Goal: Task Accomplishment & Management: Manage account settings

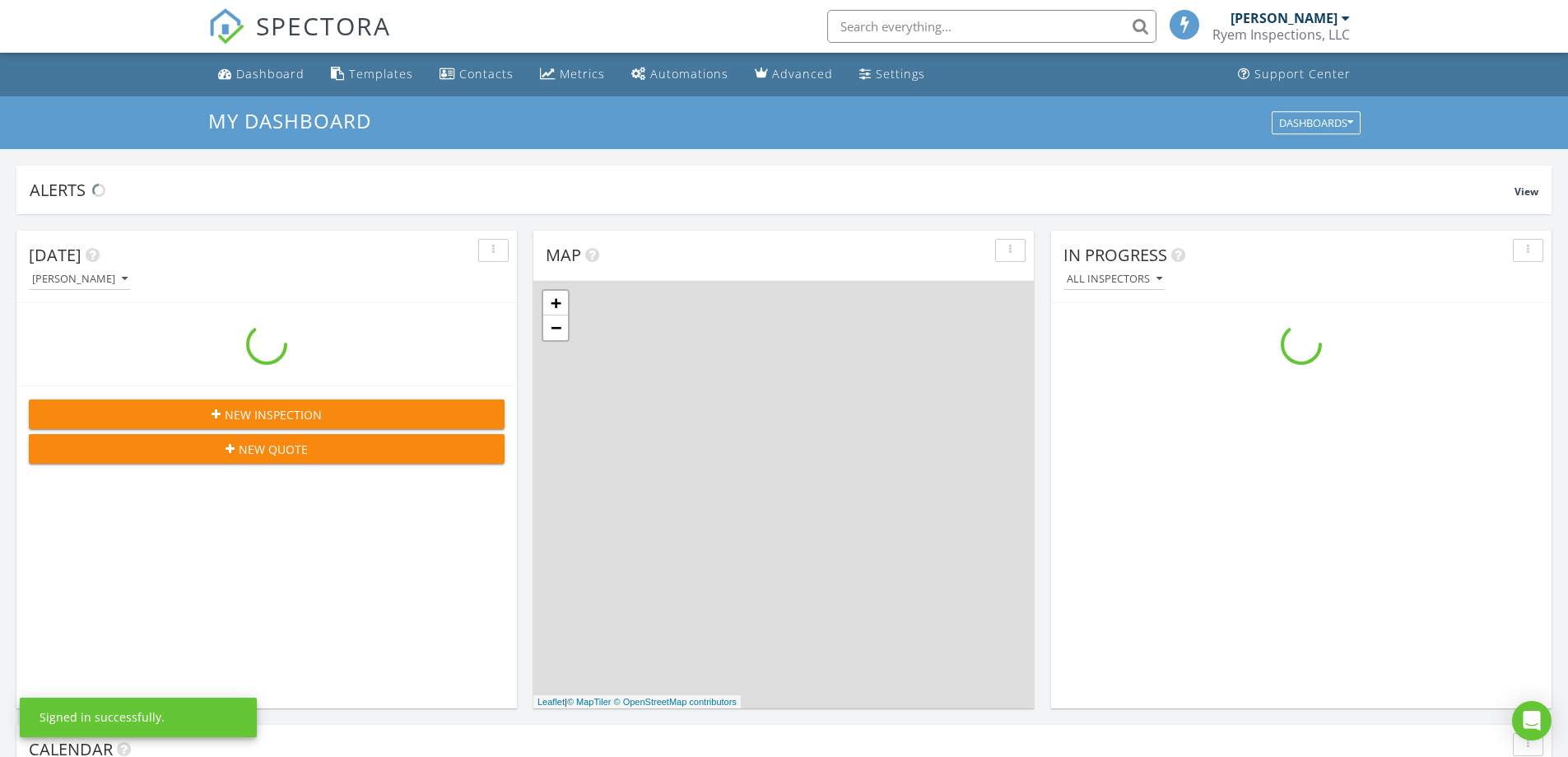
scroll to position [1525, 1594]
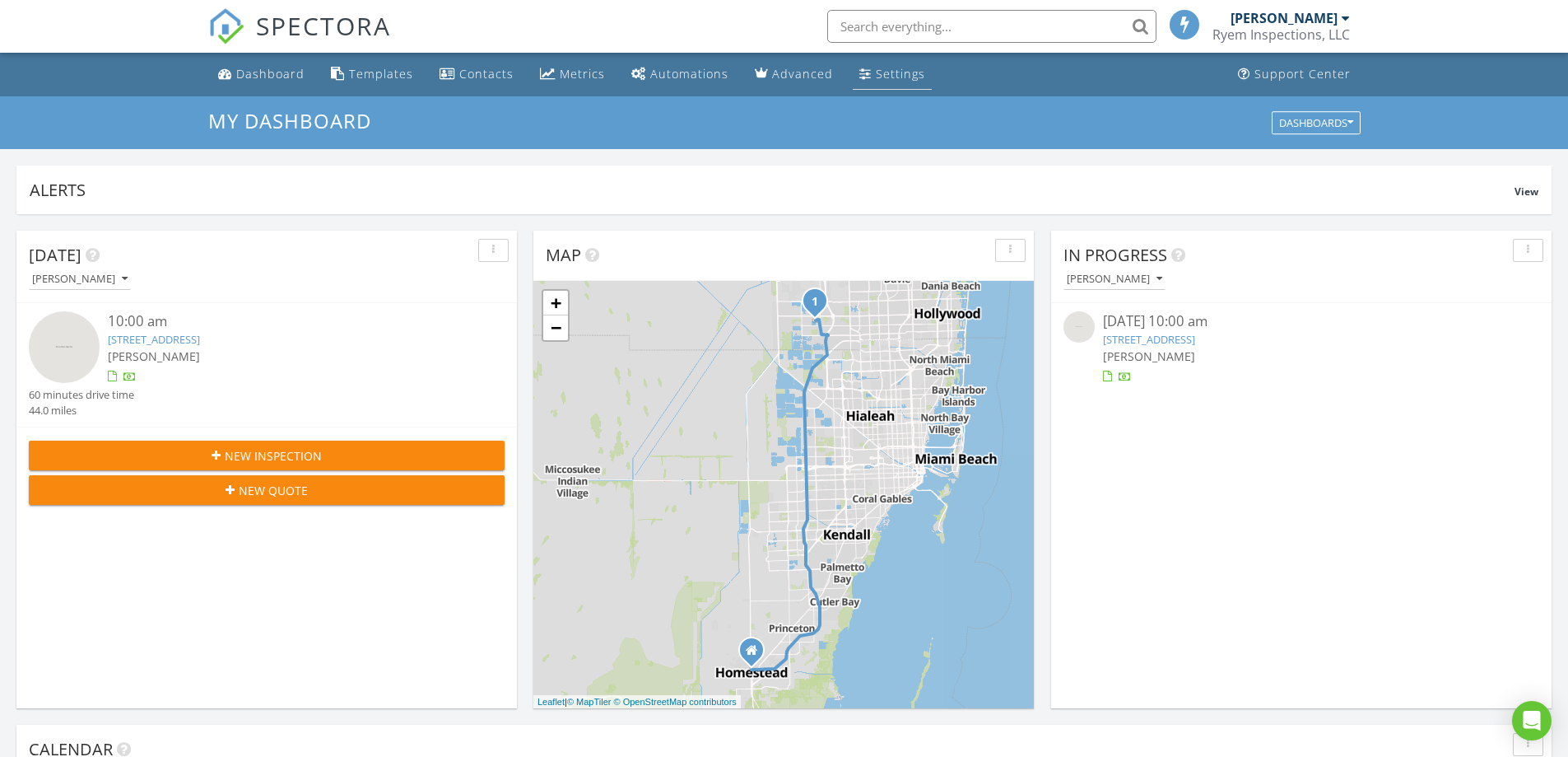
click at [876, 73] on div "Settings" at bounding box center [901, 73] width 49 height 16
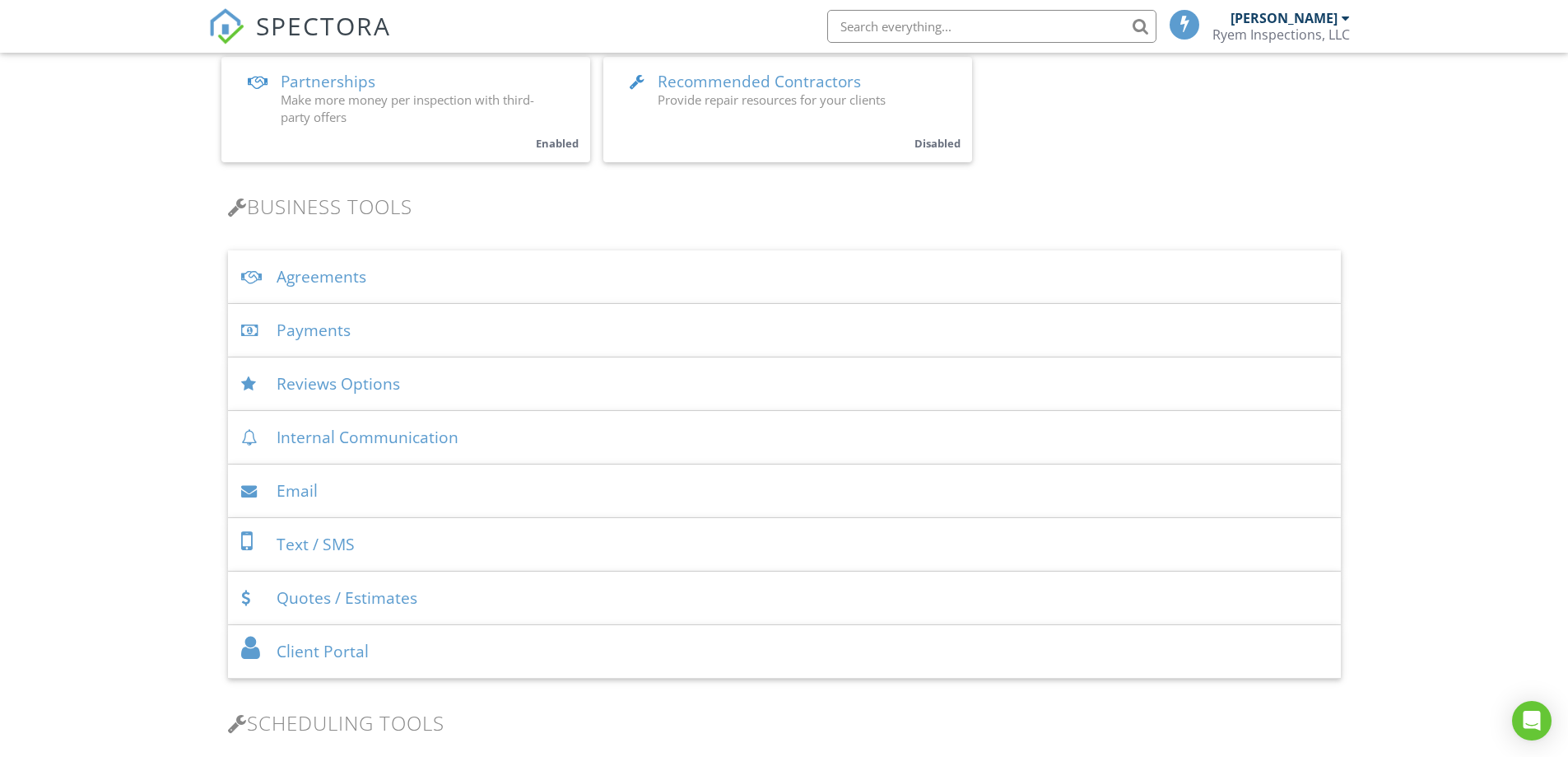
scroll to position [824, 0]
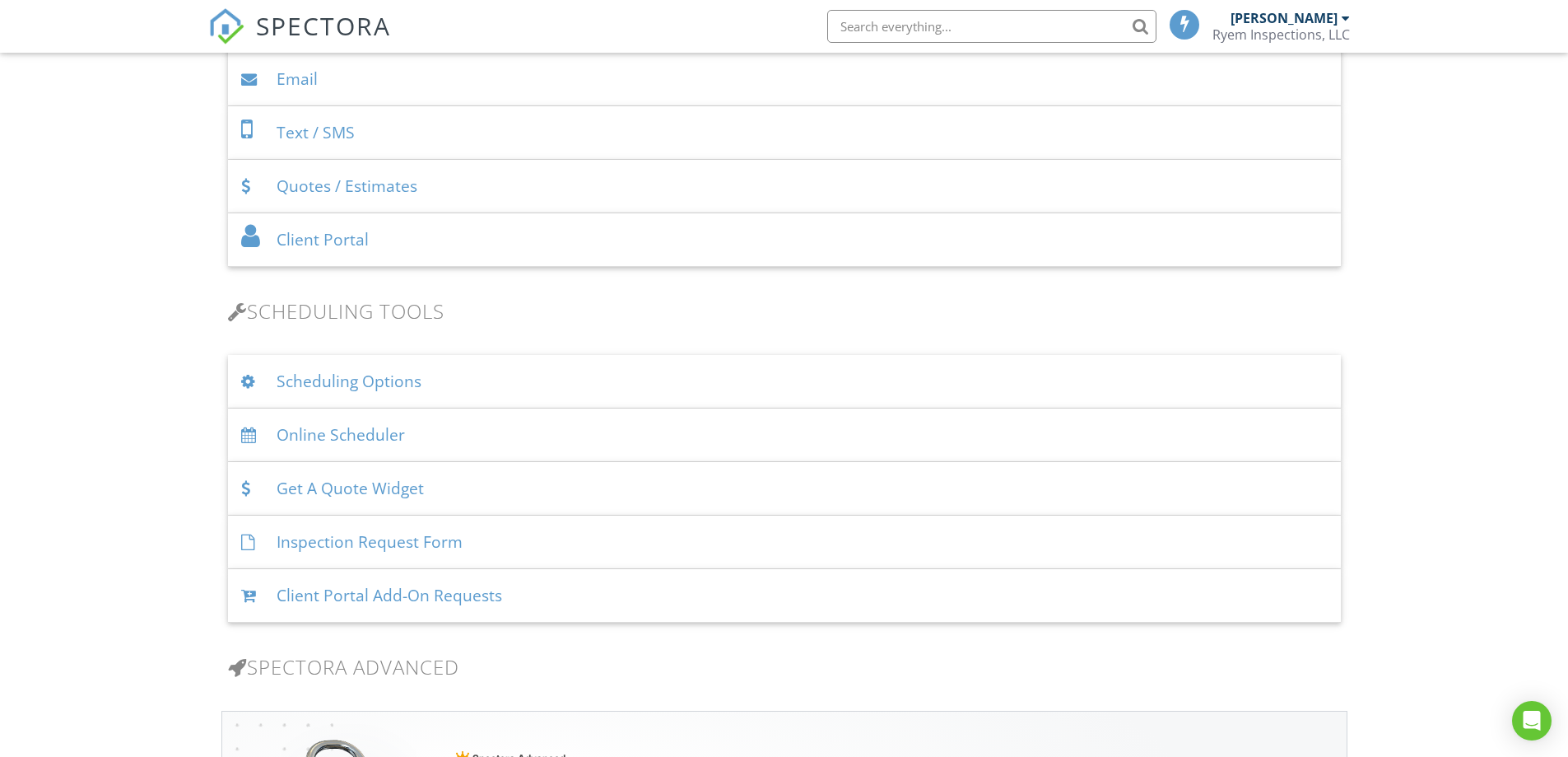
click at [331, 442] on div "Online Scheduler" at bounding box center [785, 435] width 1113 height 54
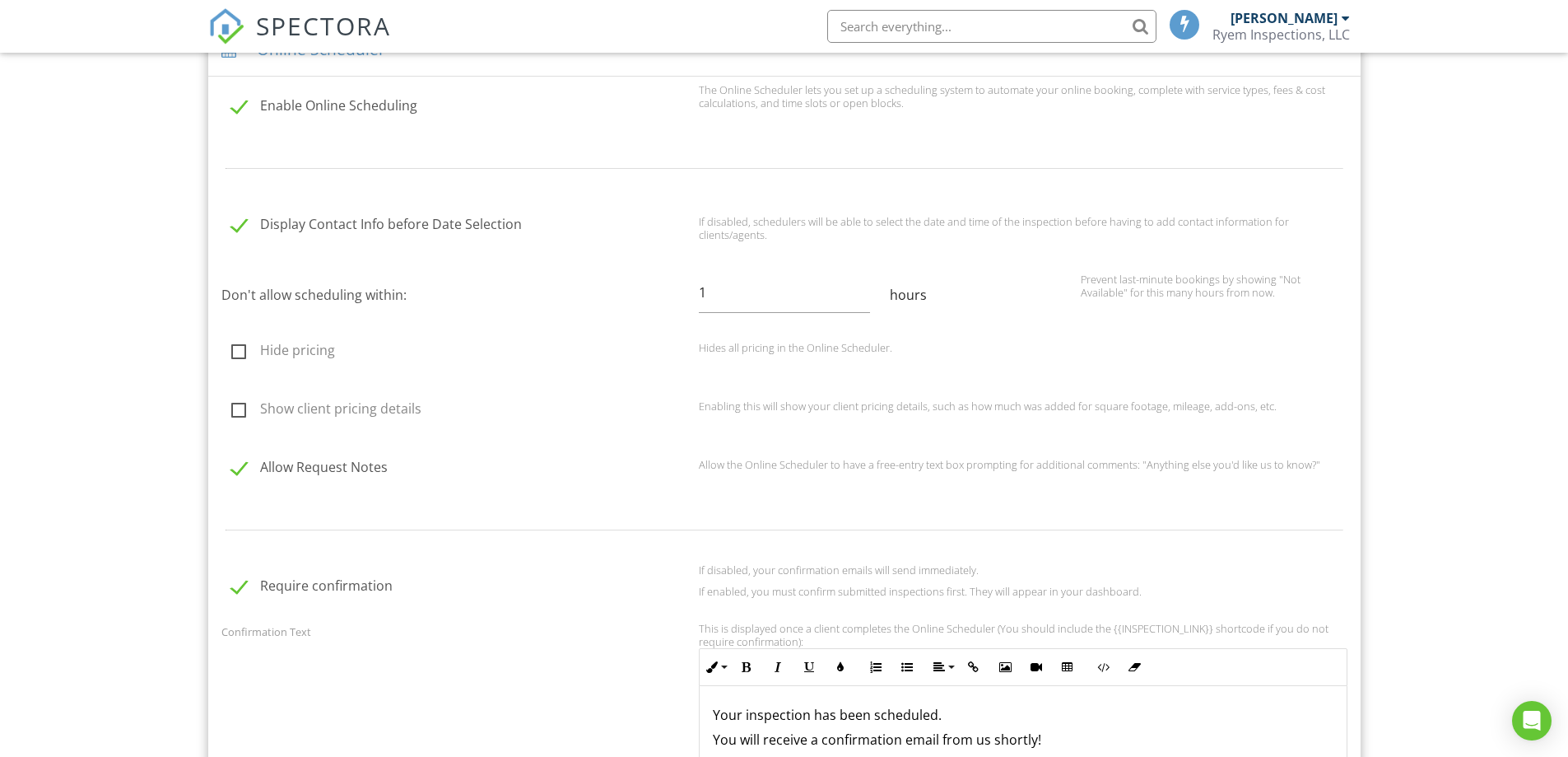
scroll to position [1235, 0]
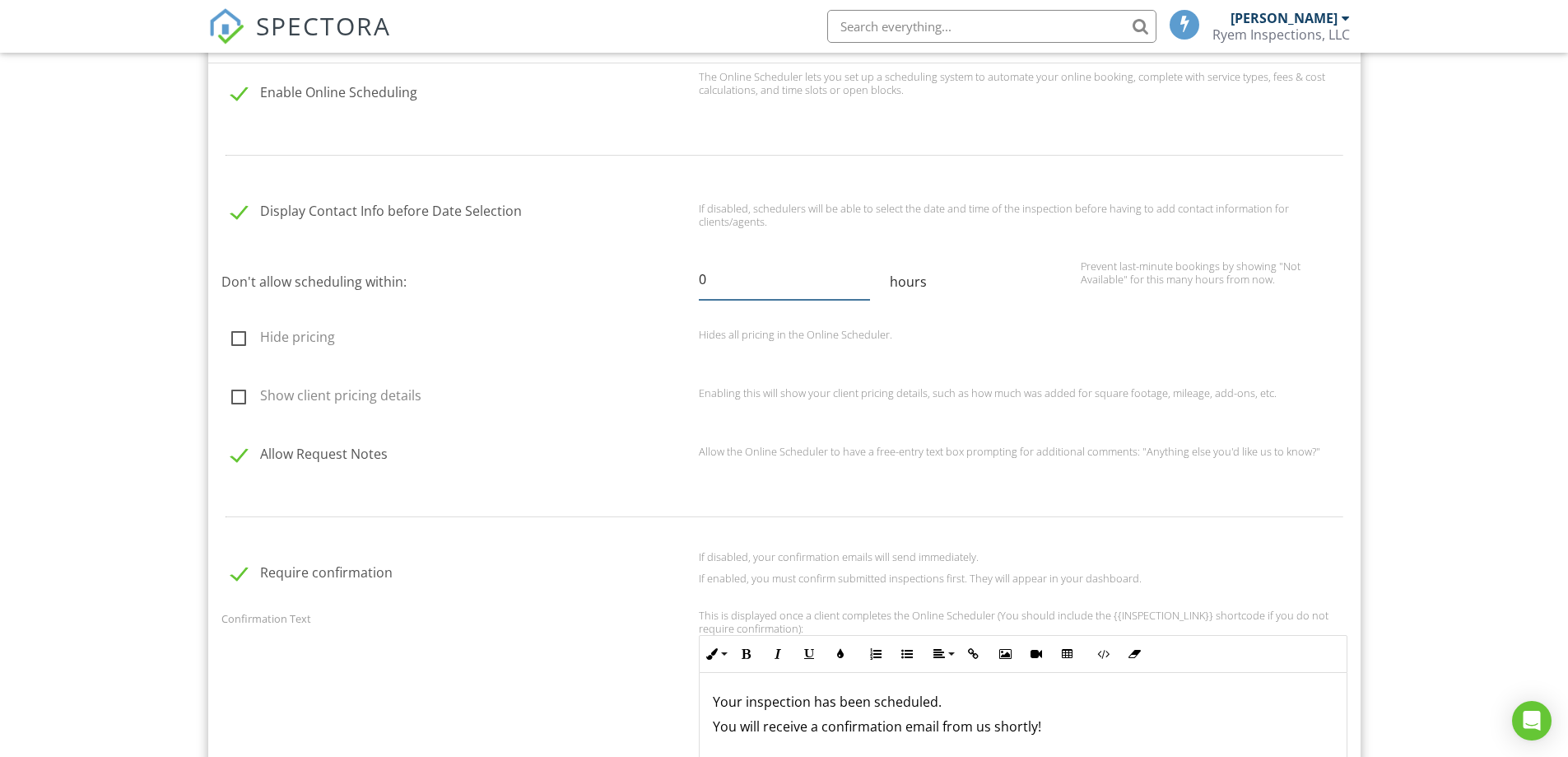
click at [866, 284] on input "0" at bounding box center [785, 280] width 171 height 40
click at [865, 274] on input "1" at bounding box center [785, 280] width 171 height 40
click at [865, 274] on input "2" at bounding box center [785, 280] width 171 height 40
click at [865, 274] on input "3" at bounding box center [785, 280] width 171 height 40
click at [865, 274] on input "4" at bounding box center [785, 280] width 171 height 40
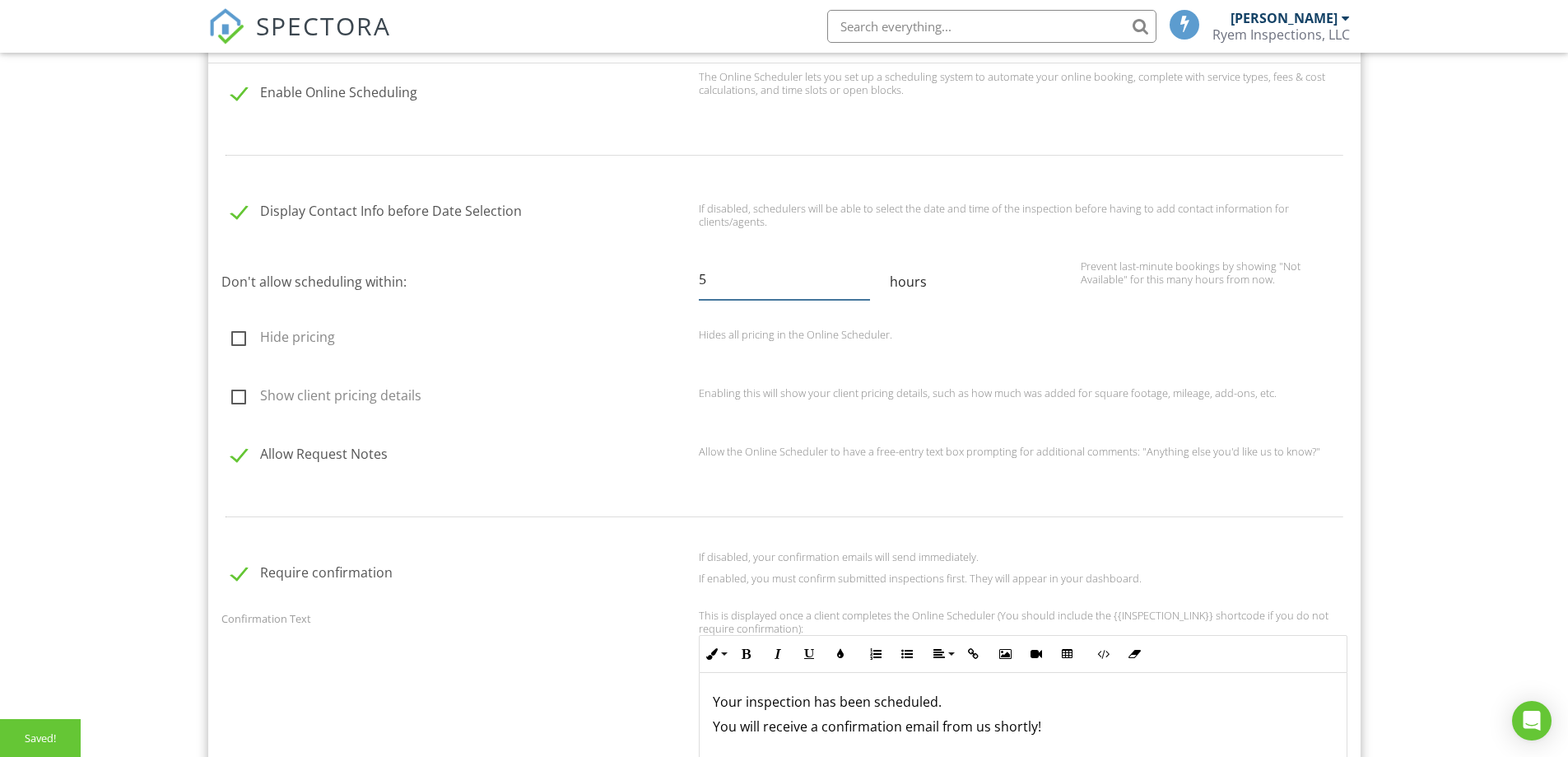
click at [865, 274] on input "5" at bounding box center [785, 280] width 171 height 40
click at [865, 274] on input "6" at bounding box center [785, 280] width 171 height 40
click at [865, 274] on input "7" at bounding box center [785, 280] width 171 height 40
click at [865, 274] on input "8" at bounding box center [785, 280] width 171 height 40
click at [865, 274] on input "9" at bounding box center [785, 280] width 171 height 40
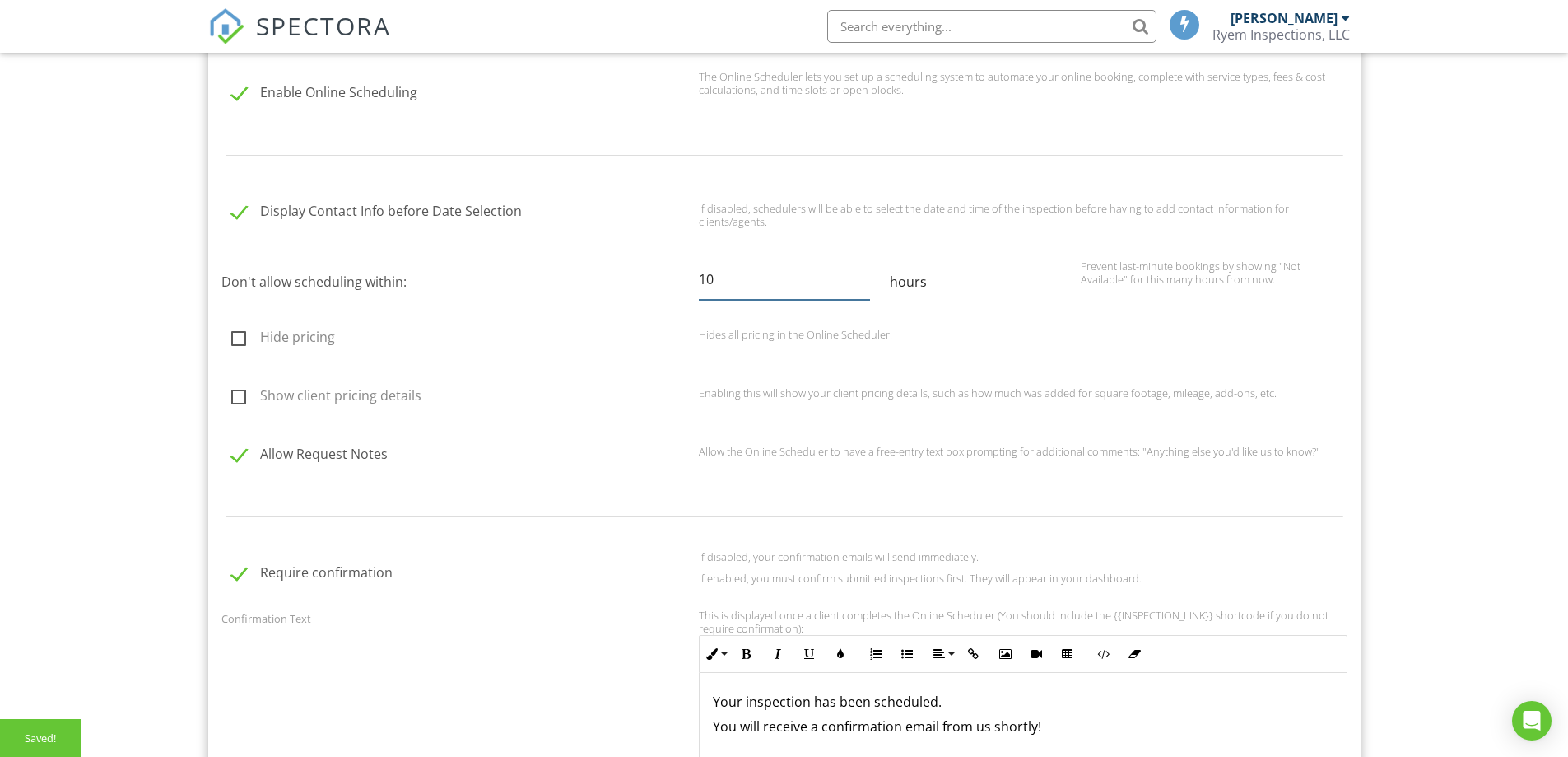
click at [865, 274] on input "10" at bounding box center [785, 280] width 171 height 40
click at [865, 274] on input "11" at bounding box center [785, 280] width 171 height 40
click at [865, 274] on input "12" at bounding box center [785, 280] width 171 height 40
click at [865, 274] on input "13" at bounding box center [785, 280] width 171 height 40
click at [865, 274] on input "14" at bounding box center [785, 280] width 171 height 40
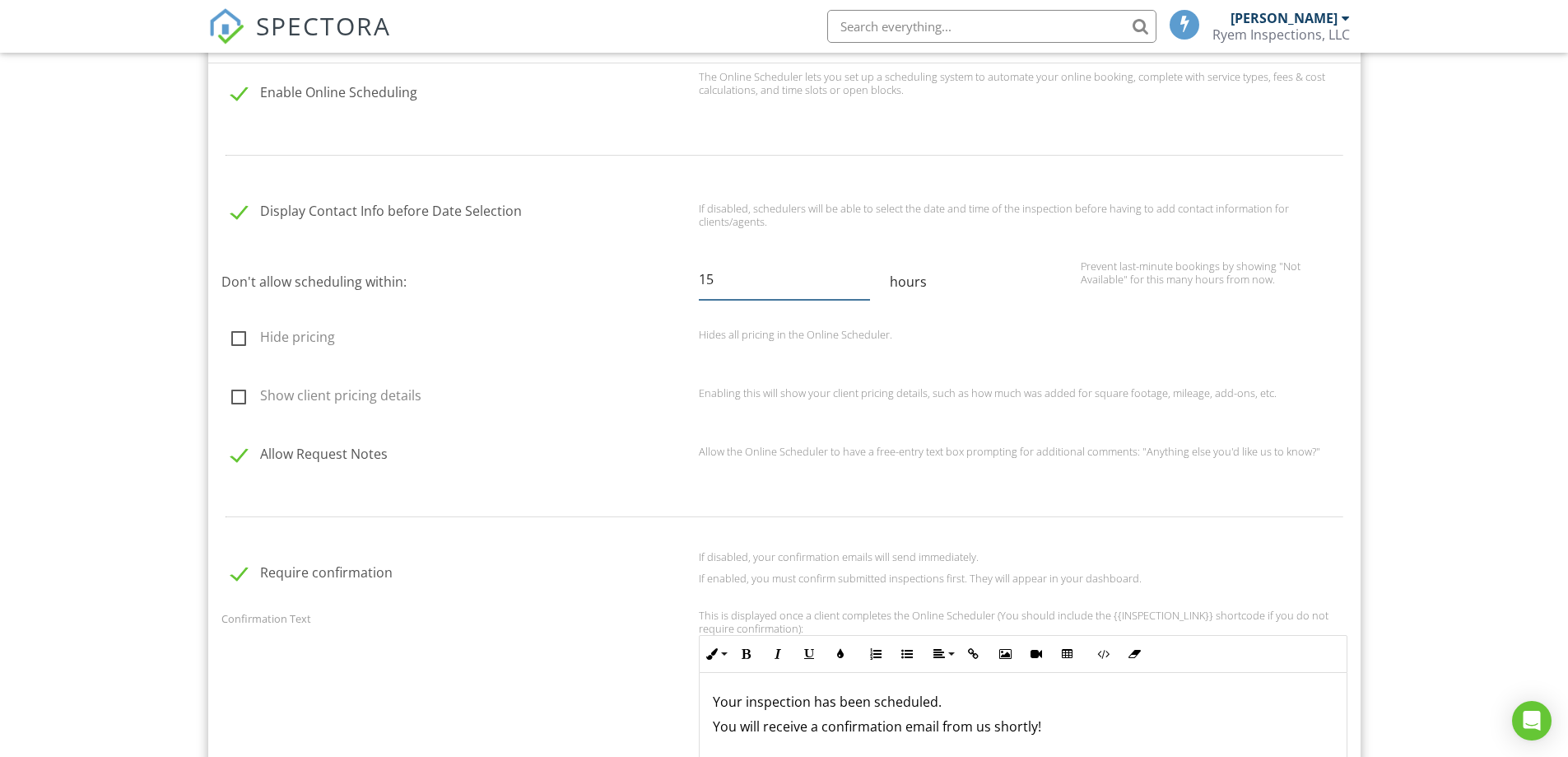
click at [865, 274] on input "15" at bounding box center [785, 280] width 171 height 40
click at [865, 274] on input "16" at bounding box center [785, 280] width 171 height 40
click at [865, 274] on input "17" at bounding box center [785, 280] width 171 height 40
click at [865, 274] on input "18" at bounding box center [785, 280] width 171 height 40
click at [866, 284] on input "17" at bounding box center [785, 280] width 171 height 40
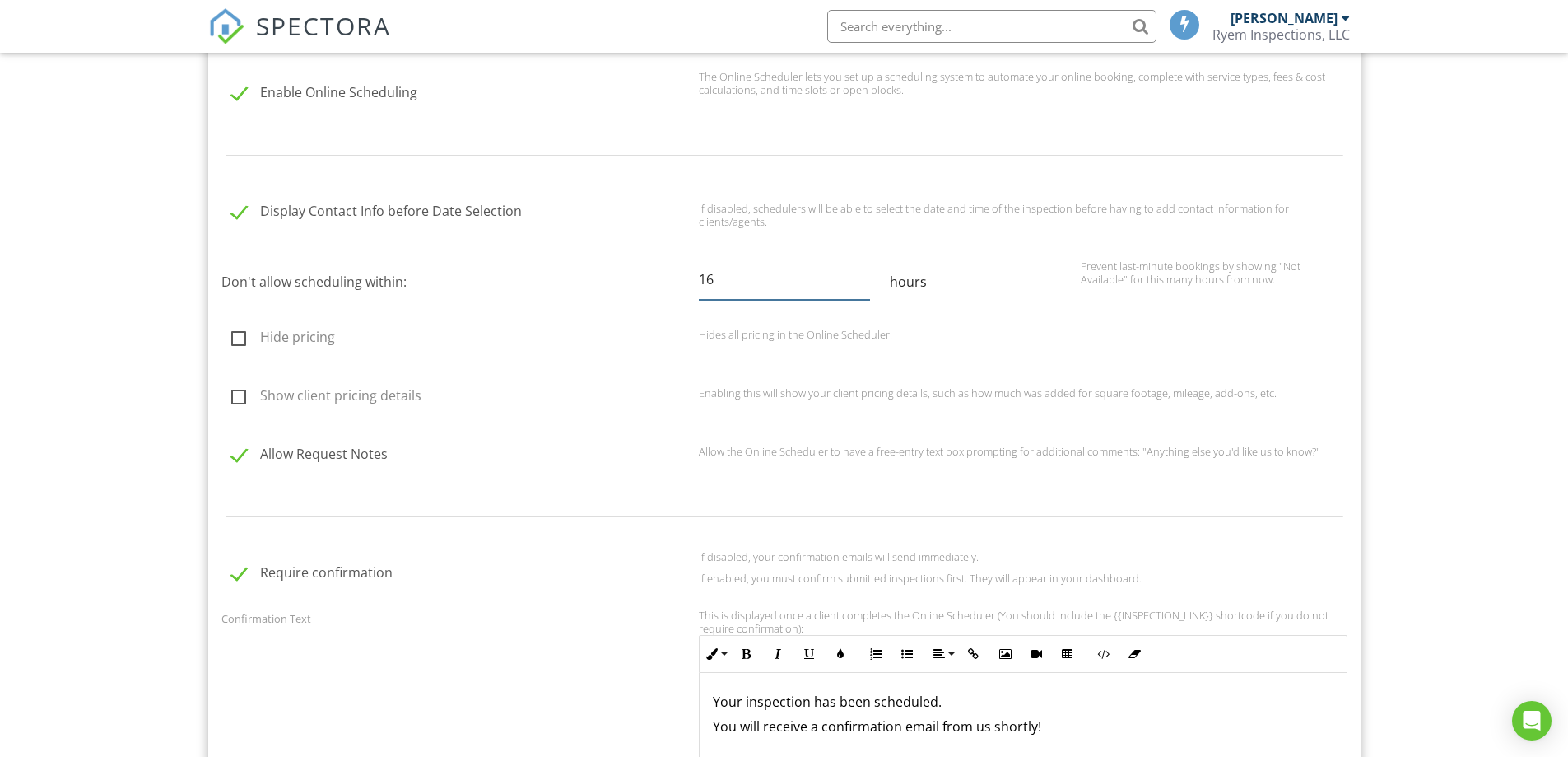
click at [866, 284] on input "16" at bounding box center [785, 280] width 171 height 40
click at [866, 284] on input "15" at bounding box center [785, 280] width 171 height 40
click at [866, 284] on input "14" at bounding box center [785, 280] width 171 height 40
click at [866, 284] on input "13" at bounding box center [785, 280] width 171 height 40
click at [866, 284] on input "12" at bounding box center [785, 280] width 171 height 40
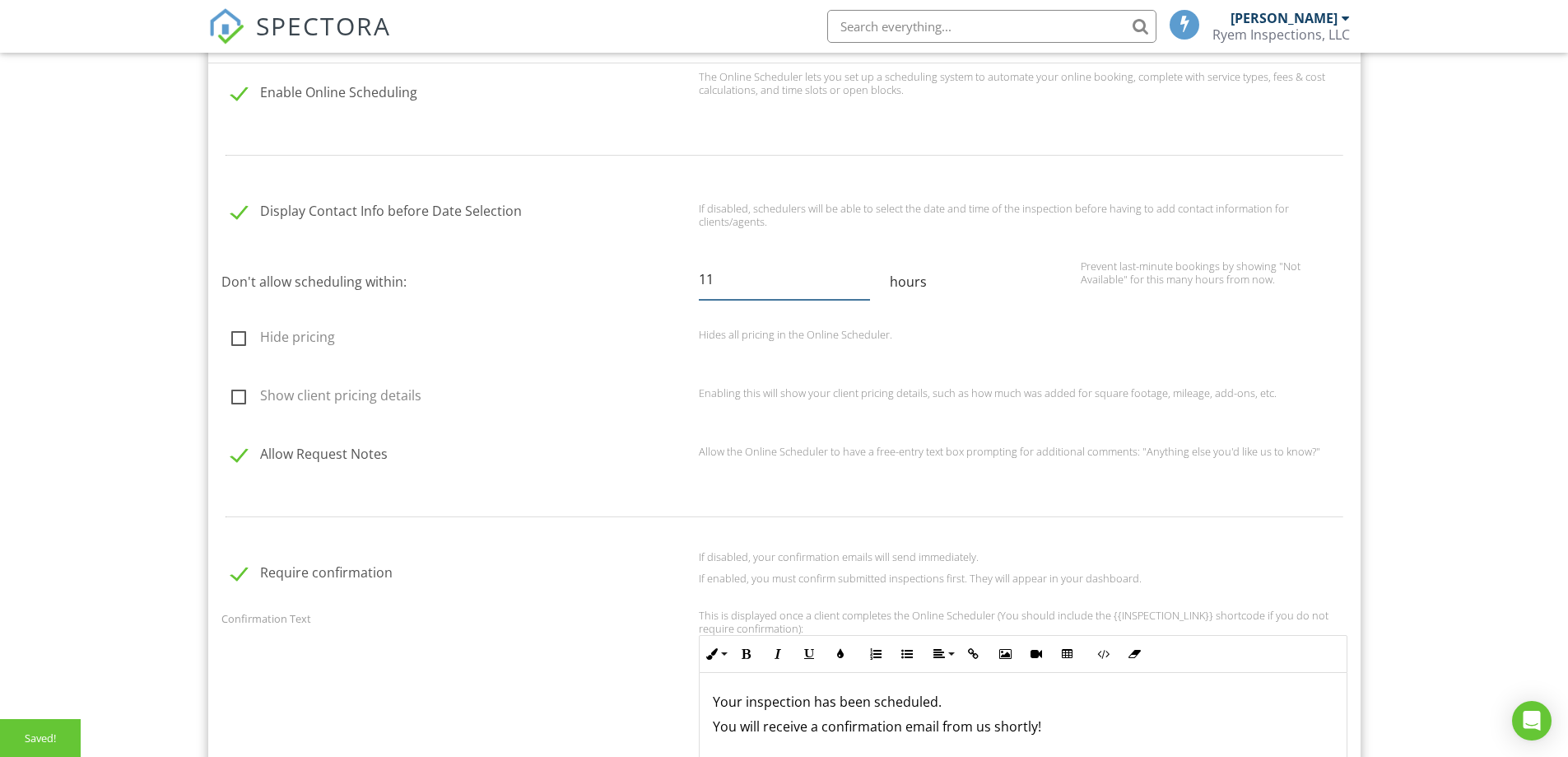
click at [866, 284] on input "11" at bounding box center [785, 280] width 171 height 40
click at [866, 284] on input "10" at bounding box center [785, 280] width 171 height 40
click at [866, 284] on input "9" at bounding box center [785, 280] width 171 height 40
click at [866, 284] on input "8" at bounding box center [785, 280] width 171 height 40
click at [866, 284] on input "7" at bounding box center [785, 280] width 171 height 40
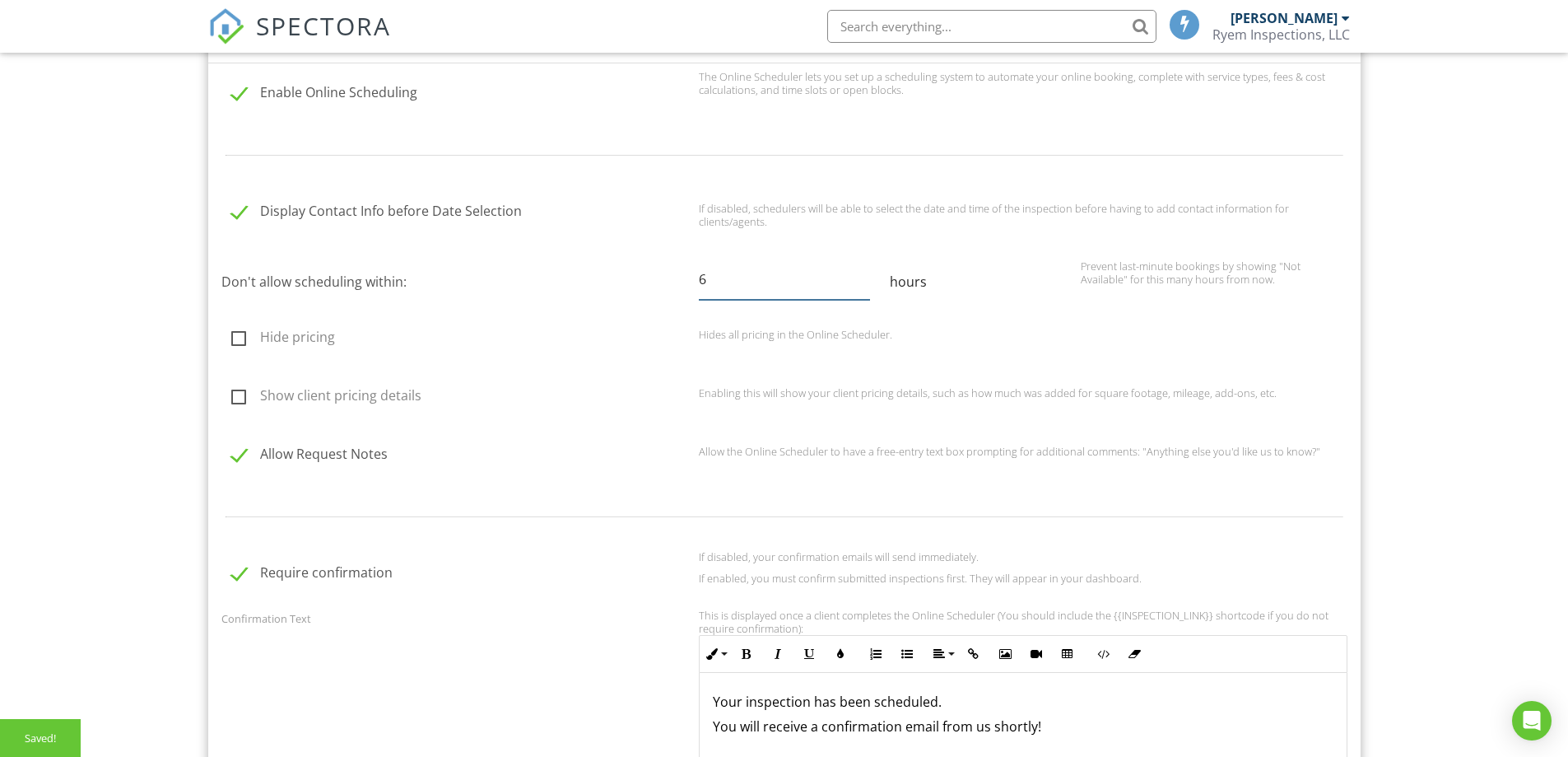
click at [866, 284] on input "6" at bounding box center [785, 280] width 171 height 40
click at [866, 284] on input "5" at bounding box center [785, 280] width 171 height 40
click at [866, 284] on input "-2" at bounding box center [785, 280] width 171 height 40
drag, startPoint x: 1161, startPoint y: 448, endPoint x: 1308, endPoint y: 444, distance: 147.1
click at [1308, 444] on p "Allow the Online Scheduler to have a free-entry text box prompting for addition…" at bounding box center [1023, 451] width 649 height 13
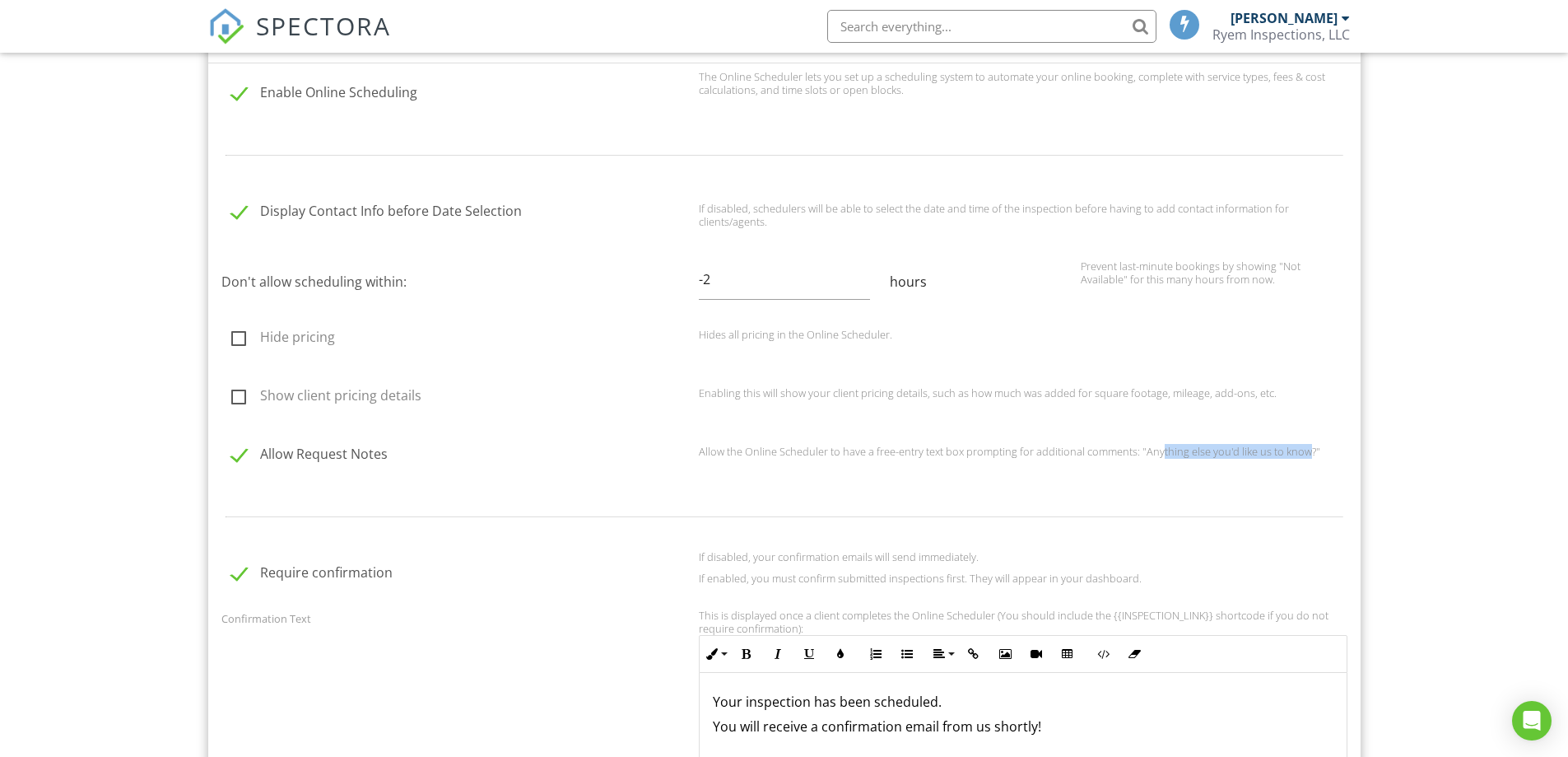
click at [1309, 444] on p "Allow the Online Scheduler to have a free-entry text box prompting for addition…" at bounding box center [1023, 451] width 649 height 13
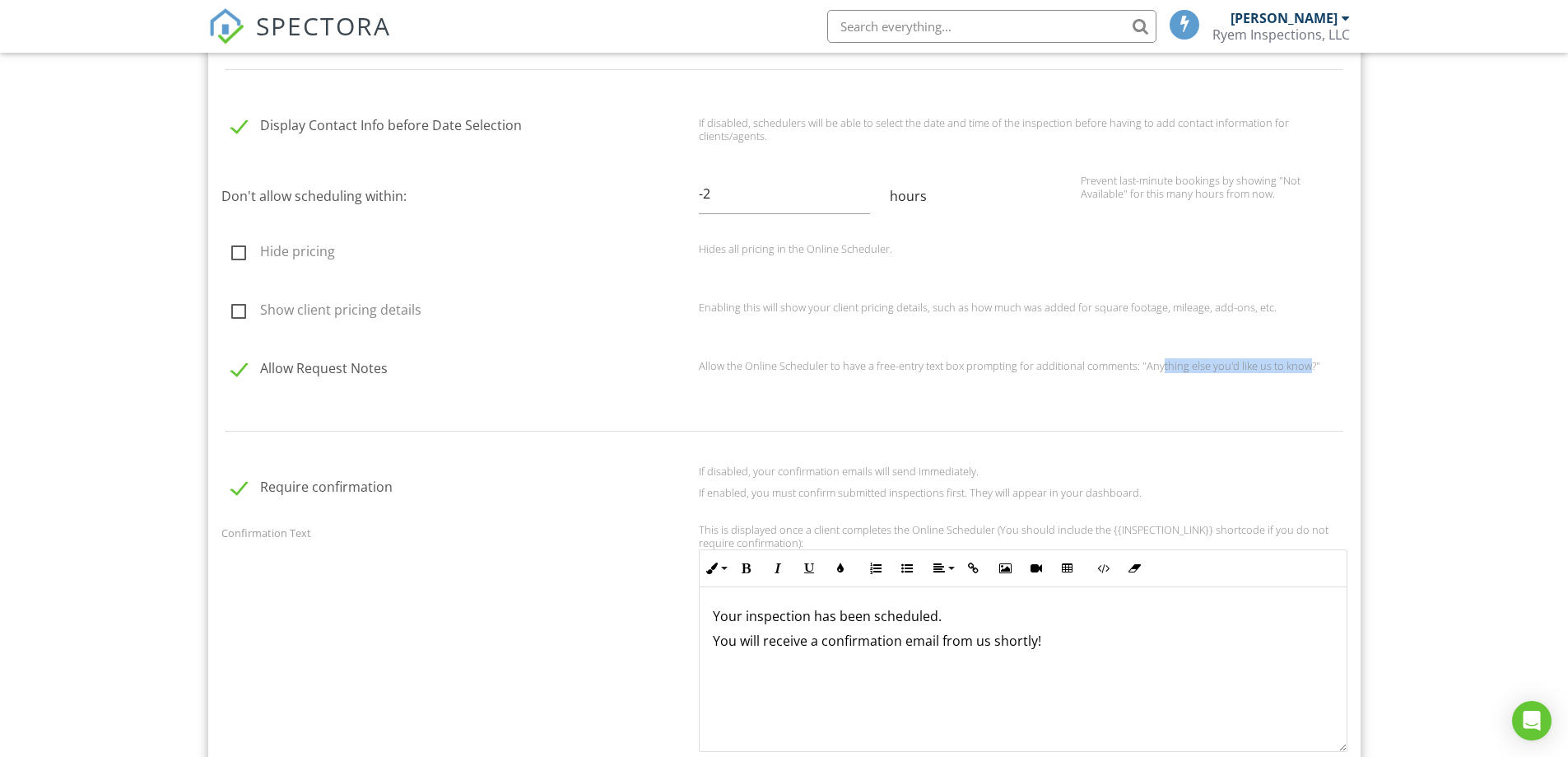
scroll to position [1564, 0]
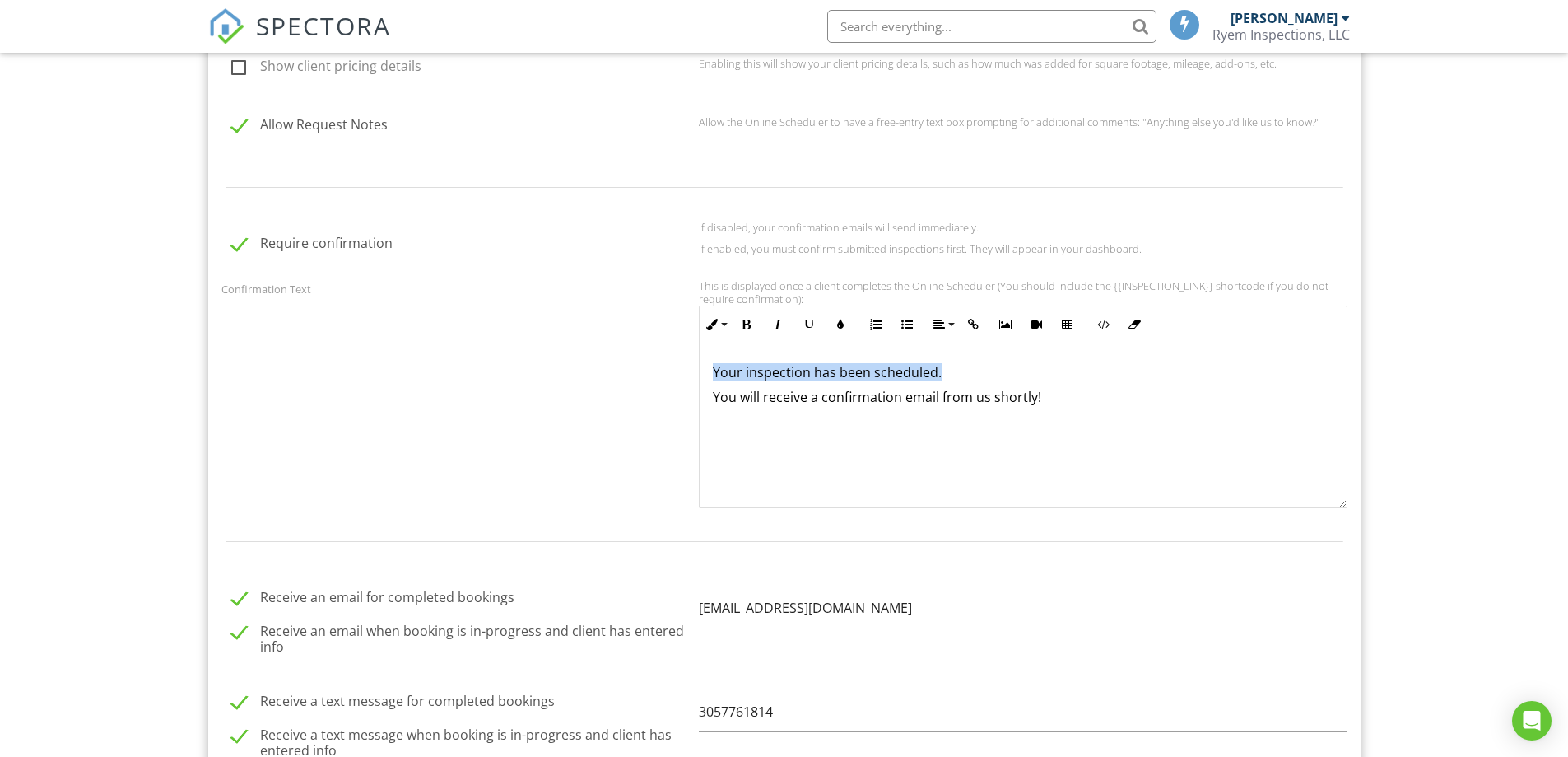
drag, startPoint x: 708, startPoint y: 374, endPoint x: 941, endPoint y: 372, distance: 233.0
click at [941, 372] on div "Your inspection has been scheduled. You will receive a confirmation email from …" at bounding box center [1023, 426] width 647 height 165
drag, startPoint x: 725, startPoint y: 391, endPoint x: 1040, endPoint y: 391, distance: 315.0
click at [1040, 391] on p "You will receive a confirmation email from us shortly!" at bounding box center [1023, 397] width 621 height 18
click at [1045, 395] on p "You will receive a confirmation email from us shortly!" at bounding box center [1023, 397] width 621 height 18
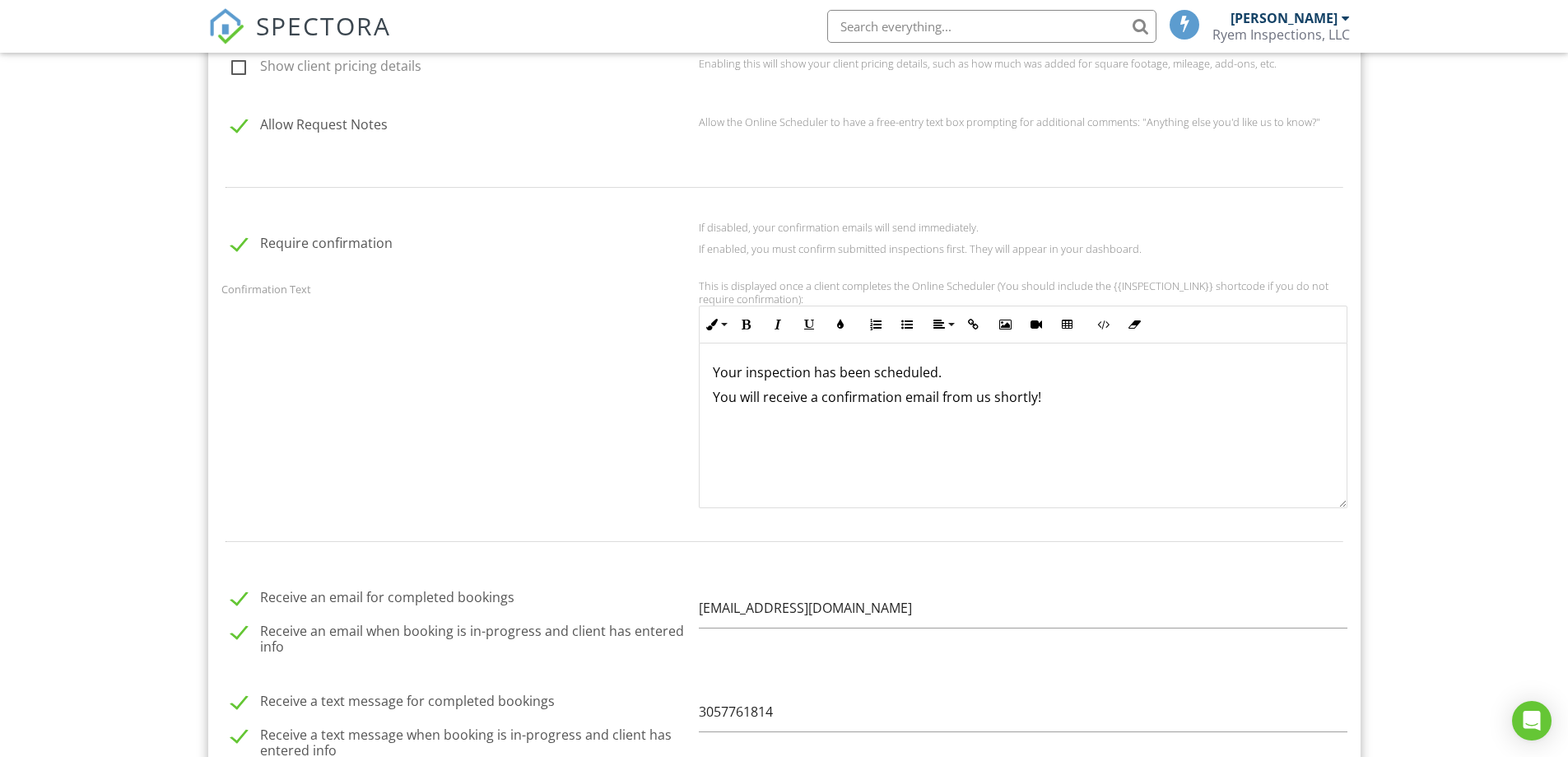
click at [964, 372] on p "Your inspection has been scheduled." at bounding box center [1023, 372] width 621 height 18
click at [920, 370] on p "Your inspection has been scheduled." at bounding box center [1023, 372] width 621 height 18
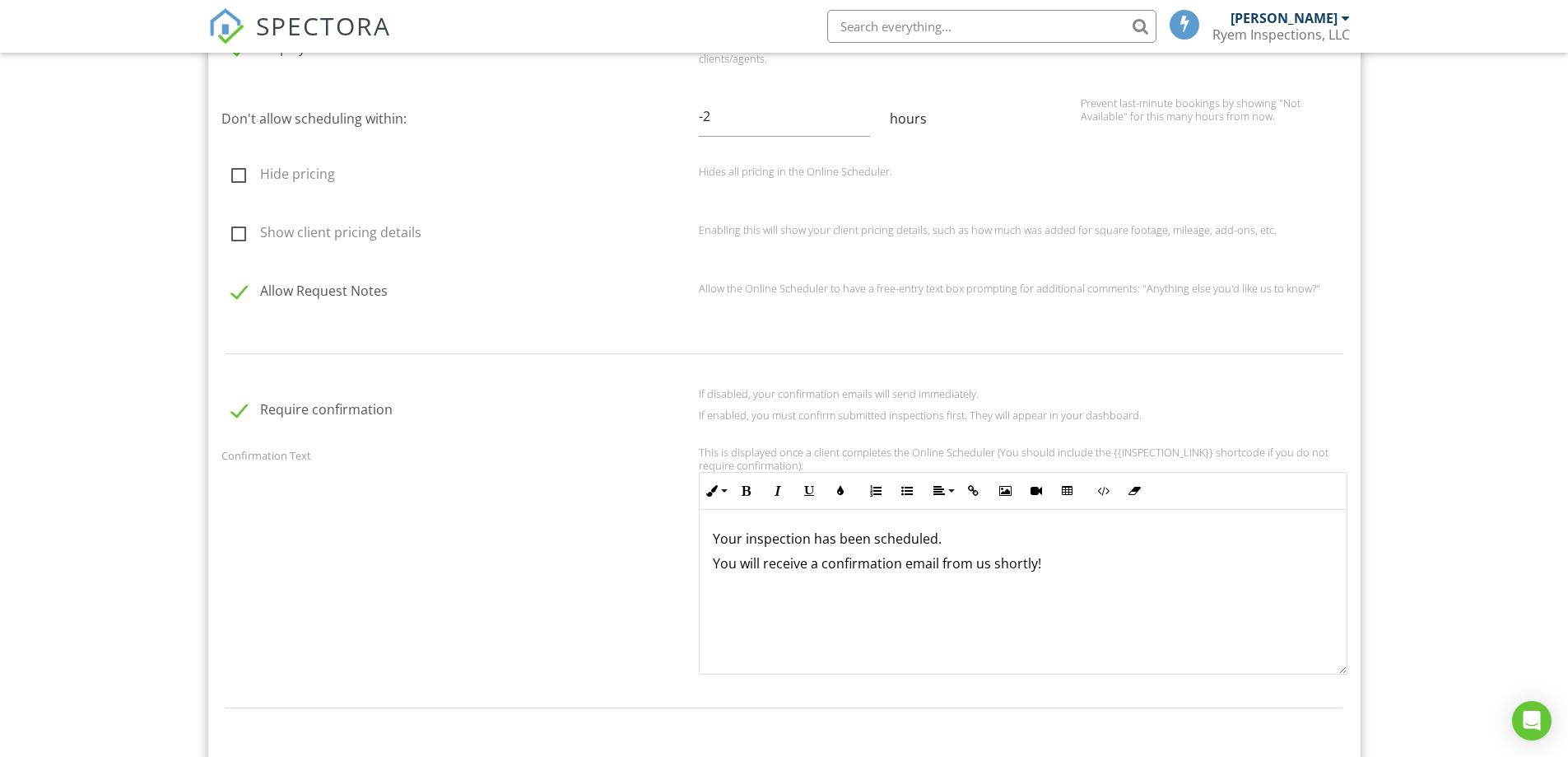
scroll to position [1400, 0]
click at [866, 107] on input "-1" at bounding box center [785, 115] width 171 height 40
click at [866, 107] on input "0" at bounding box center [785, 115] width 171 height 40
click at [866, 107] on input "1" at bounding box center [785, 115] width 171 height 40
click at [866, 107] on input "2" at bounding box center [785, 115] width 171 height 40
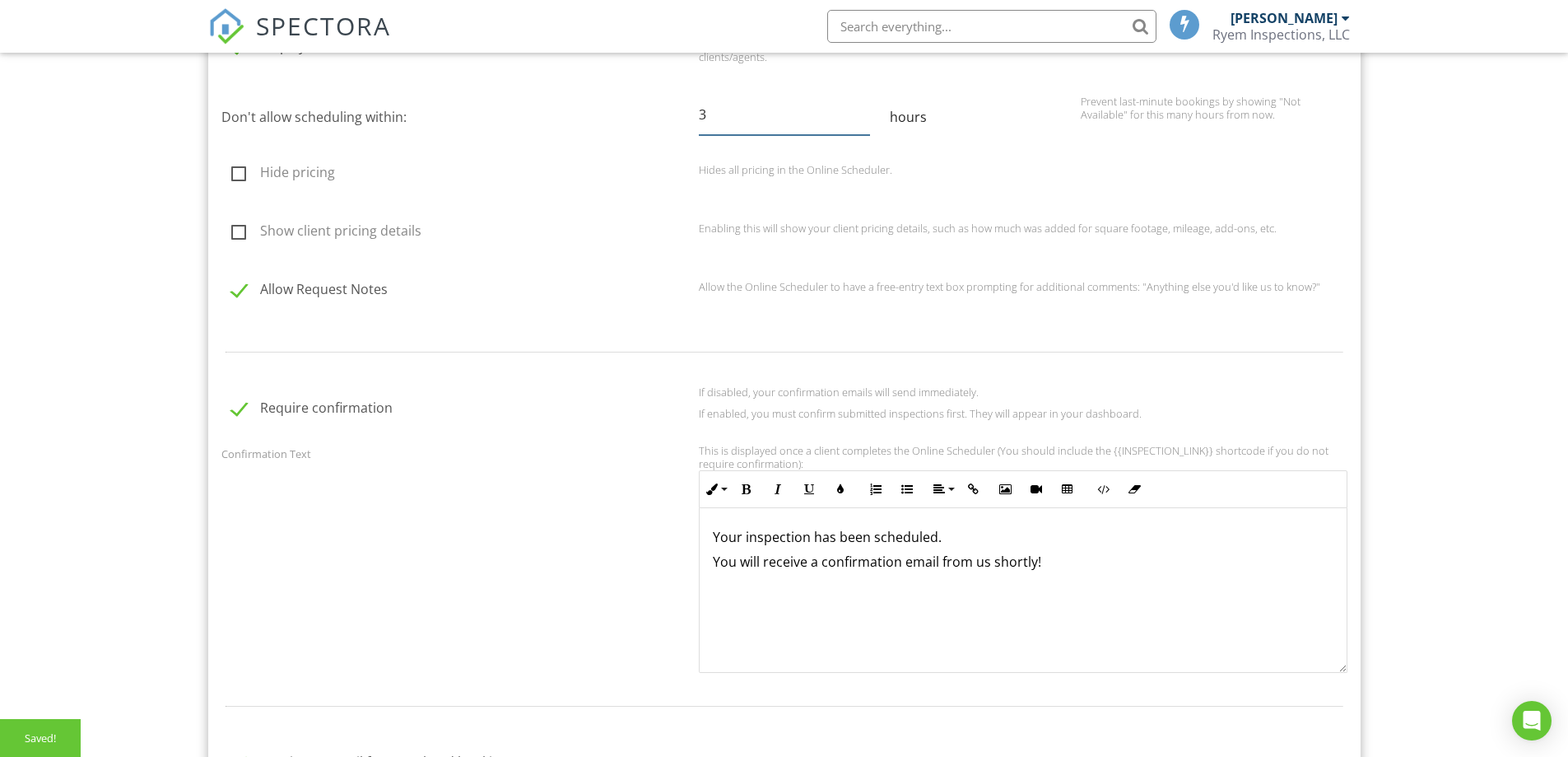
click at [866, 107] on input "3" at bounding box center [785, 115] width 171 height 40
type input "4"
click at [866, 107] on input "4" at bounding box center [785, 115] width 171 height 40
click at [552, 340] on div at bounding box center [785, 351] width 1146 height 54
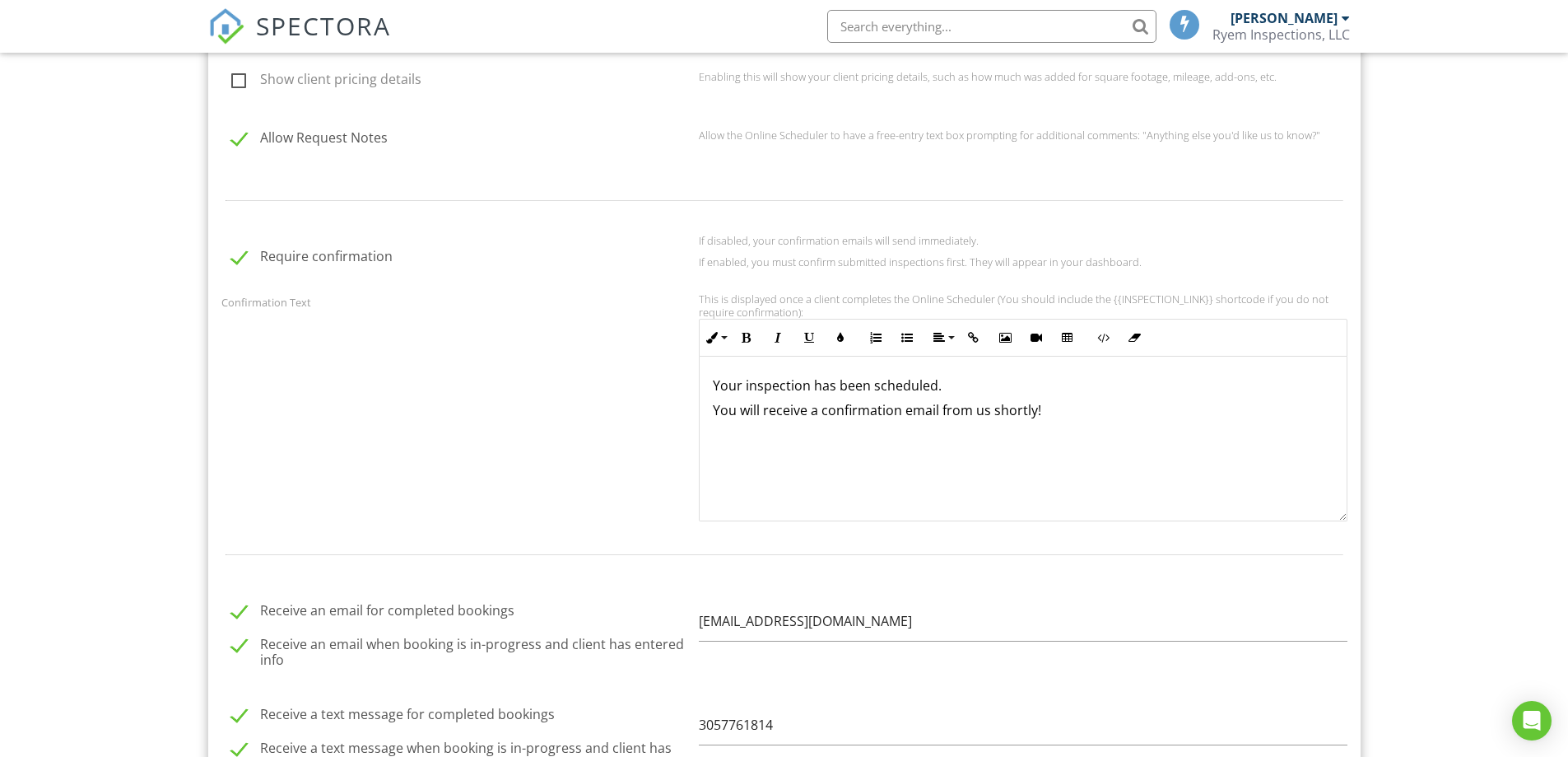
scroll to position [1564, 0]
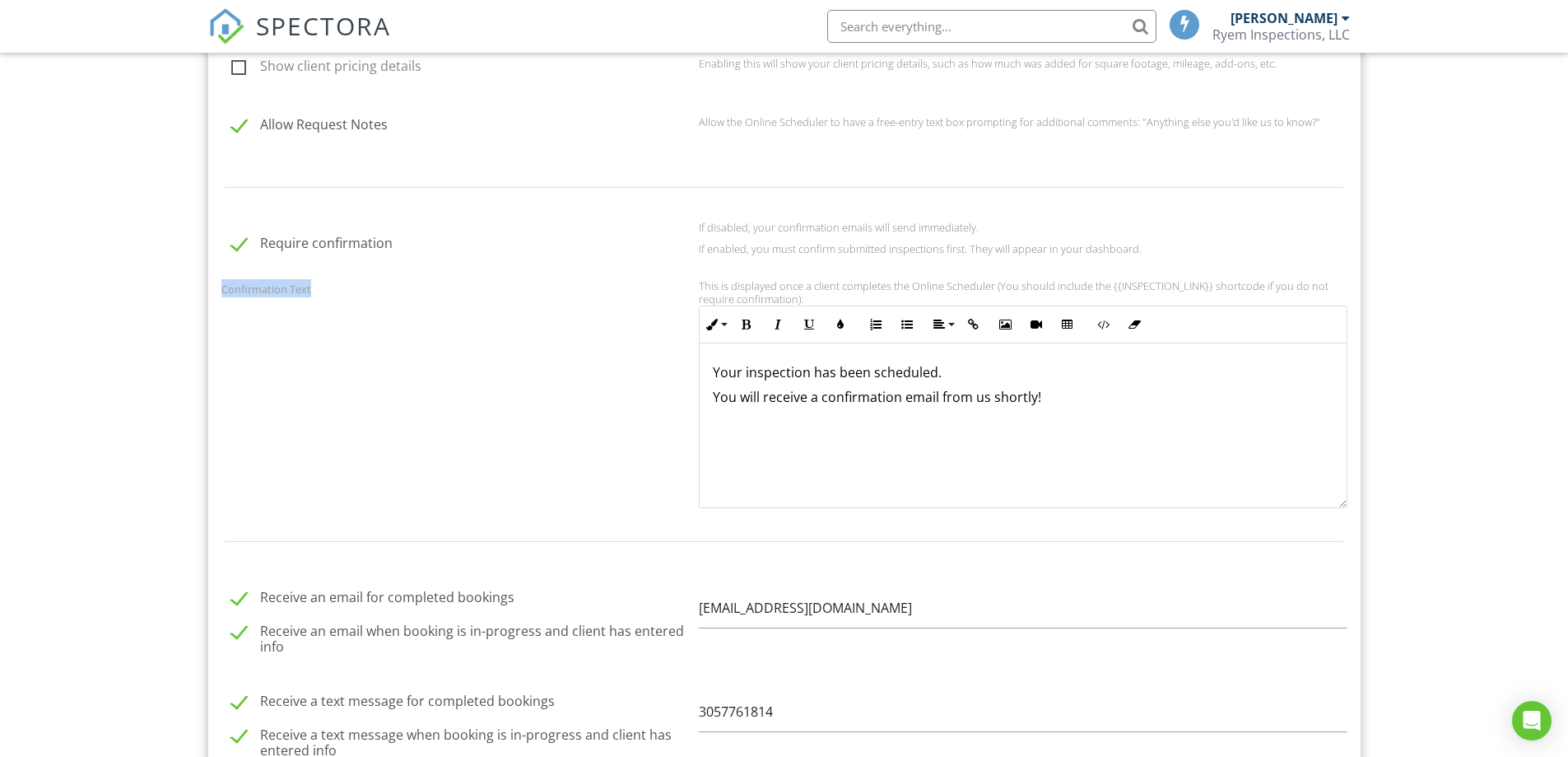
drag, startPoint x: 218, startPoint y: 287, endPoint x: 321, endPoint y: 287, distance: 103.0
click at [321, 287] on div "Confirmation Text" at bounding box center [450, 289] width 477 height 18
click at [321, 288] on div "Confirmation Text" at bounding box center [450, 289] width 477 height 18
click at [876, 388] on p "You will receive a confirmation email from us shortly!" at bounding box center [1023, 397] width 621 height 18
click at [1021, 372] on p "Your inspection has been schedul ​ ​ ed." at bounding box center [1023, 372] width 621 height 18
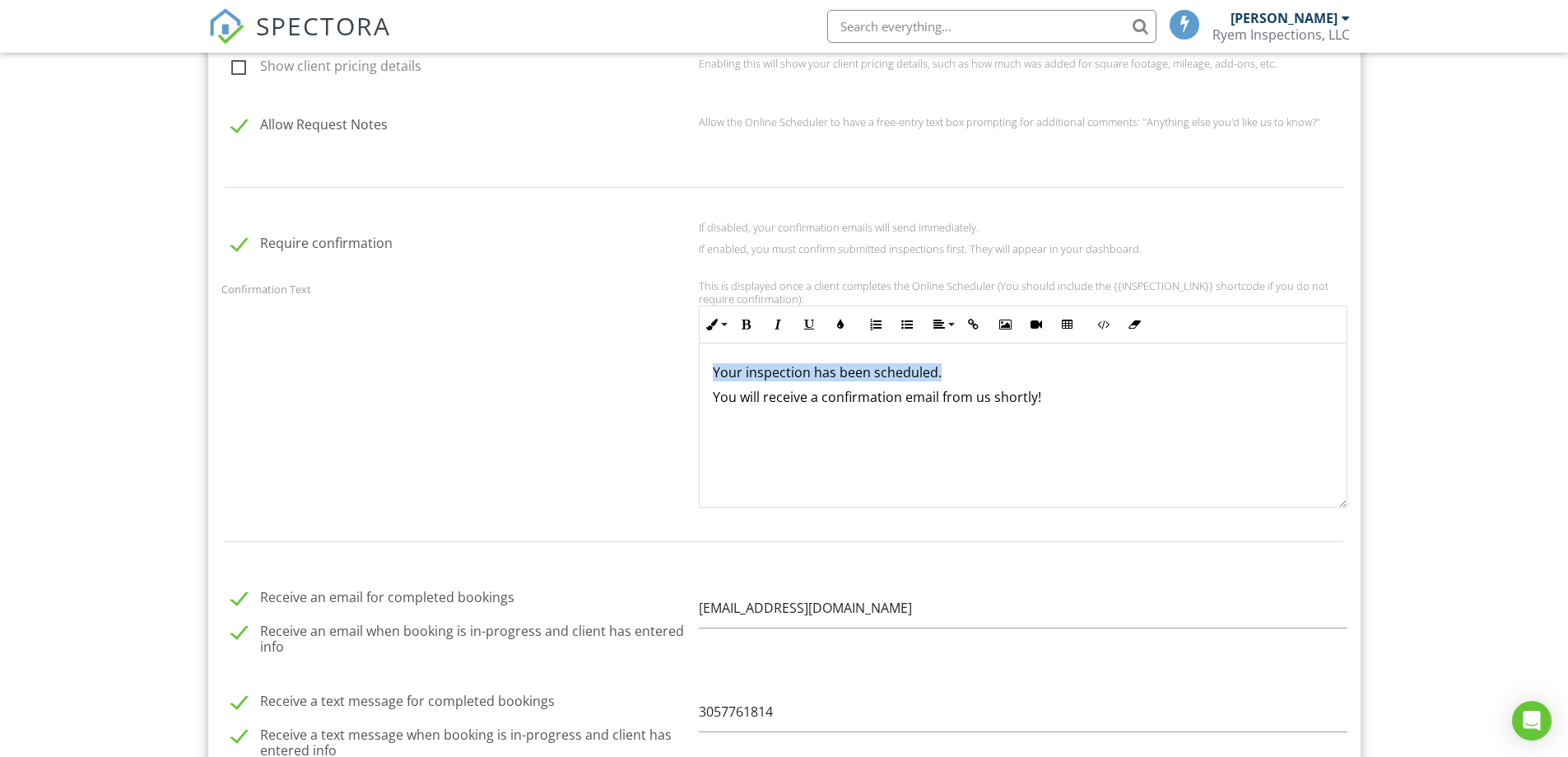
drag, startPoint x: 713, startPoint y: 375, endPoint x: 975, endPoint y: 363, distance: 262.3
click at [975, 363] on p "Your inspection has been schedul ​ ​ ed." at bounding box center [1023, 372] width 621 height 18
click at [981, 369] on p "Your inspection has been schedul ​ ​ ed." at bounding box center [1023, 372] width 621 height 18
drag, startPoint x: 815, startPoint y: 372, endPoint x: 931, endPoint y: 372, distance: 116.0
click at [931, 372] on p "Your inspection has been schedul ​ ​ ed." at bounding box center [1023, 372] width 621 height 18
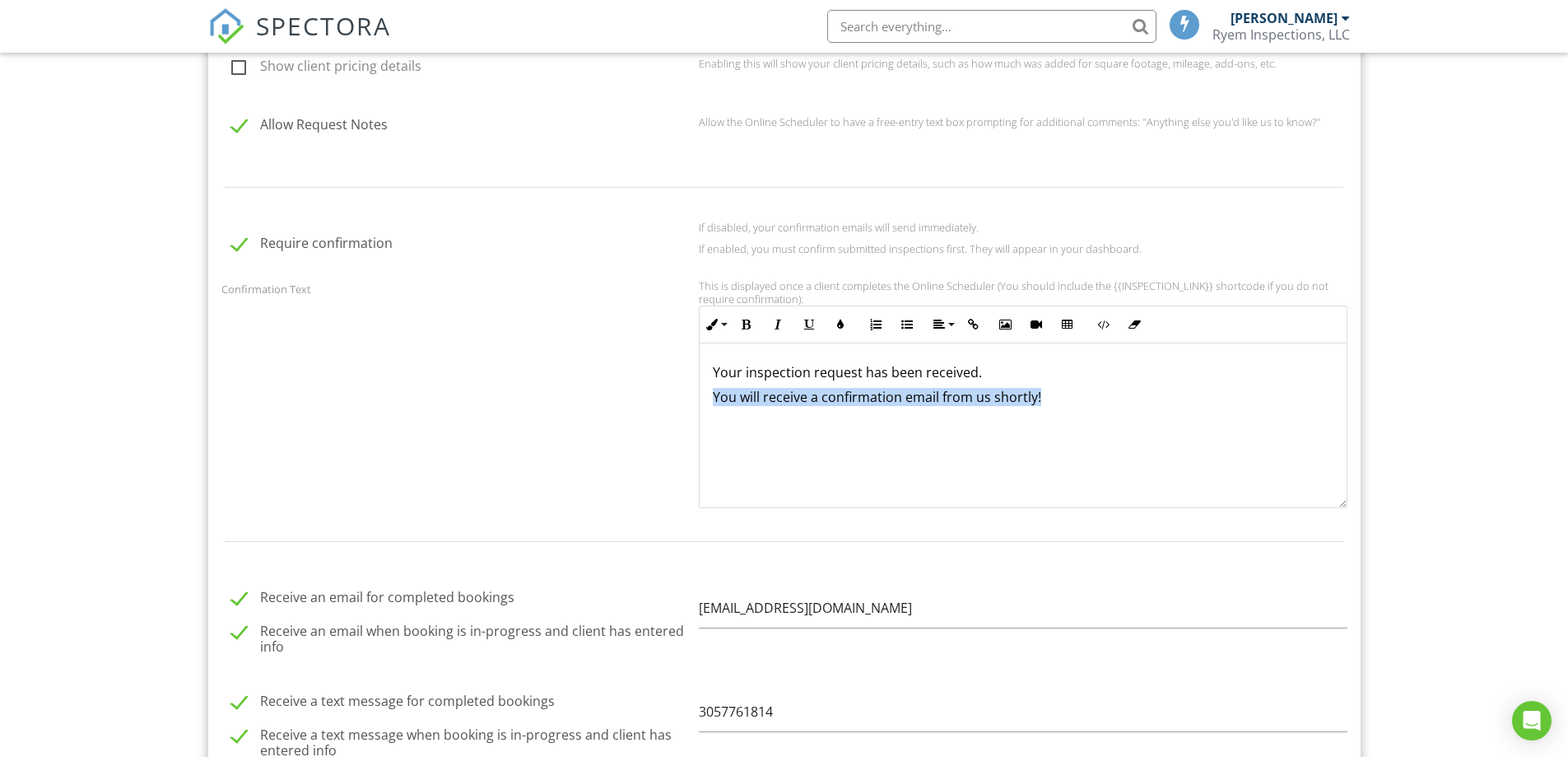
drag, startPoint x: 711, startPoint y: 392, endPoint x: 1054, endPoint y: 397, distance: 343.0
click at [1054, 397] on div "Your inspection request has been received. You will receive a confirmation emai…" at bounding box center [1023, 426] width 647 height 165
click at [1054, 397] on p "You will receive a confirmation email from us shortly!" at bounding box center [1023, 397] width 621 height 18
drag, startPoint x: 816, startPoint y: 394, endPoint x: 711, endPoint y: 396, distance: 105.0
click at [711, 396] on div "Your inspection request has been received. You will receive a confirmation emai…" at bounding box center [1023, 426] width 647 height 165
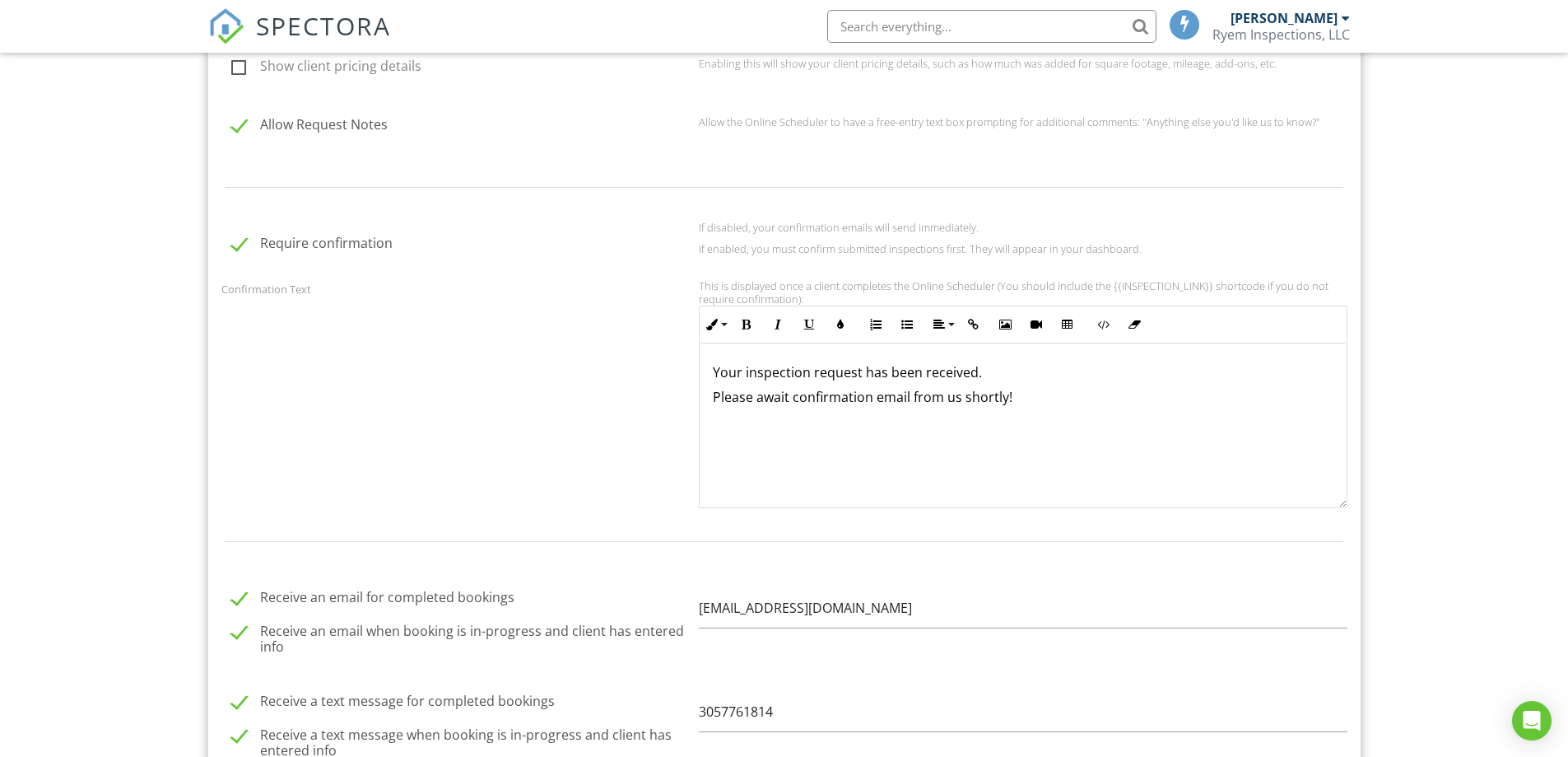
click at [1022, 397] on p "Please await confirmation email from us shortly!" at bounding box center [1023, 397] width 621 height 18
drag, startPoint x: 714, startPoint y: 397, endPoint x: 1065, endPoint y: 398, distance: 351.0
click at [1065, 398] on p "Please await confirmation email from us shortly!" at bounding box center [1023, 397] width 621 height 18
click at [842, 395] on p "Please await confirmation email from us shortly! ​ ​" at bounding box center [1023, 397] width 621 height 18
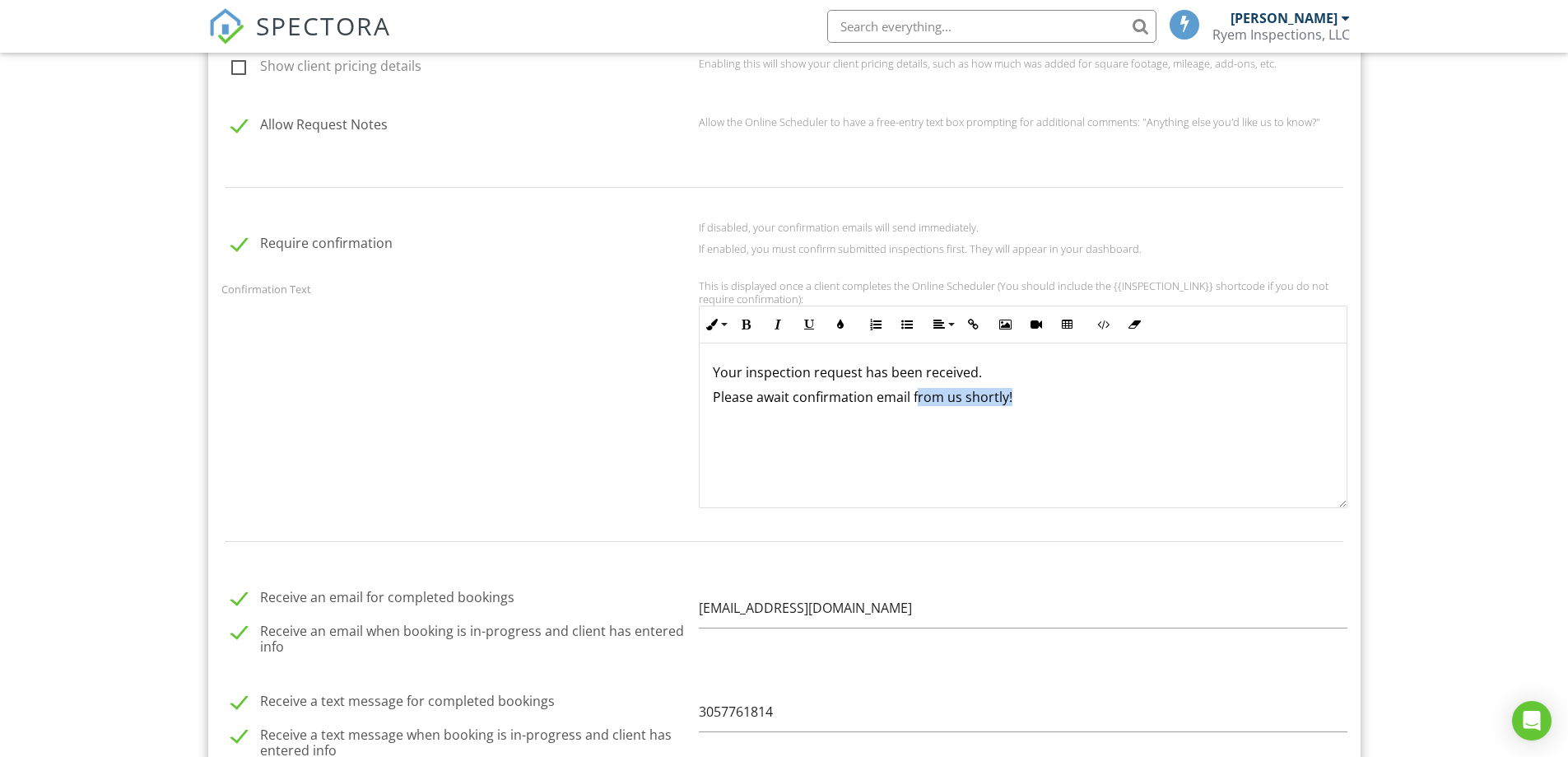
drag, startPoint x: 914, startPoint y: 397, endPoint x: 1028, endPoint y: 397, distance: 114.0
click at [1028, 397] on p "Please await confirmation email from us shortly! ​ ​" at bounding box center [1023, 397] width 621 height 18
drag, startPoint x: 919, startPoint y: 406, endPoint x: 594, endPoint y: 346, distance: 330.5
click at [600, 349] on div "Confirmation Text This is displayed once a client completes the Online Schedule…" at bounding box center [785, 394] width 1146 height 229
drag, startPoint x: 913, startPoint y: 407, endPoint x: 783, endPoint y: 360, distance: 138.2
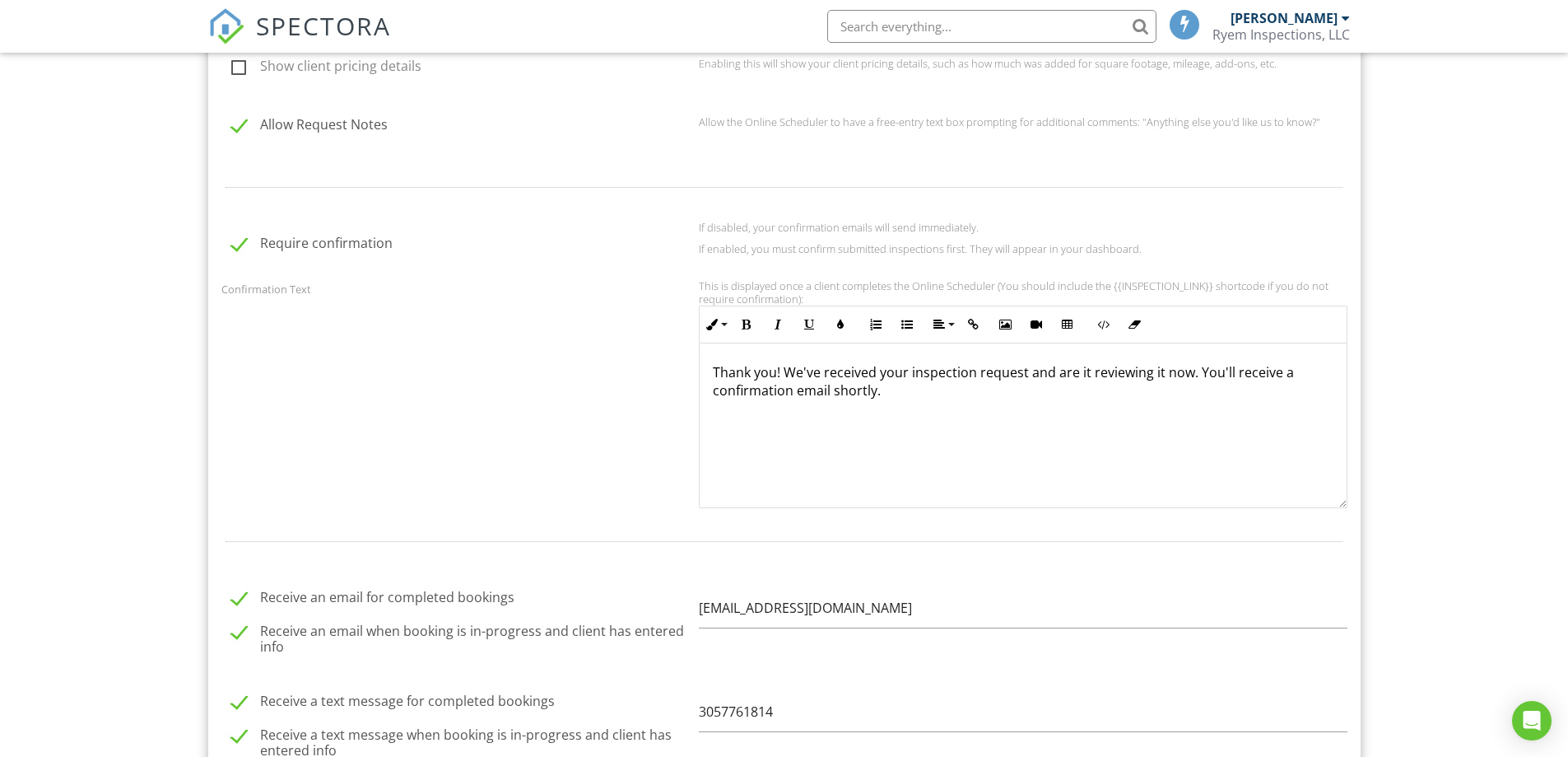
click at [783, 360] on div "Thank you! We've received your inspection request and are it reviewing it now. …" at bounding box center [1023, 426] width 647 height 165
click at [870, 413] on div "Thank you! We've received your inspection request and are it reviewing it now. …" at bounding box center [1023, 426] width 647 height 165
click at [896, 383] on p "Thank you! We've received your inspection request and are it reviewing it now. …" at bounding box center [1023, 381] width 621 height 37
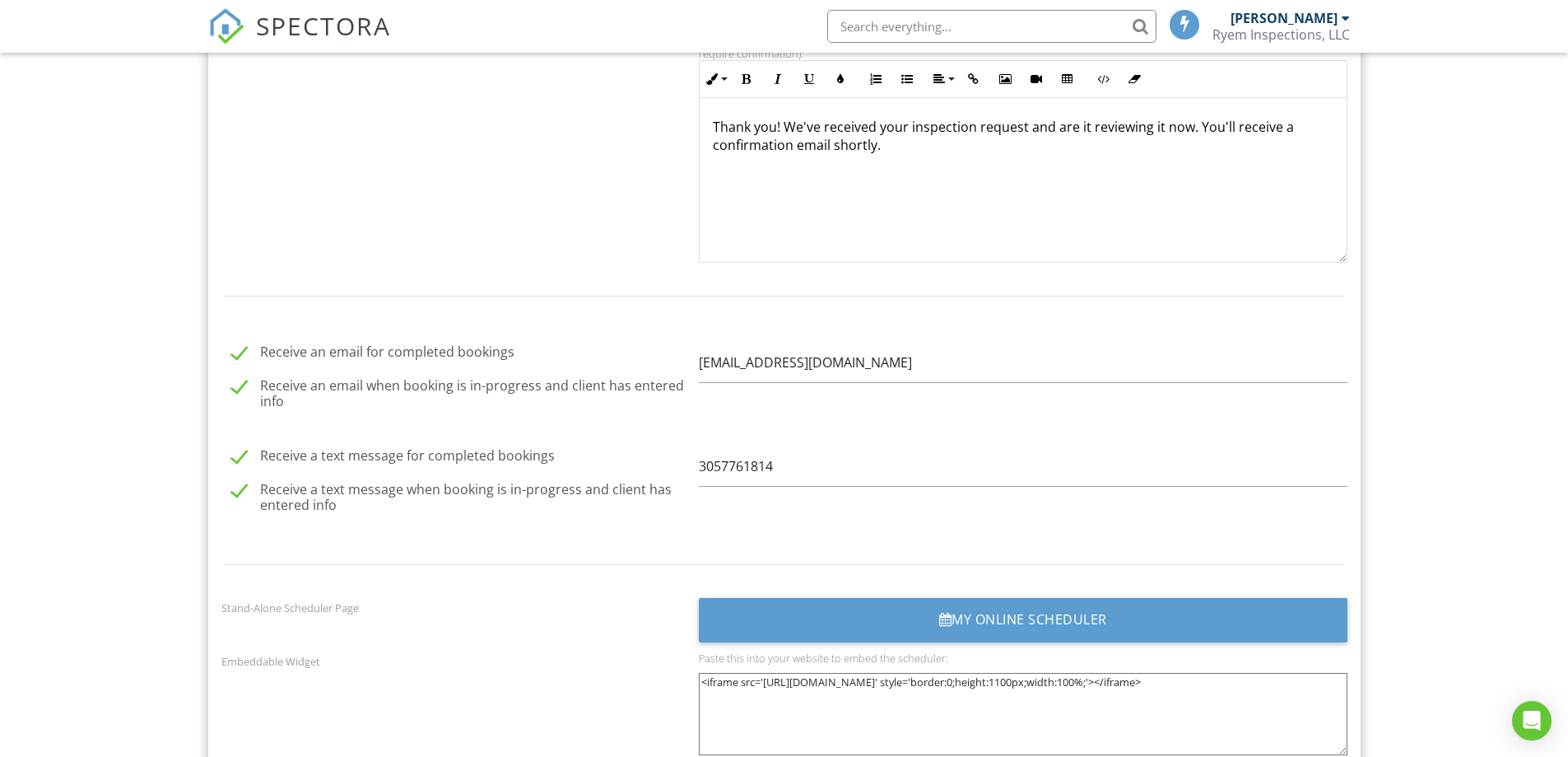
scroll to position [1812, 0]
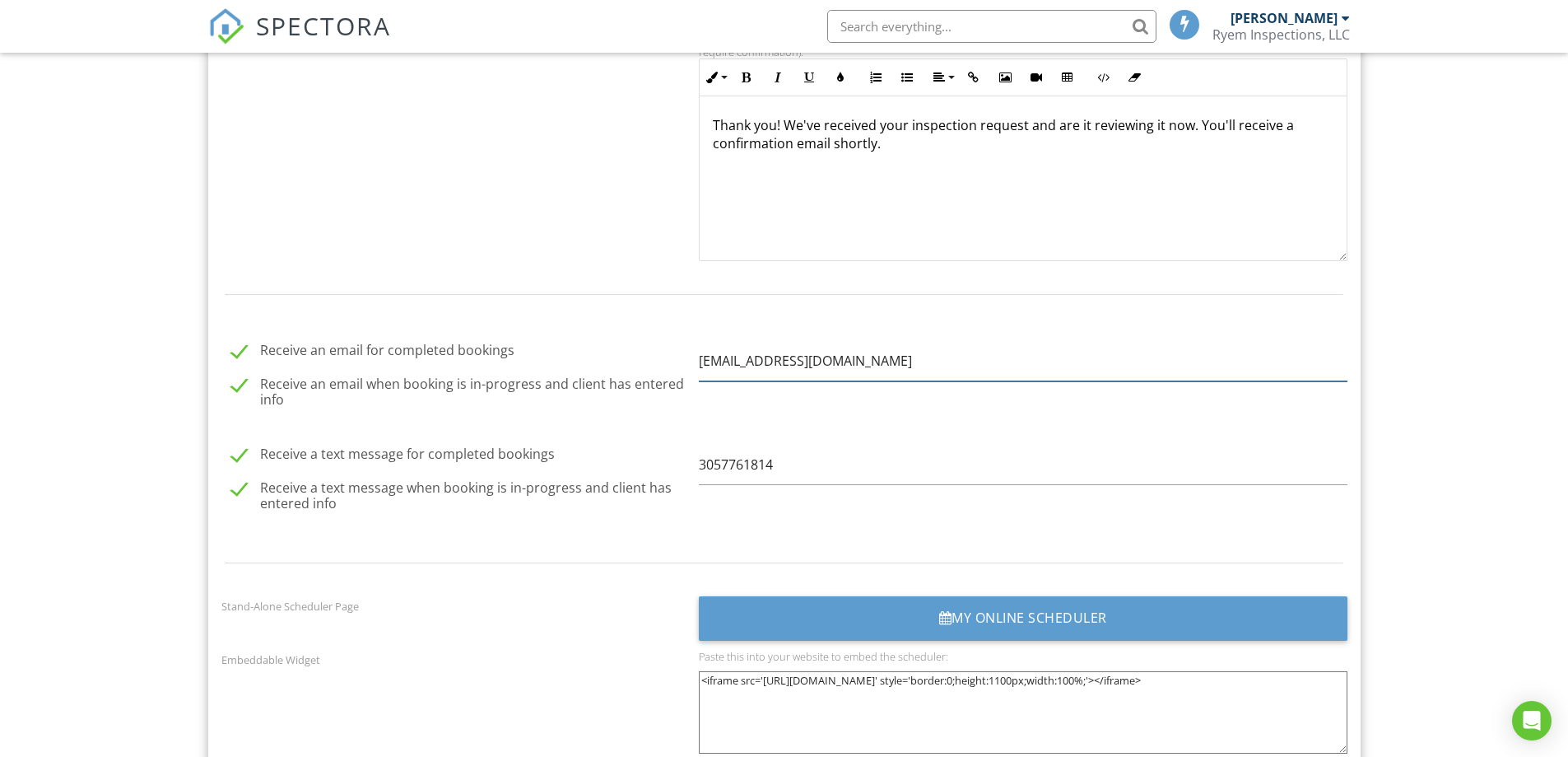
click at [847, 356] on input "[EMAIL_ADDRESS][DOMAIN_NAME]" at bounding box center [1023, 360] width 649 height 40
drag, startPoint x: 868, startPoint y: 373, endPoint x: 605, endPoint y: 360, distance: 263.3
click at [605, 360] on div "Receive an email for completed bookings Receive an email when booking is in-pro…" at bounding box center [785, 376] width 1146 height 98
type input "[EMAIL_ADDRESS][DOMAIN_NAME]"
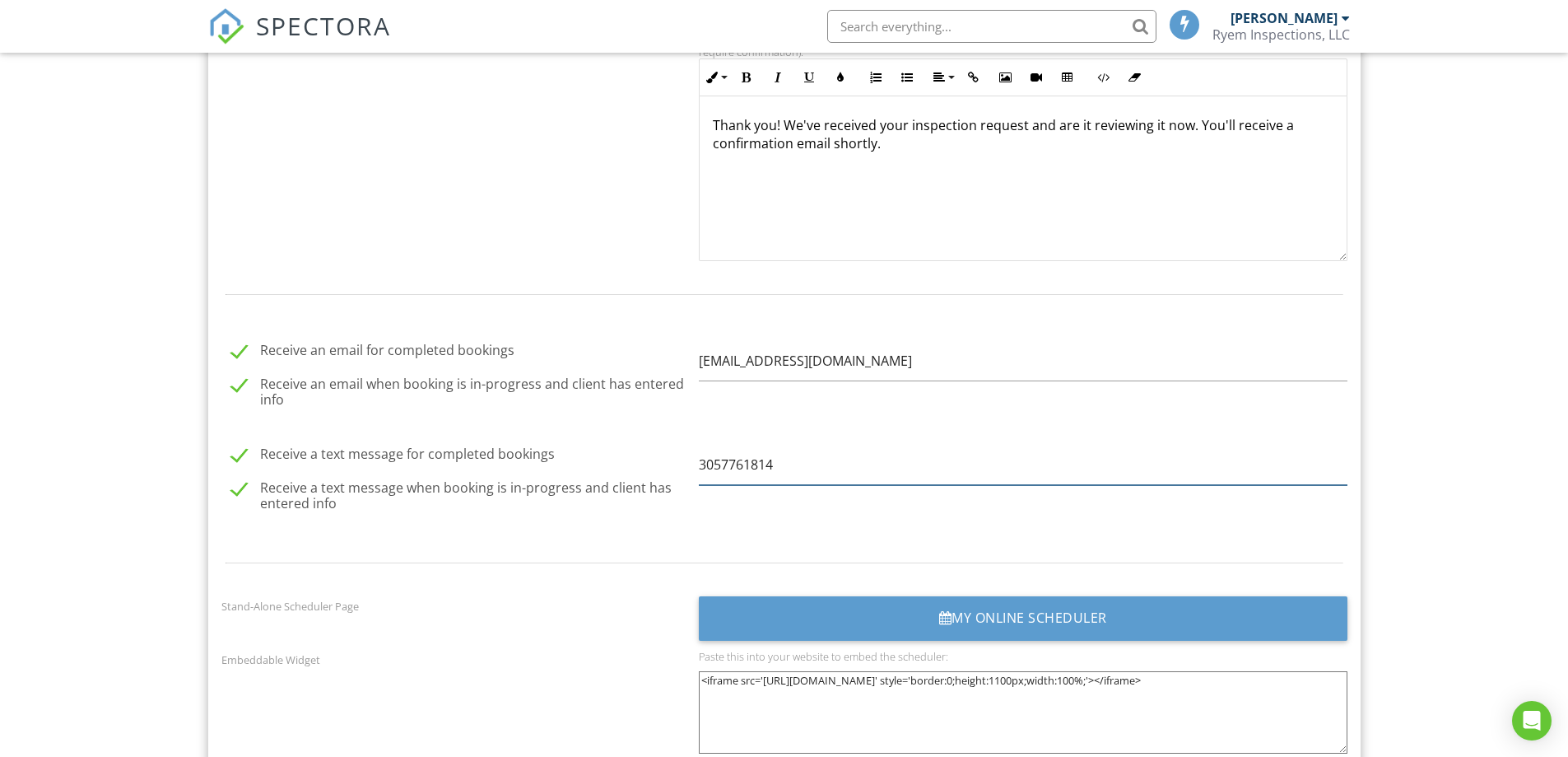
drag, startPoint x: 811, startPoint y: 463, endPoint x: 669, endPoint y: 462, distance: 142.0
click at [670, 462] on div "Receive a text message for completed bookings Receive a text message when booki…" at bounding box center [785, 480] width 1146 height 98
click at [570, 456] on label "Receive a text message for completed bookings" at bounding box center [460, 456] width 458 height 21
checkbox input "false"
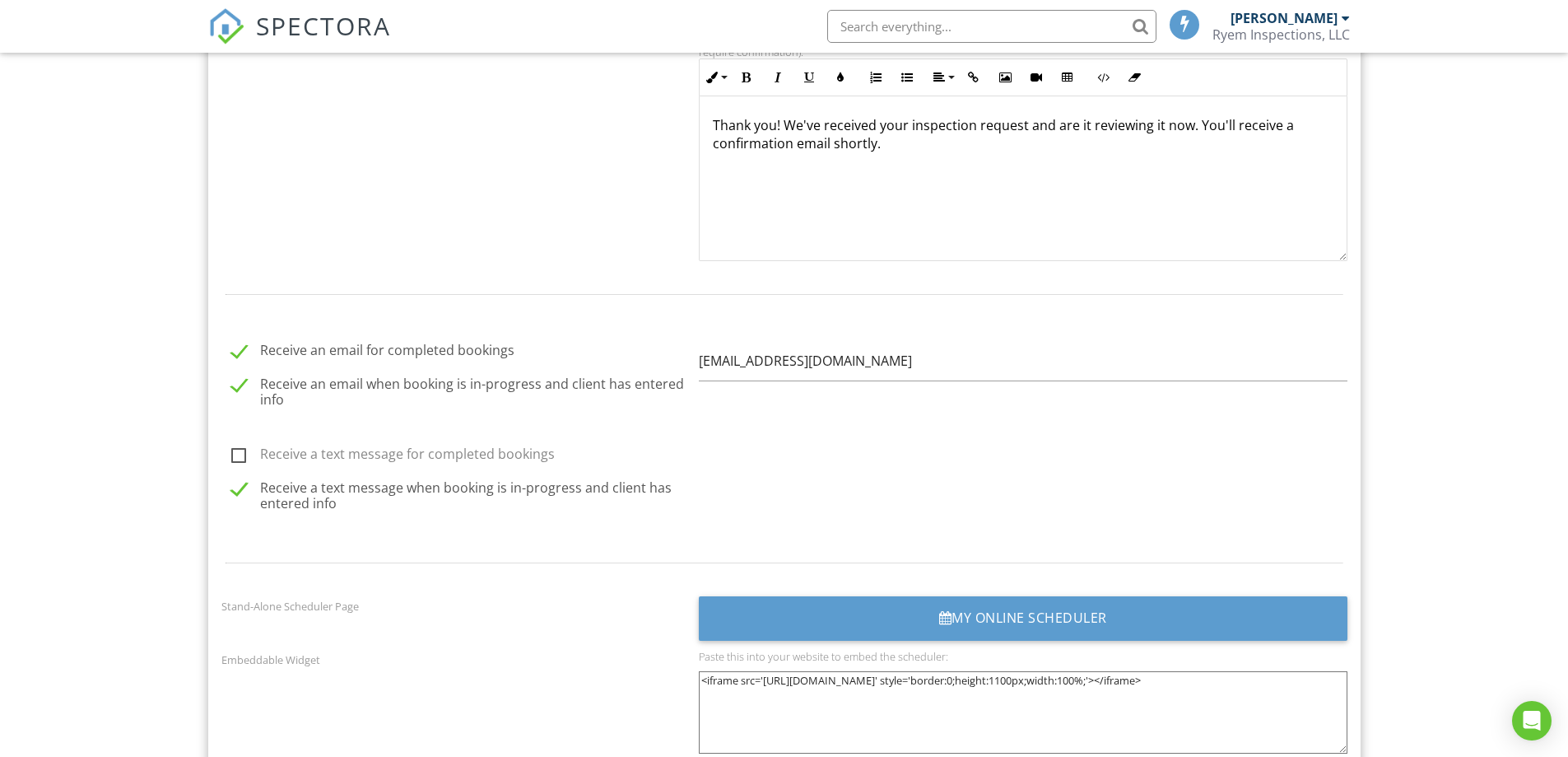
click at [781, 479] on div "Receive a text message for completed bookings Receive a text message when booki…" at bounding box center [785, 480] width 1146 height 98
click at [629, 480] on label "Receive a text message when booking is in-progress and client has entered info" at bounding box center [460, 490] width 458 height 21
checkbox input "false"
click at [287, 457] on label "Receive a text message for completed bookings" at bounding box center [460, 456] width 458 height 21
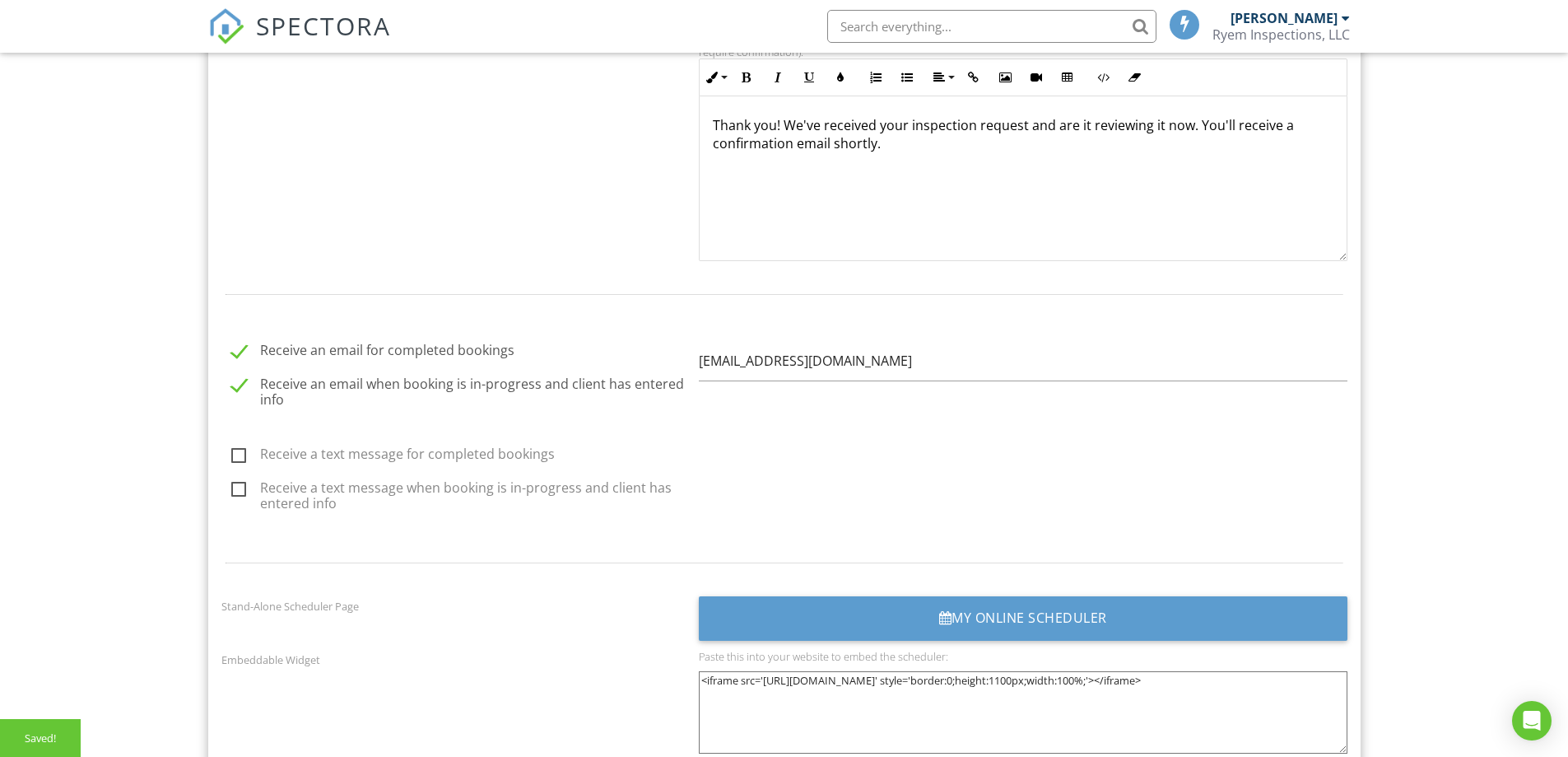
click at [232, 457] on input "Receive a text message for completed bookings" at bounding box center [227, 456] width 11 height 11
checkbox input "true"
click at [285, 486] on label "Receive a text message when booking is in-progress and client has entered info" at bounding box center [460, 490] width 458 height 21
click at [232, 487] on input "Receive a text message when booking is in-progress and client has entered info" at bounding box center [227, 491] width 11 height 11
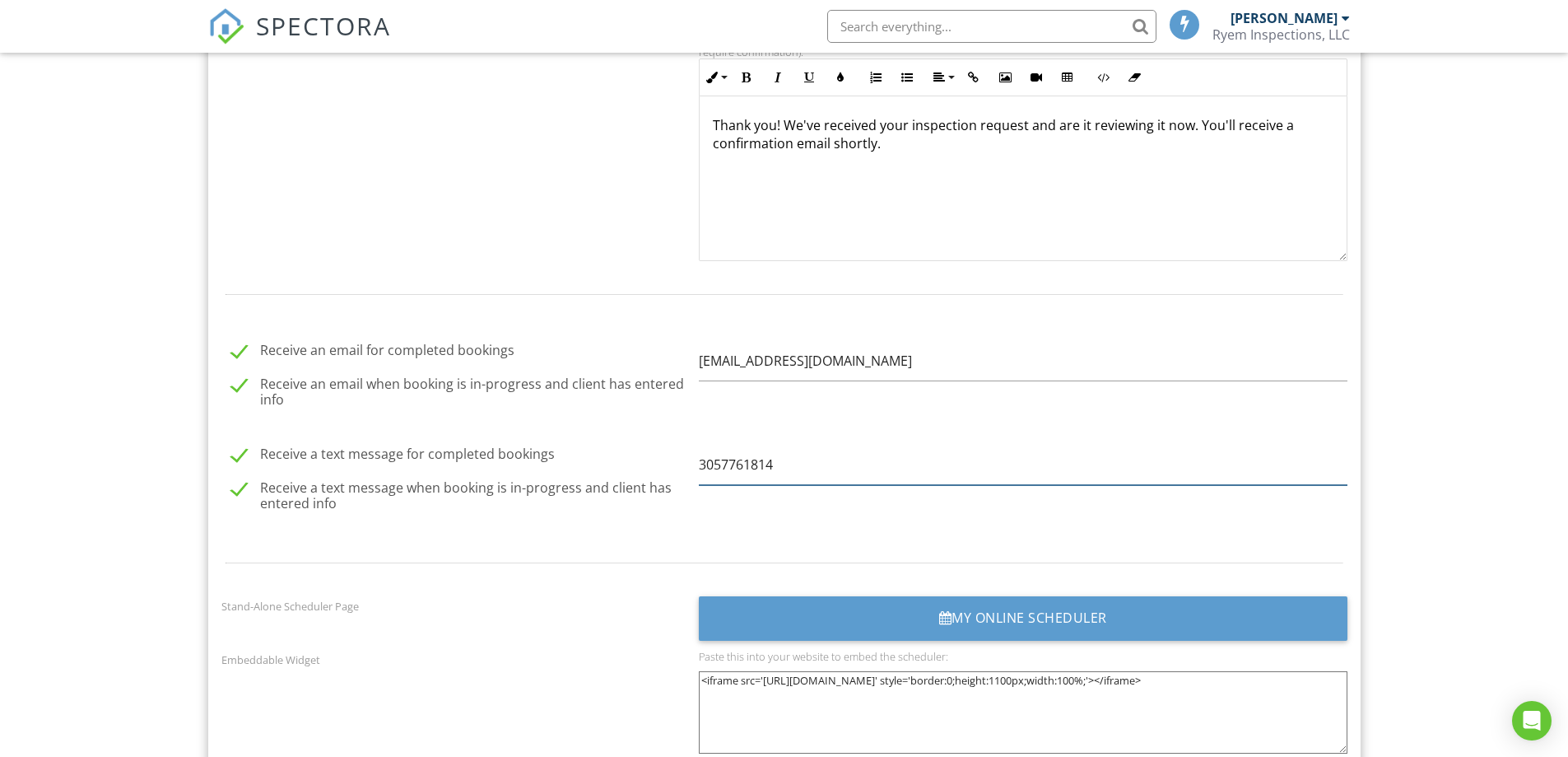
click at [821, 460] on input "3057761814" at bounding box center [1023, 464] width 649 height 40
click at [589, 496] on label "Receive a text message when booking is in-progress and client has entered info" at bounding box center [460, 490] width 458 height 21
click at [631, 492] on label "Receive a text message when booking is in-progress and client has entered info" at bounding box center [460, 490] width 458 height 21
click at [232, 492] on input "Receive a text message when booking is in-progress and client has entered info" at bounding box center [227, 491] width 11 height 11
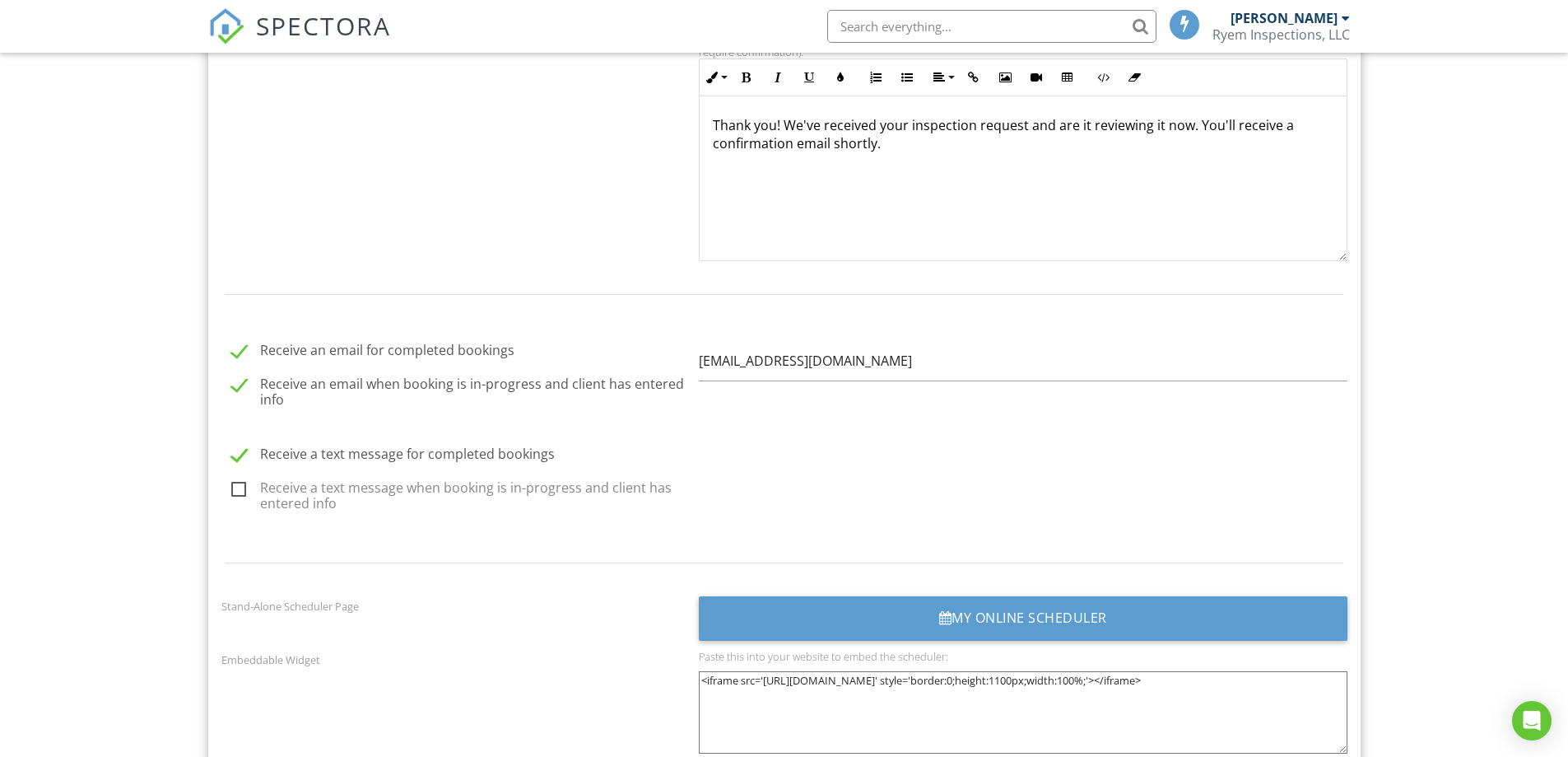
checkbox input "true"
click at [796, 476] on input "3057761814" at bounding box center [1023, 464] width 649 height 40
drag, startPoint x: 806, startPoint y: 463, endPoint x: 575, endPoint y: 471, distance: 231.1
click at [575, 471] on div "Receive a text message for completed bookings Receive a text message when booki…" at bounding box center [785, 480] width 1146 height 98
type input "3056473710"
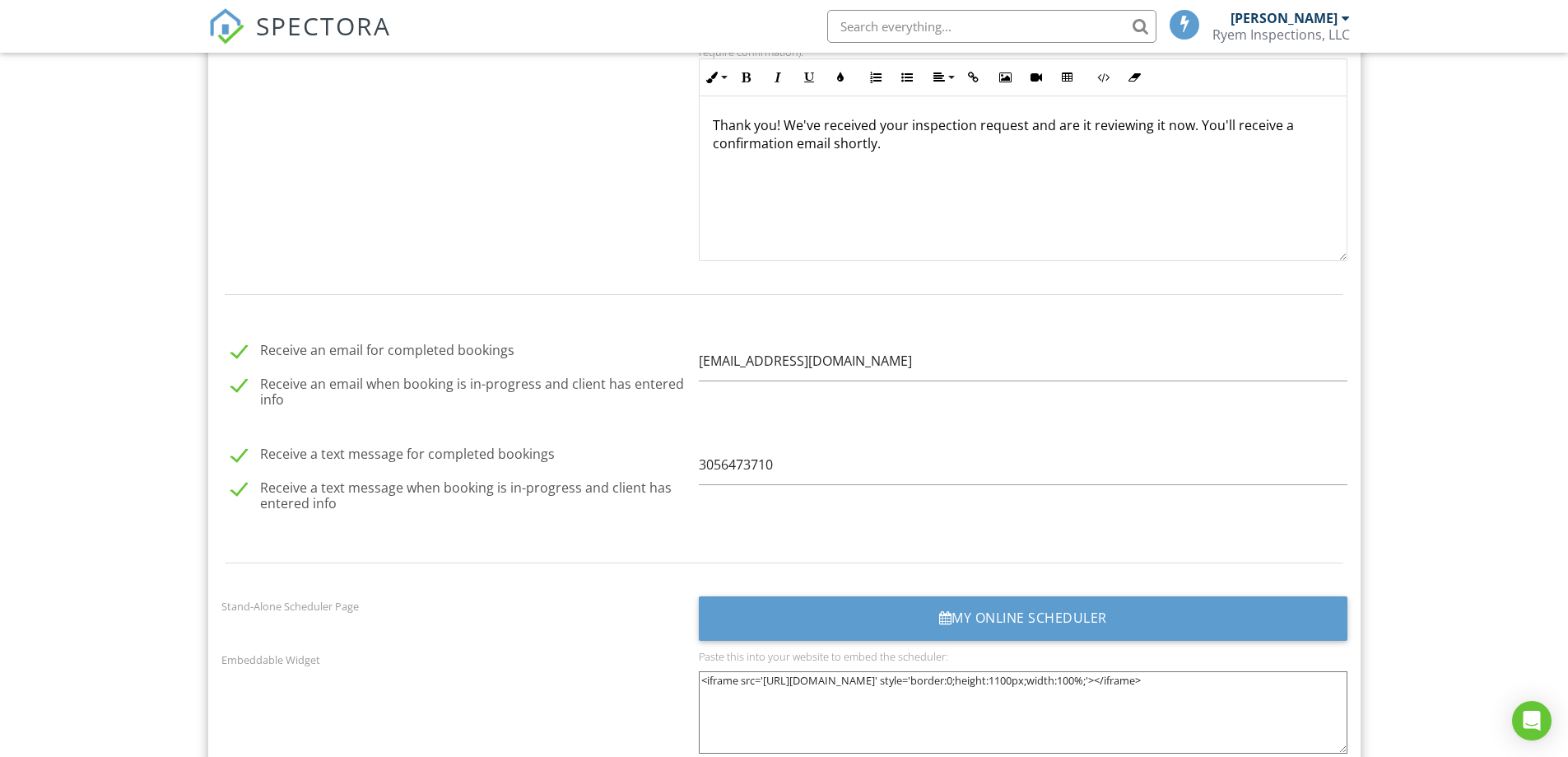
click at [472, 576] on div at bounding box center [785, 562] width 1146 height 54
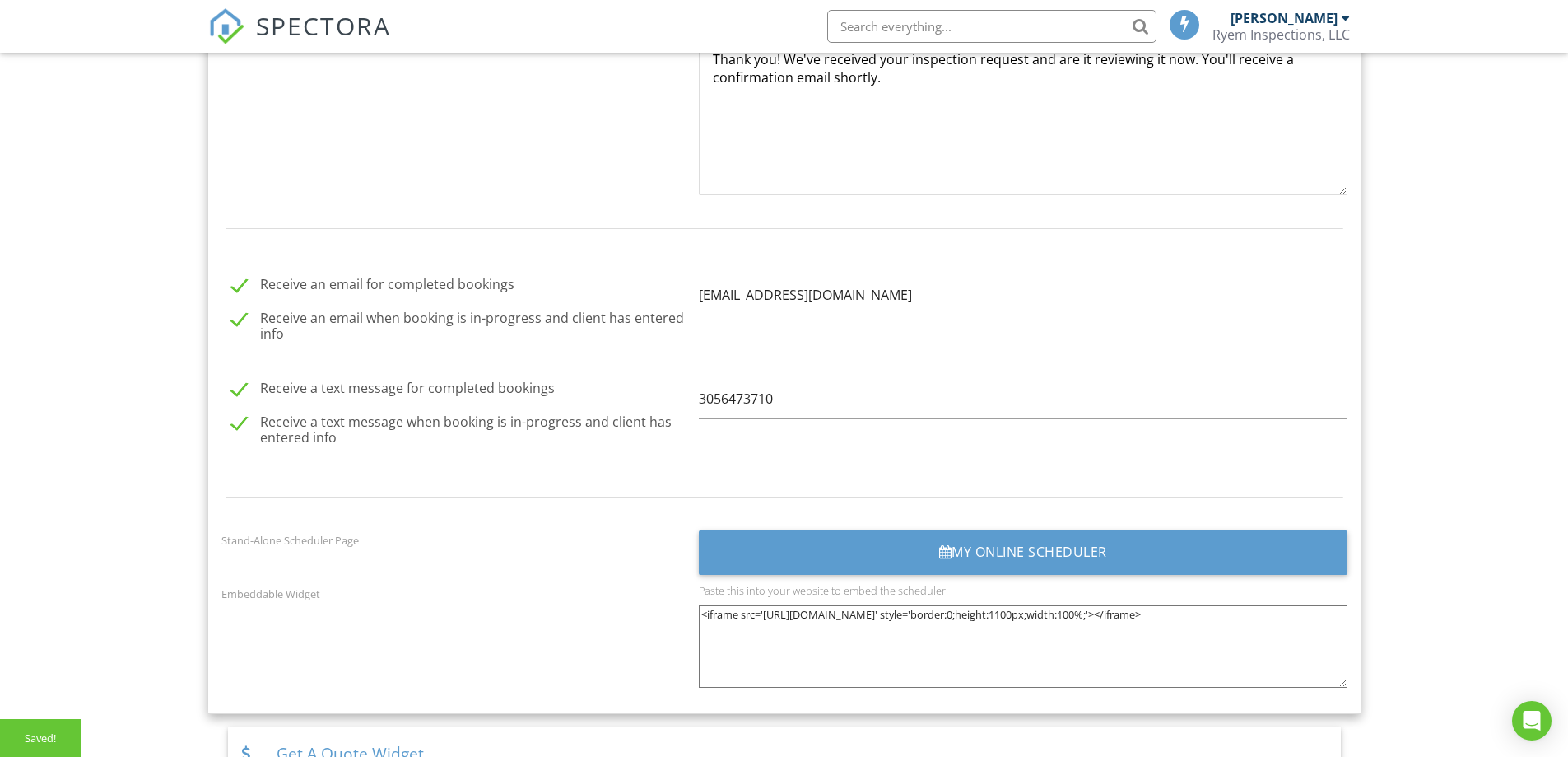
scroll to position [1977, 0]
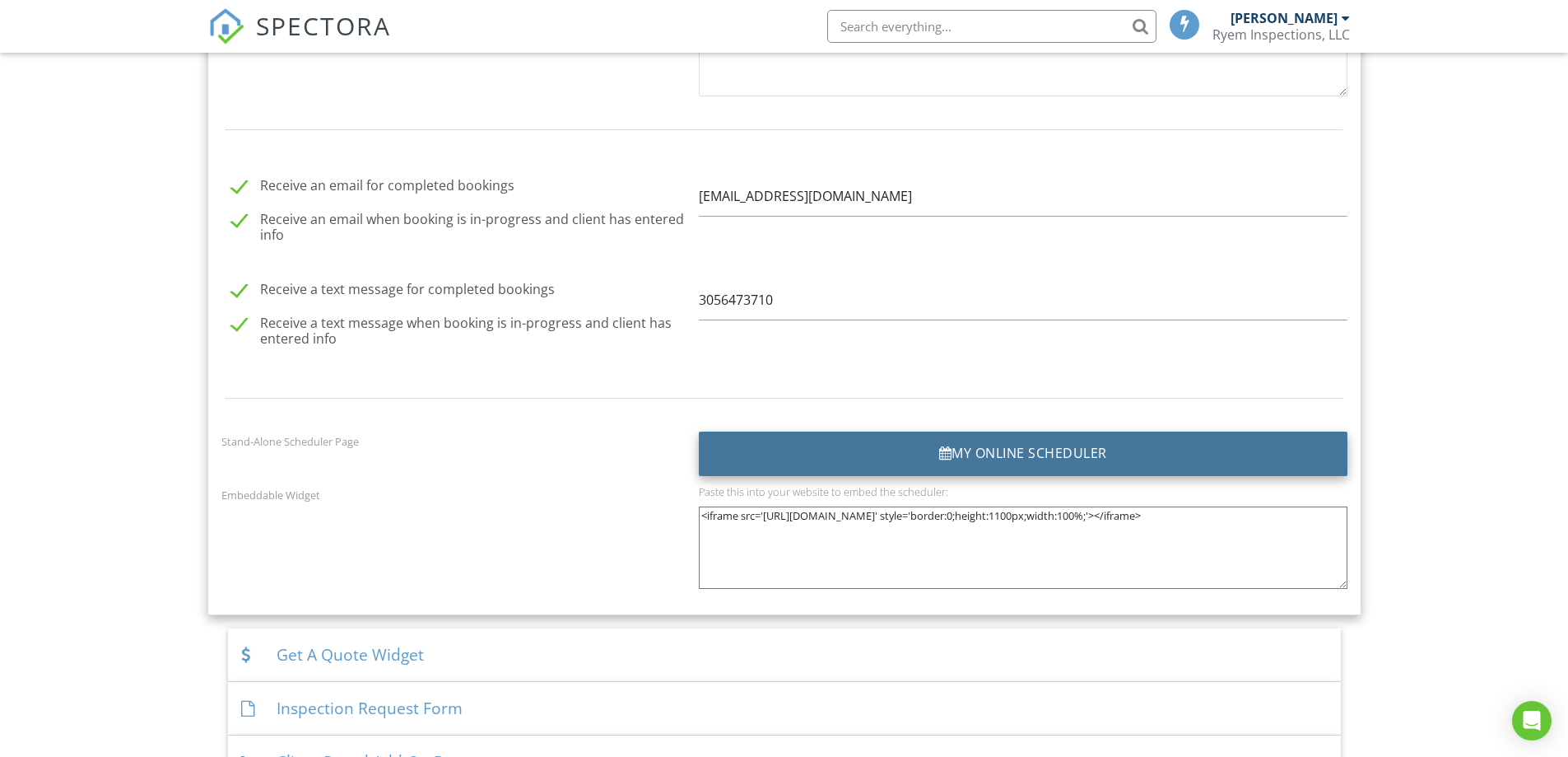
click at [983, 457] on div "My Online Scheduler" at bounding box center [1023, 454] width 649 height 45
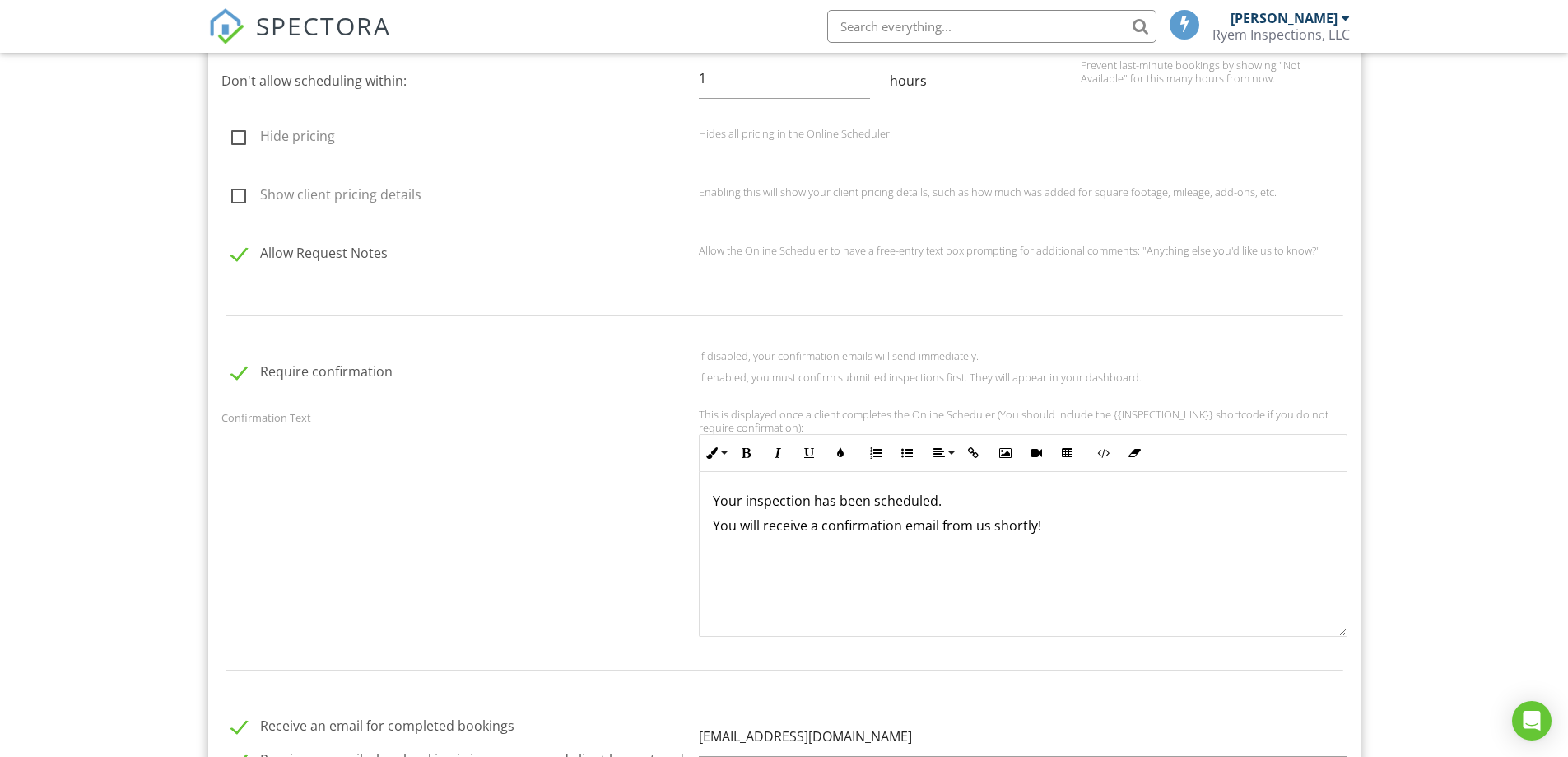
scroll to position [1430, 0]
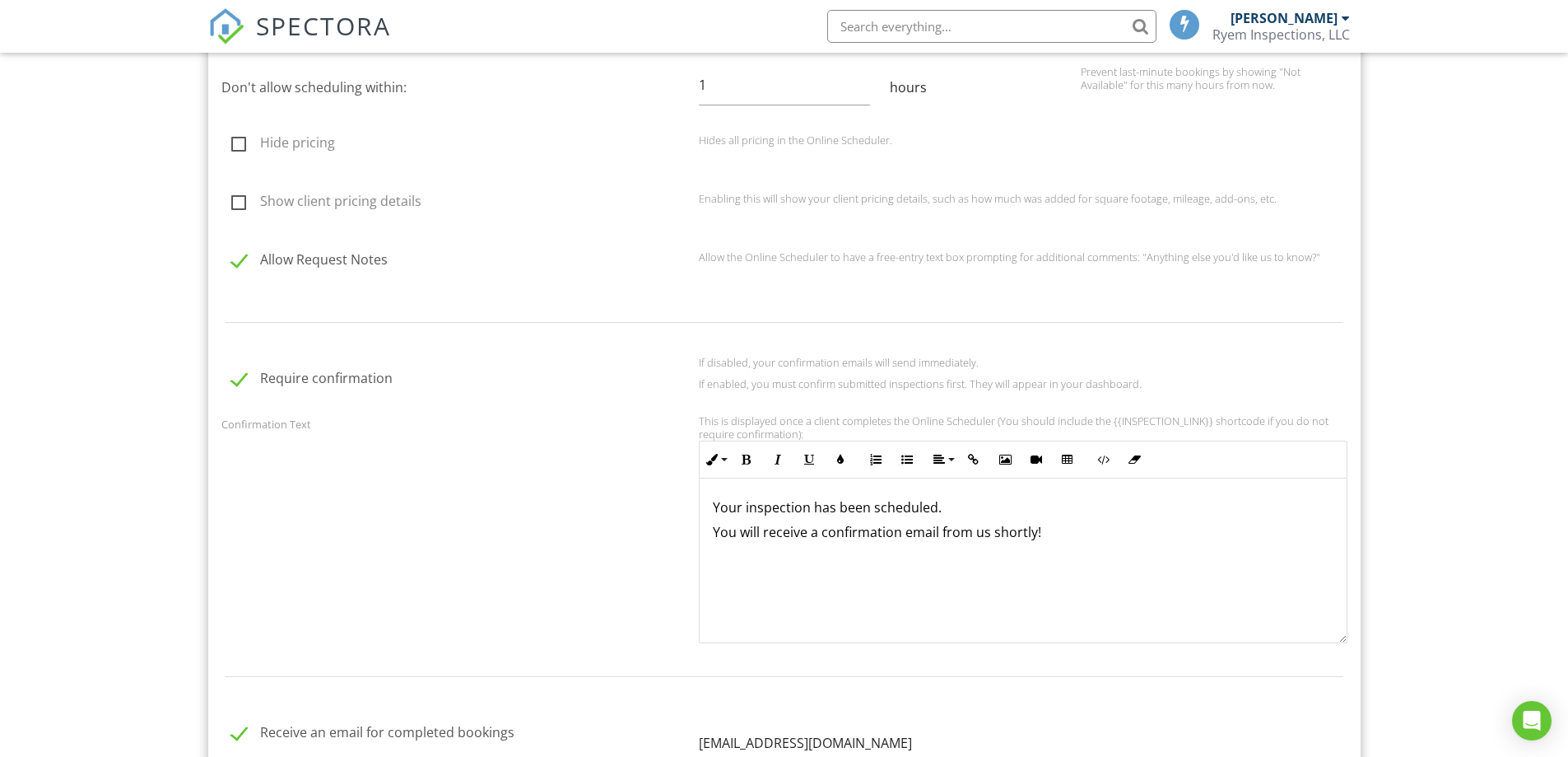
click at [1019, 540] on p "You will receive a confirmation email from us shortly!" at bounding box center [1023, 532] width 621 height 18
drag, startPoint x: 974, startPoint y: 520, endPoint x: 695, endPoint y: 479, distance: 282.0
click at [696, 482] on div "This is displayed once a client completes the Online Scheduler (You should incl…" at bounding box center [1023, 529] width 669 height 229
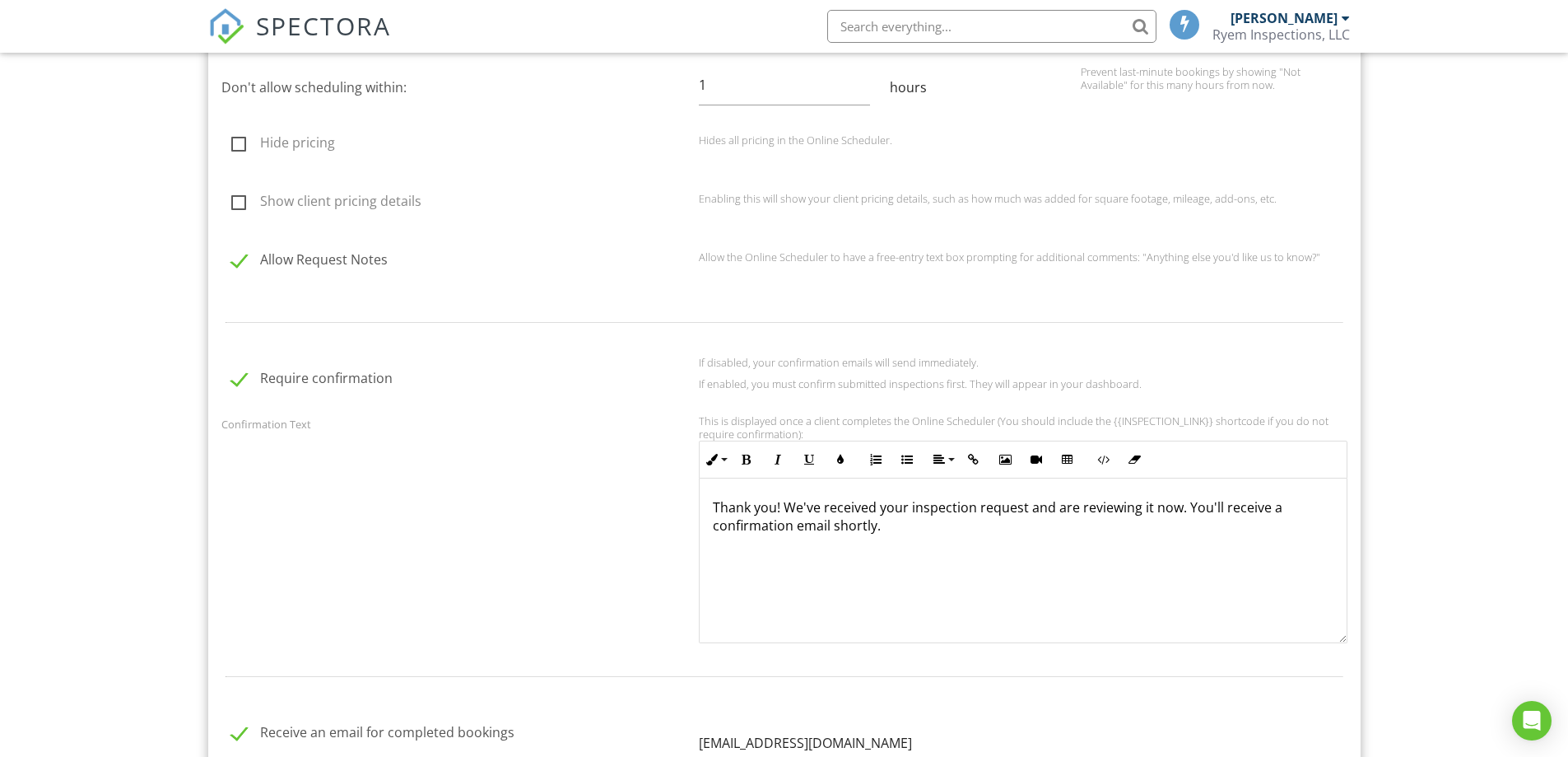
click at [580, 512] on div "Confirmation Text This is displayed once a client completes the Online Schedule…" at bounding box center [785, 529] width 1146 height 229
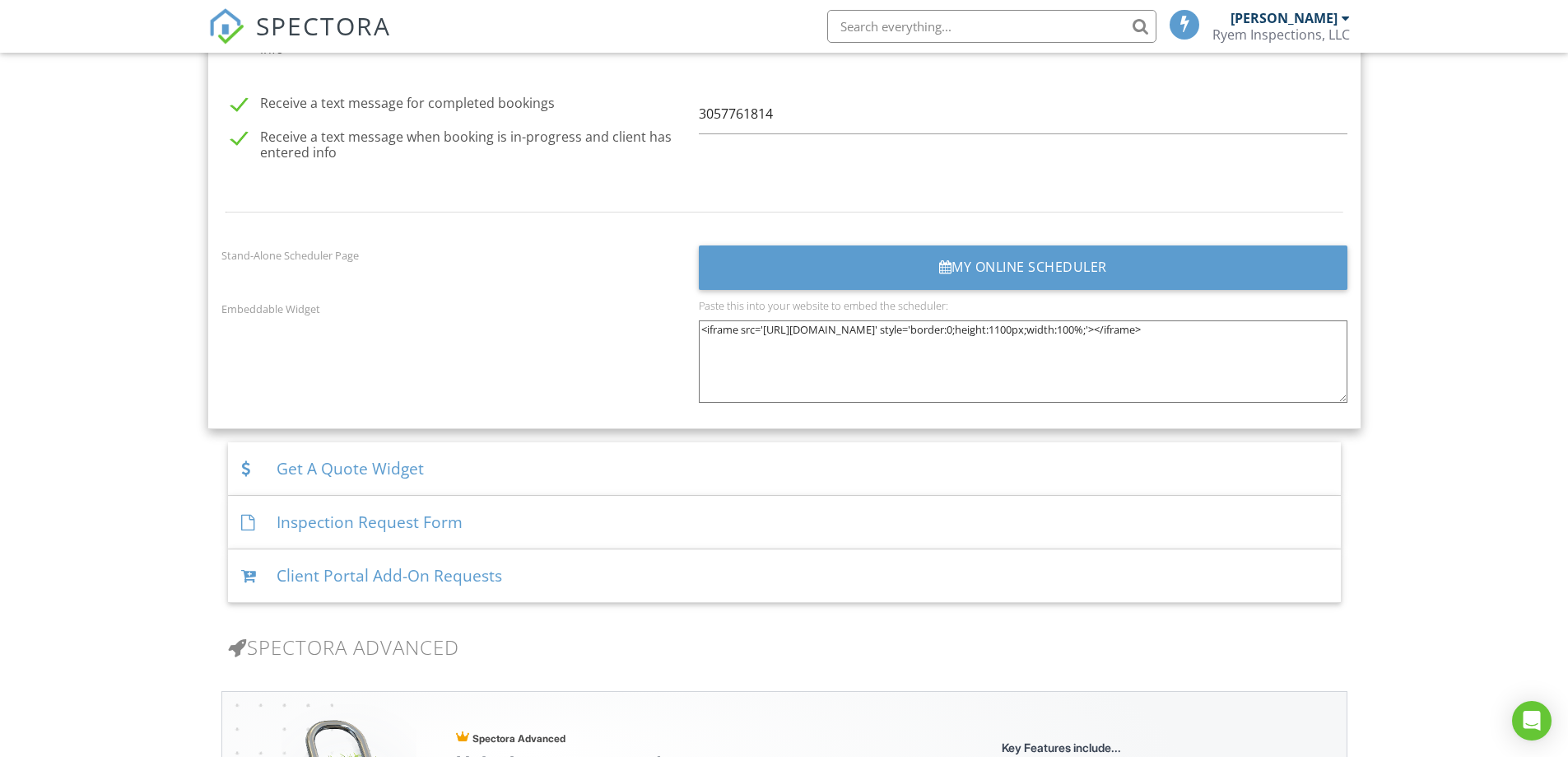
scroll to position [2171, 0]
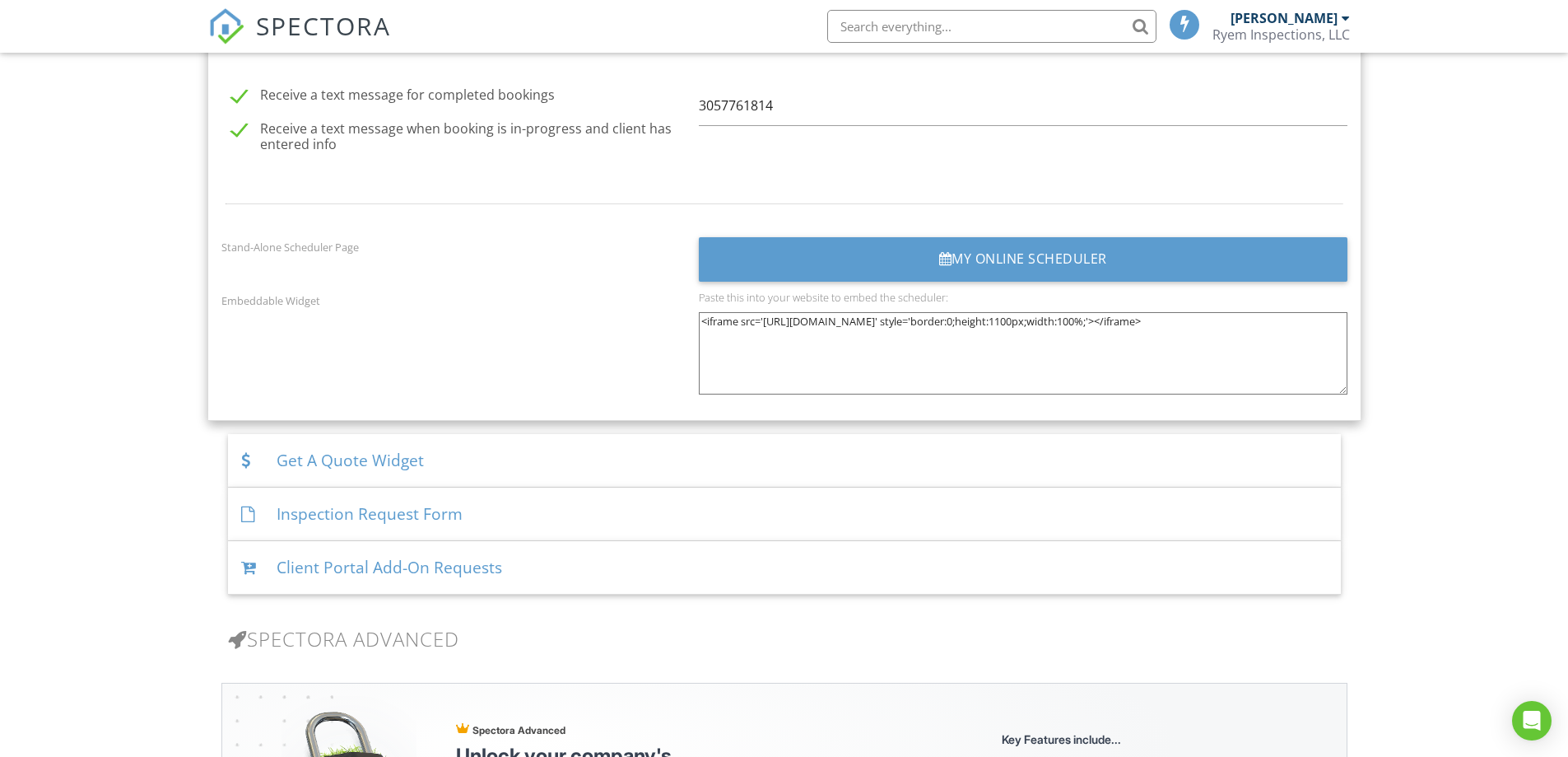
click at [753, 347] on textarea "<iframe src='https://app.spectora.com/home-inspectors/my-inspection-company-320…" at bounding box center [1023, 353] width 649 height 82
drag, startPoint x: 1025, startPoint y: 355, endPoint x: 556, endPoint y: 295, distance: 472.8
click at [556, 295] on div "Embeddable Widget Paste this into your website to embed the scheduler: <iframe …" at bounding box center [785, 349] width 1146 height 116
click at [366, 465] on div "Get A Quote Widget" at bounding box center [785, 460] width 1113 height 54
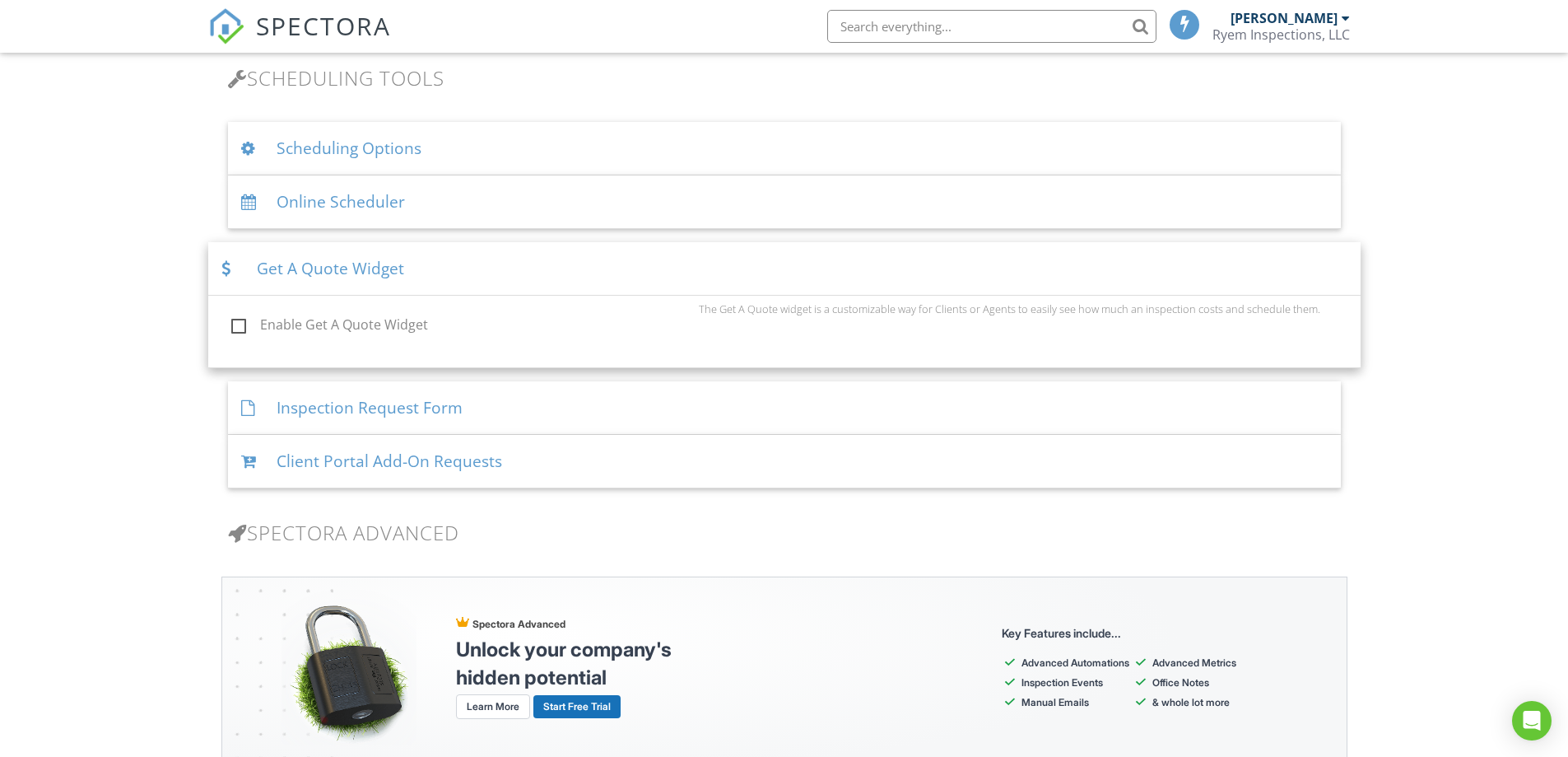
scroll to position [929, 0]
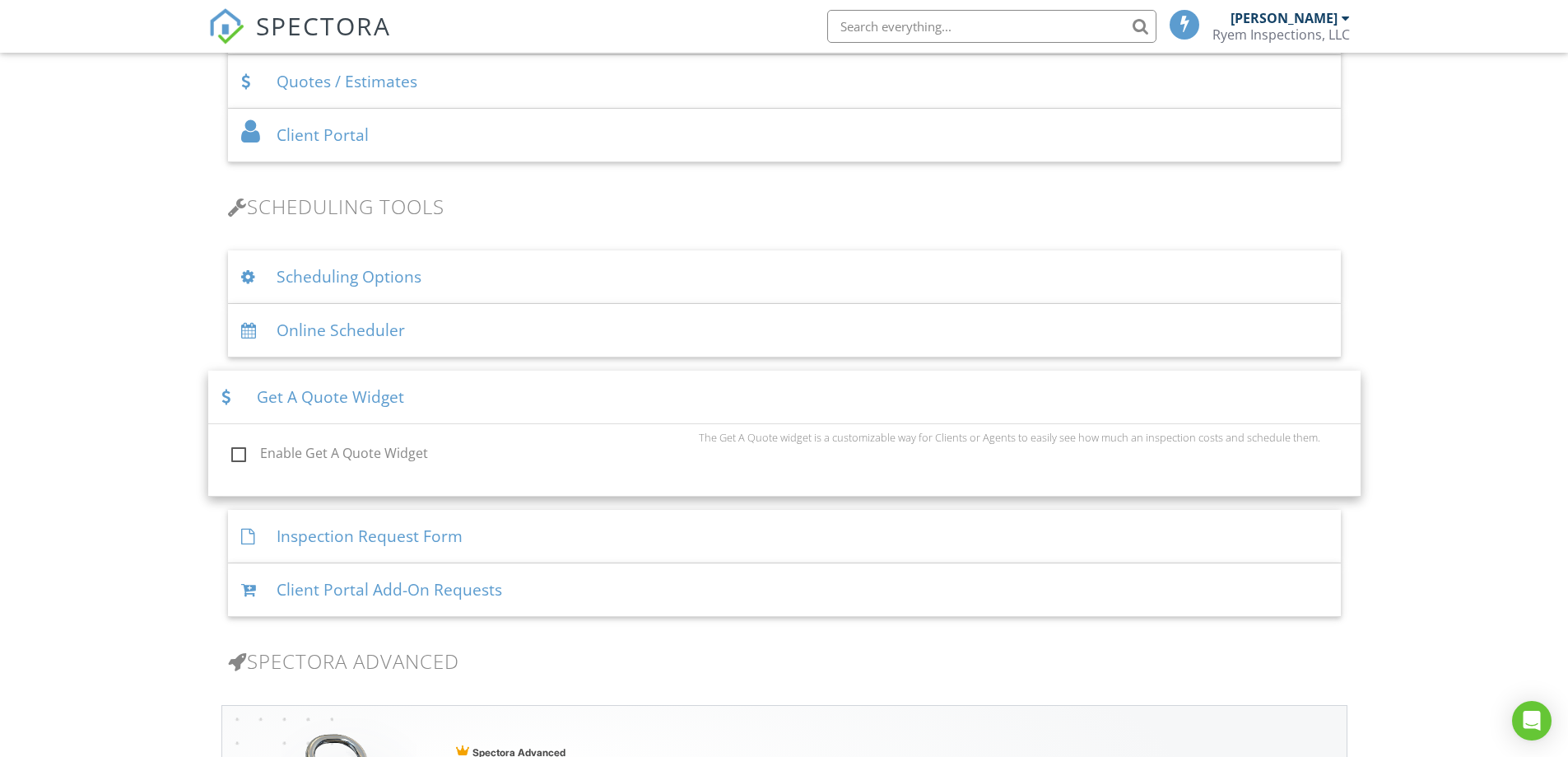
click at [346, 544] on div "Inspection Request Form" at bounding box center [785, 536] width 1113 height 54
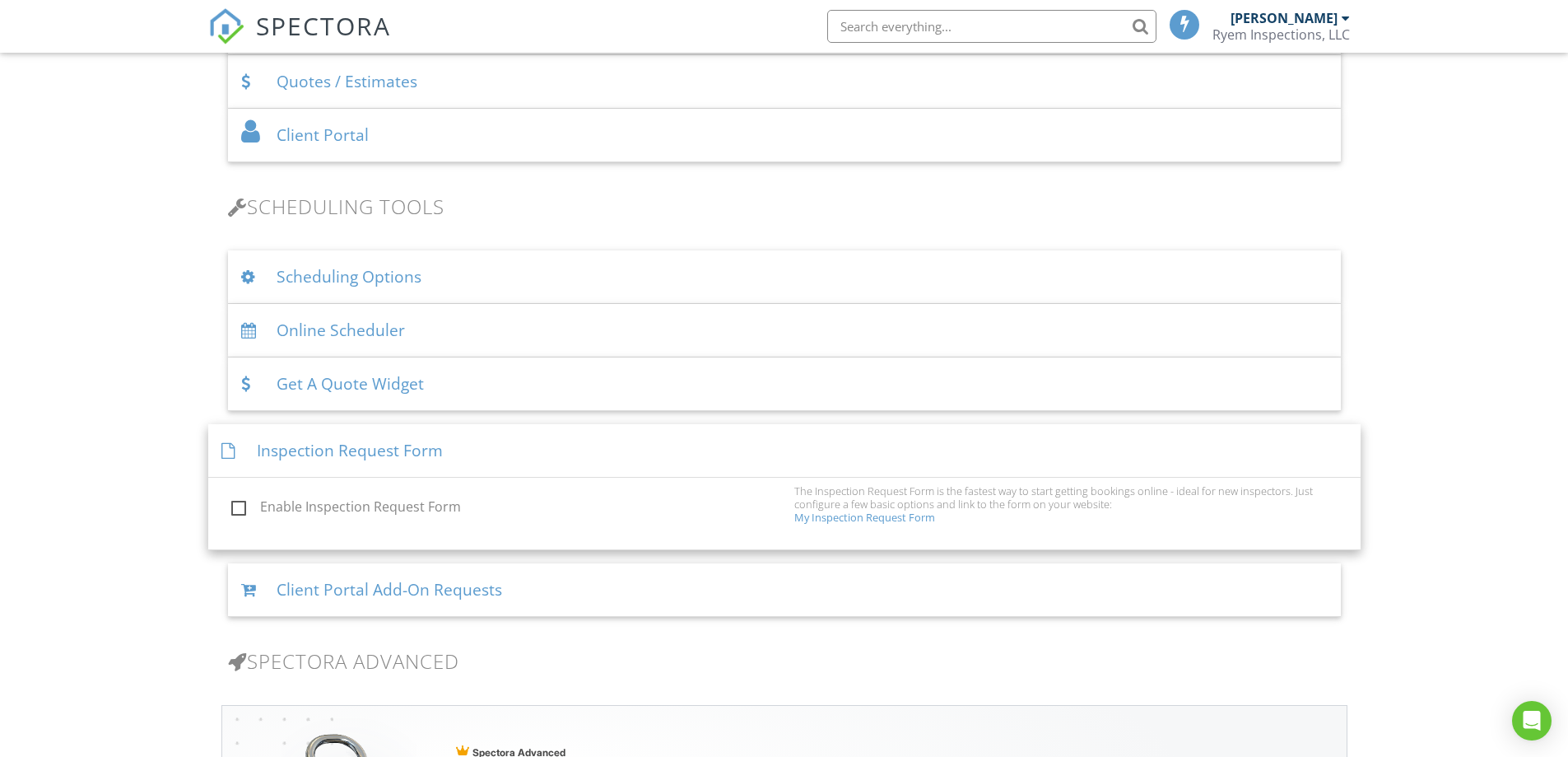
click at [307, 508] on label "Enable Inspection Request Form" at bounding box center [508, 509] width 553 height 21
click at [232, 508] on input "Enable Inspection Request Form" at bounding box center [227, 509] width 11 height 11
checkbox input "true"
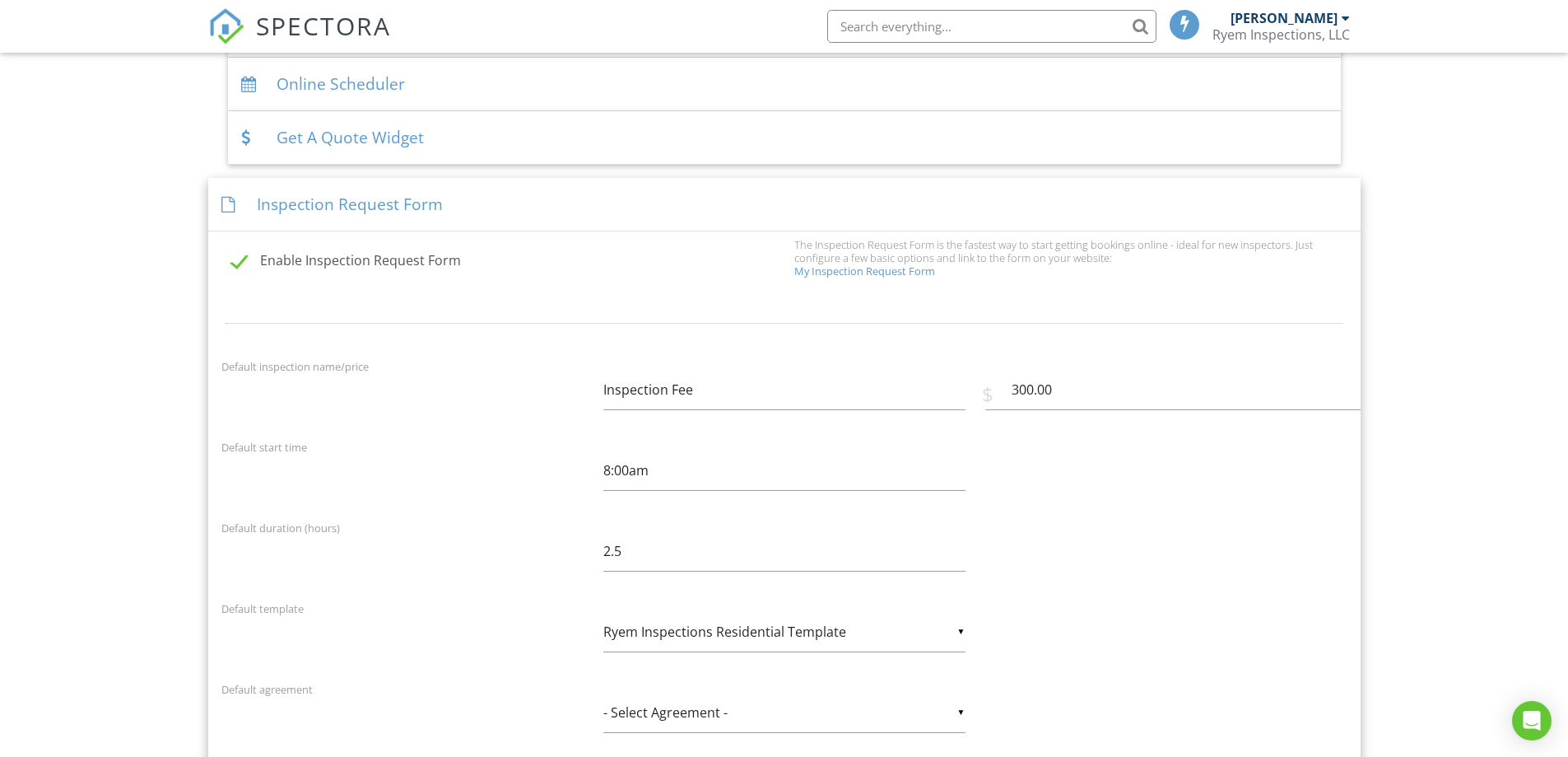
scroll to position [1175, 0]
click at [662, 400] on input "Inspection Fee" at bounding box center [784, 388] width 362 height 40
click at [782, 401] on input "Inspection Fee" at bounding box center [784, 388] width 362 height 40
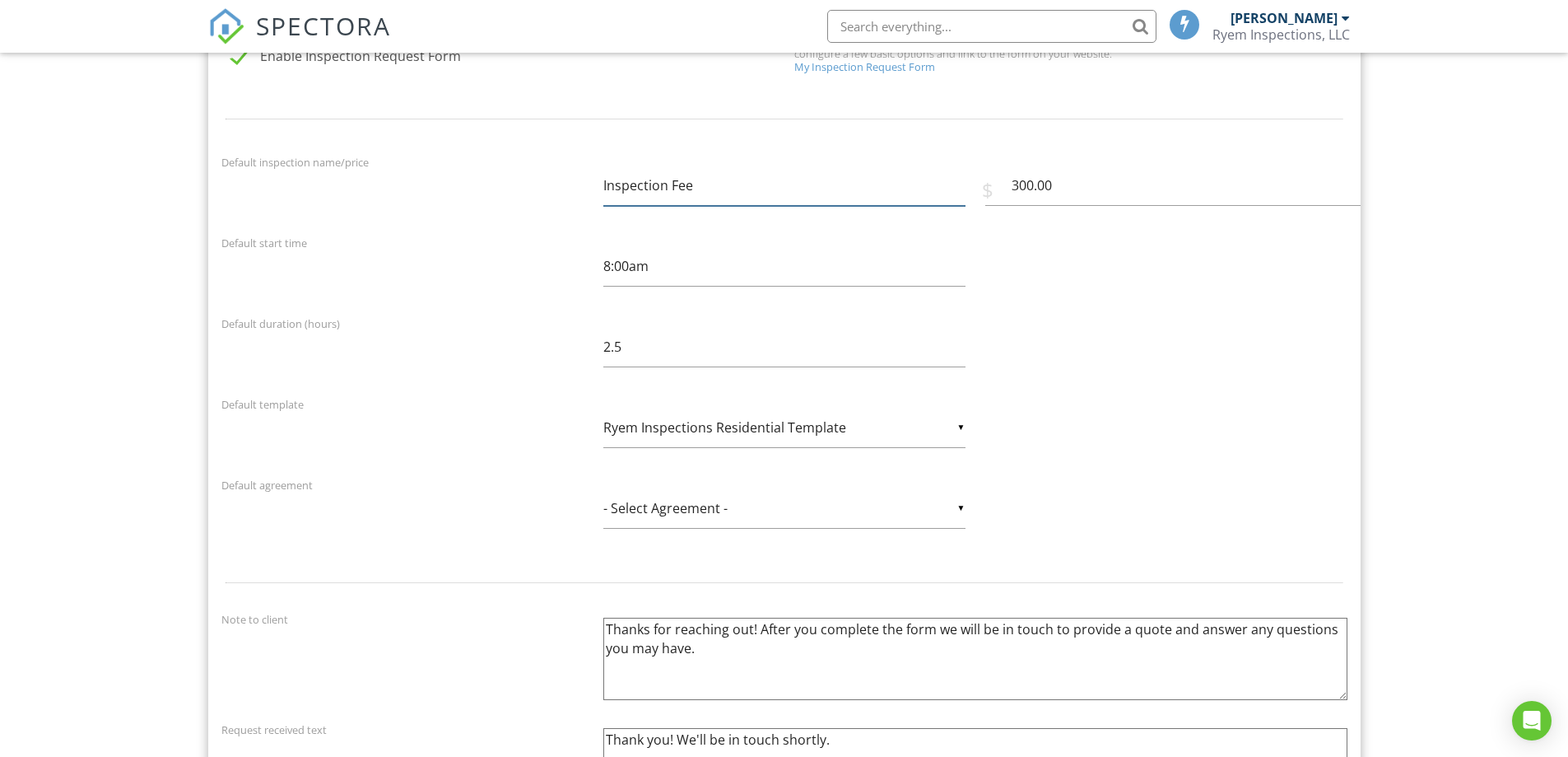
scroll to position [1422, 0]
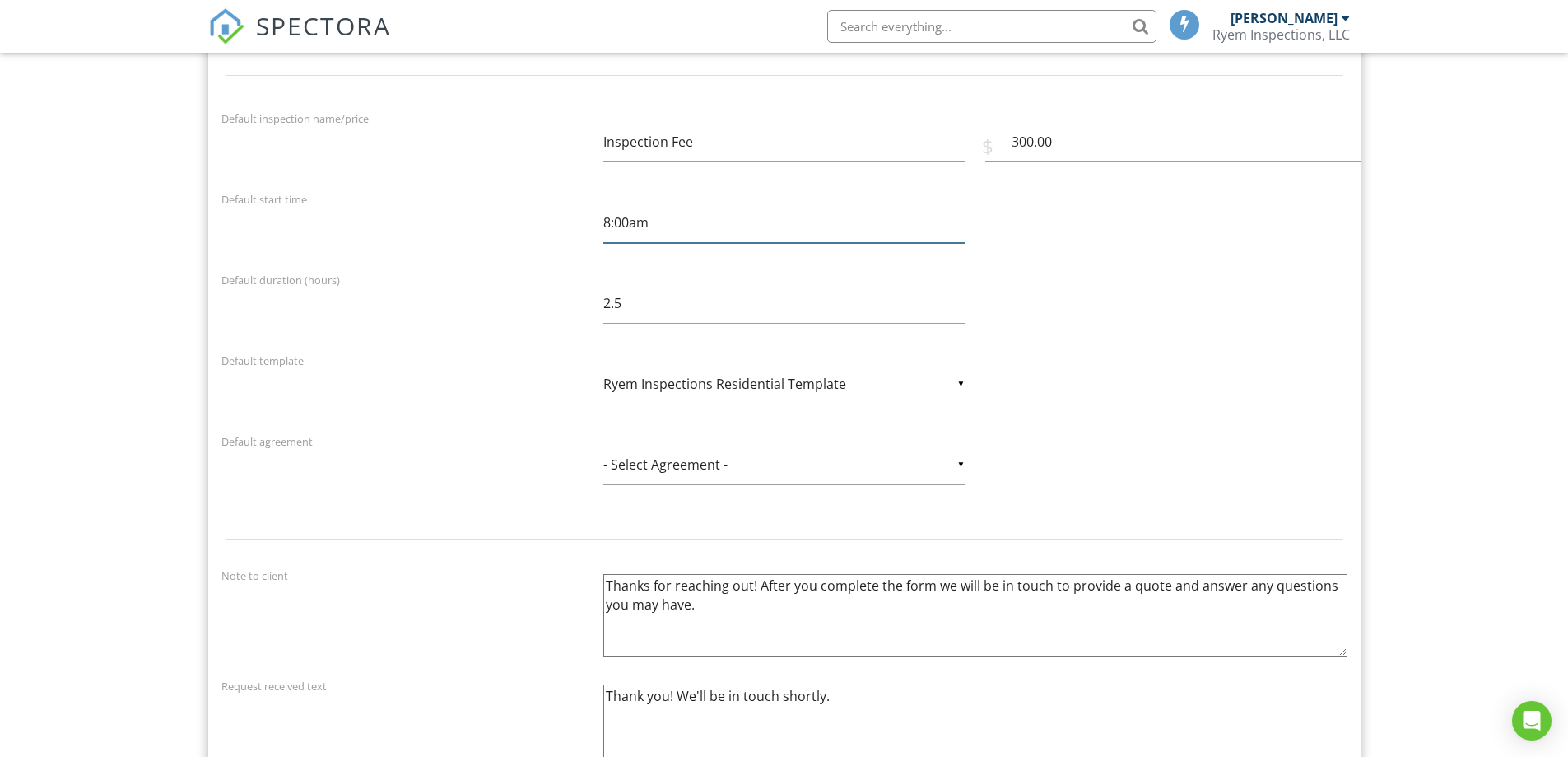
click at [663, 227] on input "8:00am" at bounding box center [784, 223] width 362 height 40
click at [1261, 360] on div "Default template ▼ Ryem Inspections Residential Template - Select Template - Be…" at bounding box center [785, 388] width 1146 height 74
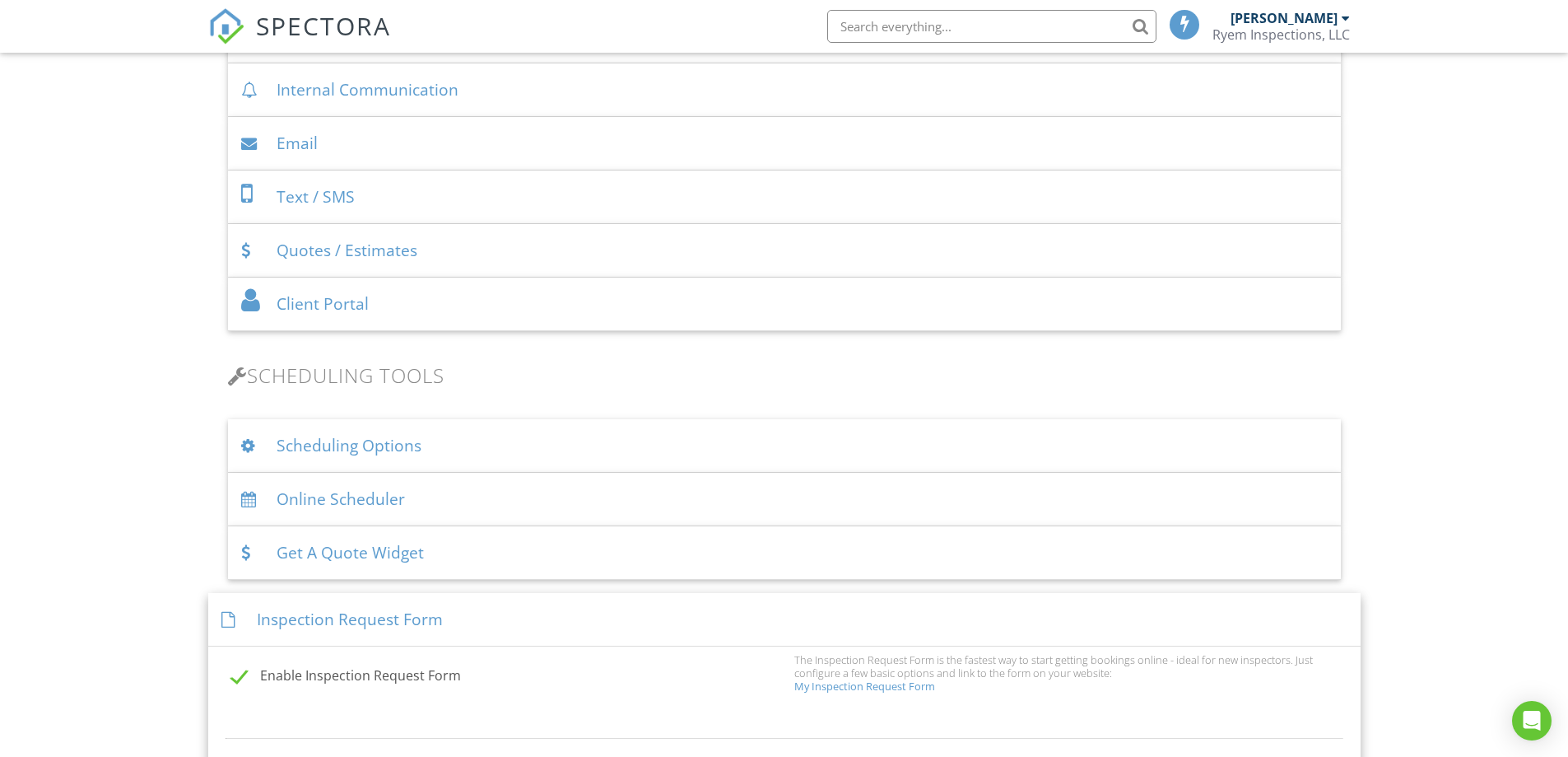
scroll to position [764, 0]
click at [338, 506] on div "Online Scheduler" at bounding box center [785, 495] width 1113 height 54
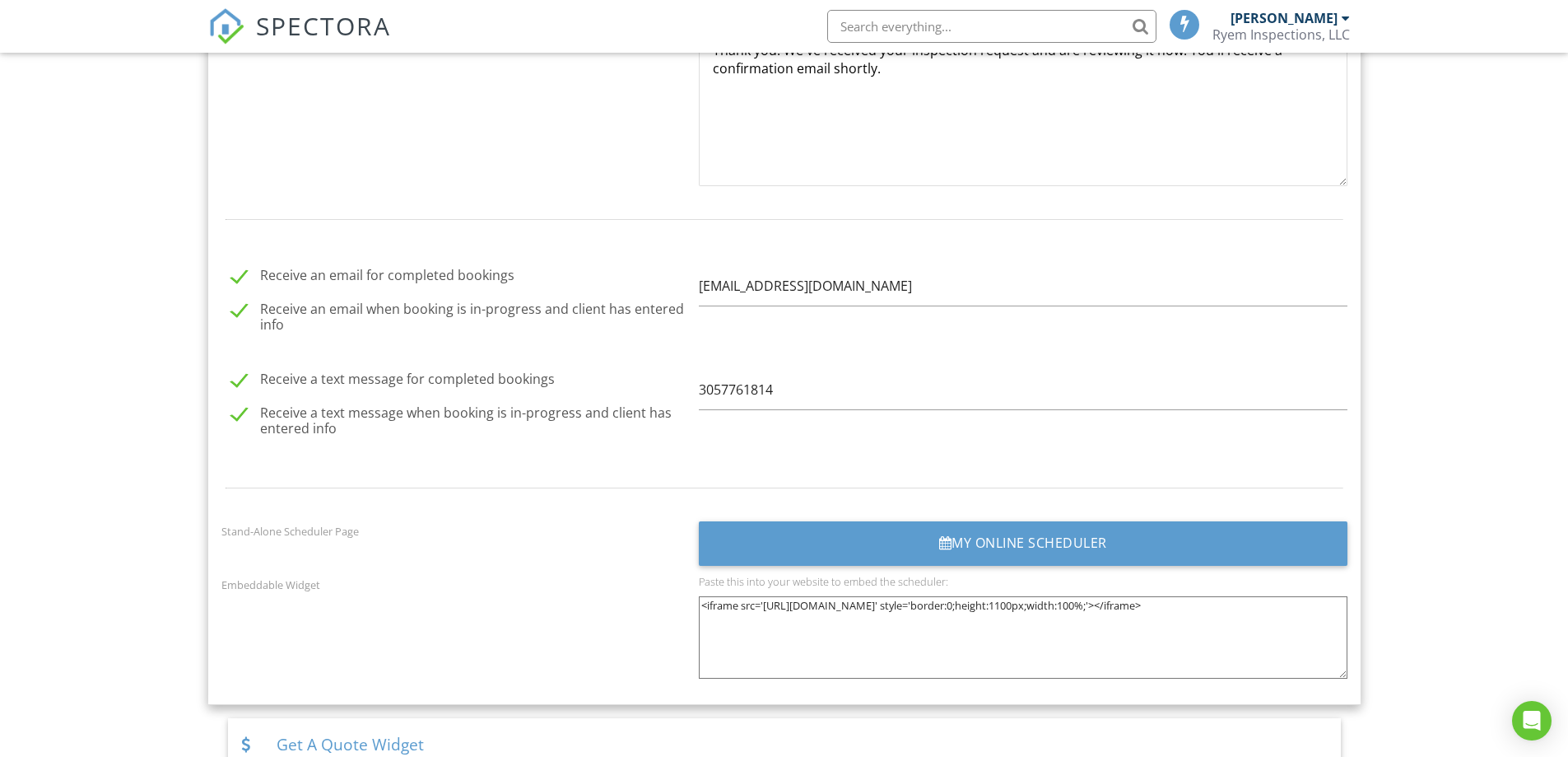
scroll to position [1916, 0]
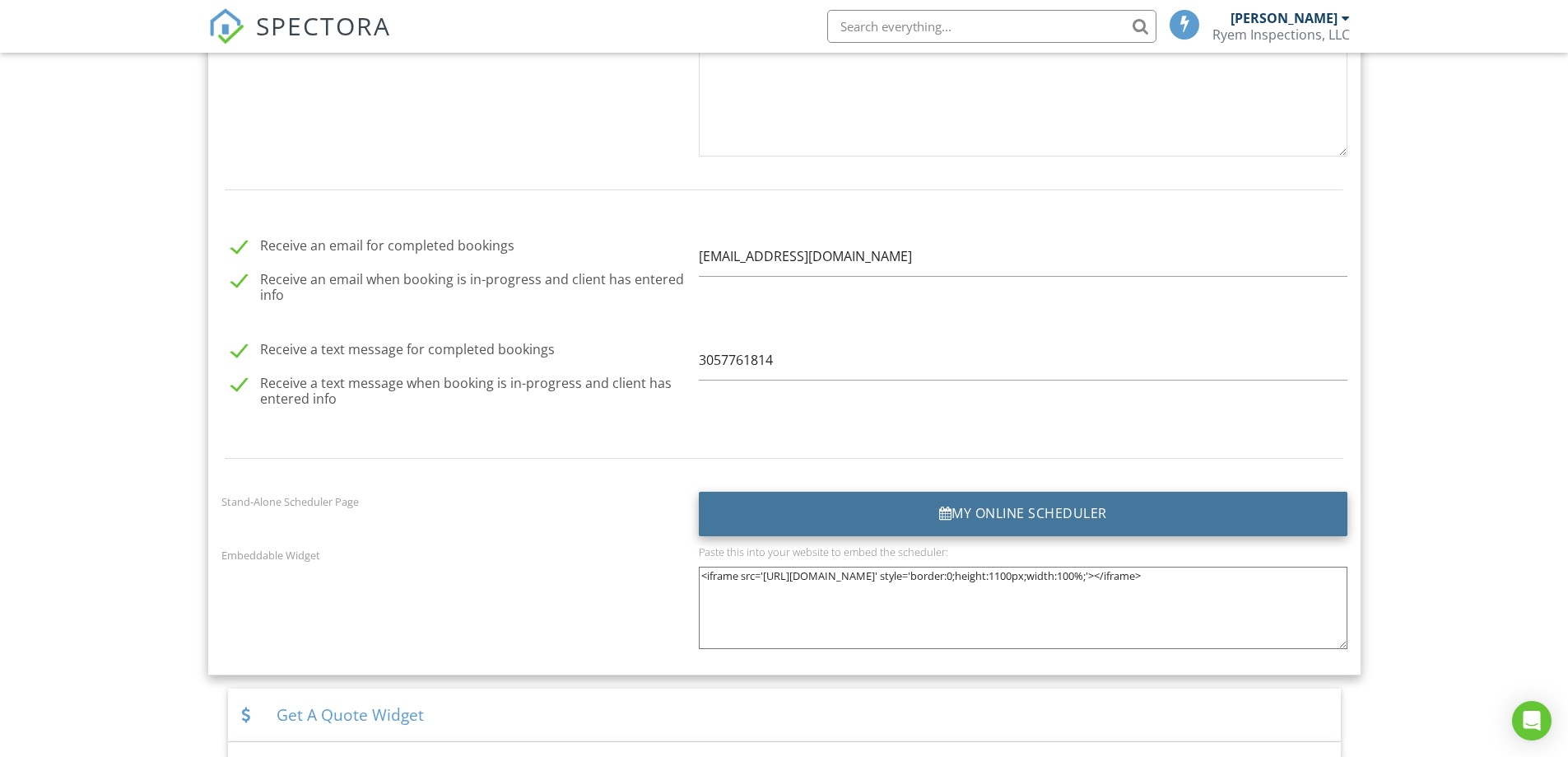
click at [1035, 499] on div "My Online Scheduler" at bounding box center [1023, 514] width 649 height 45
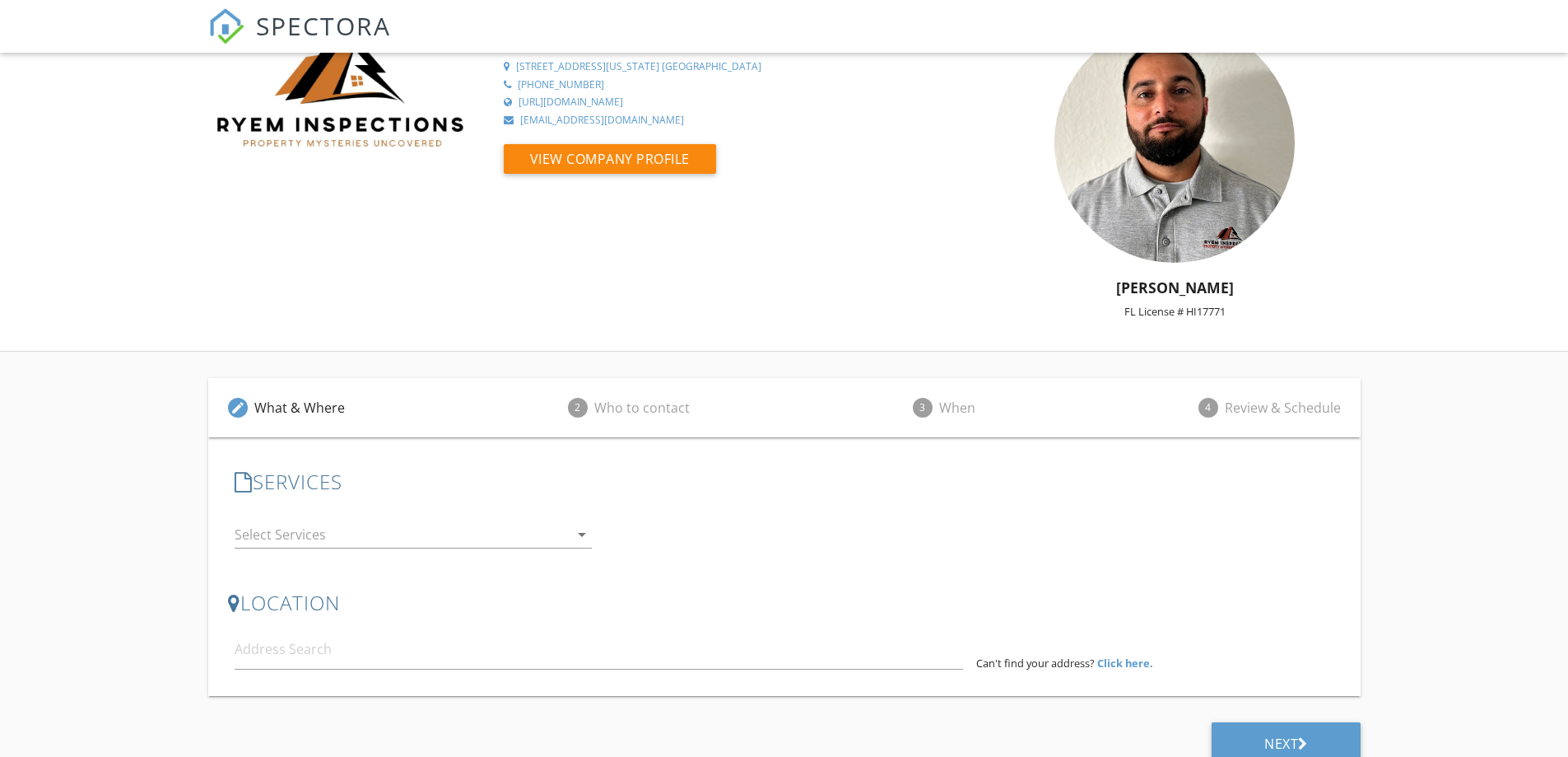
scroll to position [73, 0]
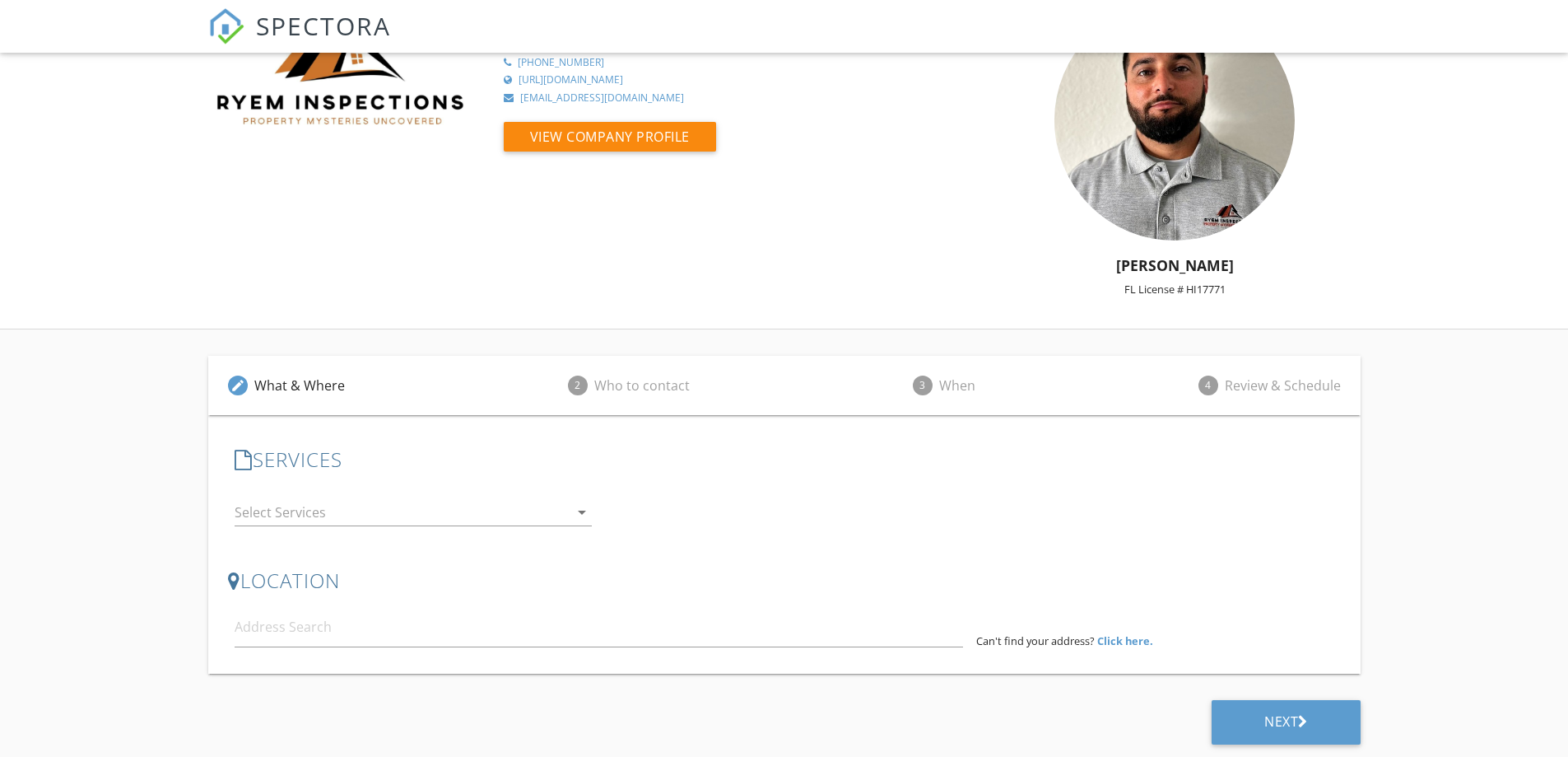
click at [321, 509] on div at bounding box center [402, 512] width 335 height 26
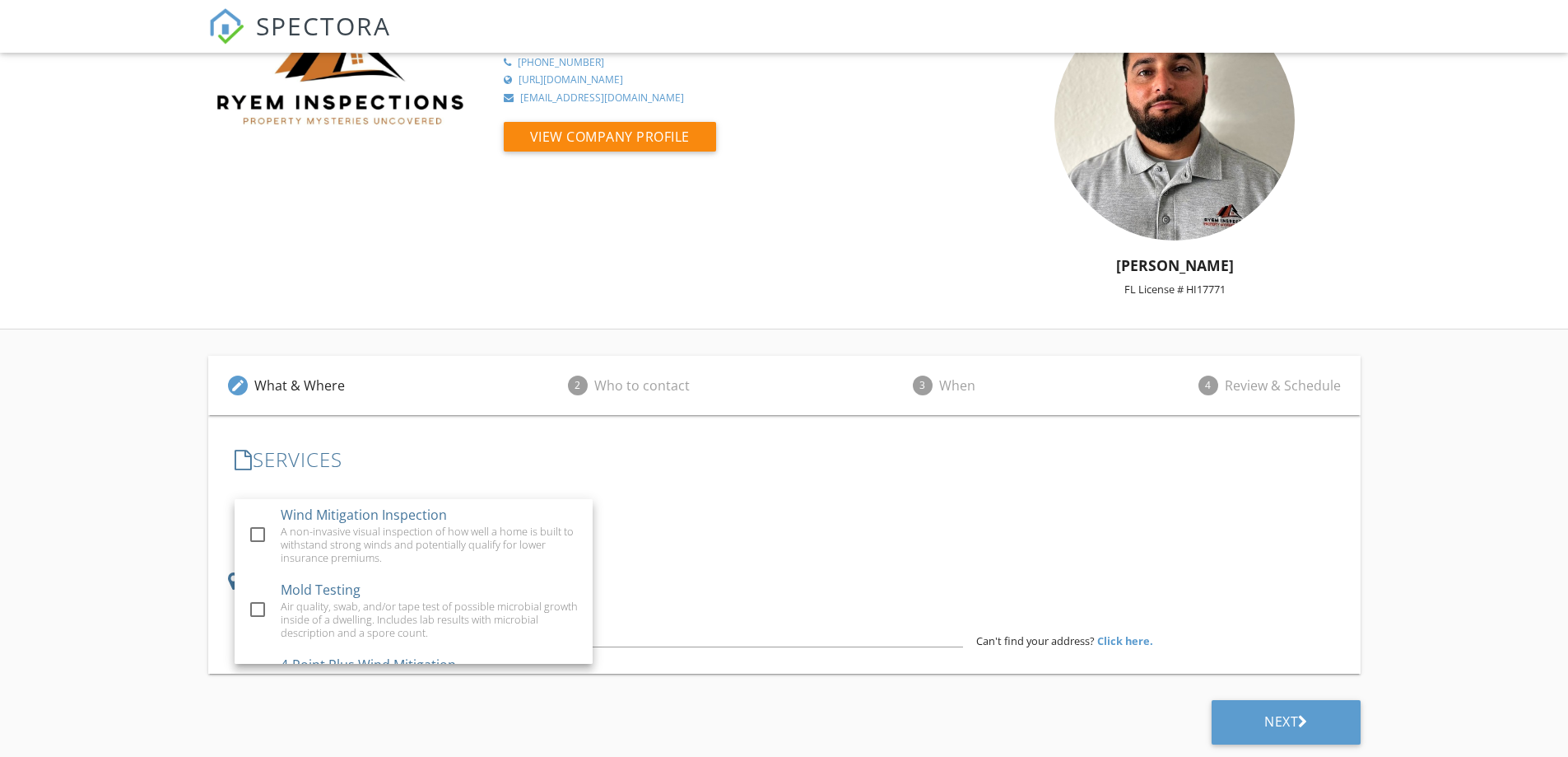
scroll to position [165, 0]
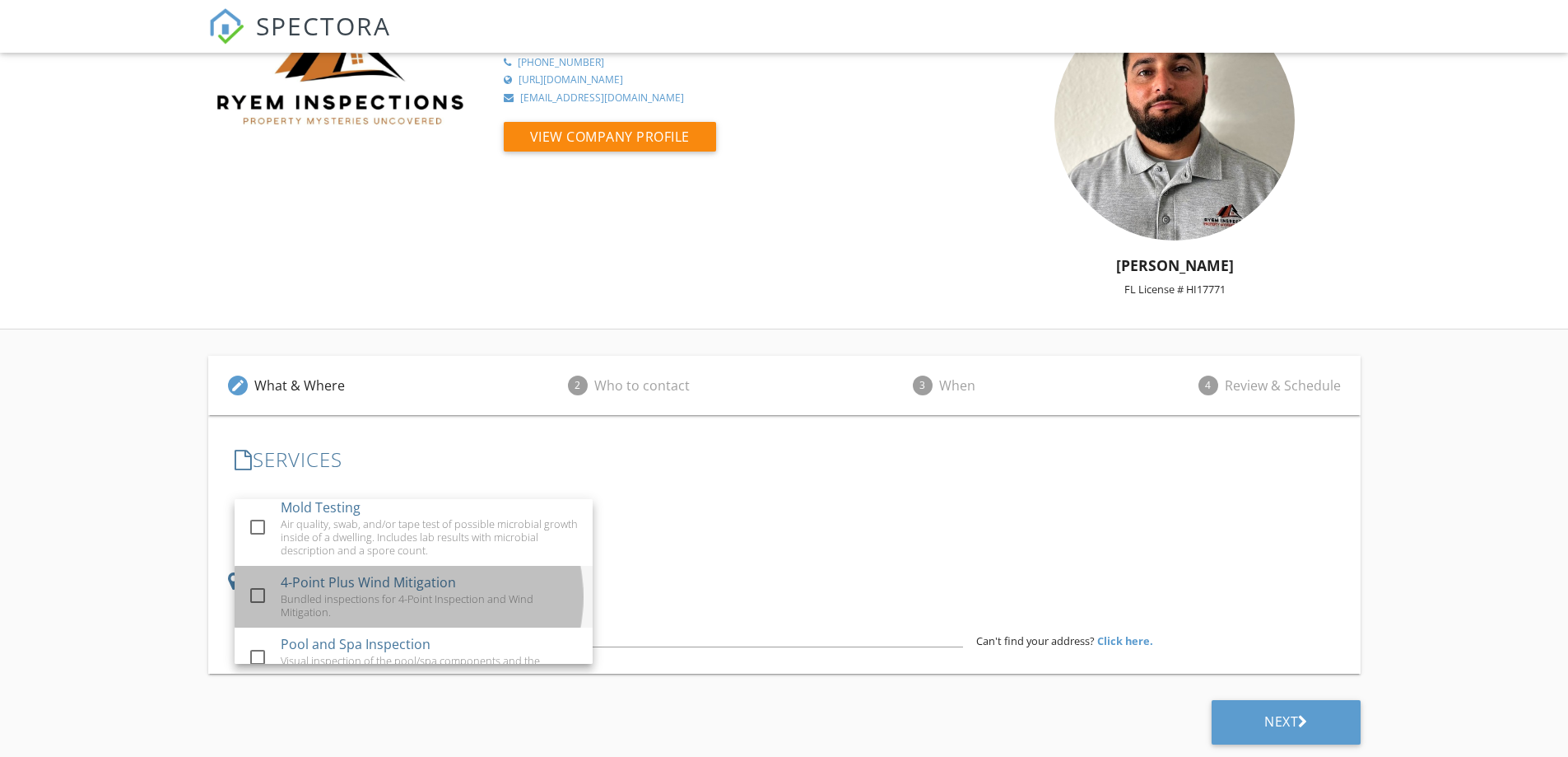
click at [464, 610] on div "Bundled inspections for 4-Point Inspection and Wind Mitigation." at bounding box center [430, 605] width 299 height 26
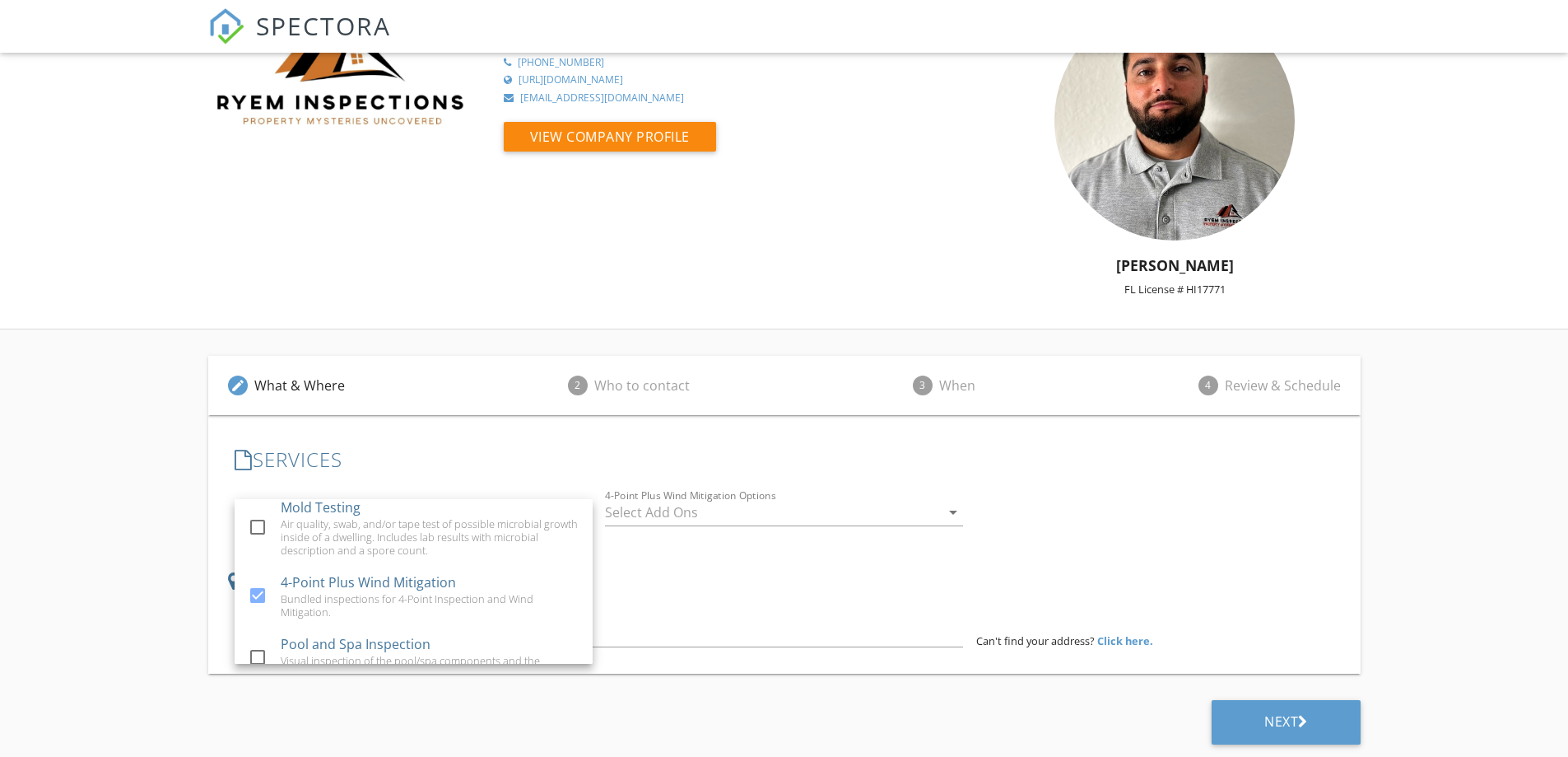
click at [683, 562] on div "LOCATION Address Form Can't find your address? Click here." at bounding box center [785, 608] width 1113 height 105
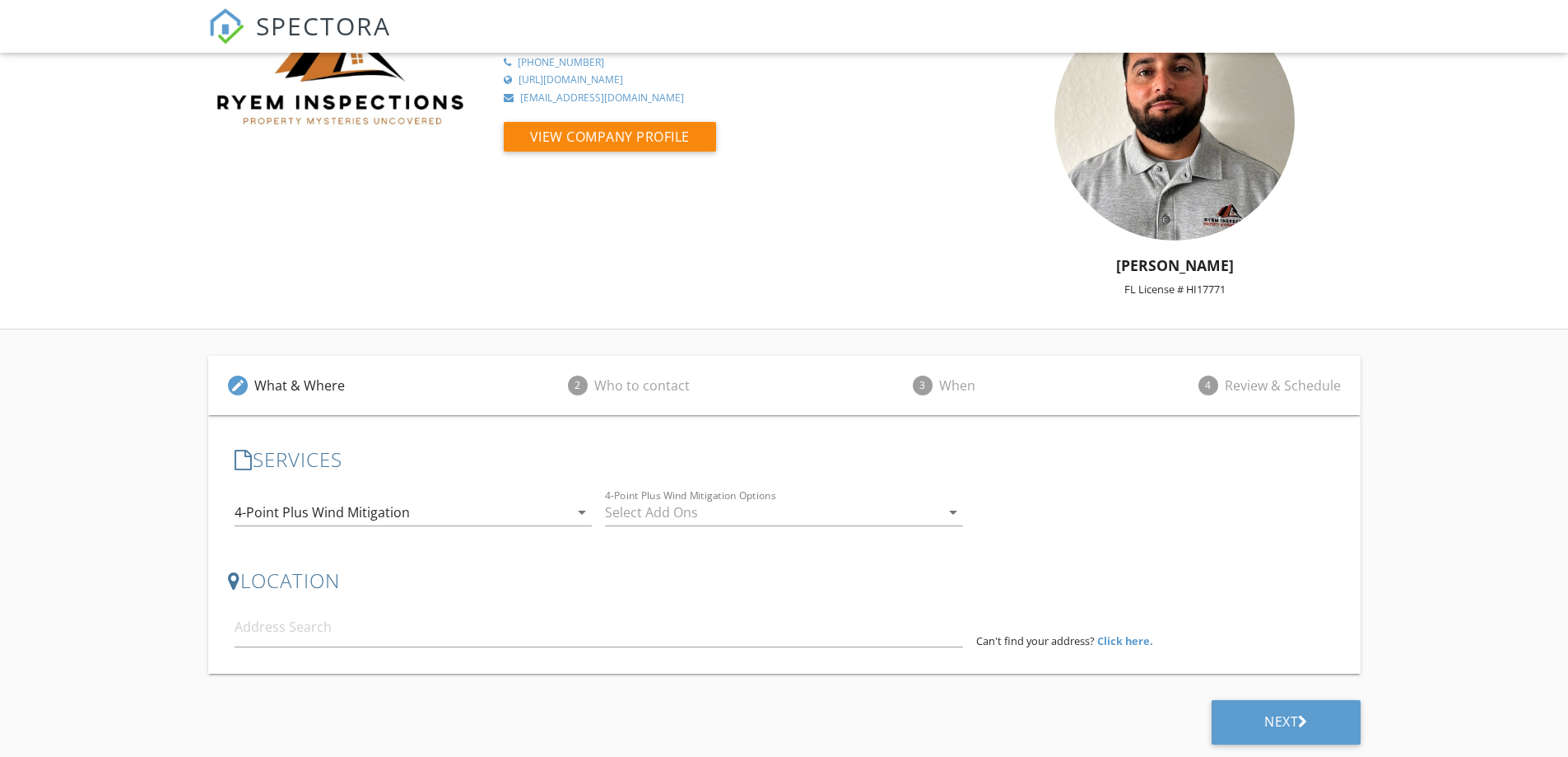
click at [646, 515] on div at bounding box center [772, 512] width 335 height 26
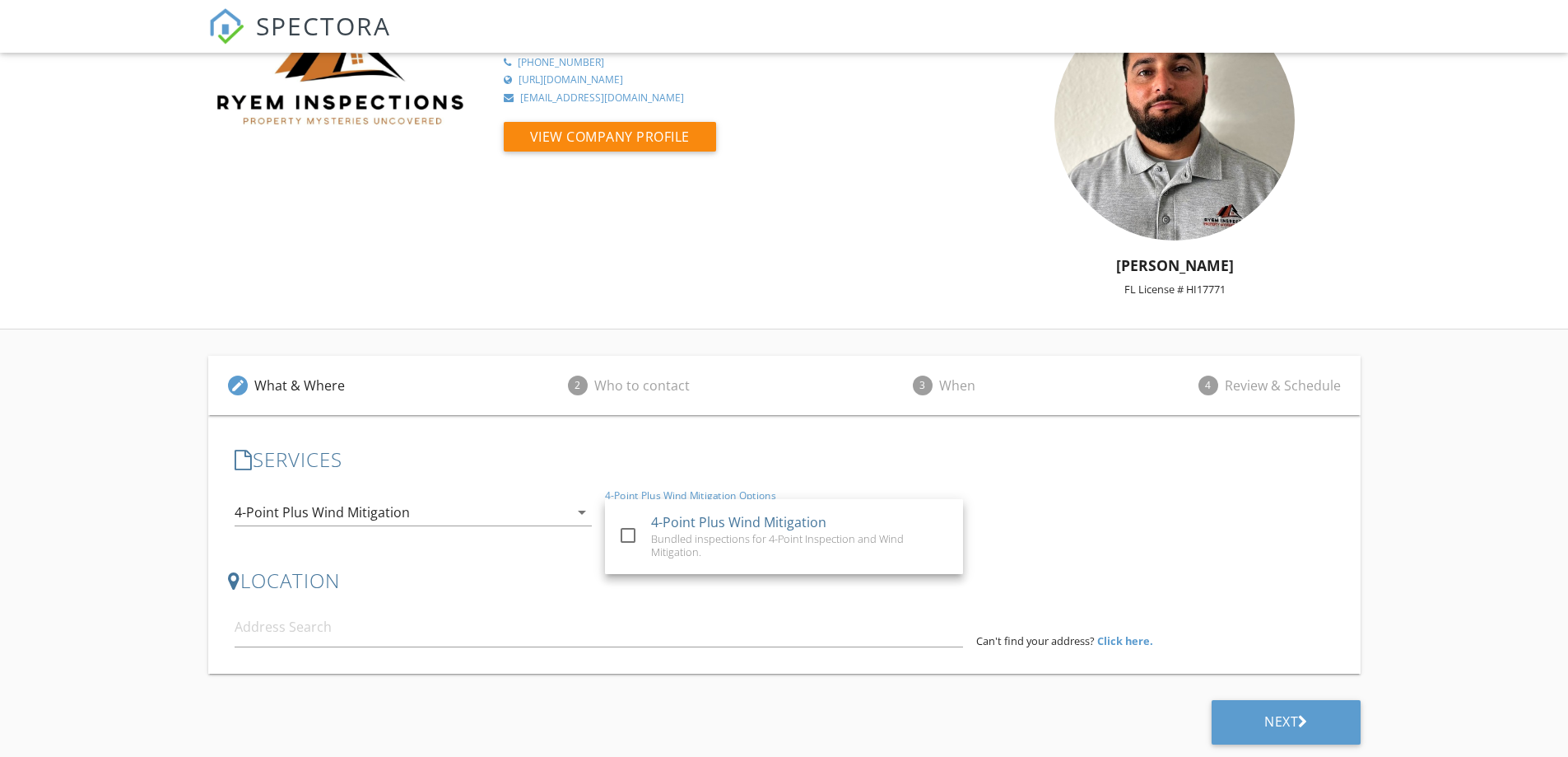
click at [484, 561] on div "LOCATION Address Form Can't find your address? Click here." at bounding box center [785, 608] width 1113 height 105
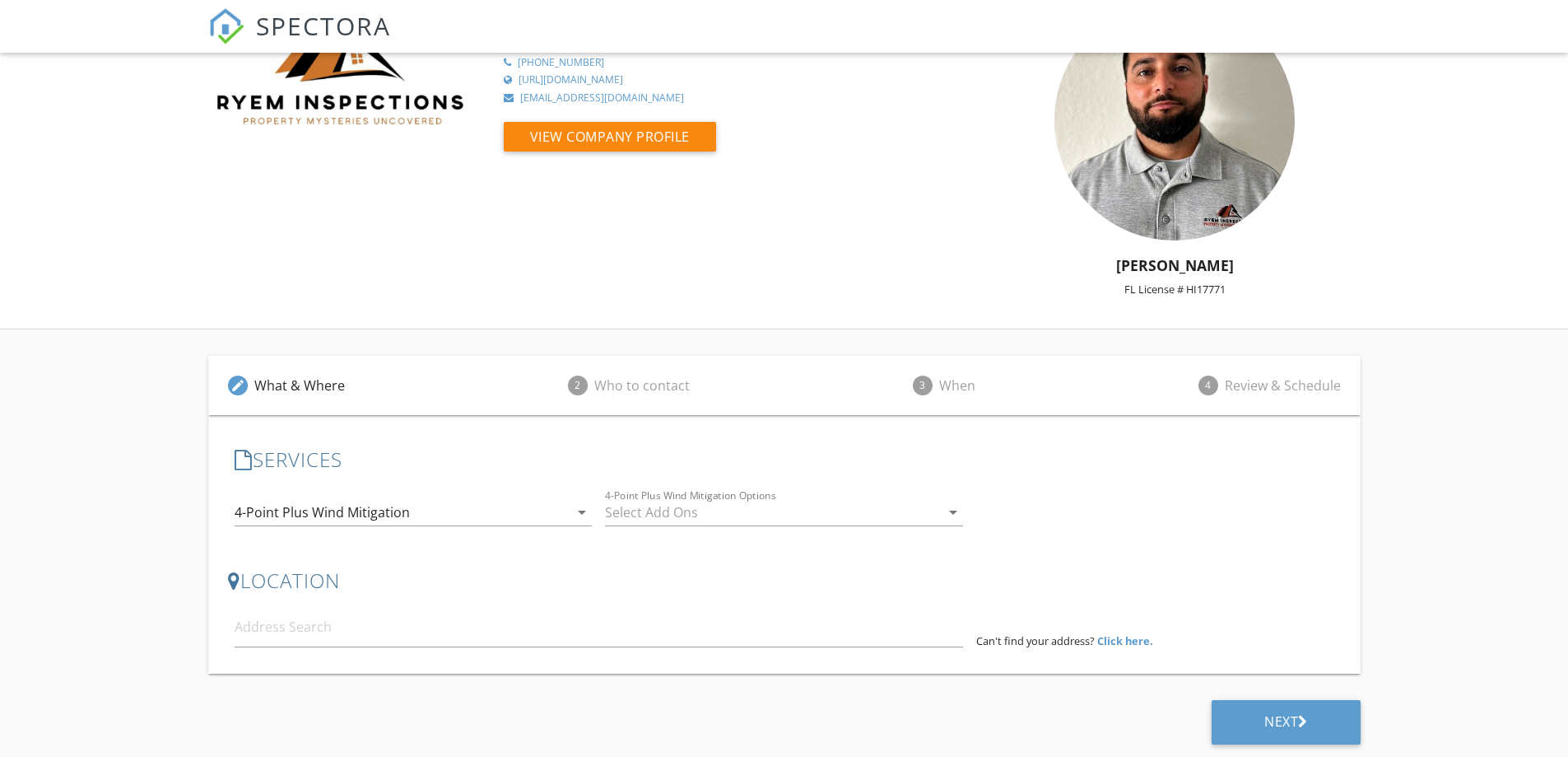
click at [669, 500] on div at bounding box center [772, 512] width 335 height 26
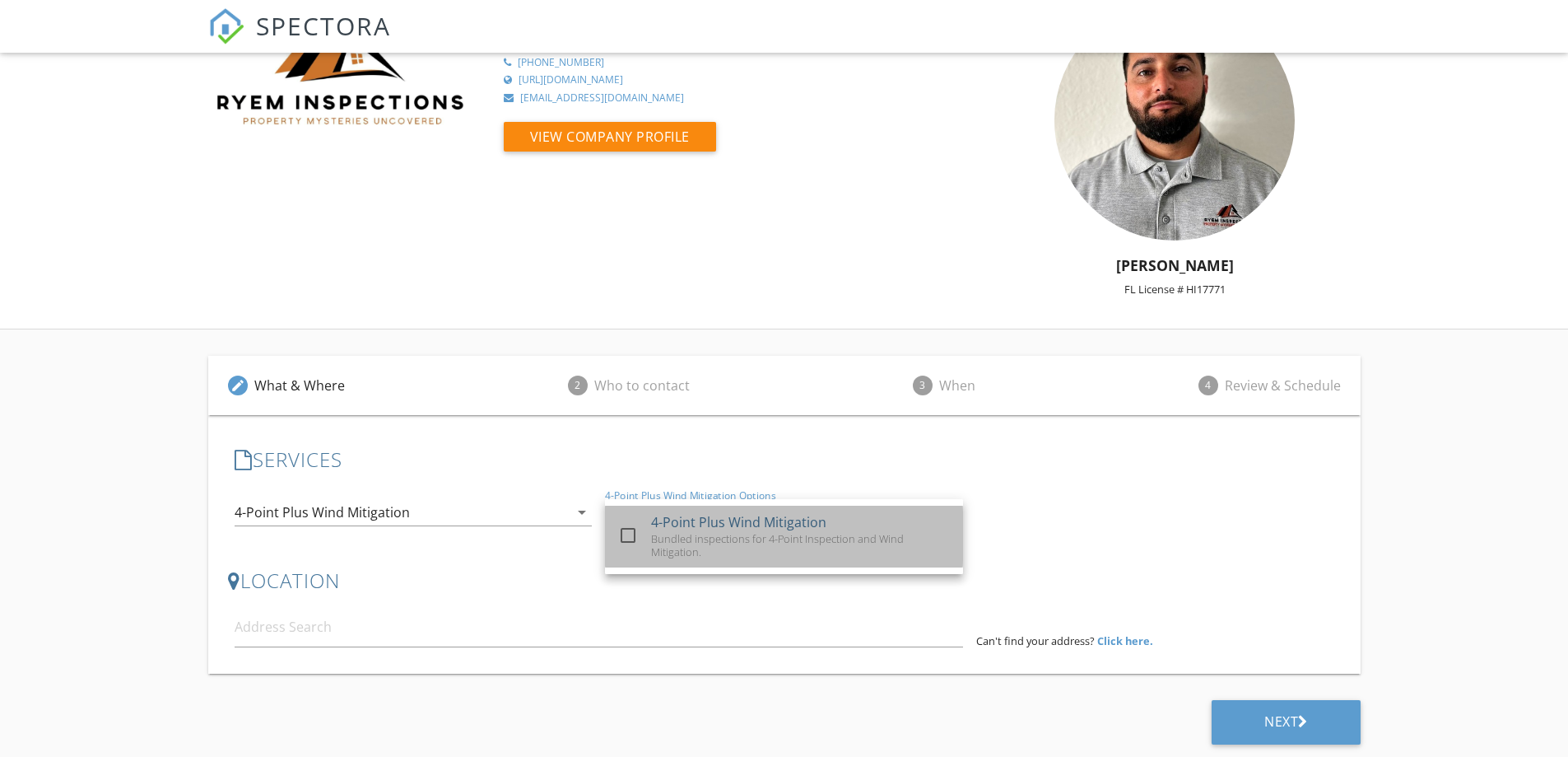
click at [677, 538] on div "Bundled inspections for 4-Point Inspection and Wind Mitigation." at bounding box center [800, 545] width 299 height 26
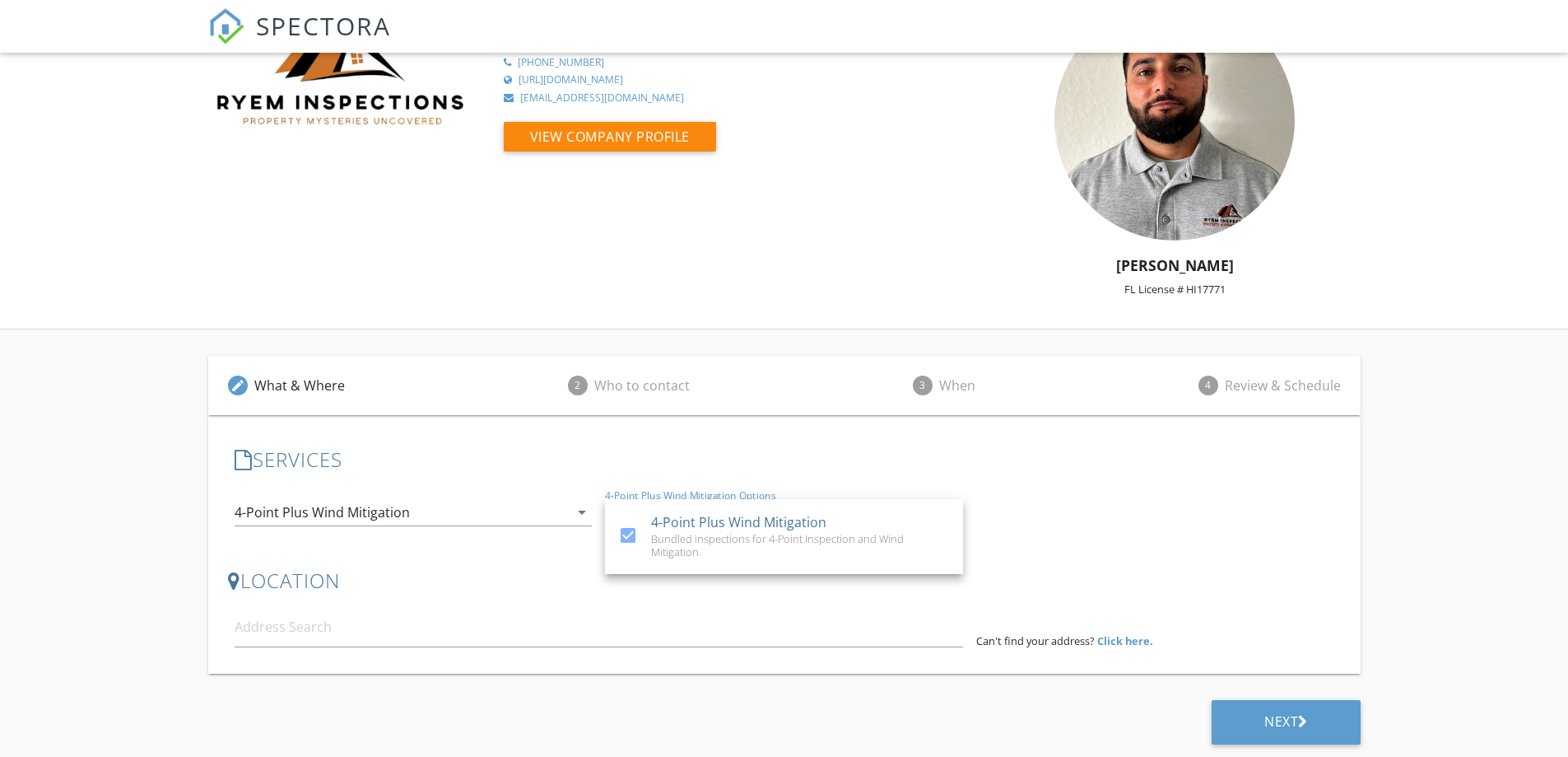
click at [495, 601] on div "LOCATION Address Form Can't find your address? Click here." at bounding box center [785, 608] width 1113 height 78
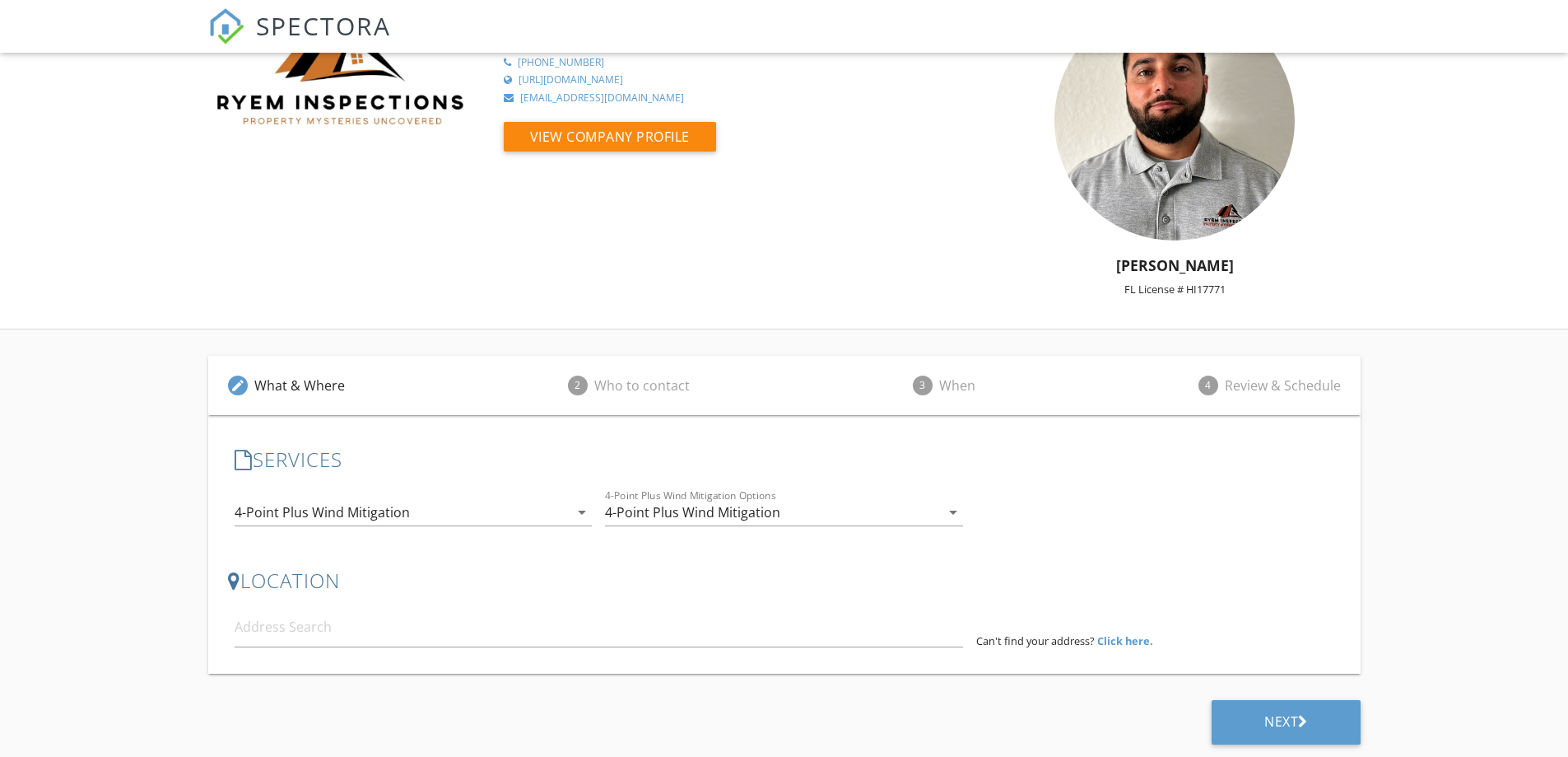
click at [336, 521] on div "4-Point Plus Wind Mitigation" at bounding box center [402, 512] width 335 height 26
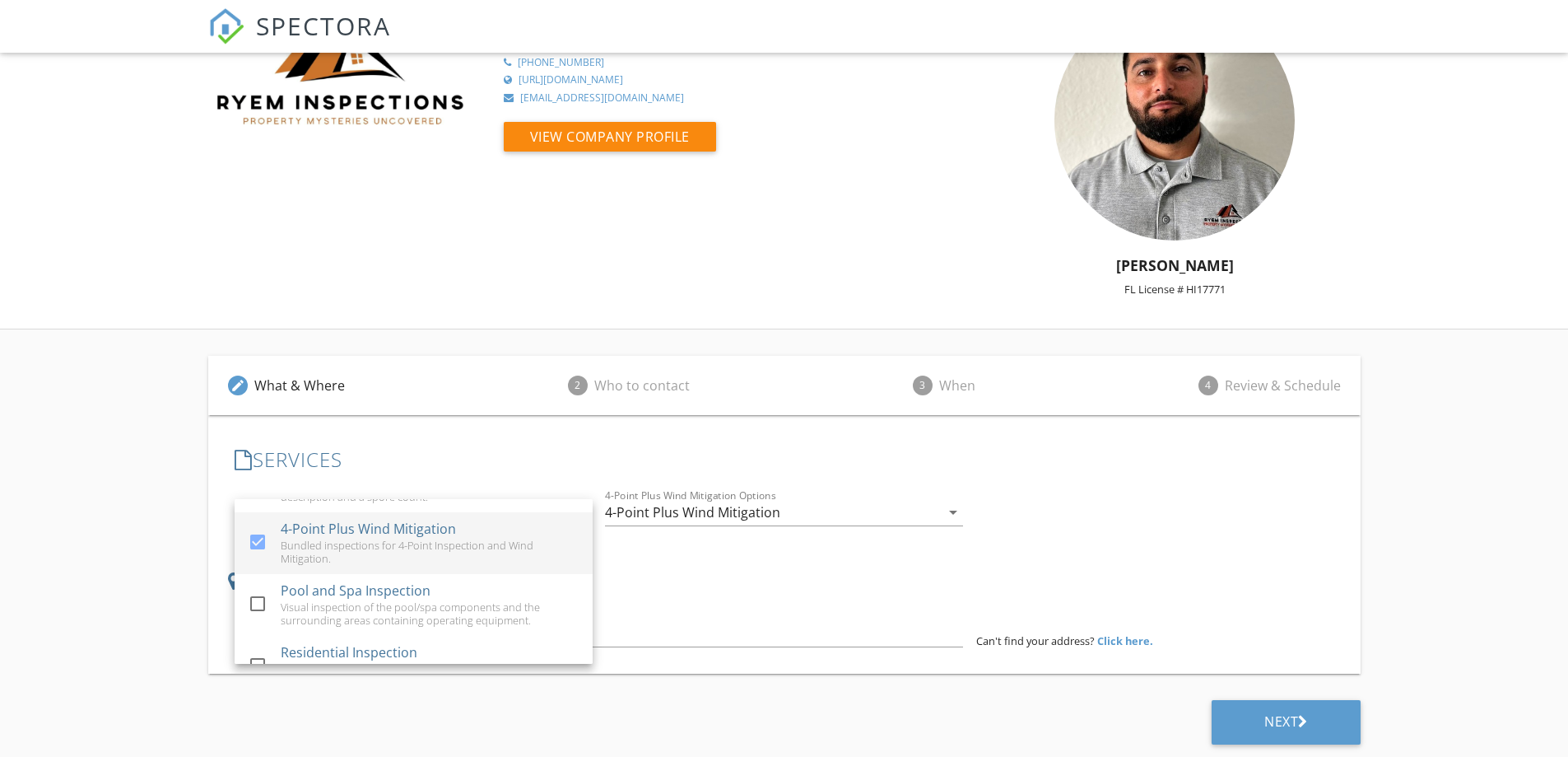
scroll to position [247, 0]
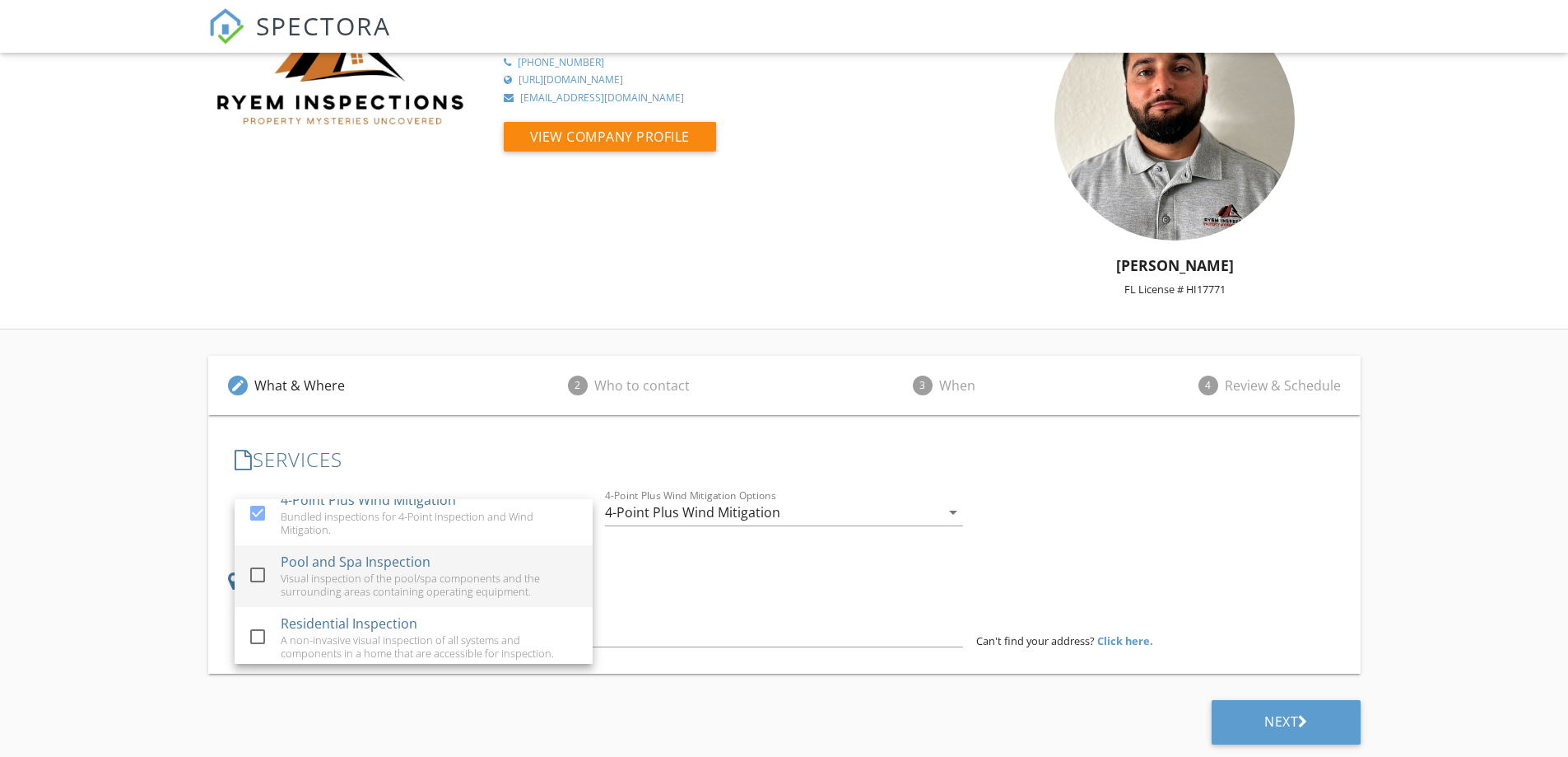
click at [336, 599] on div "Pool and Spa Inspection Visual inspection of the pool/spa components and the su…" at bounding box center [430, 576] width 299 height 62
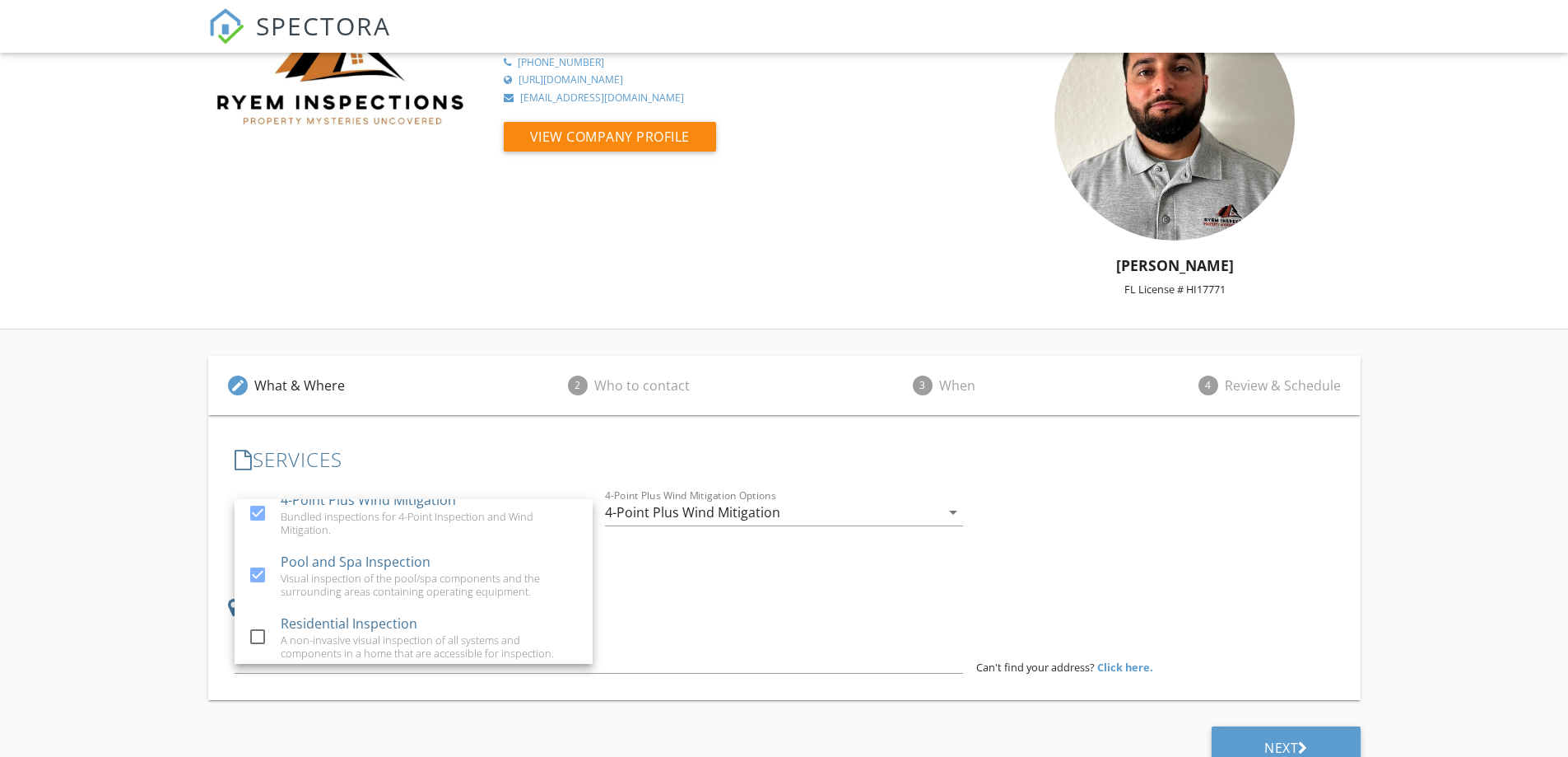
click at [747, 512] on div "4-Point Plus Wind Mitigation" at bounding box center [692, 512] width 176 height 15
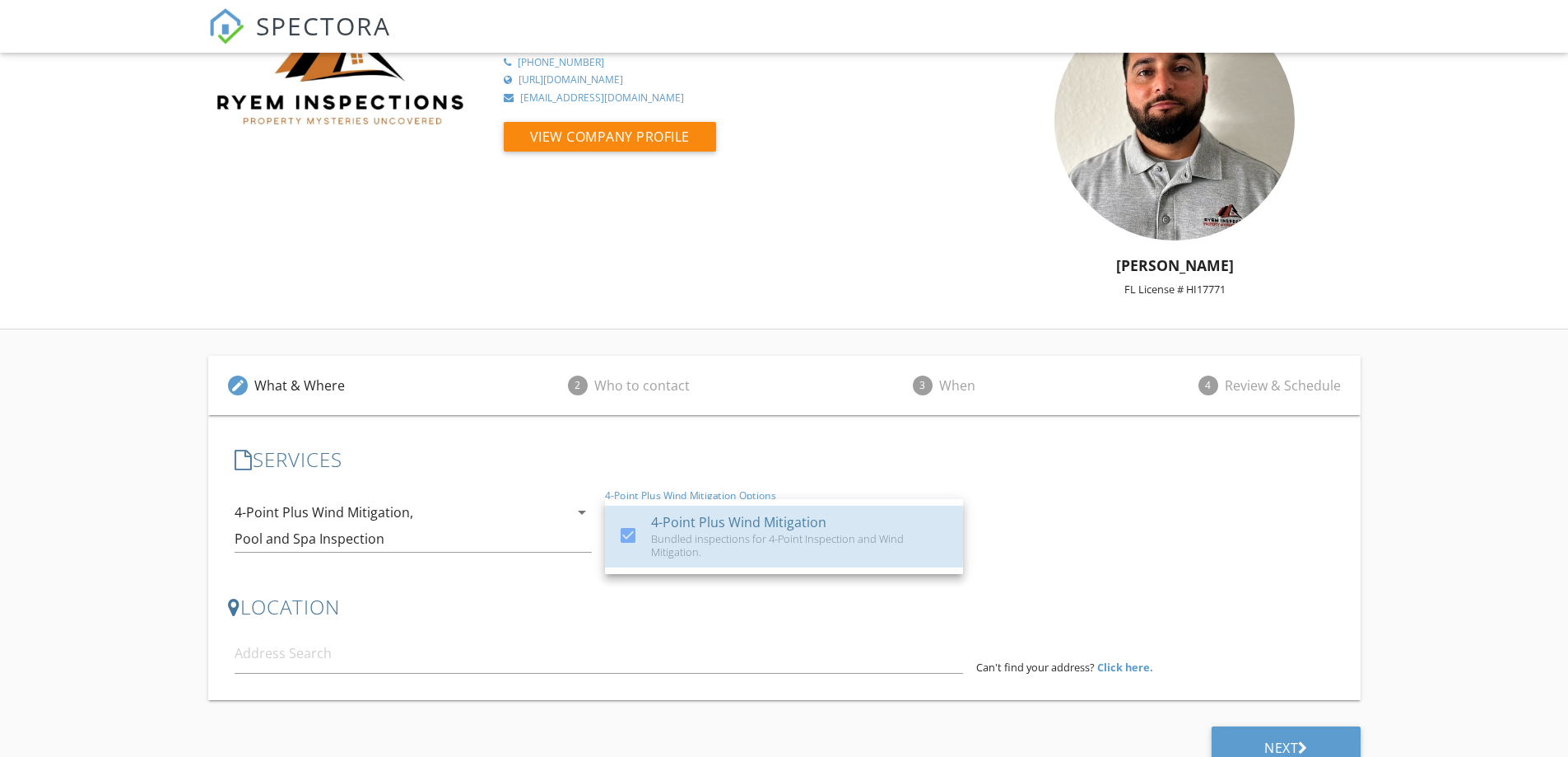
click at [747, 512] on div "4-Point Plus Wind Mitigation" at bounding box center [739, 522] width 176 height 20
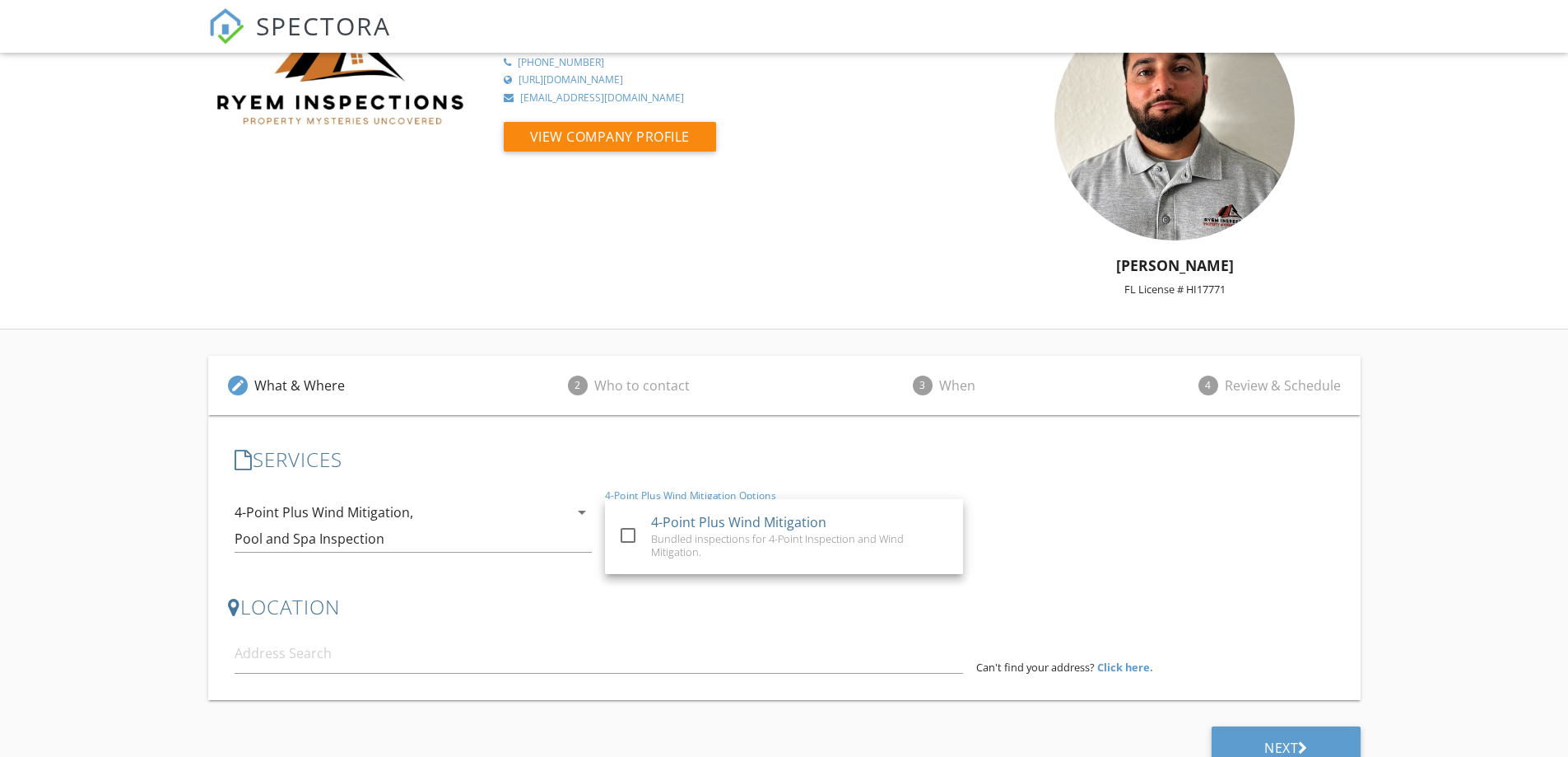
click at [384, 531] on div "Pool and Spa Inspection" at bounding box center [310, 538] width 150 height 15
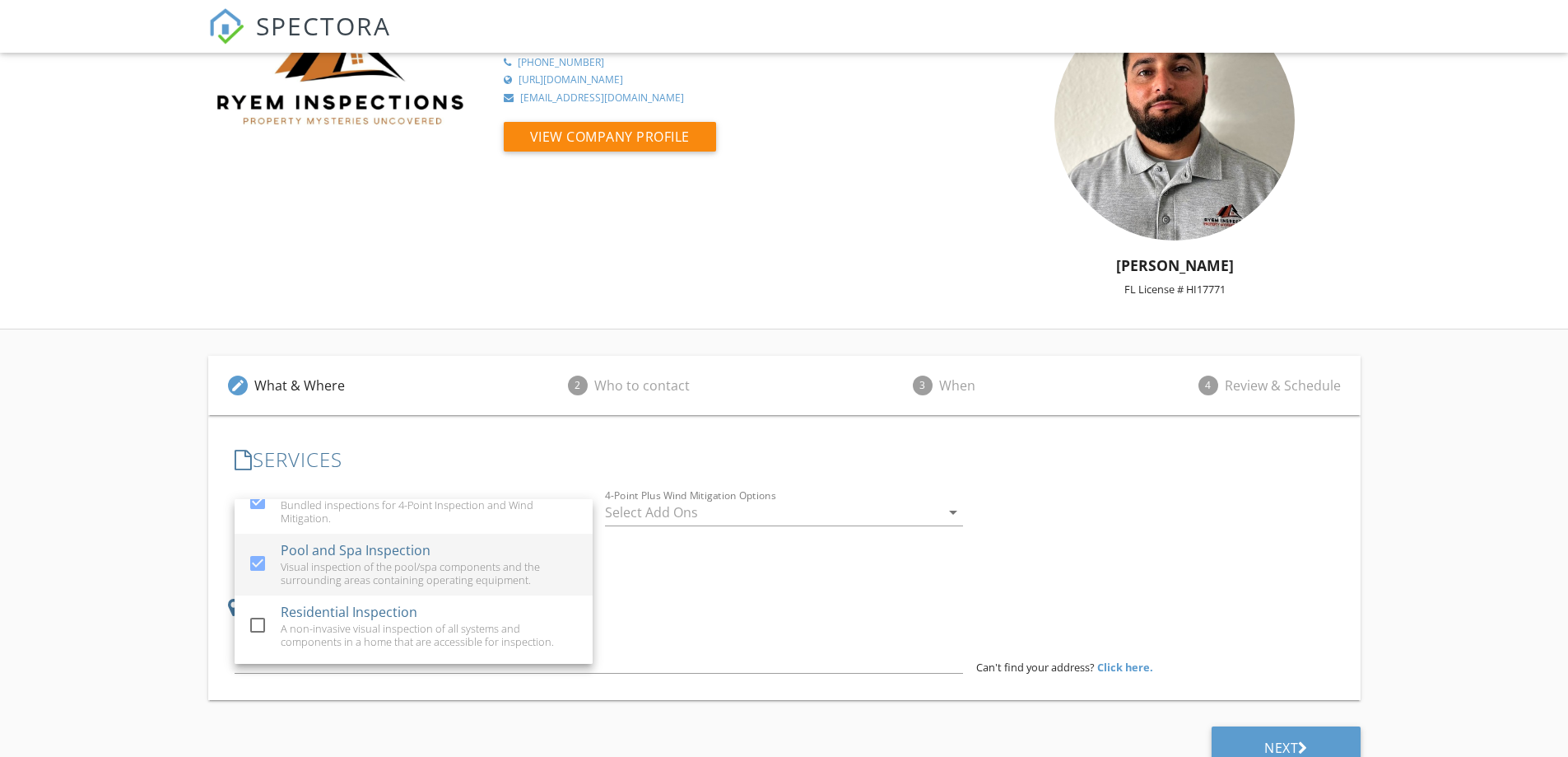
scroll to position [176, 0]
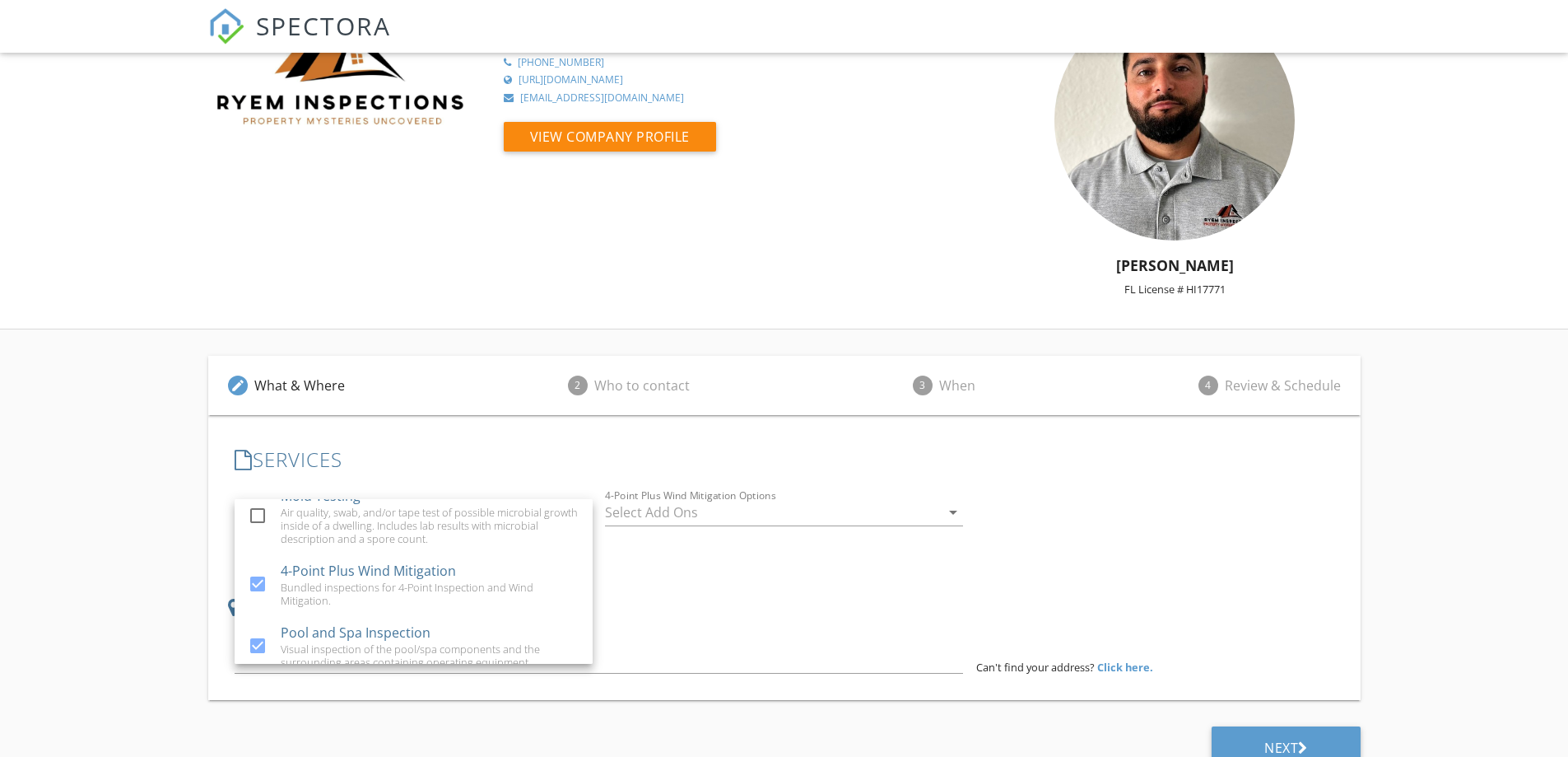
click at [749, 601] on div "LOCATION Address Form Can't find your address? Click here." at bounding box center [785, 634] width 1113 height 78
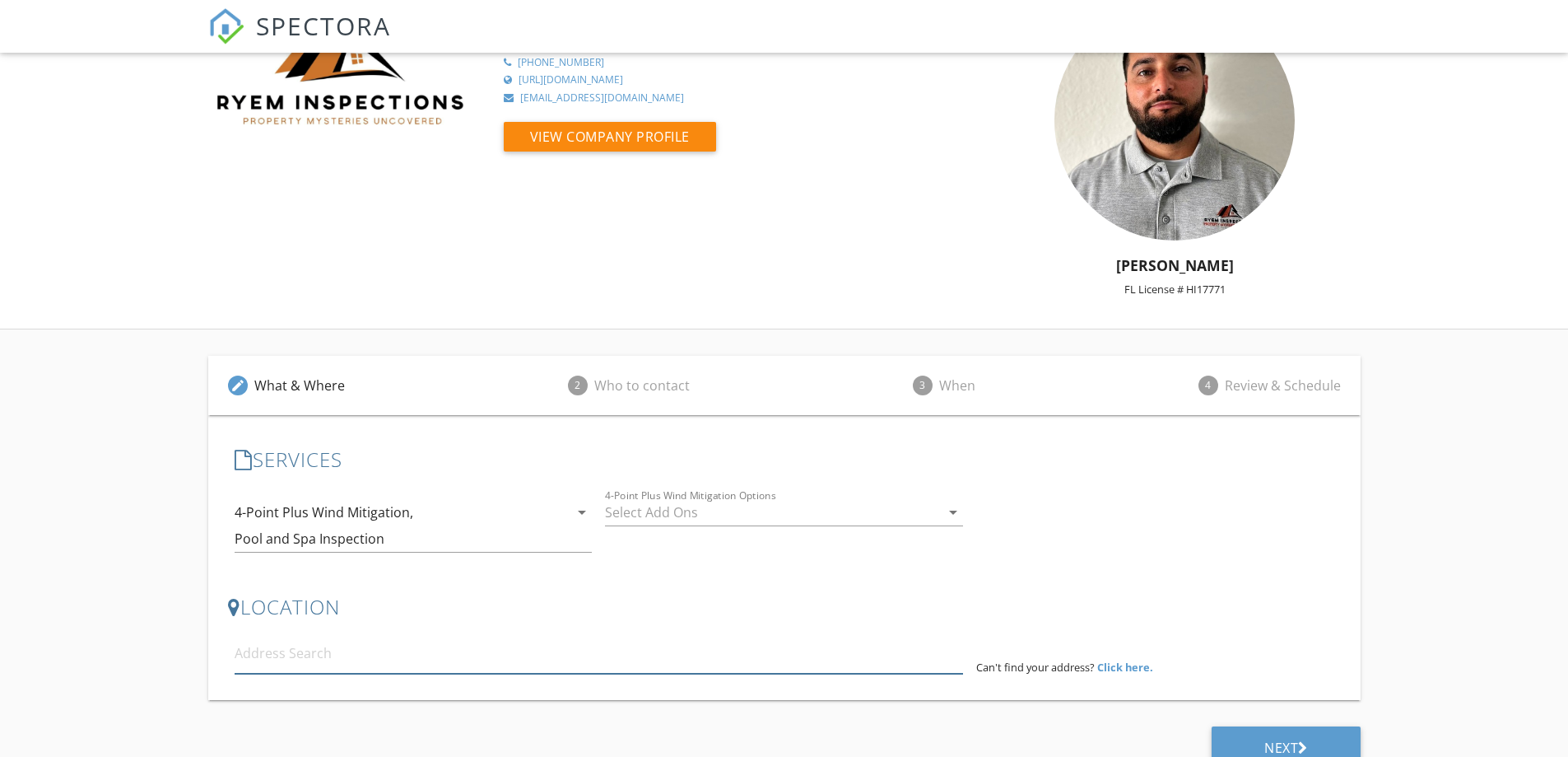
click at [325, 633] on input at bounding box center [599, 653] width 729 height 40
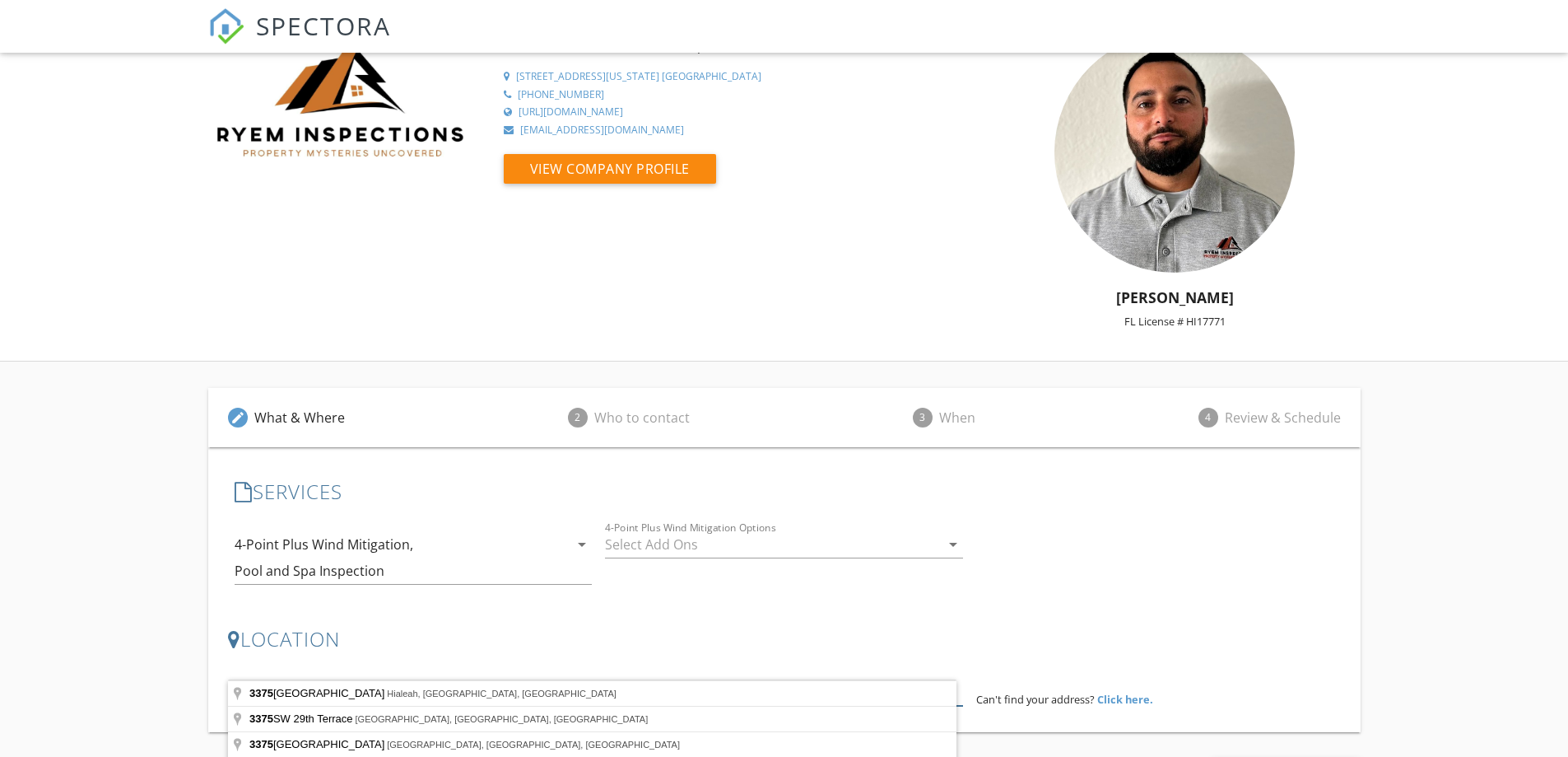
scroll to position [0, 0]
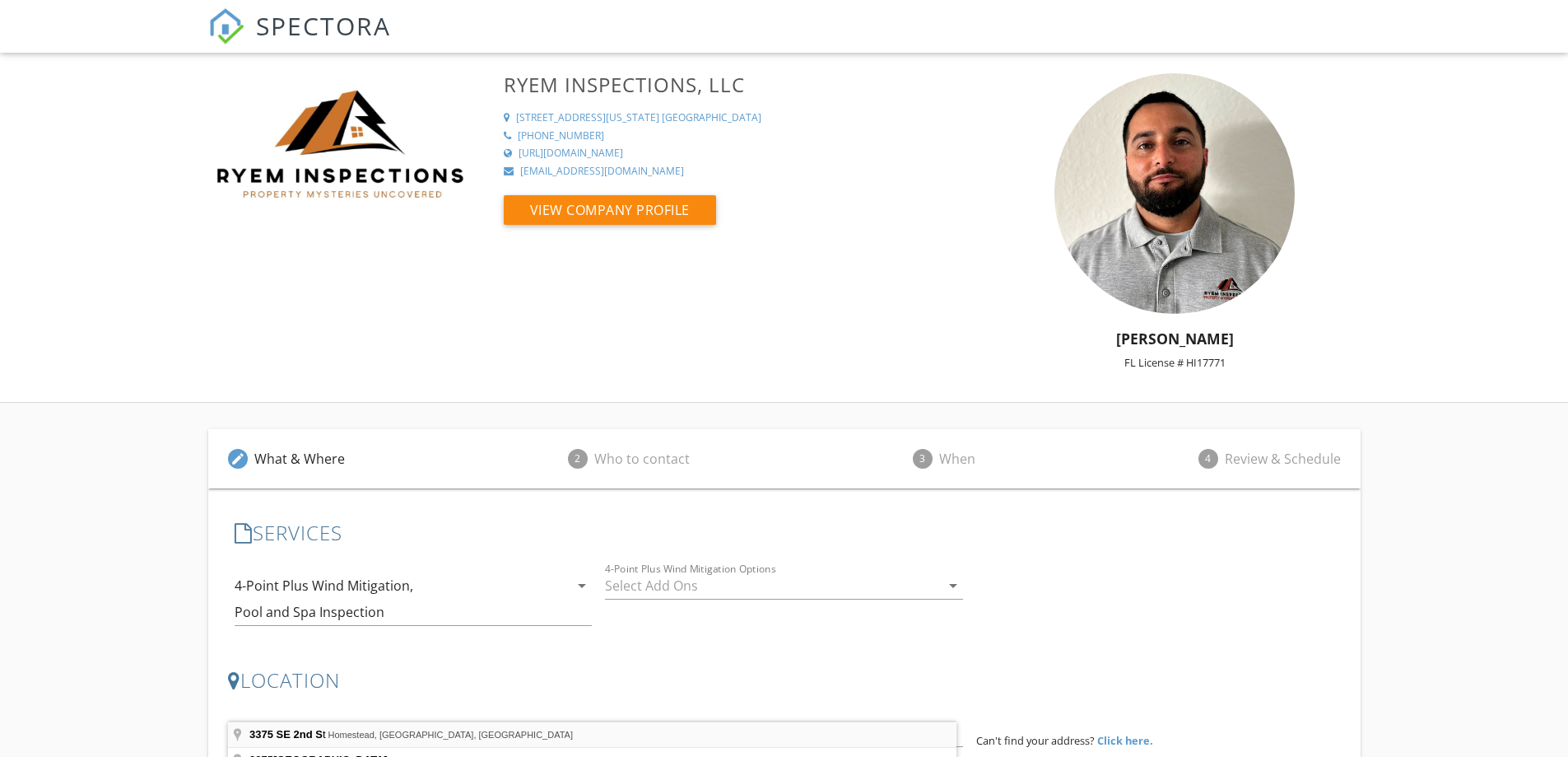
type input "3375 SE 2nd St, Homestead, FL, USA"
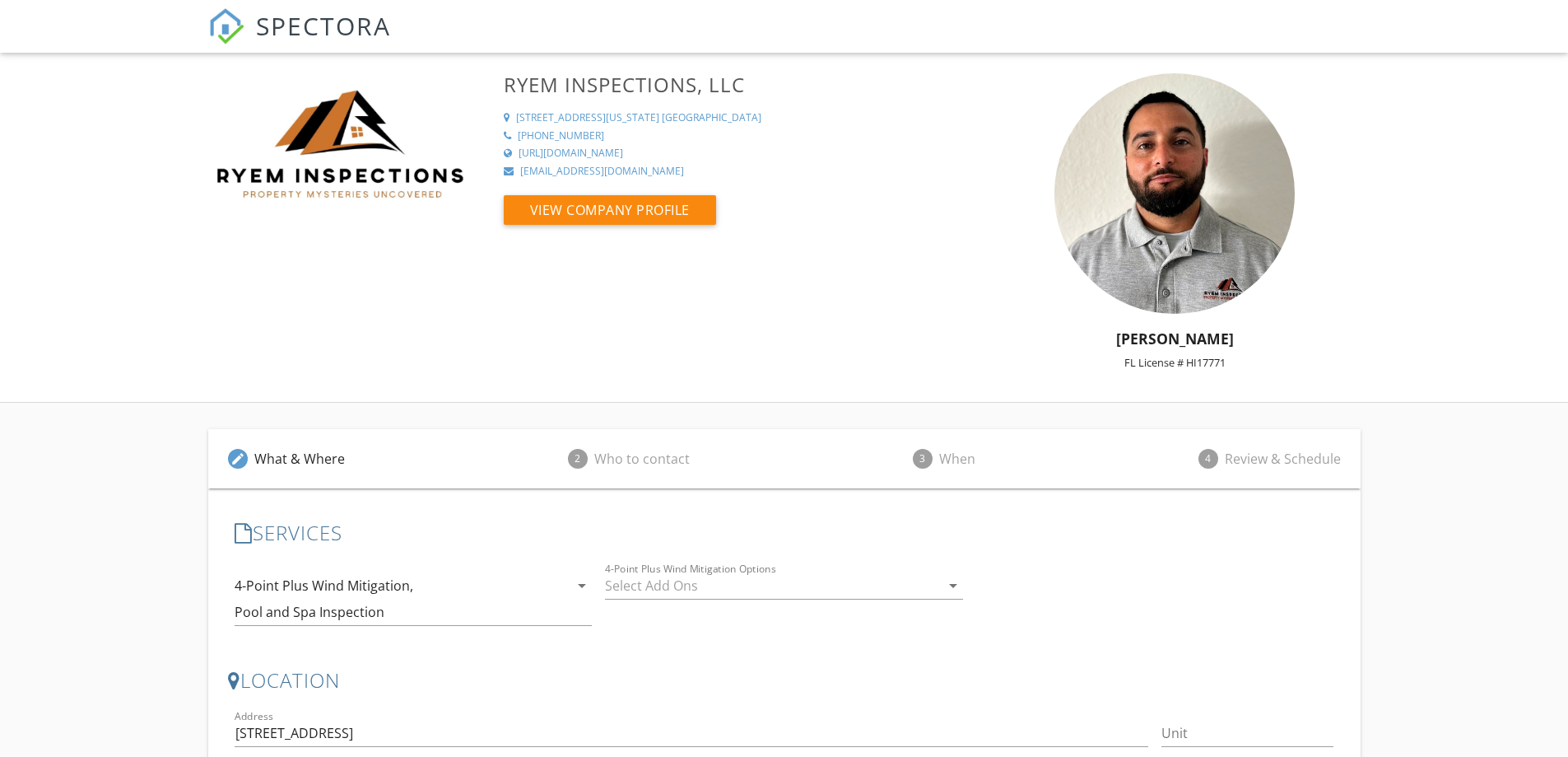
drag, startPoint x: 307, startPoint y: 617, endPoint x: 174, endPoint y: 617, distance: 133.0
click at [174, 617] on div "edit What & Where 2 Who to contact 3 When 4 Review & Schedule SERVICES check_bo…" at bounding box center [784, 722] width 1568 height 641
type input "2200"
type input "2012"
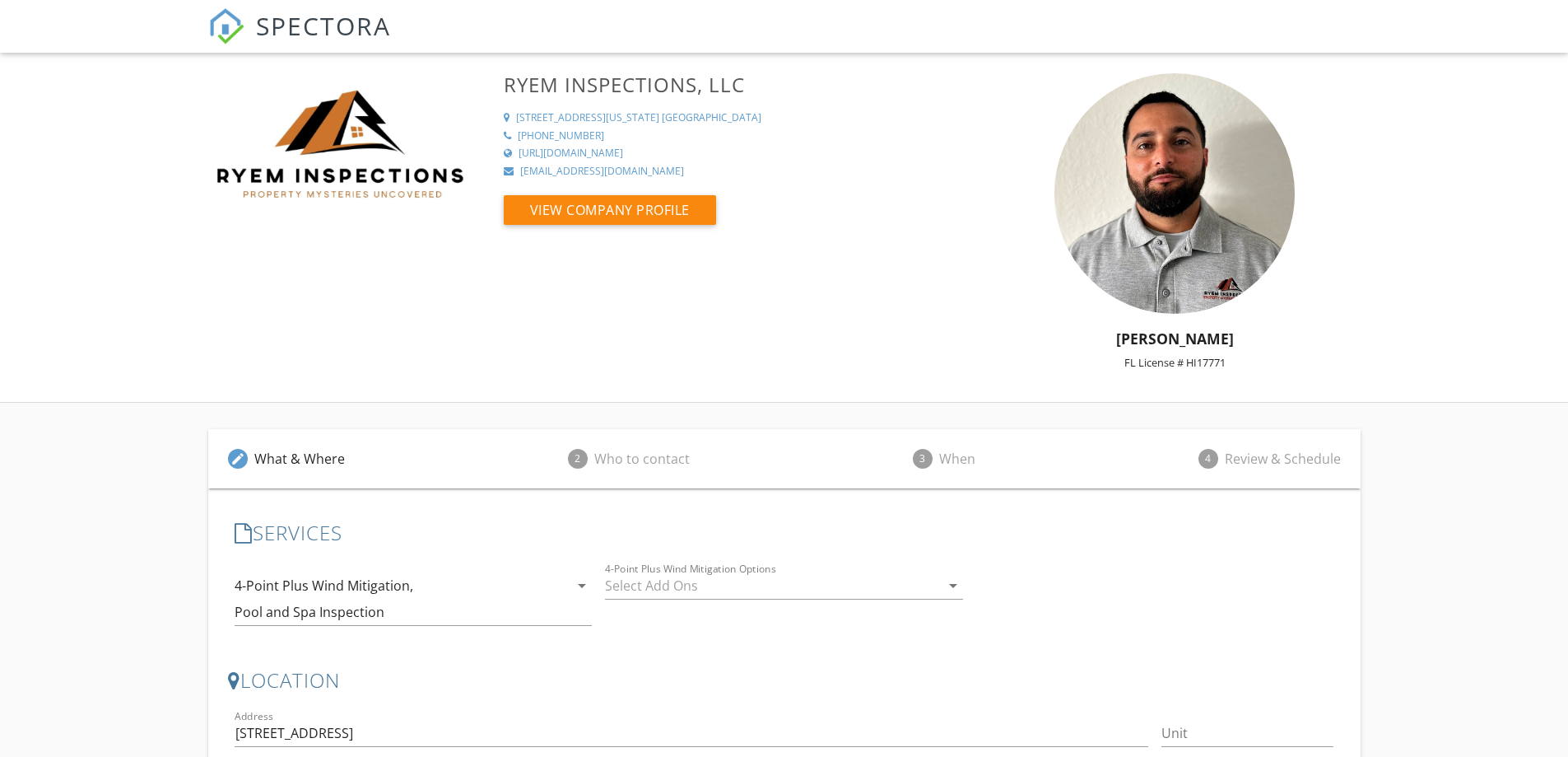
click at [775, 695] on div "edit What & Where 2 Who to contact 3 When 4 Review & Schedule SERVICES check_bo…" at bounding box center [785, 722] width 1153 height 641
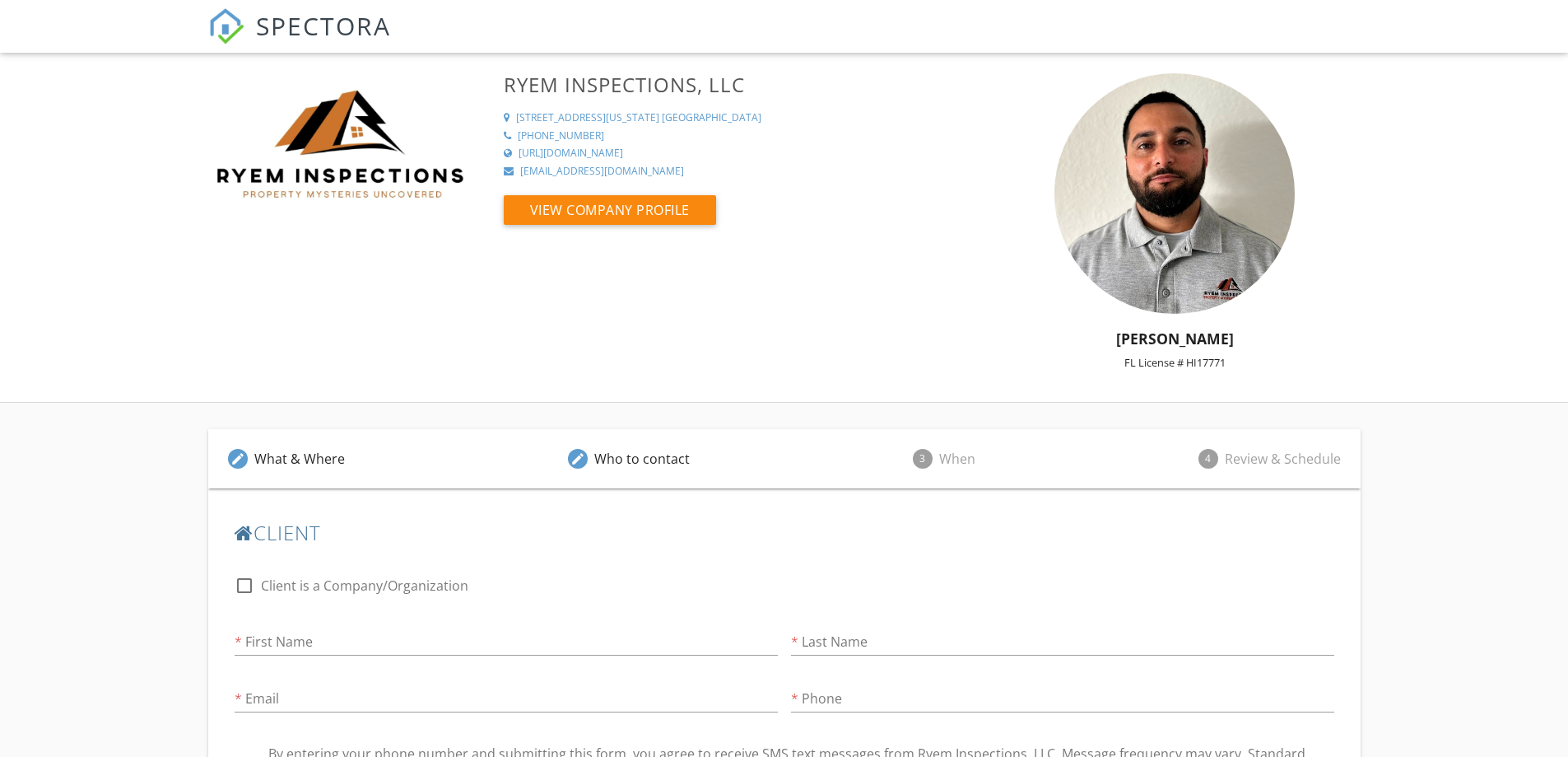
scroll to position [334, 0]
click at [335, 628] on input "First Name" at bounding box center [506, 642] width 543 height 27
type input "[PERSON_NAME]"
type input "[EMAIL_ADDRESS][DOMAIN_NAME]"
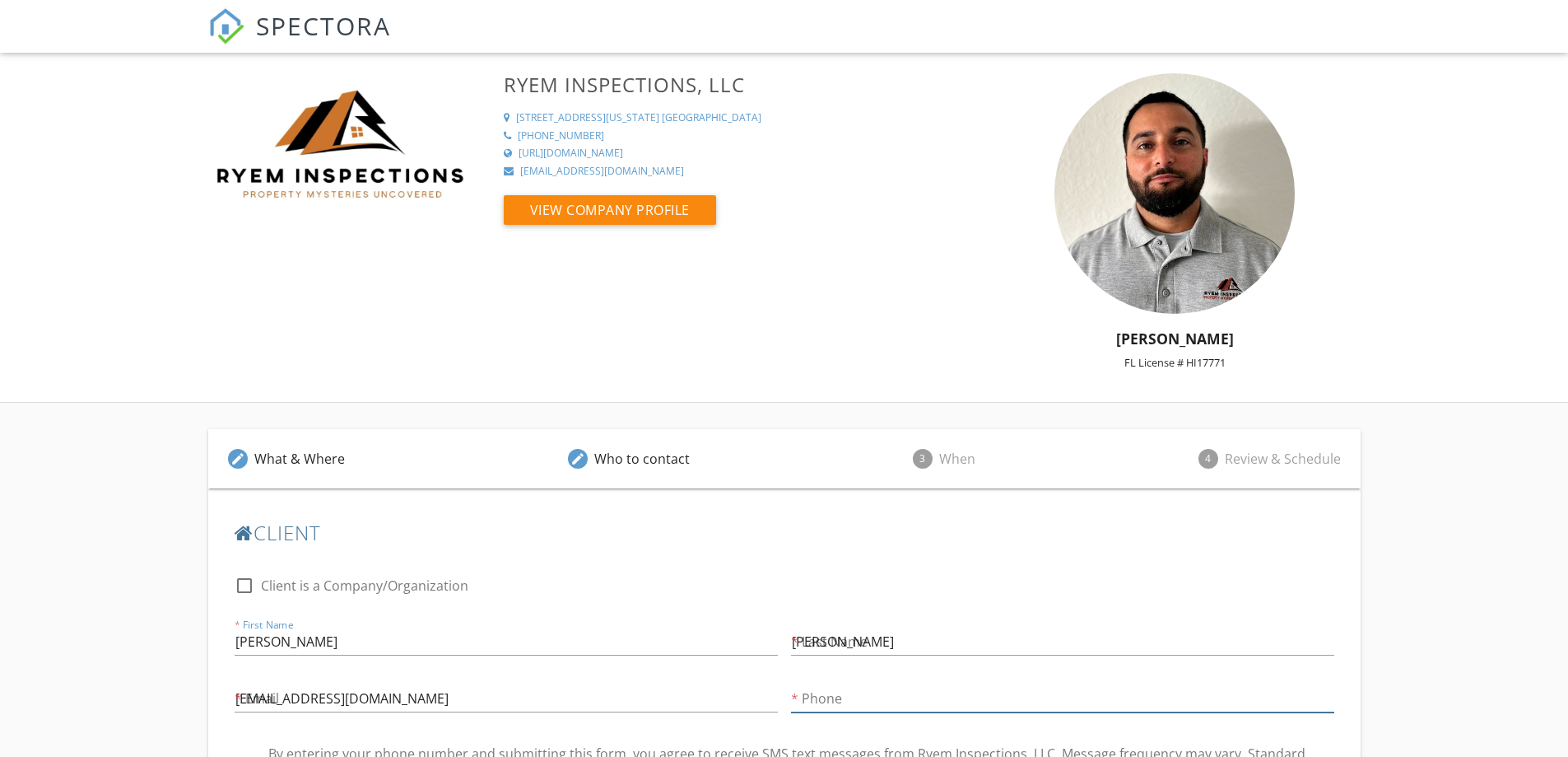
type input "786-308-5611"
click at [237, 756] on div at bounding box center [245, 770] width 28 height 28
checkbox input "true"
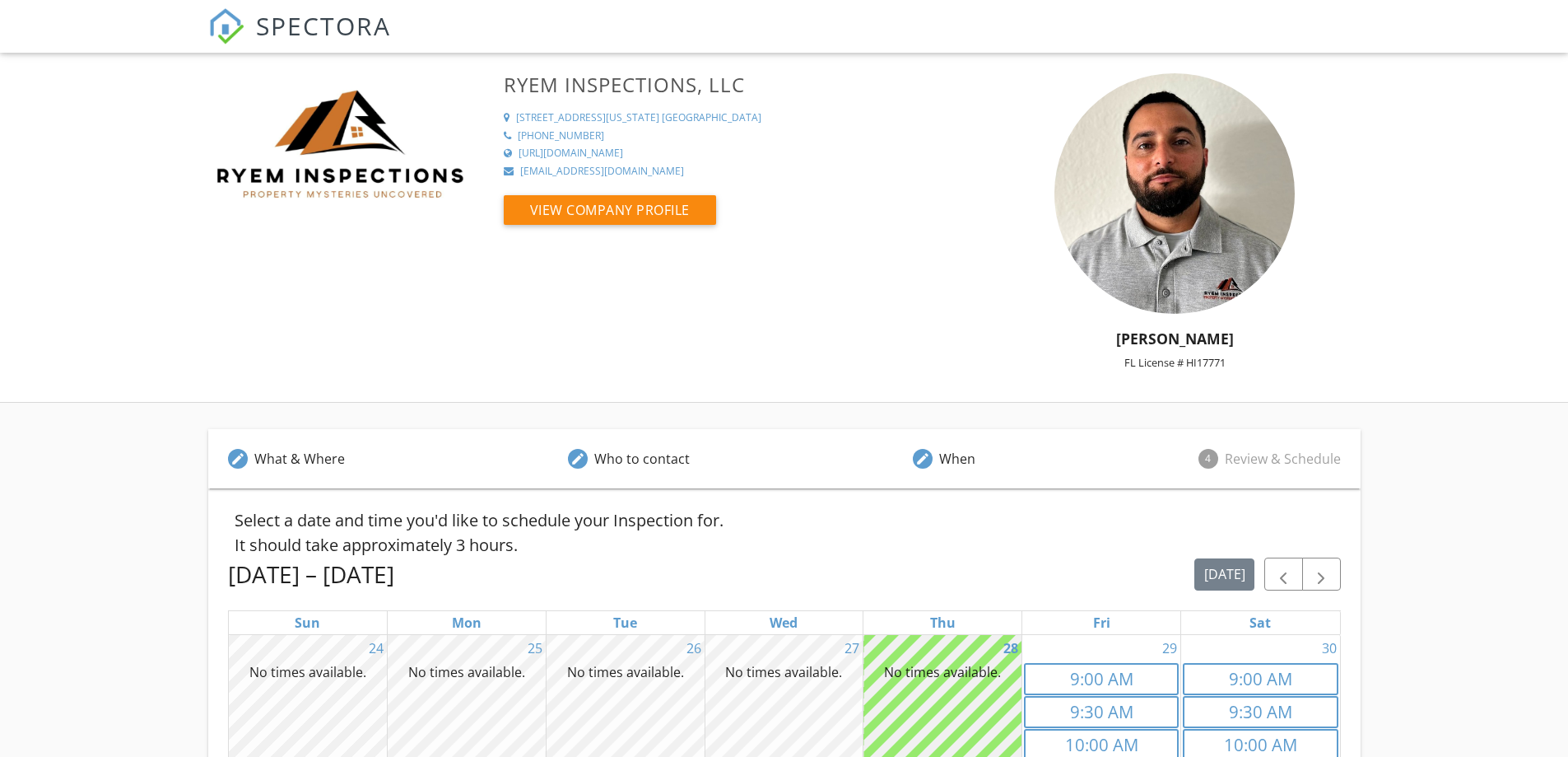
scroll to position [477, 0]
click at [1116, 663] on link "9a 9:00 AM" at bounding box center [1101, 679] width 155 height 32
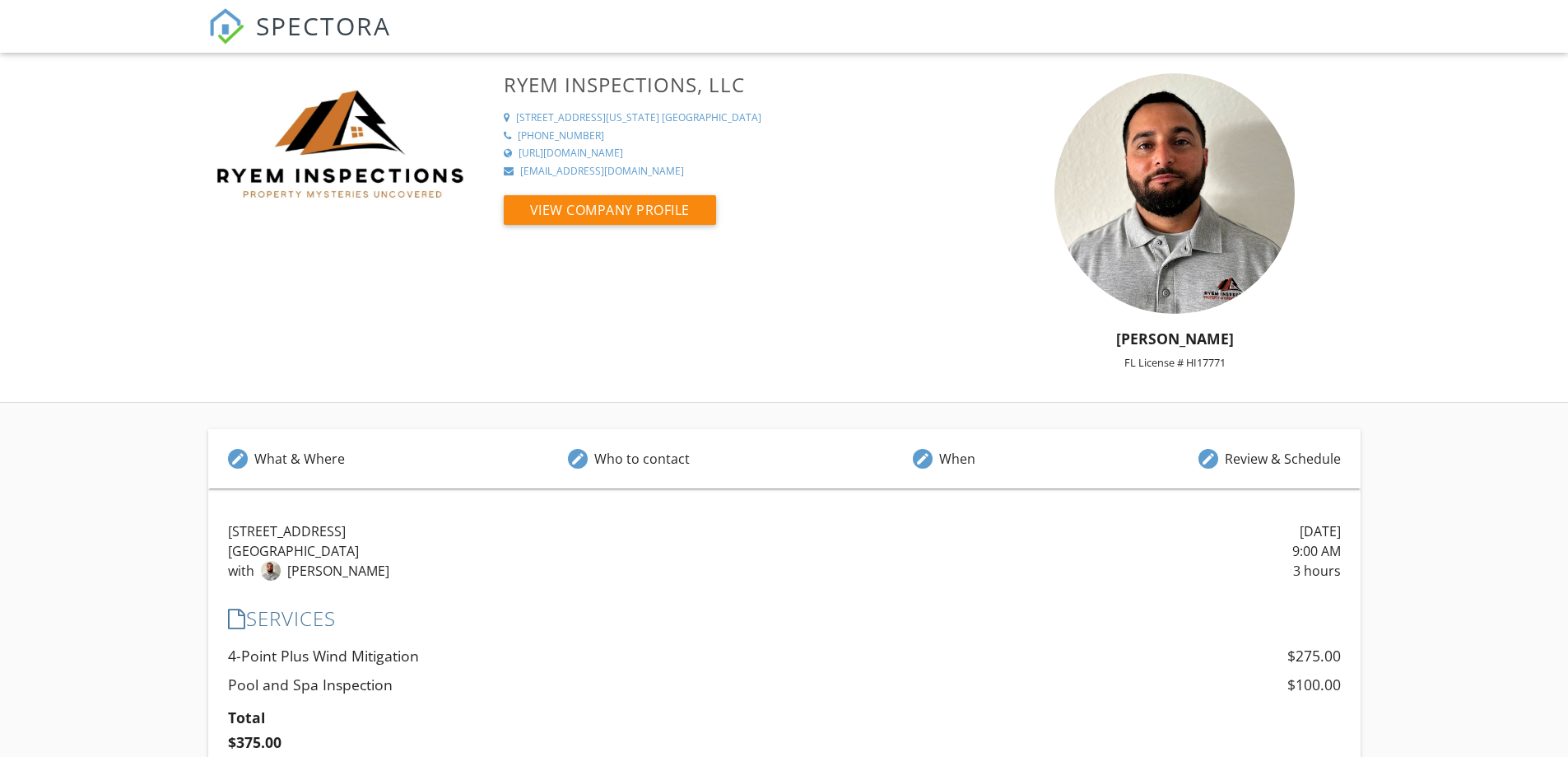
scroll to position [312, 0]
click at [439, 703] on div "Total $375.00" at bounding box center [785, 728] width 1113 height 51
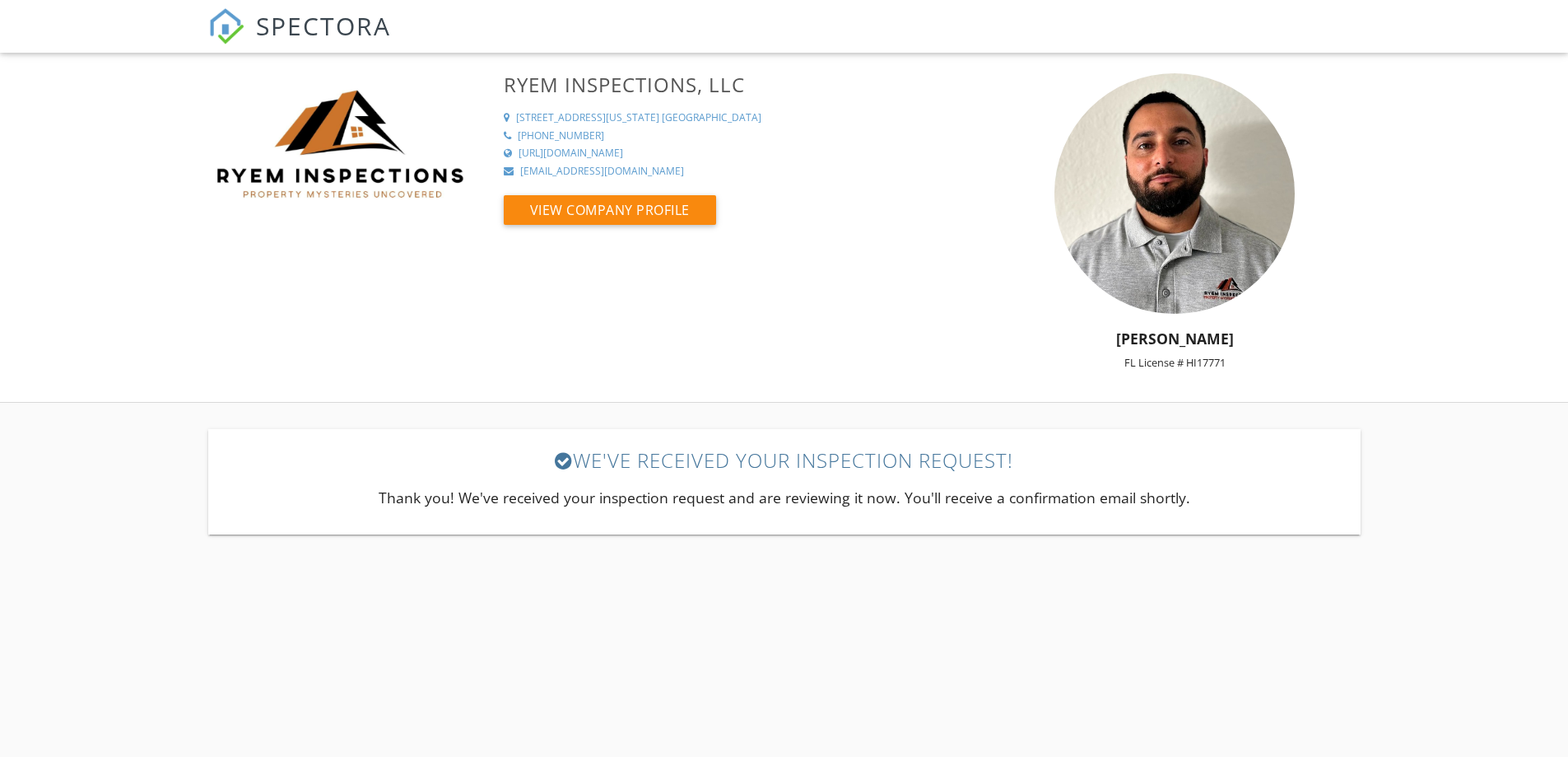
scroll to position [0, 0]
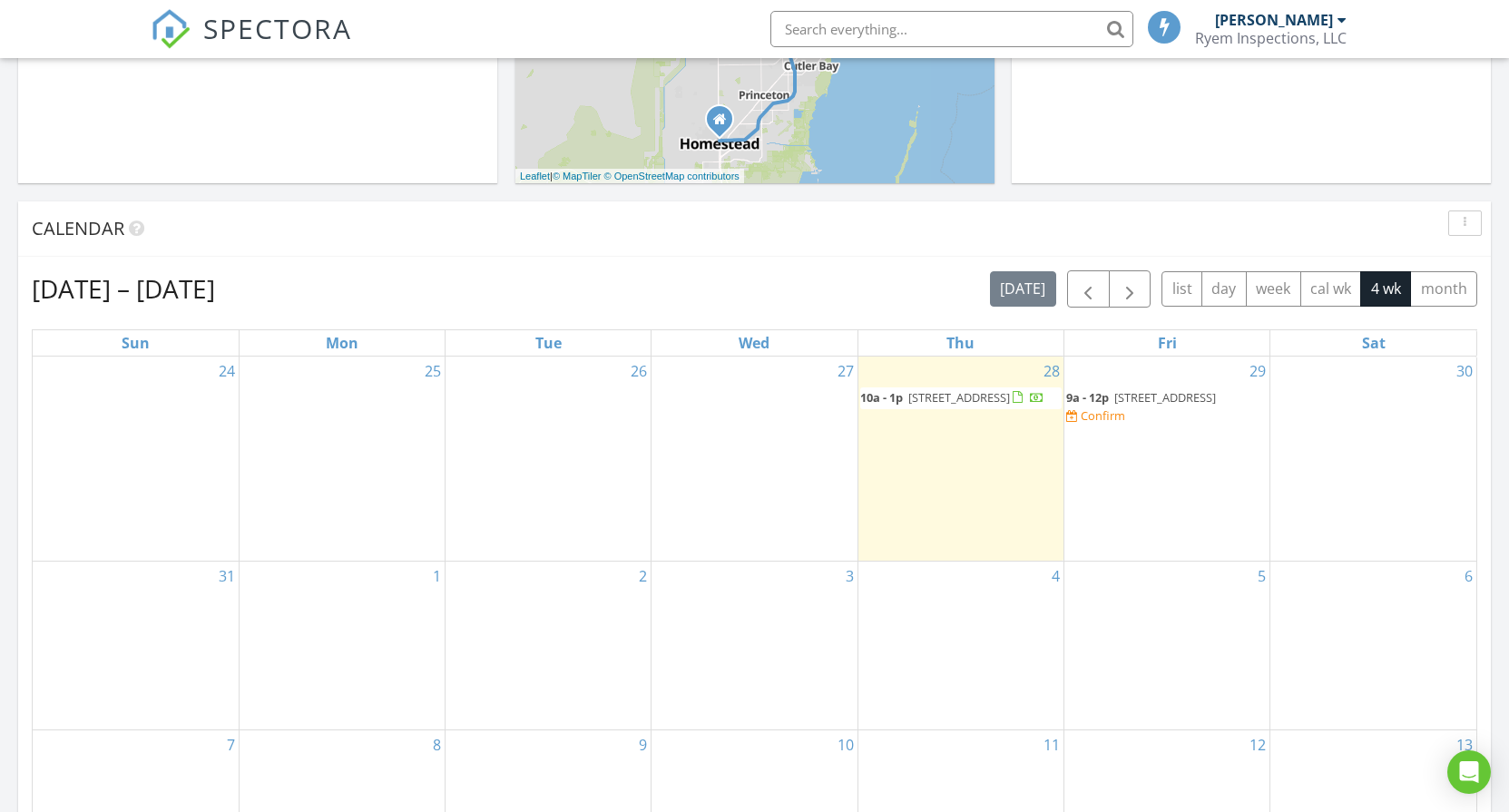
scroll to position [726, 0]
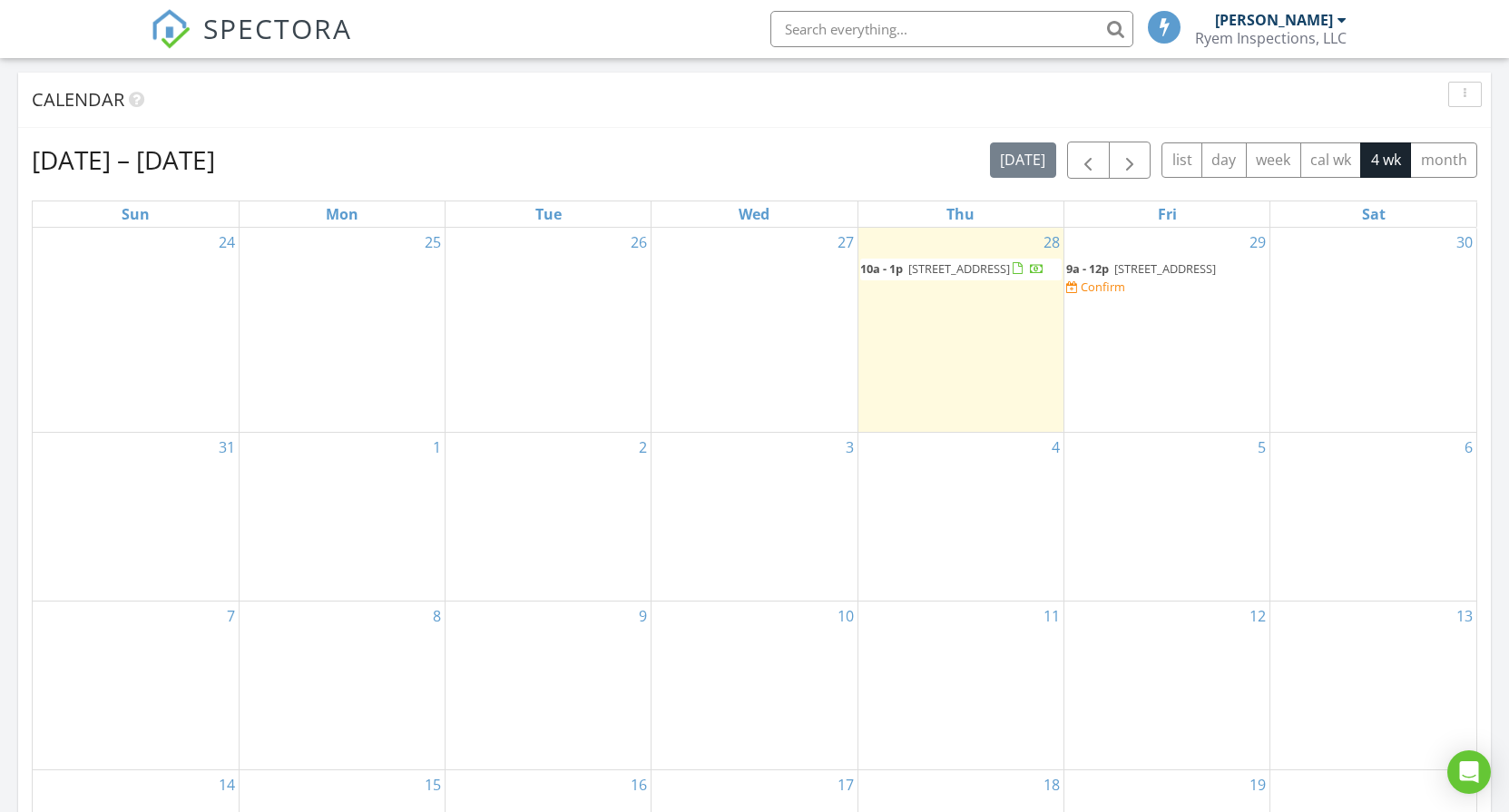
click at [1174, 314] on div "29 9a - 12p [STREET_ADDRESS] Confirm" at bounding box center [1166, 330] width 205 height 204
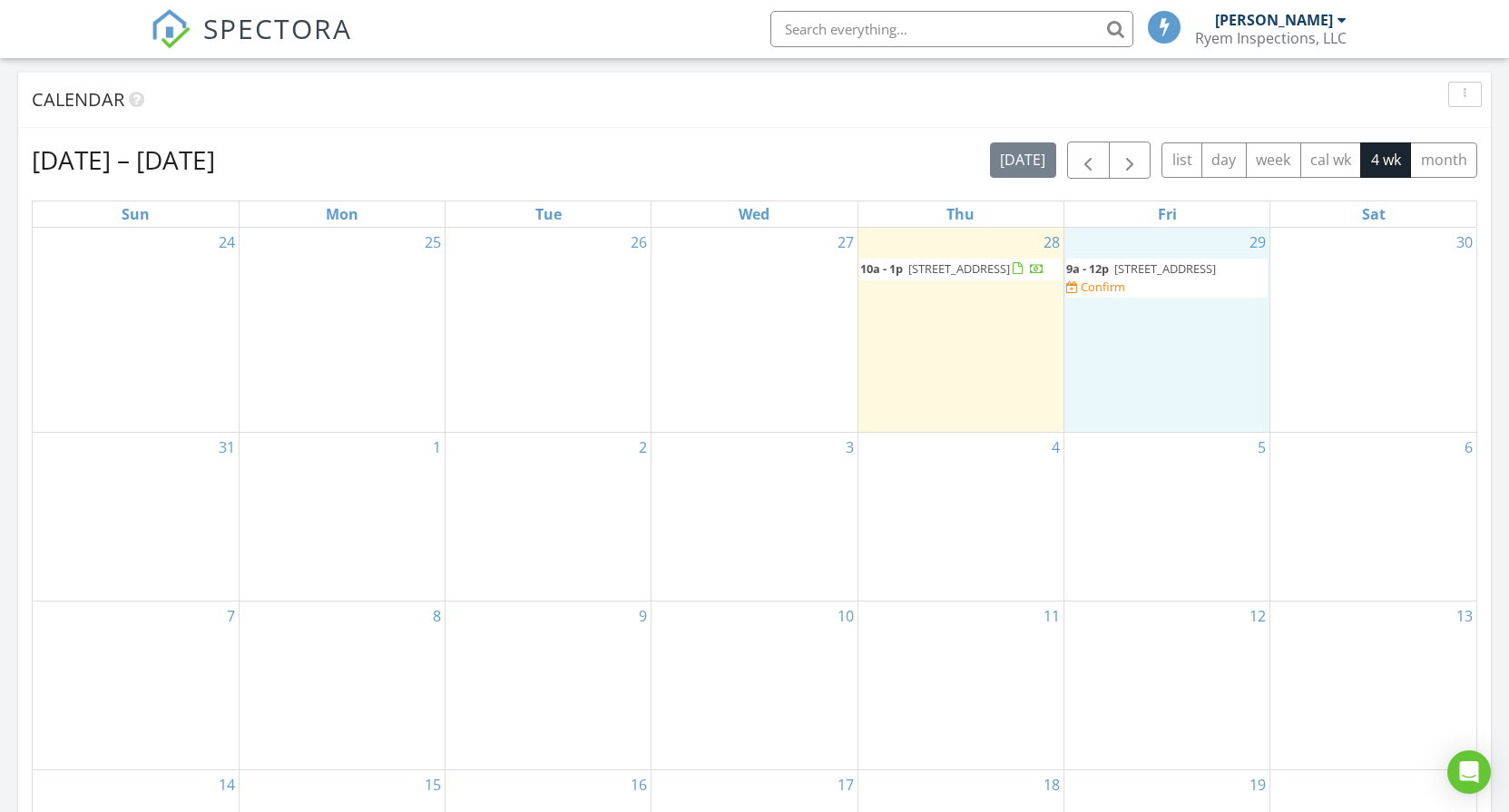
click at [1229, 278] on span "9a - 12p [STREET_ADDRESS] Confirm" at bounding box center [1166, 278] width 202 height 35
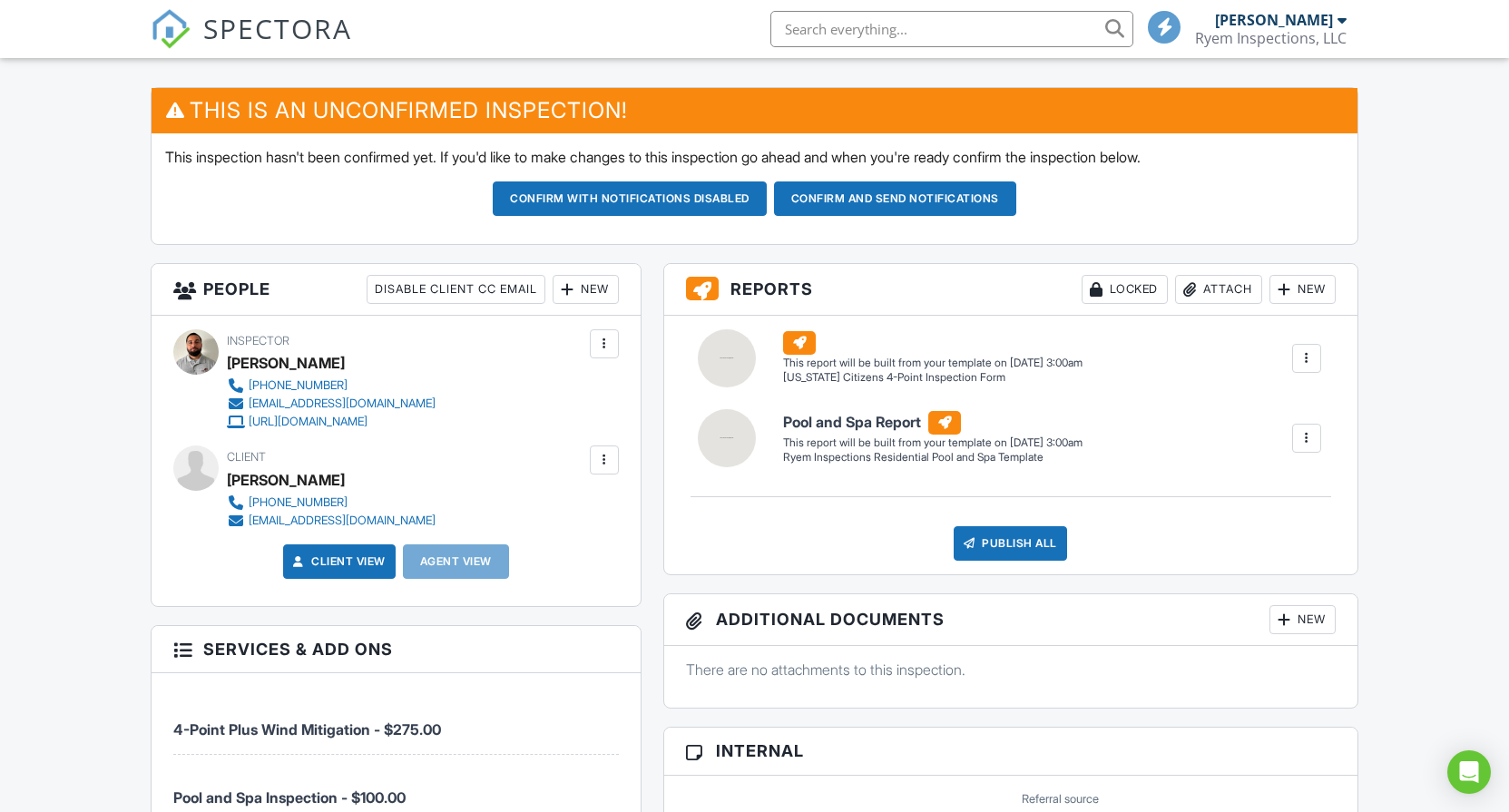
scroll to position [408, 0]
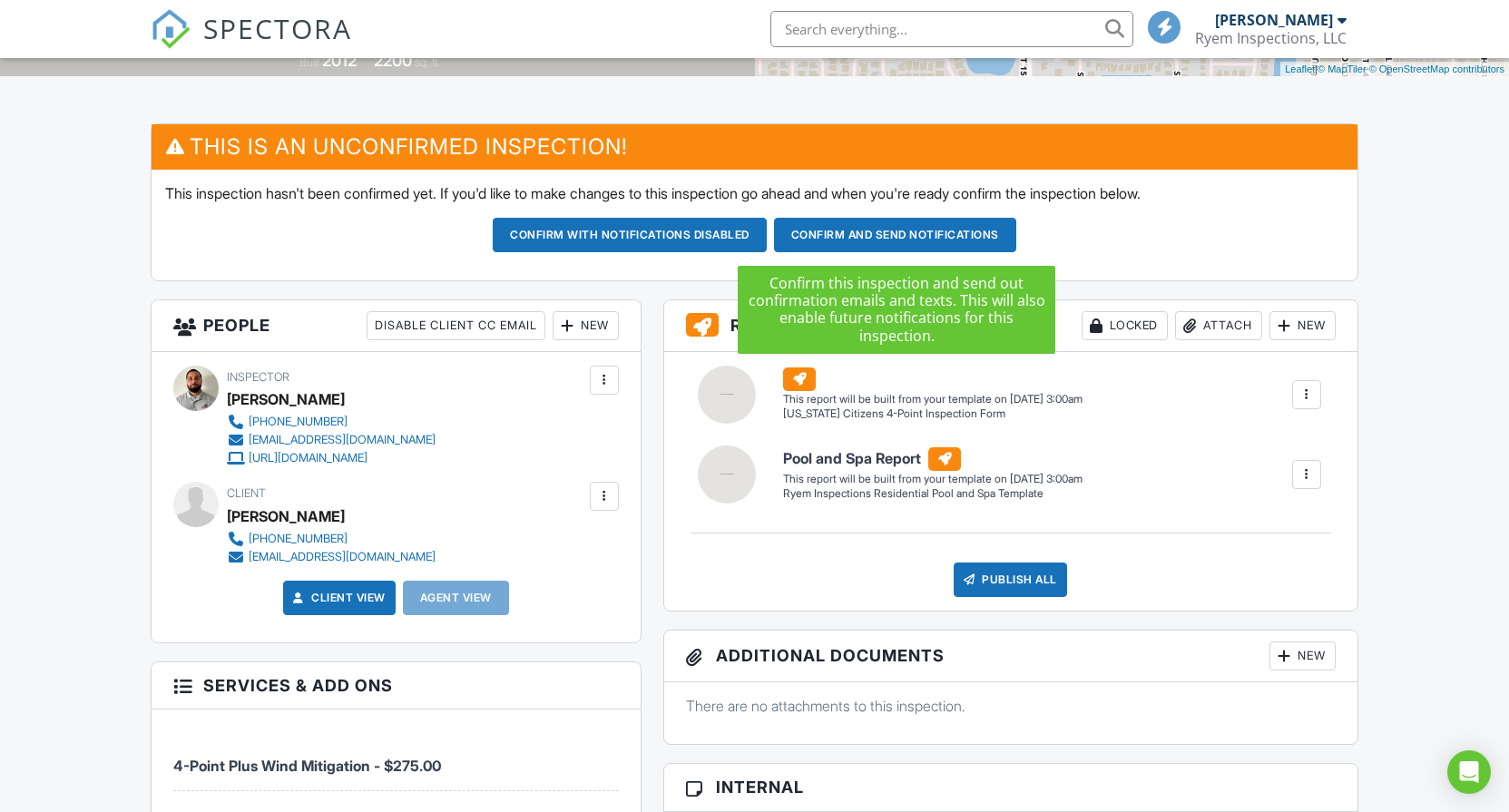
click at [767, 232] on button "Confirm and send notifications" at bounding box center [630, 235] width 274 height 35
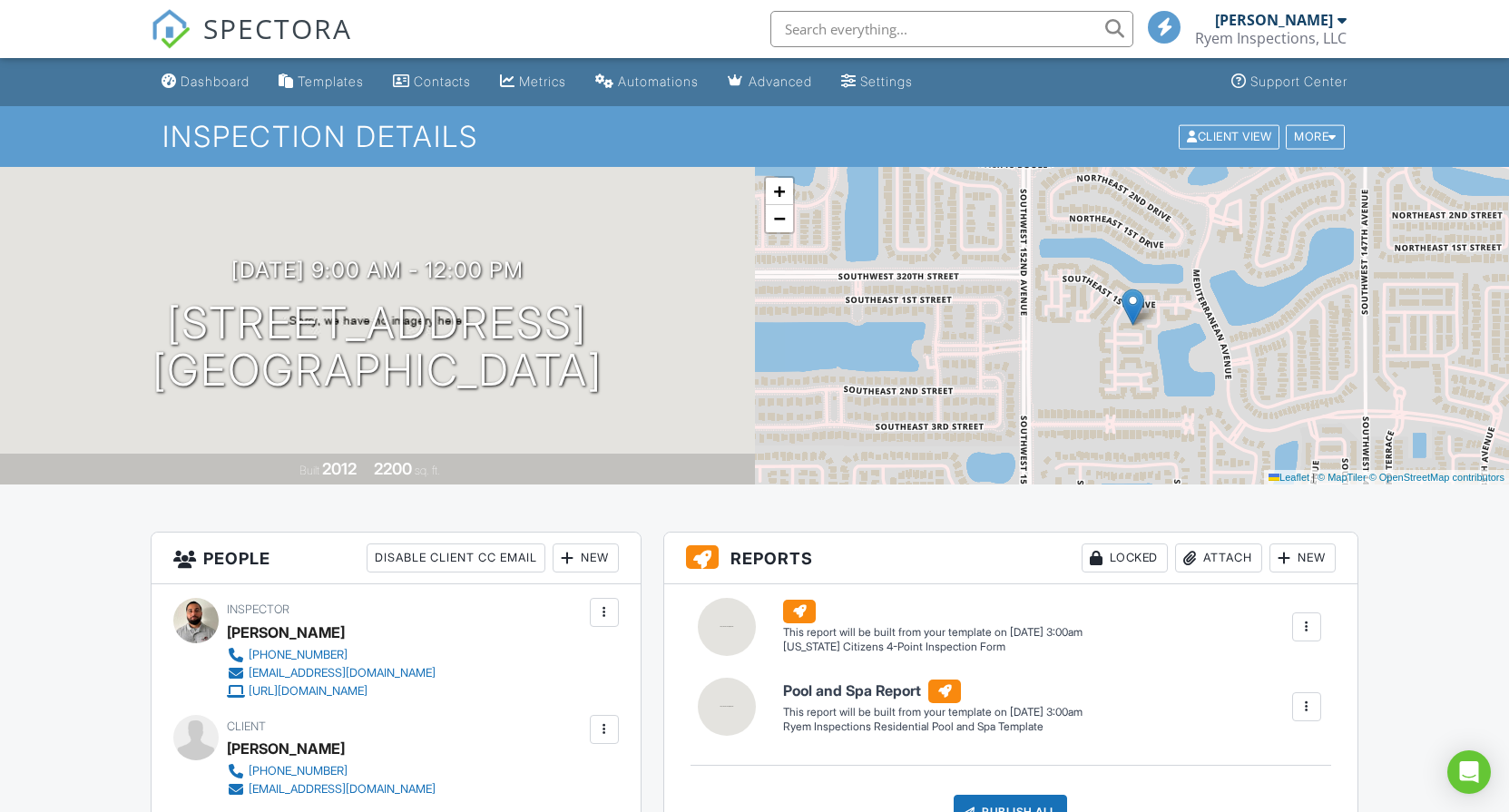
click at [1271, 38] on div "Ryem Inspections, LLC" at bounding box center [1270, 38] width 152 height 18
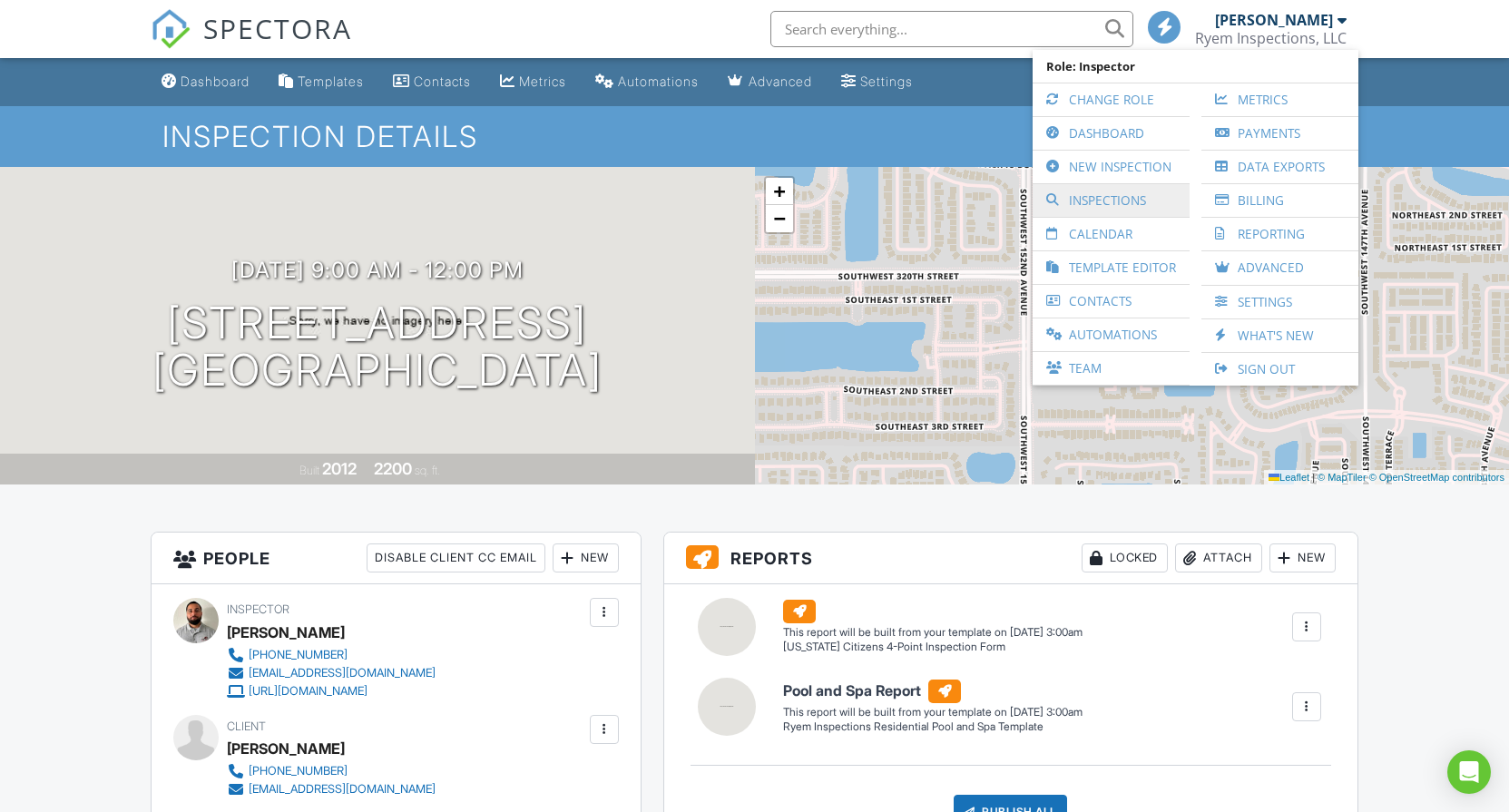
click at [1097, 192] on link "Inspections" at bounding box center [1110, 201] width 139 height 33
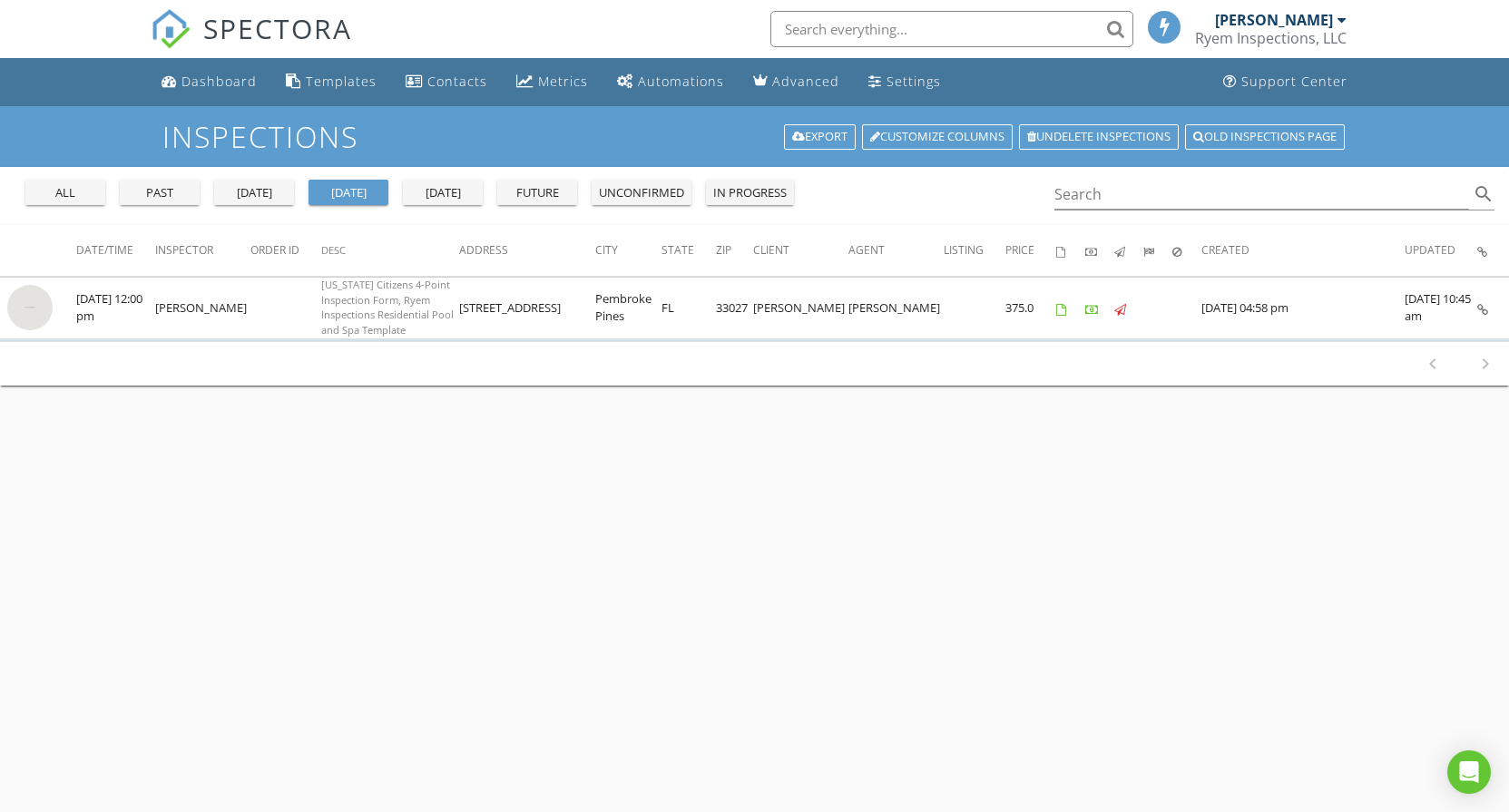
click at [80, 193] on div "all" at bounding box center [65, 193] width 65 height 18
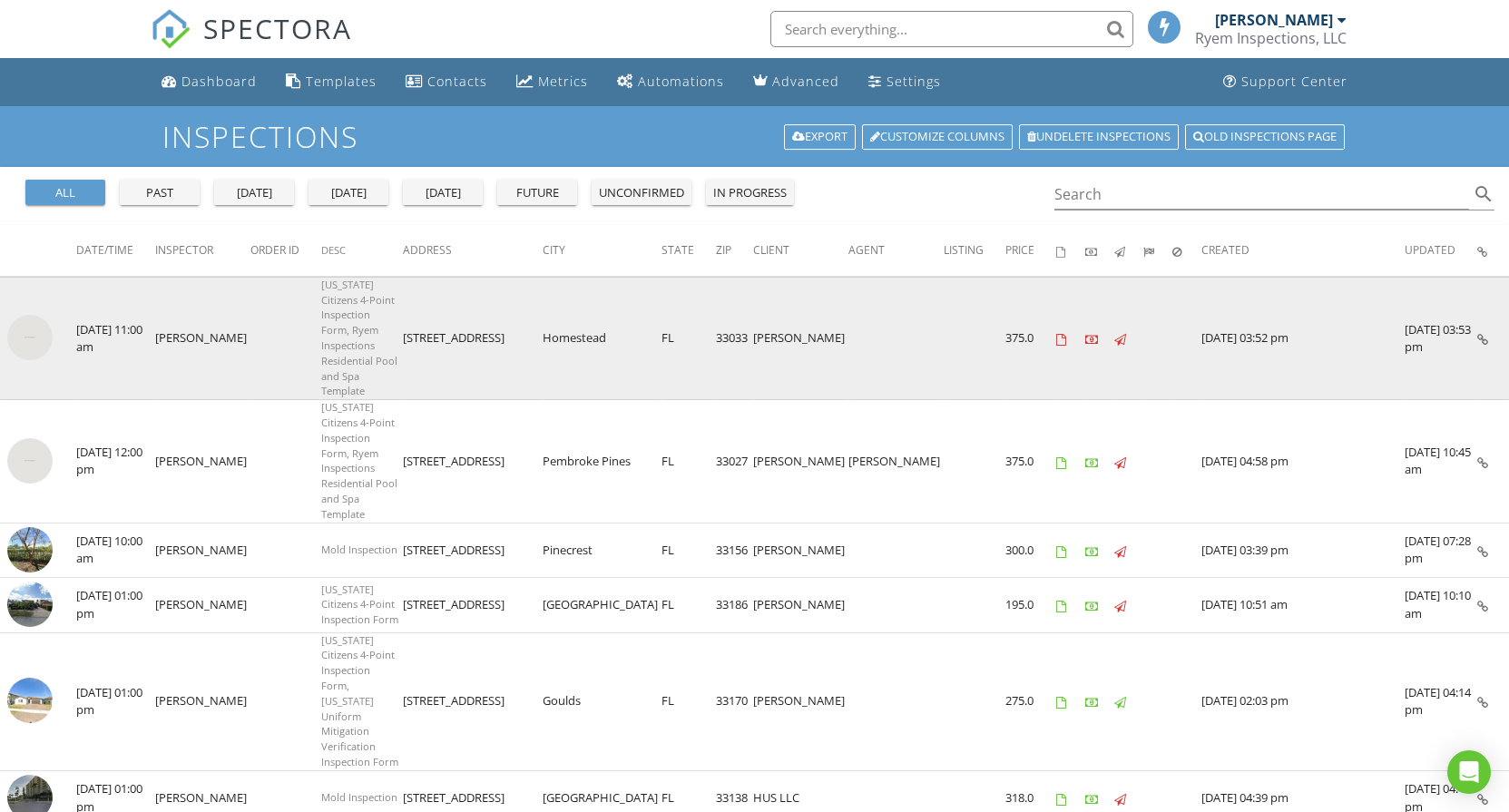
click at [43, 315] on img at bounding box center [30, 338] width 45 height 45
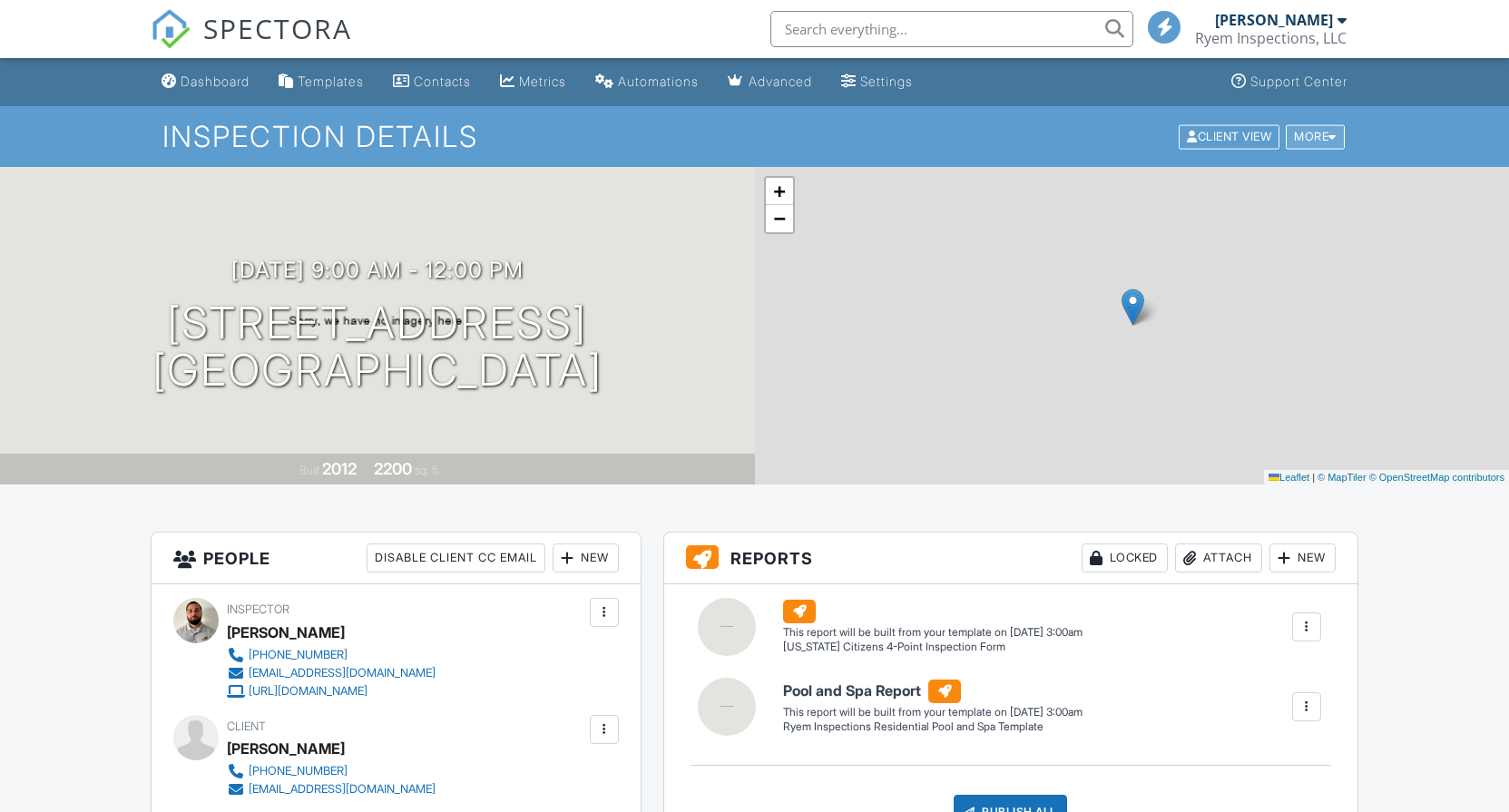
click at [1312, 134] on div "More" at bounding box center [1315, 136] width 59 height 25
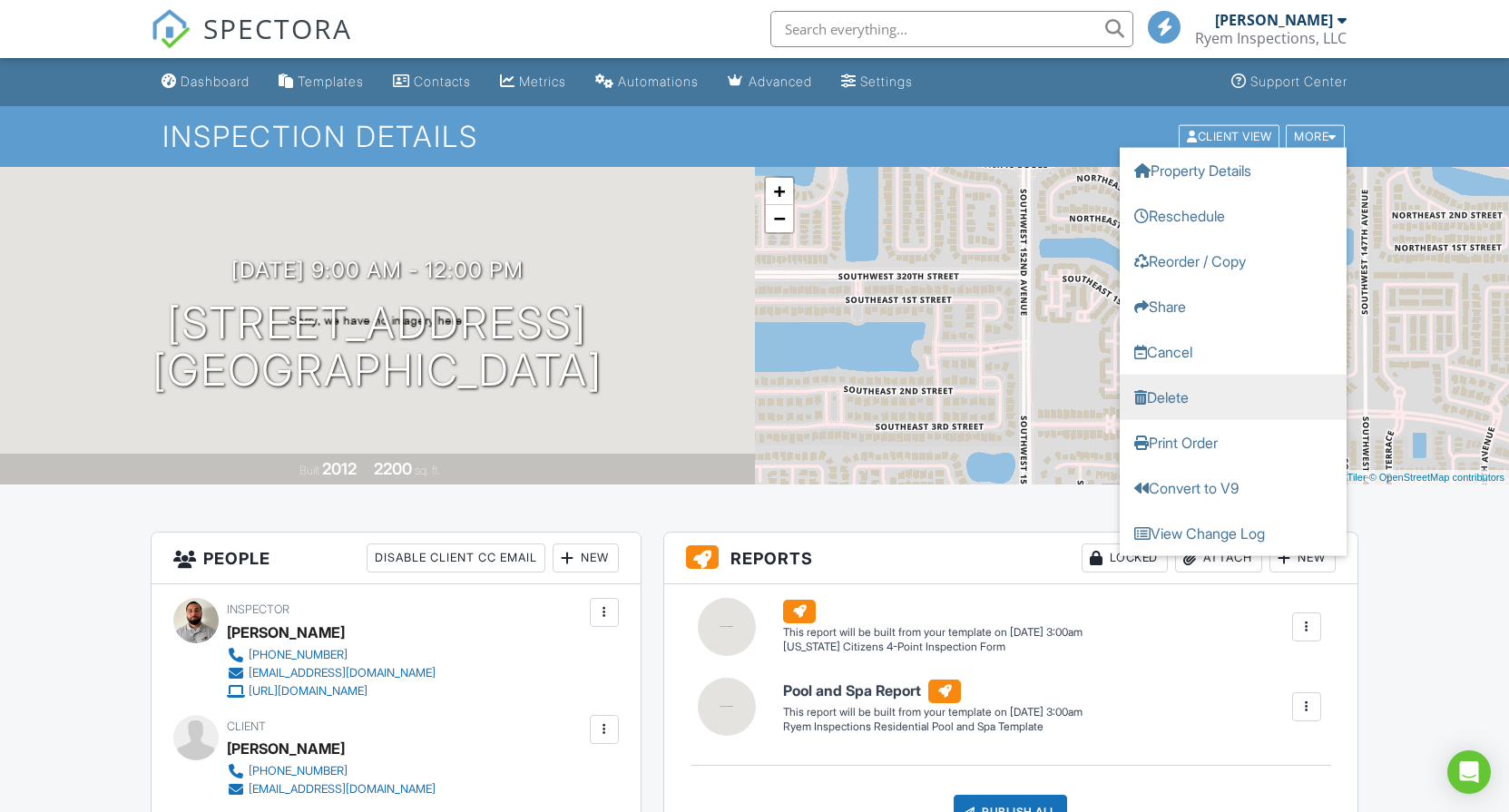
click at [1172, 404] on link "Delete" at bounding box center [1233, 396] width 227 height 45
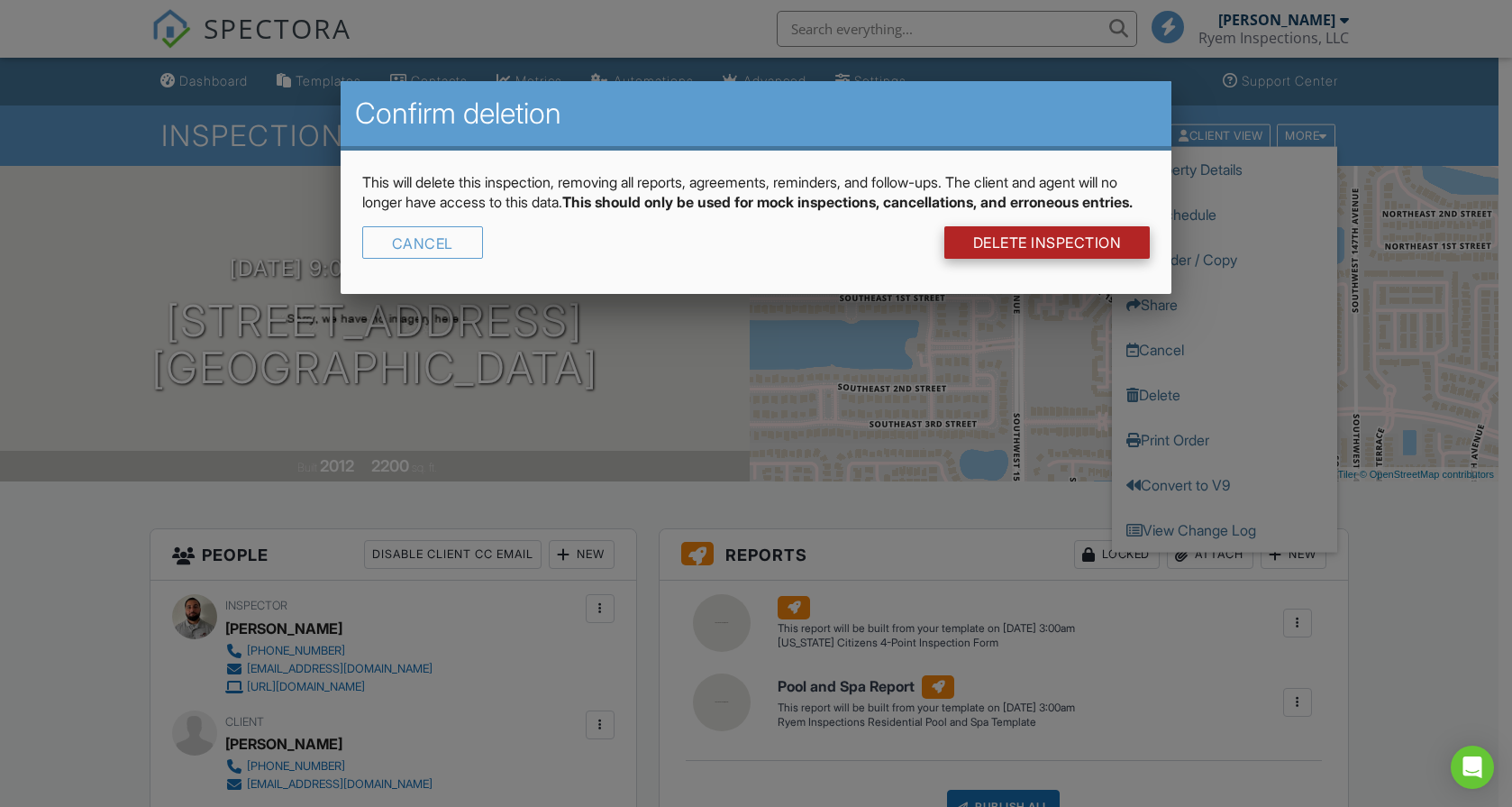
click at [1037, 259] on link "DELETE Inspection" at bounding box center [1047, 243] width 207 height 32
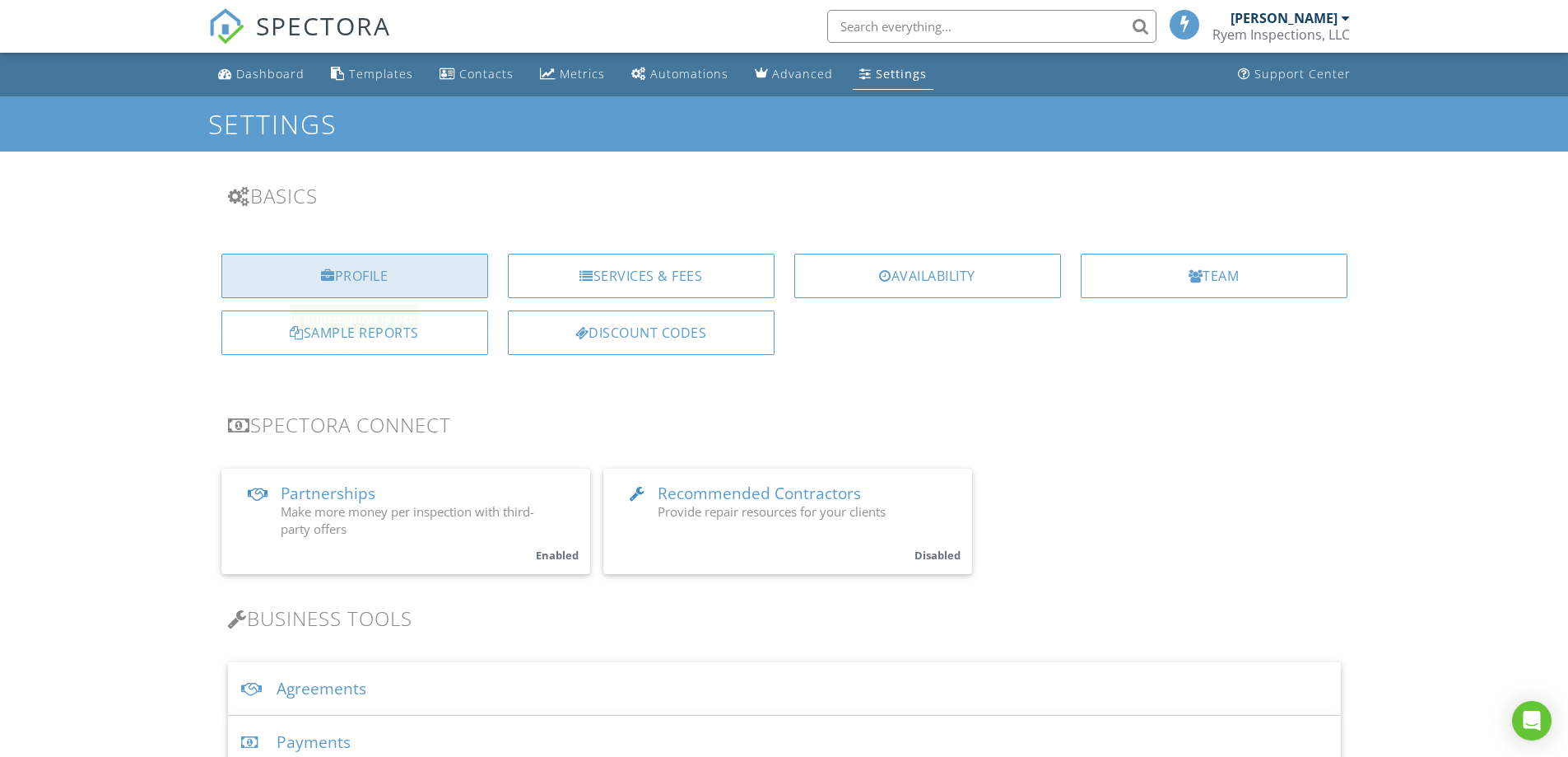
click at [345, 286] on div "Profile" at bounding box center [355, 276] width 267 height 45
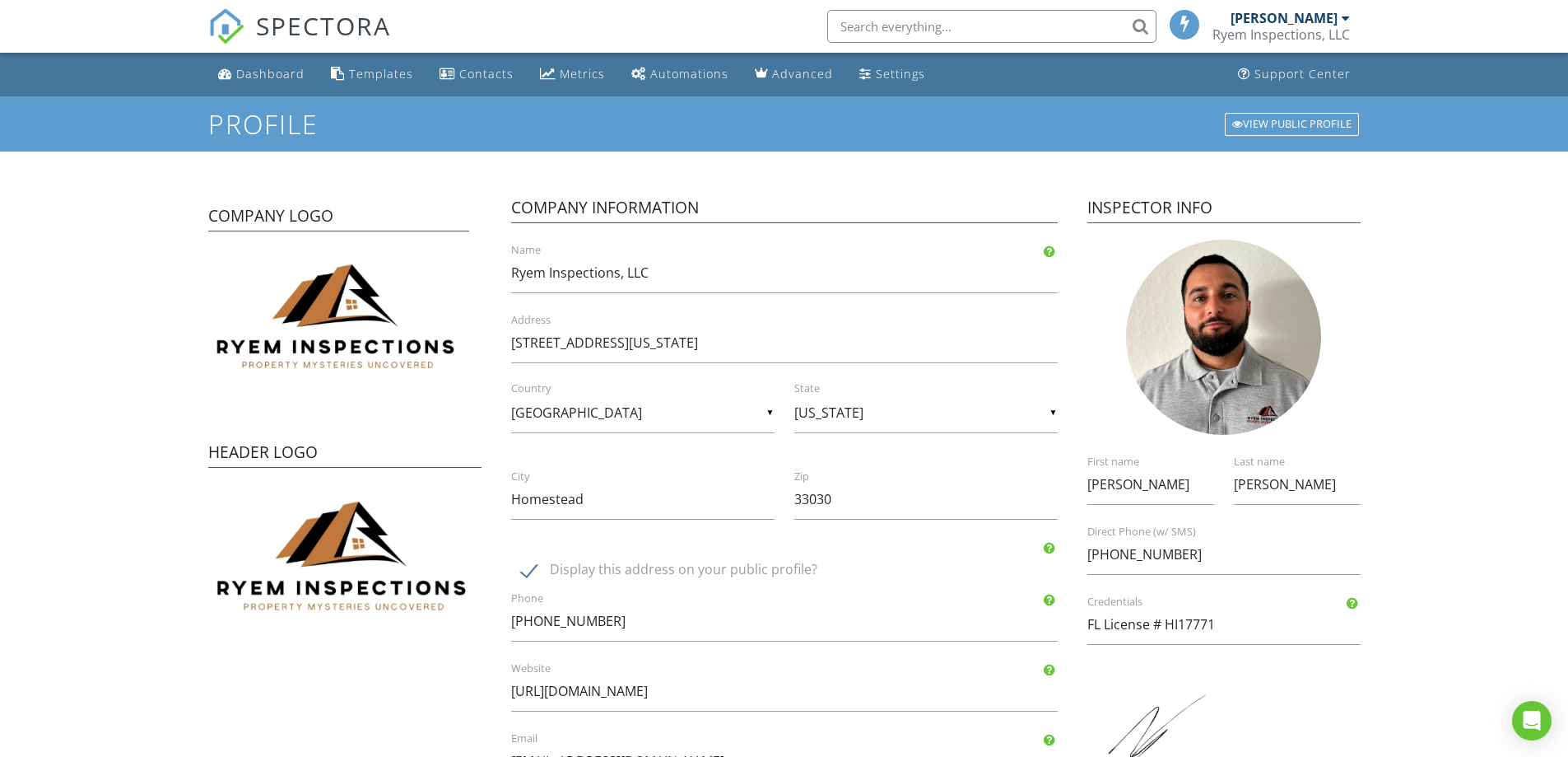
click at [1297, 38] on div "Ryem Inspections, LLC" at bounding box center [1281, 35] width 138 height 16
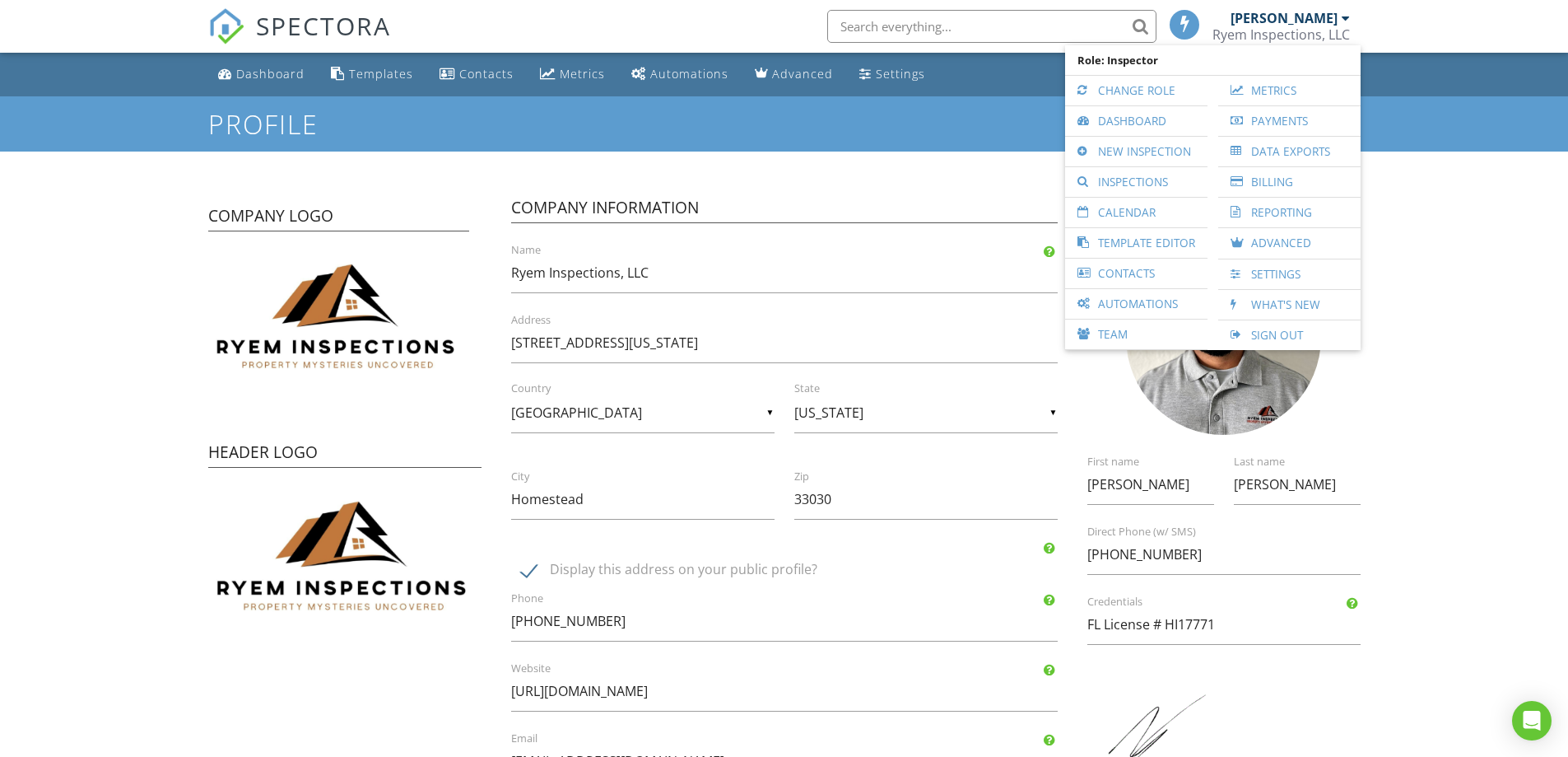
click at [876, 68] on div "Settings" at bounding box center [901, 73] width 49 height 16
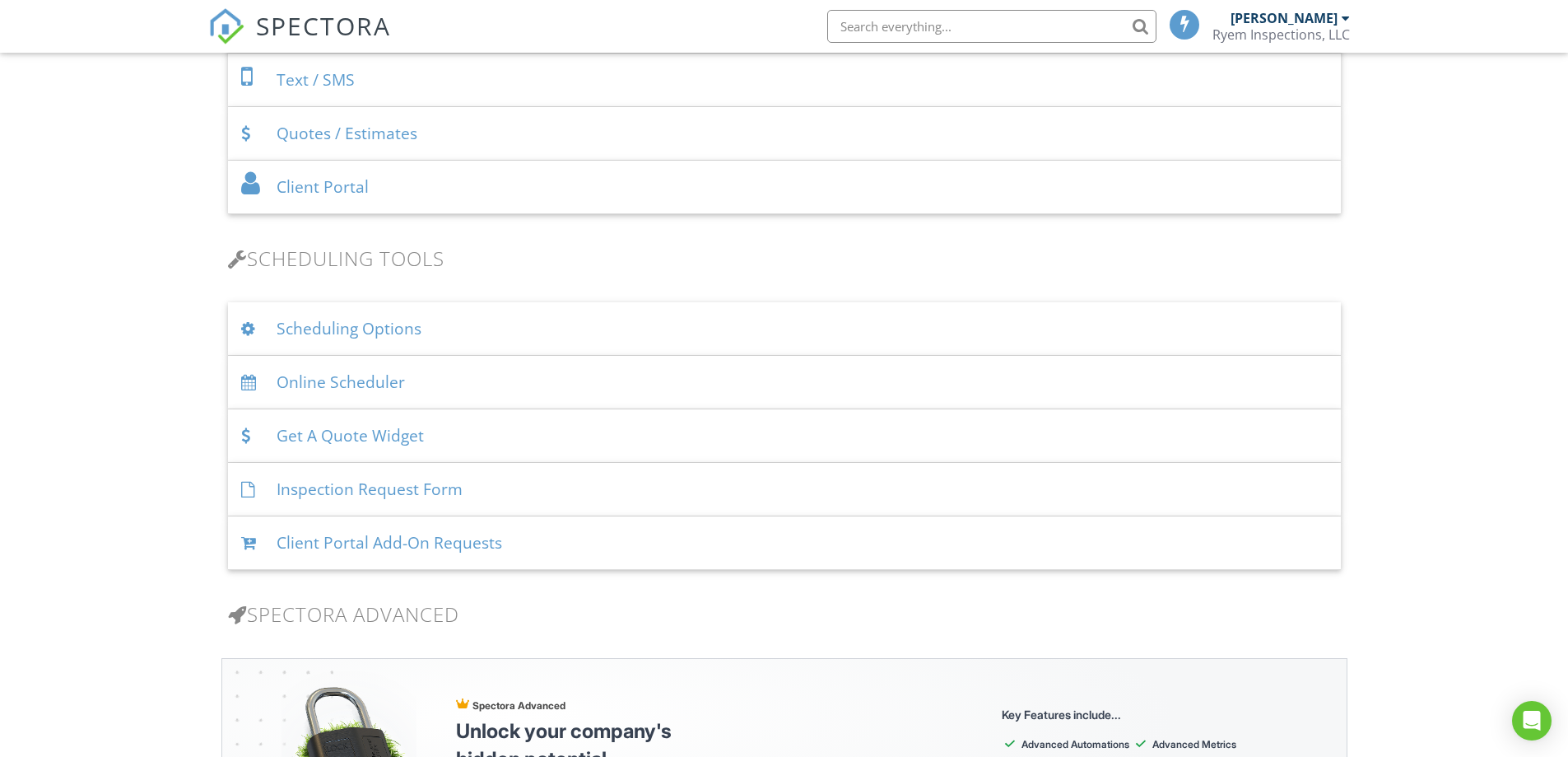
scroll to position [906, 0]
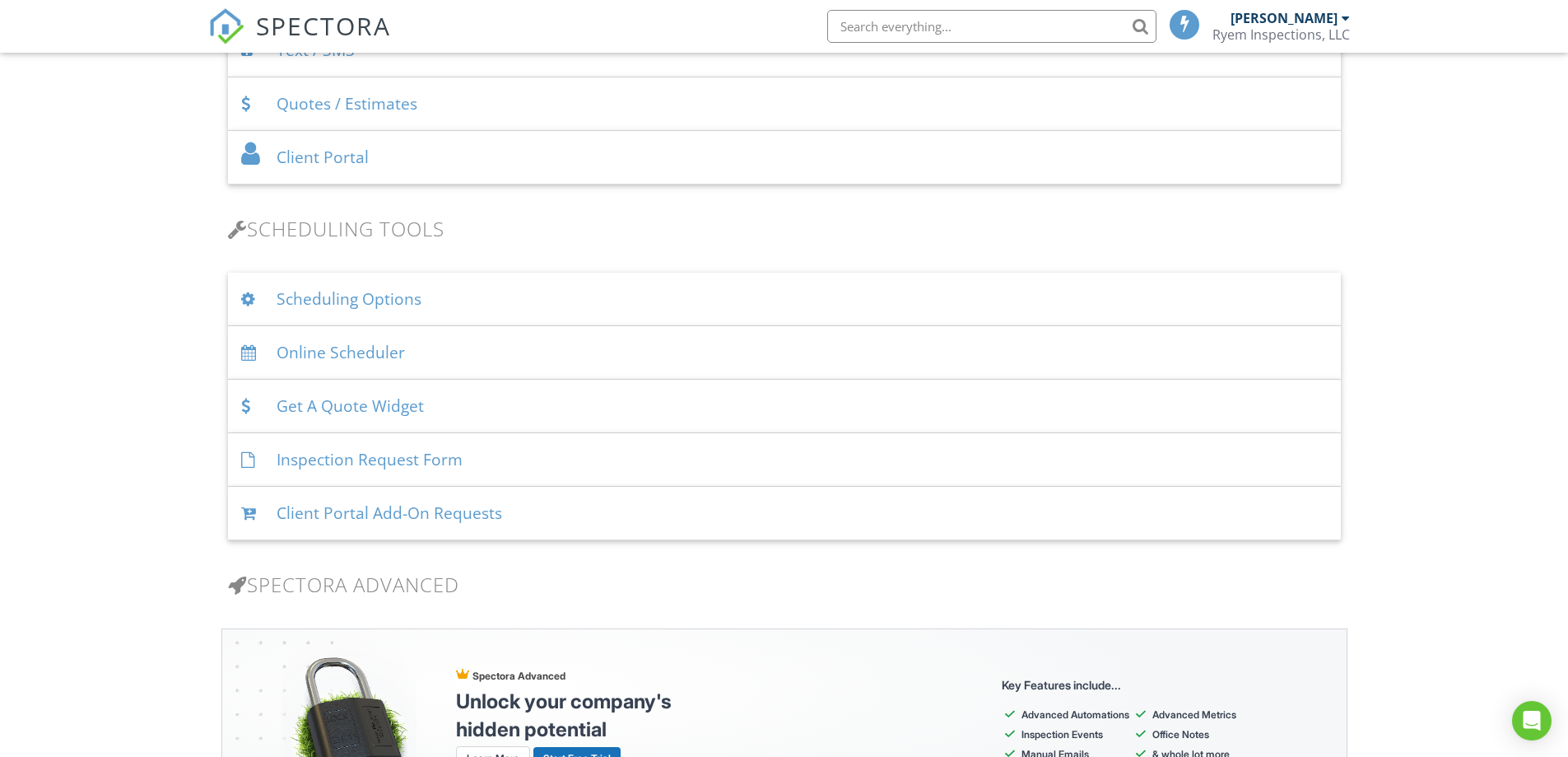
click at [365, 360] on div "Online Scheduler" at bounding box center [785, 352] width 1113 height 54
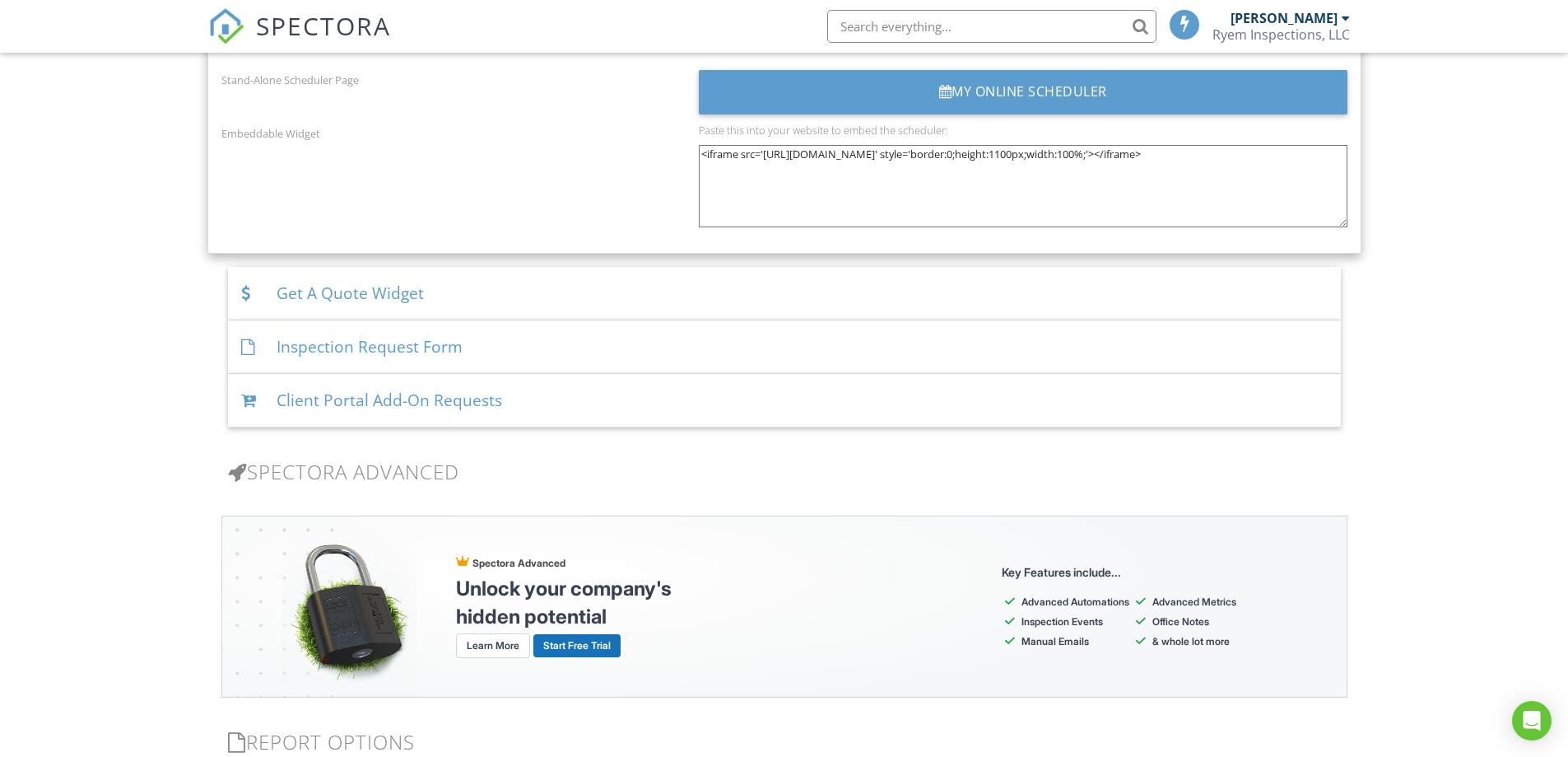
scroll to position [2388, 0]
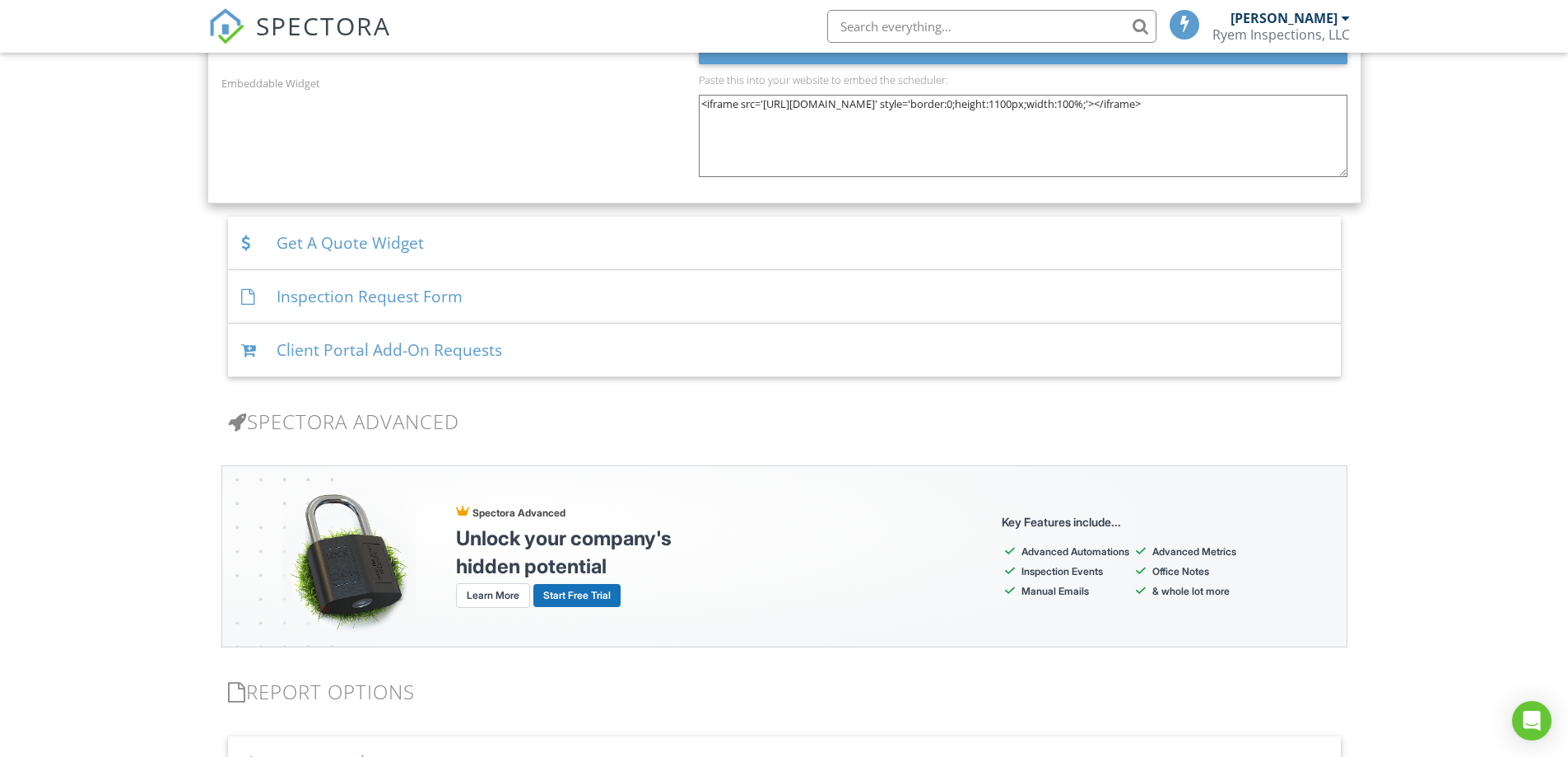
click at [354, 249] on div "Get A Quote Widget" at bounding box center [785, 243] width 1113 height 54
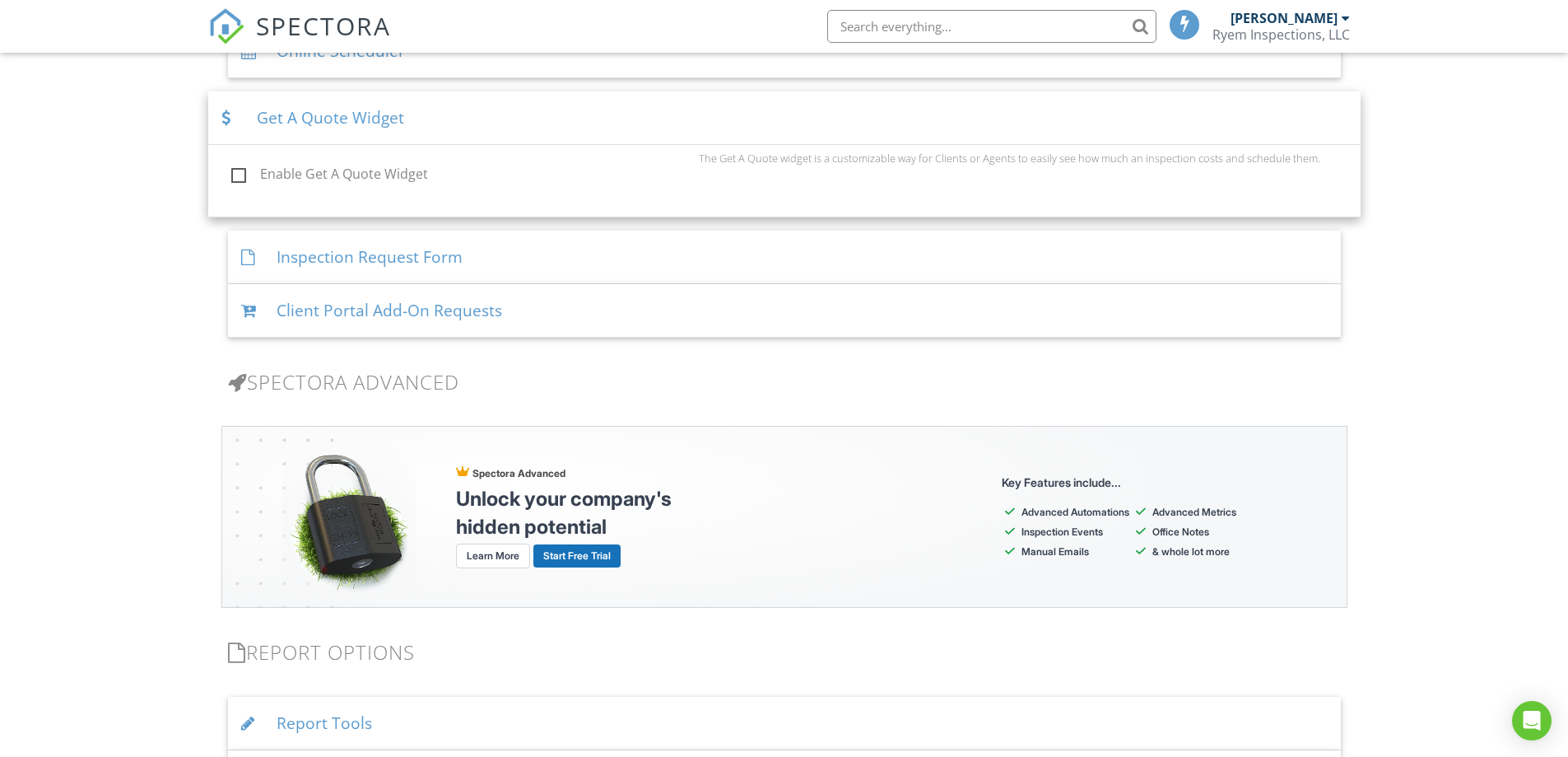
scroll to position [1187, 0]
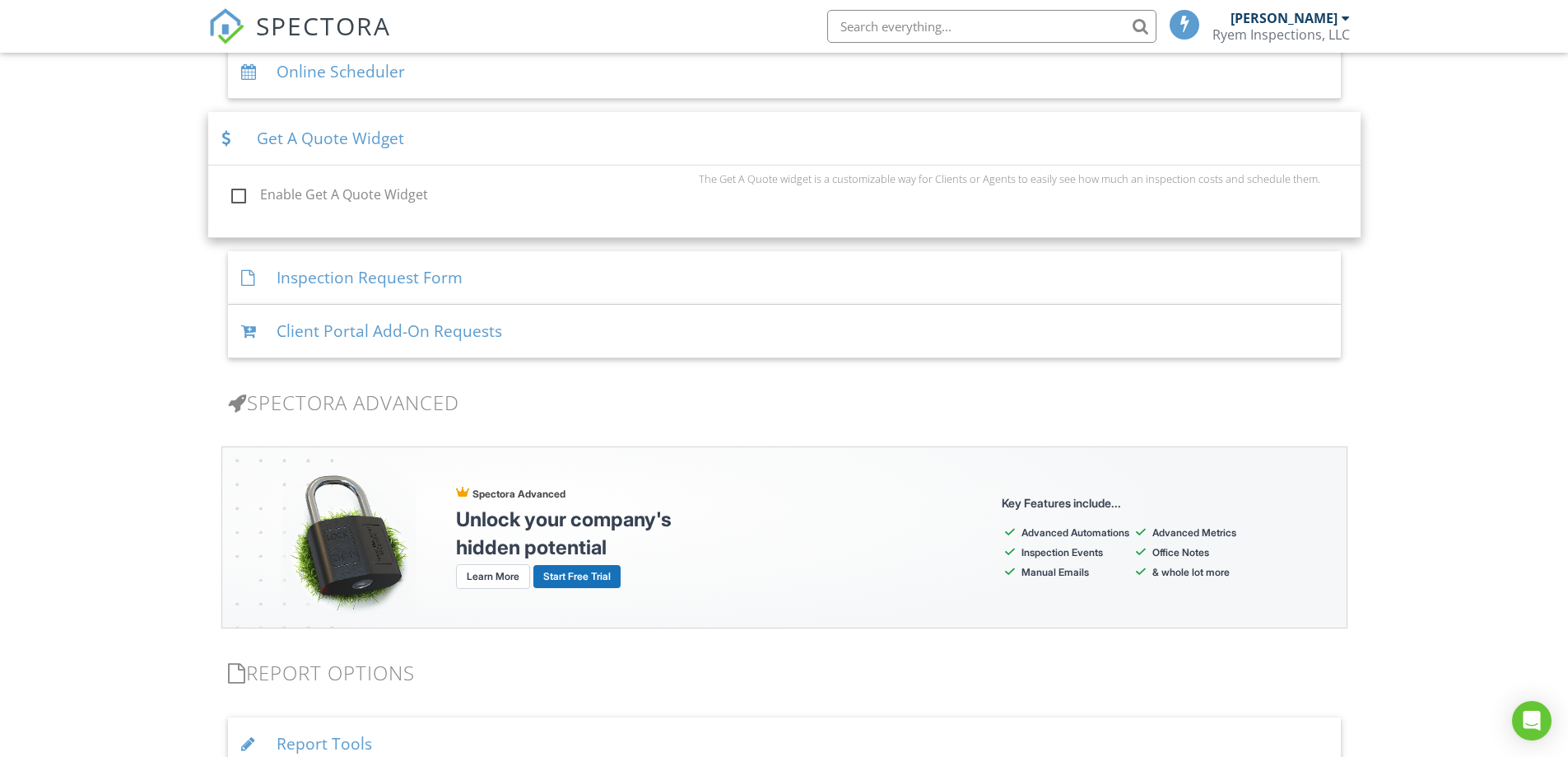
click at [294, 196] on label "Enable Get A Quote Widget" at bounding box center [460, 197] width 458 height 21
click at [232, 196] on input "Enable Get A Quote Widget" at bounding box center [227, 197] width 11 height 11
checkbox input "true"
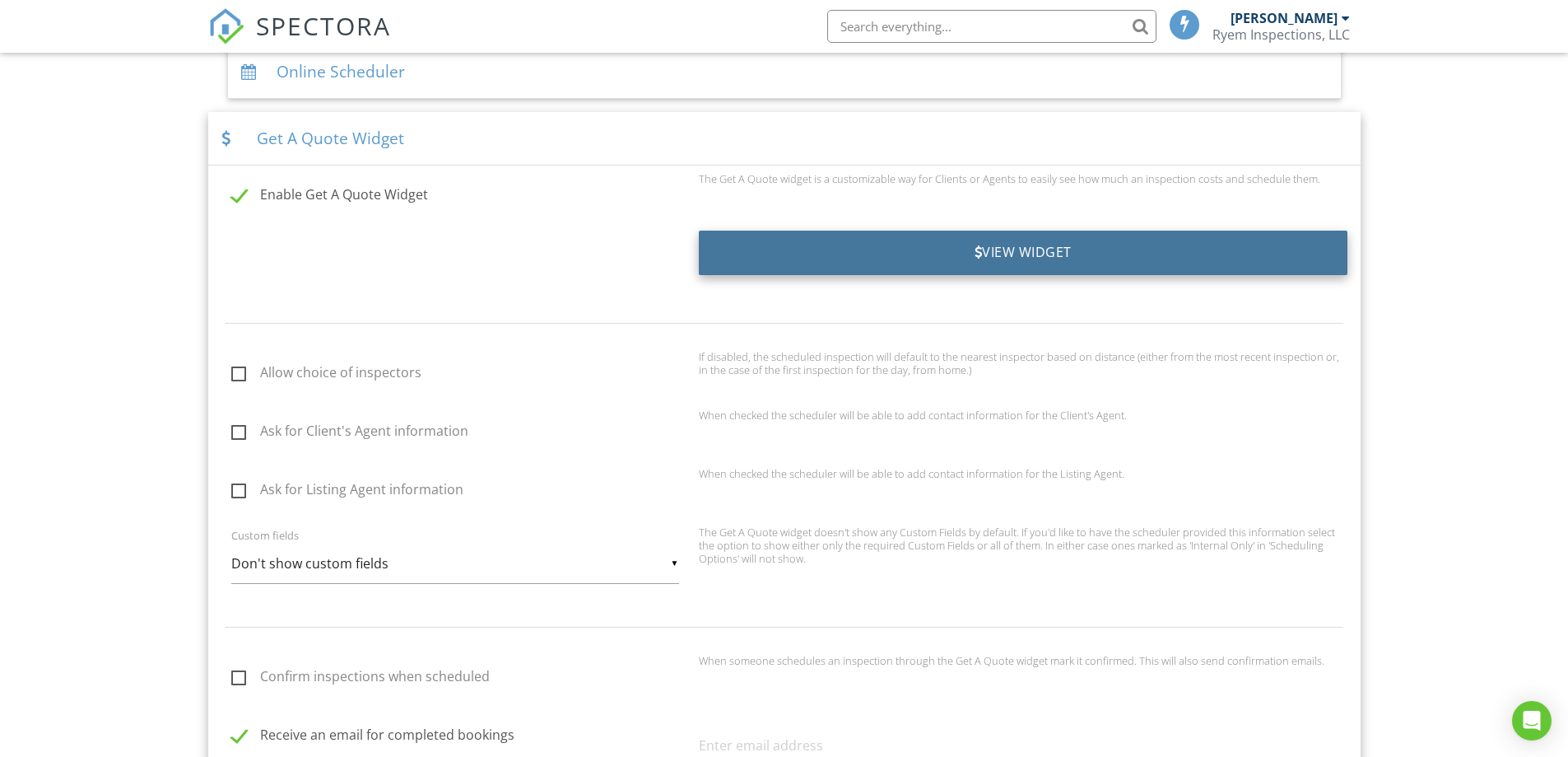
click at [1083, 252] on div "View Widget" at bounding box center [1023, 253] width 649 height 45
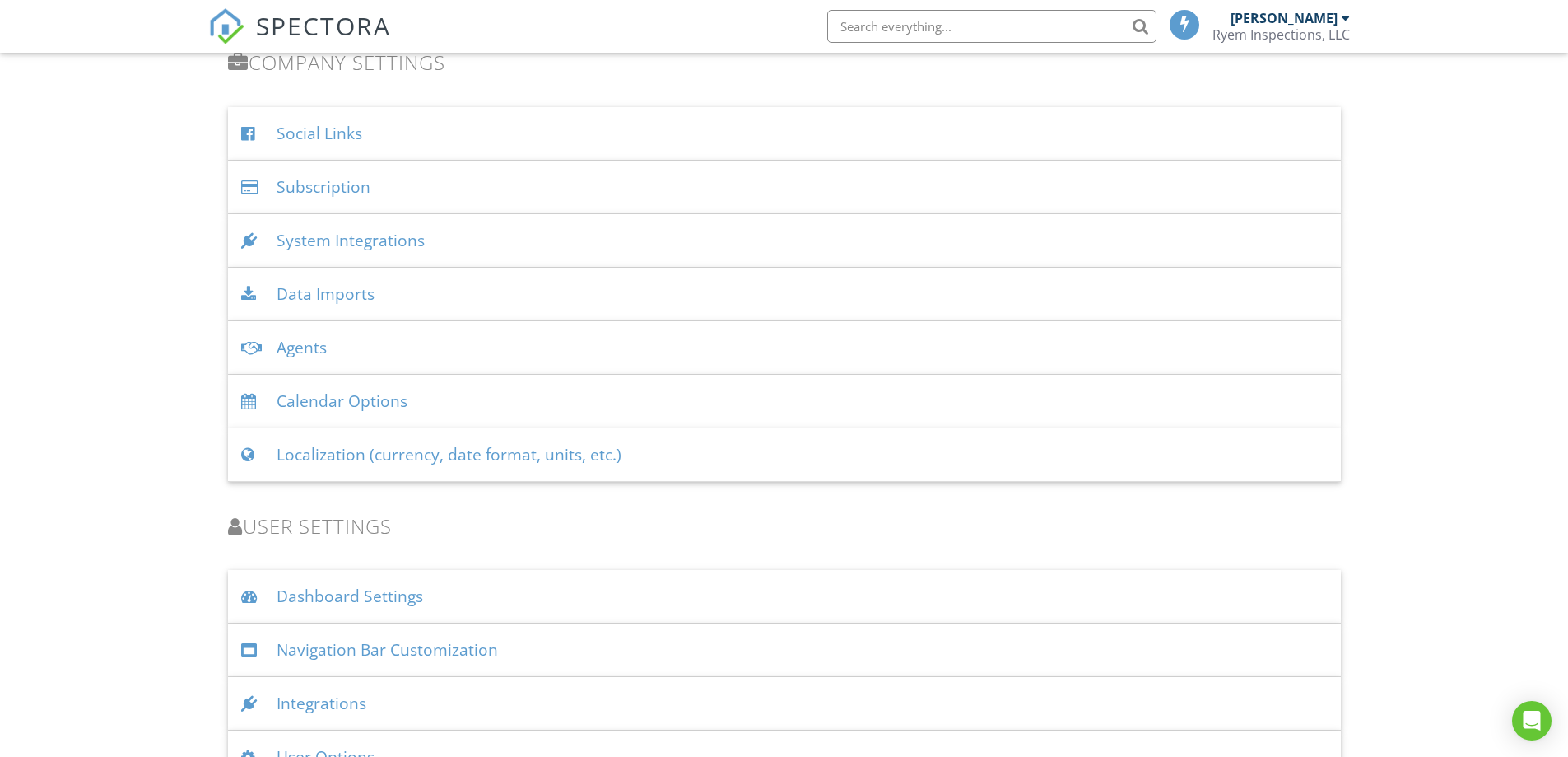
scroll to position [3801, 0]
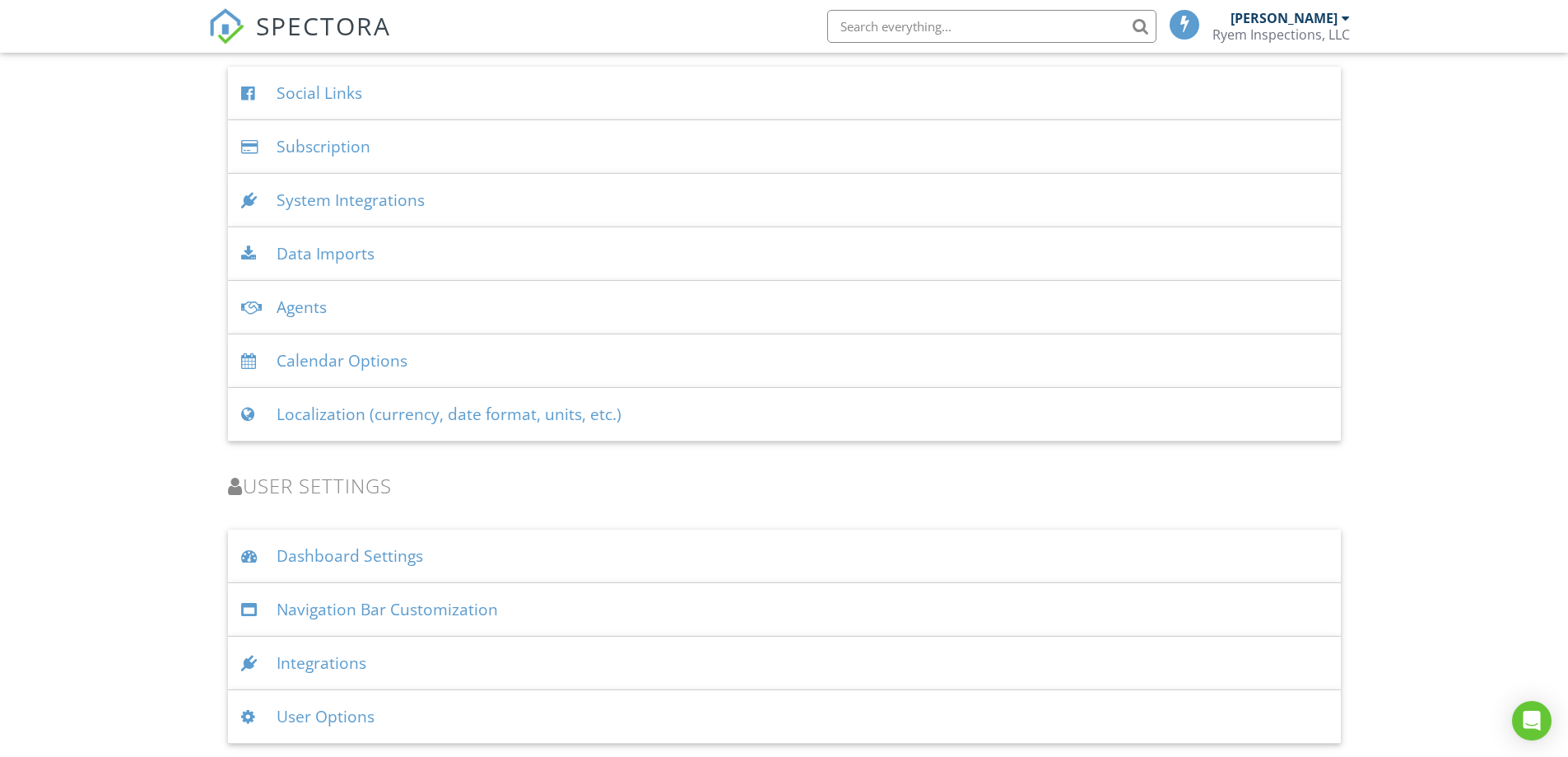
click at [506, 412] on div "Localization (currency, date format, units, etc.)" at bounding box center [785, 414] width 1113 height 54
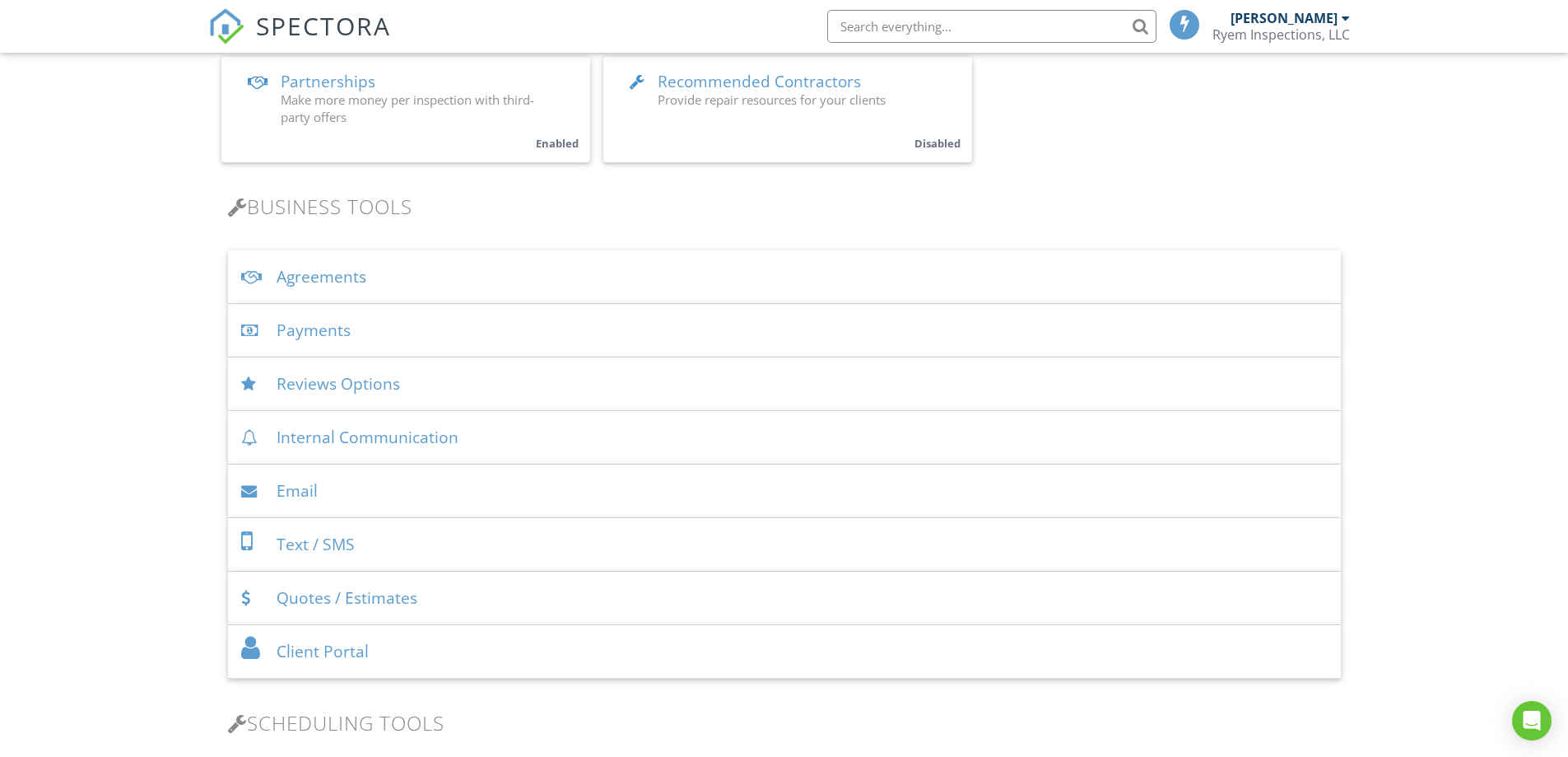
scroll to position [507, 0]
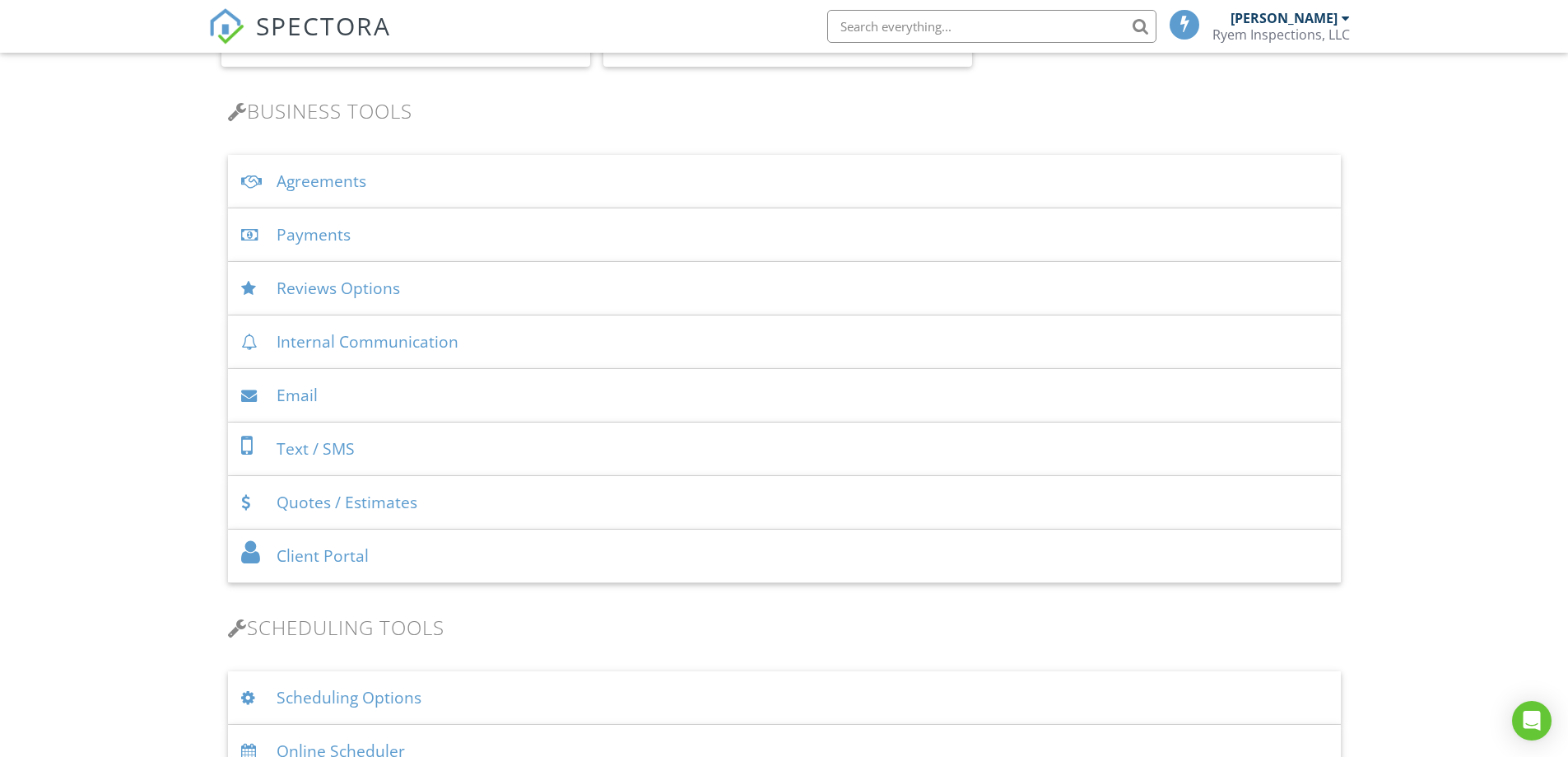
click at [322, 173] on div "Agreements" at bounding box center [785, 181] width 1113 height 54
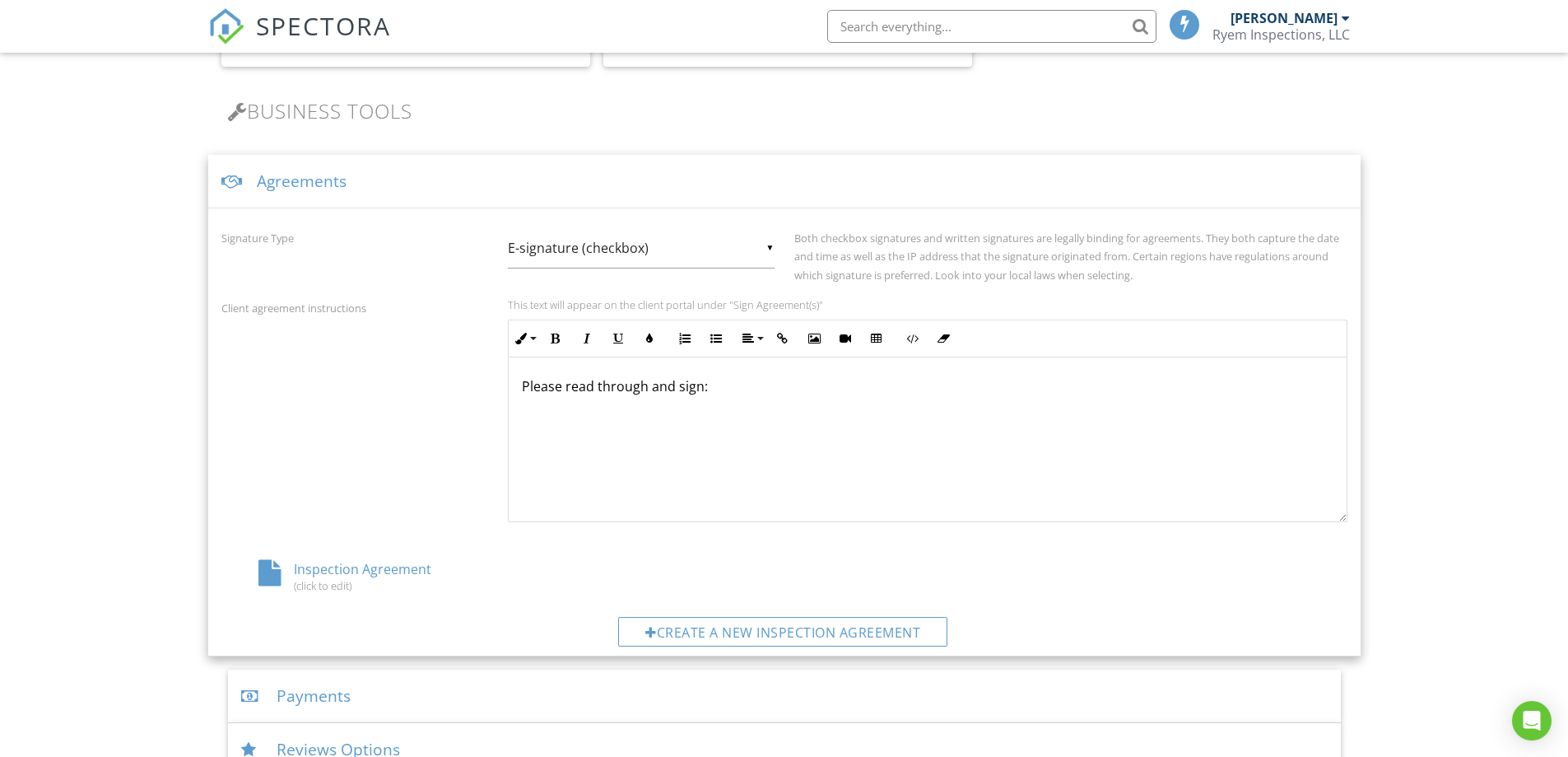
click at [322, 173] on div "Agreements" at bounding box center [785, 181] width 1153 height 54
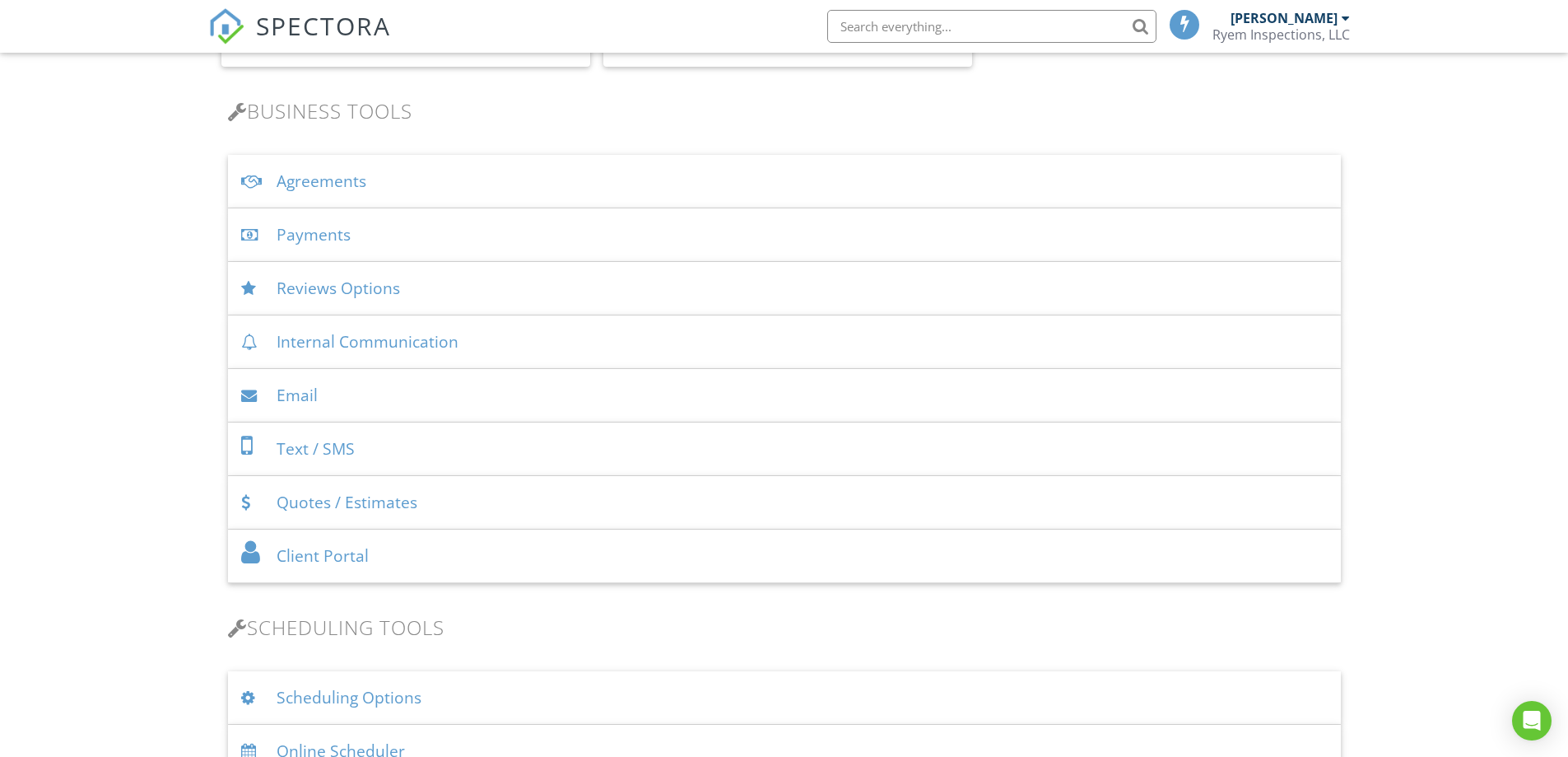
click at [326, 237] on div "Payments" at bounding box center [785, 235] width 1113 height 54
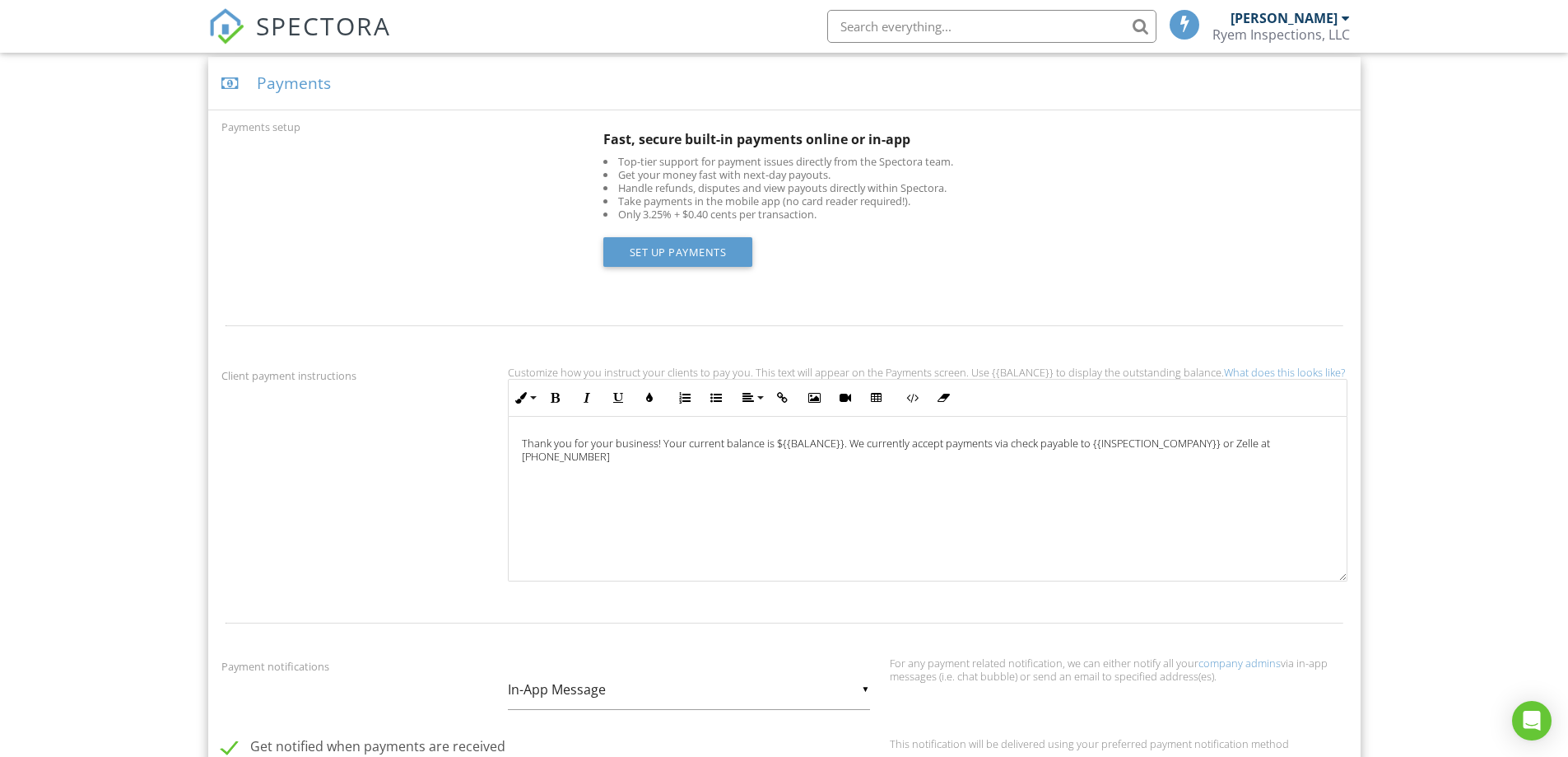
scroll to position [590, 0]
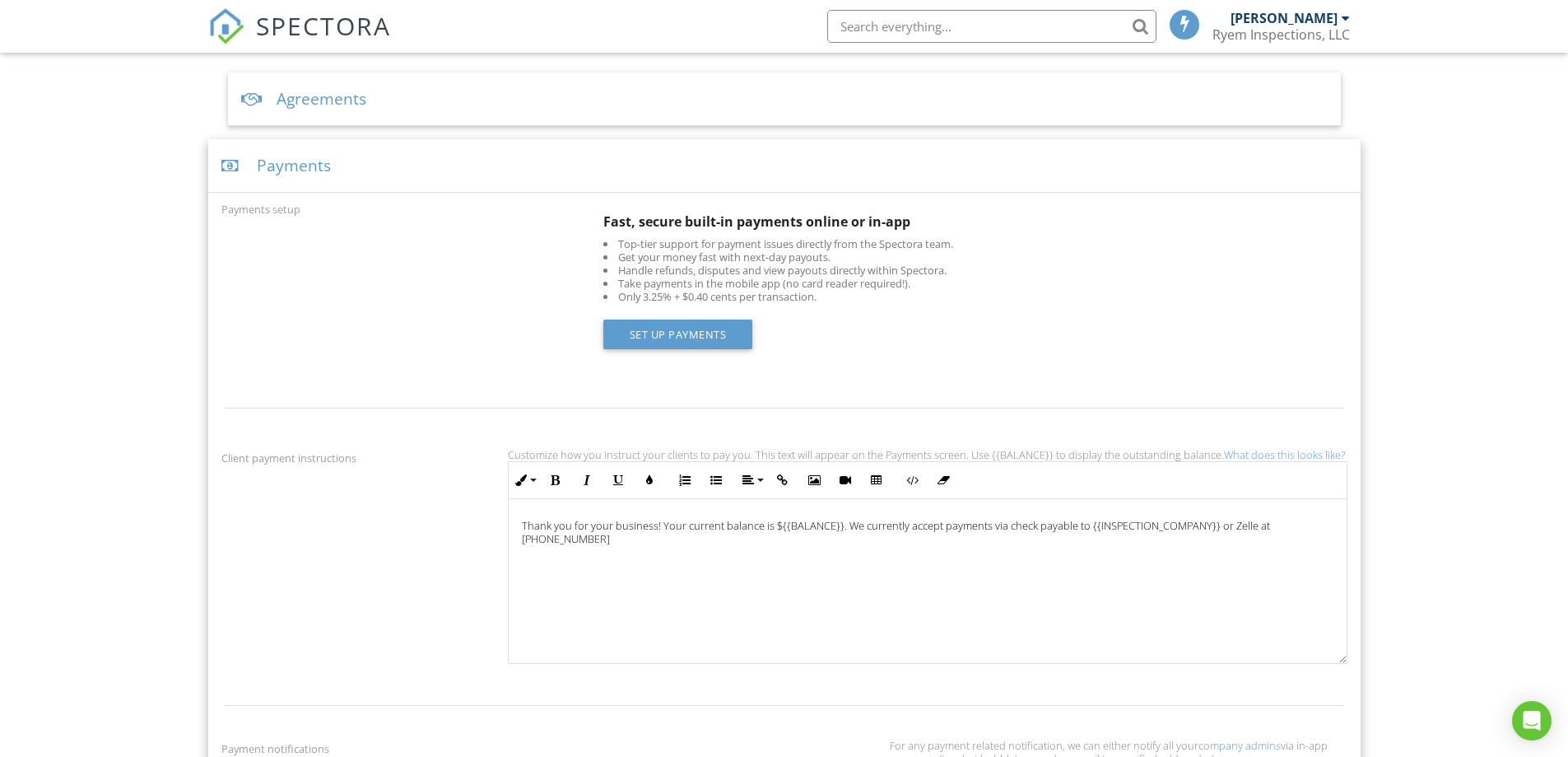
click at [272, 175] on div "Payments" at bounding box center [785, 166] width 1153 height 54
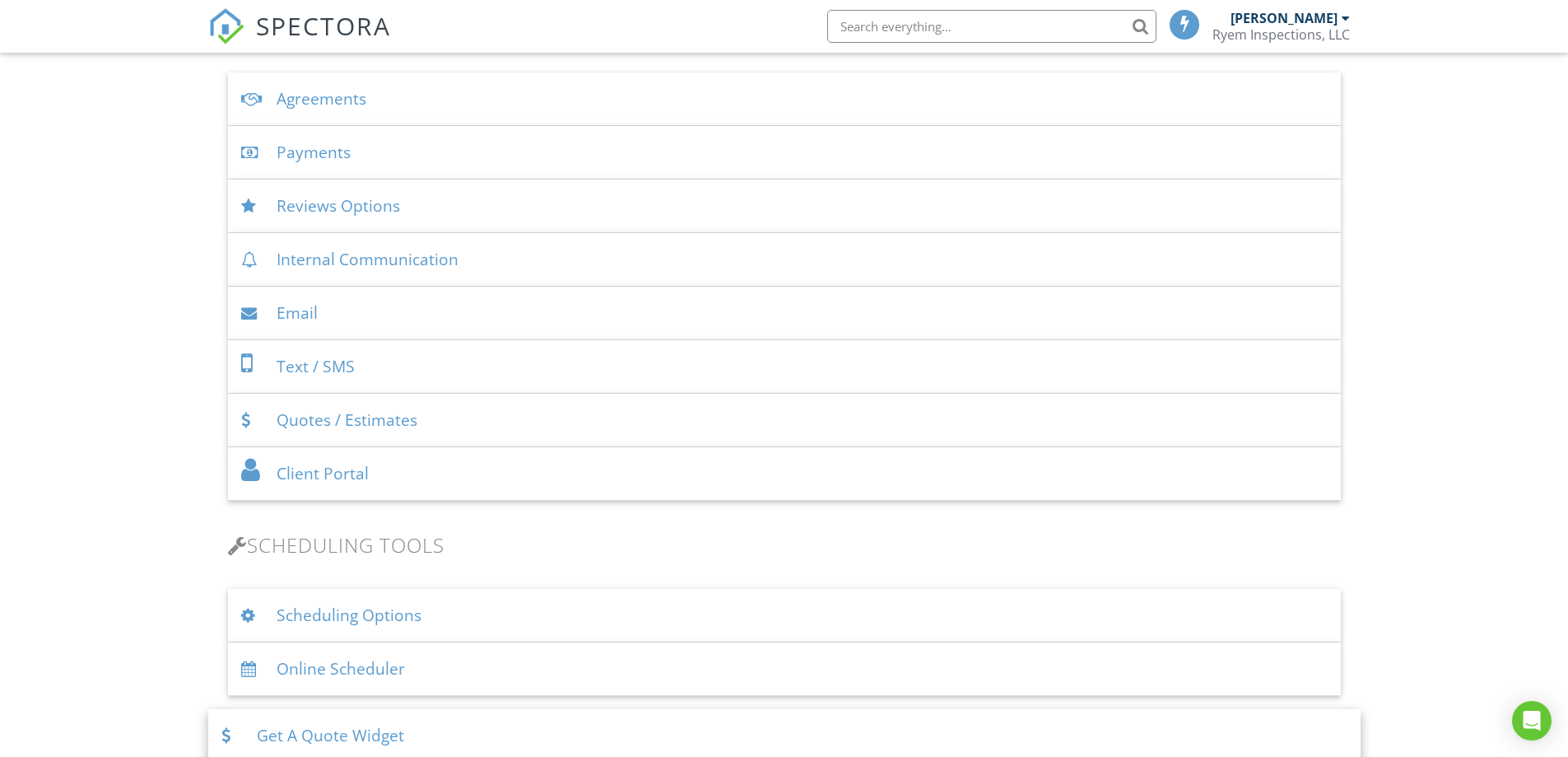
click at [298, 209] on div "Reviews Options" at bounding box center [785, 206] width 1113 height 54
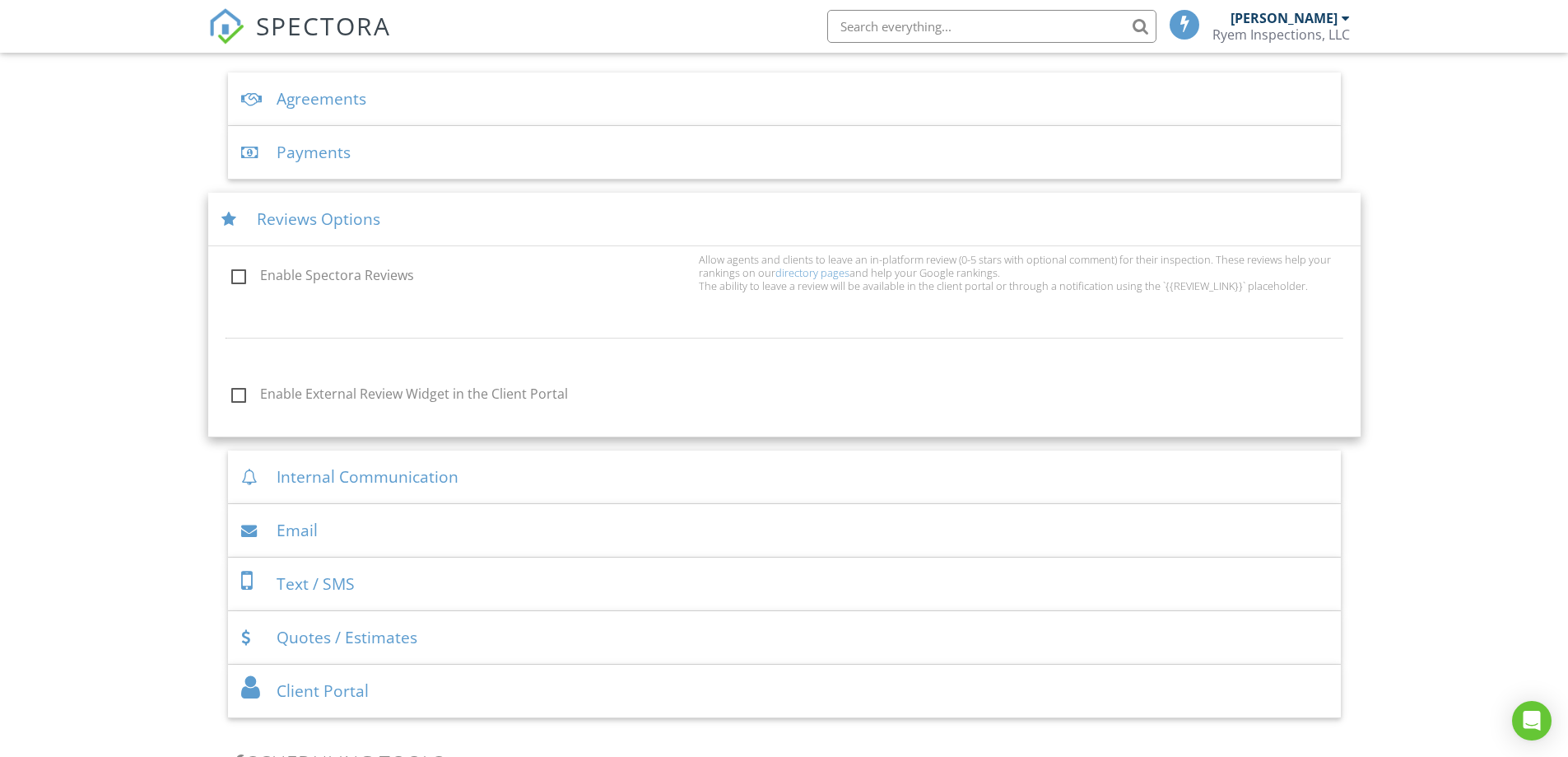
click at [238, 279] on label "Enable Spectora Reviews" at bounding box center [460, 278] width 458 height 21
click at [232, 279] on input "Enable Spectora Reviews" at bounding box center [227, 278] width 11 height 11
checkbox input "true"
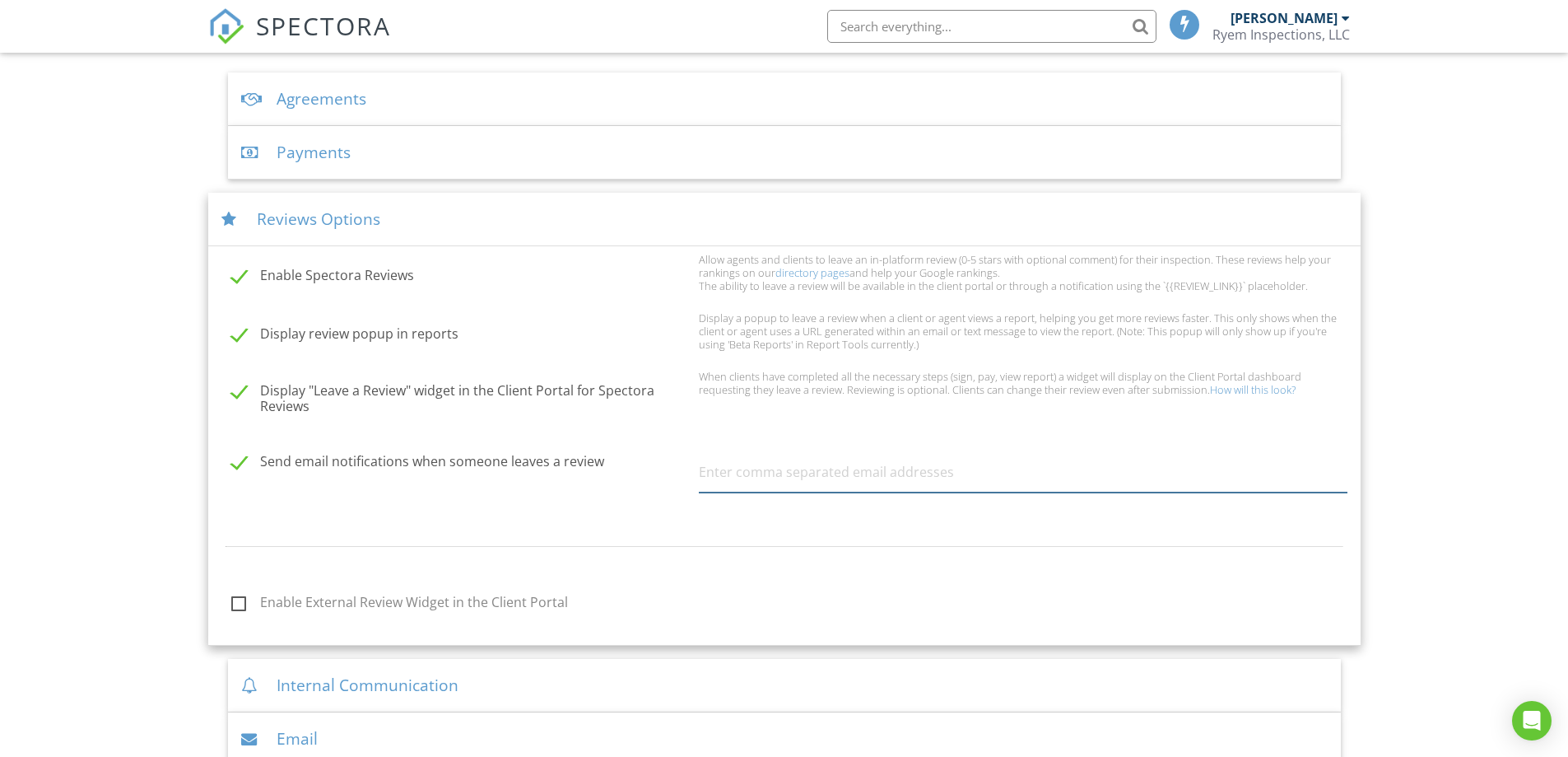
click at [793, 482] on input "text" at bounding box center [1023, 472] width 649 height 40
type input "info@ryeminspections.com"
click at [243, 465] on label "Send email notifications when someone leaves a review" at bounding box center [460, 463] width 458 height 21
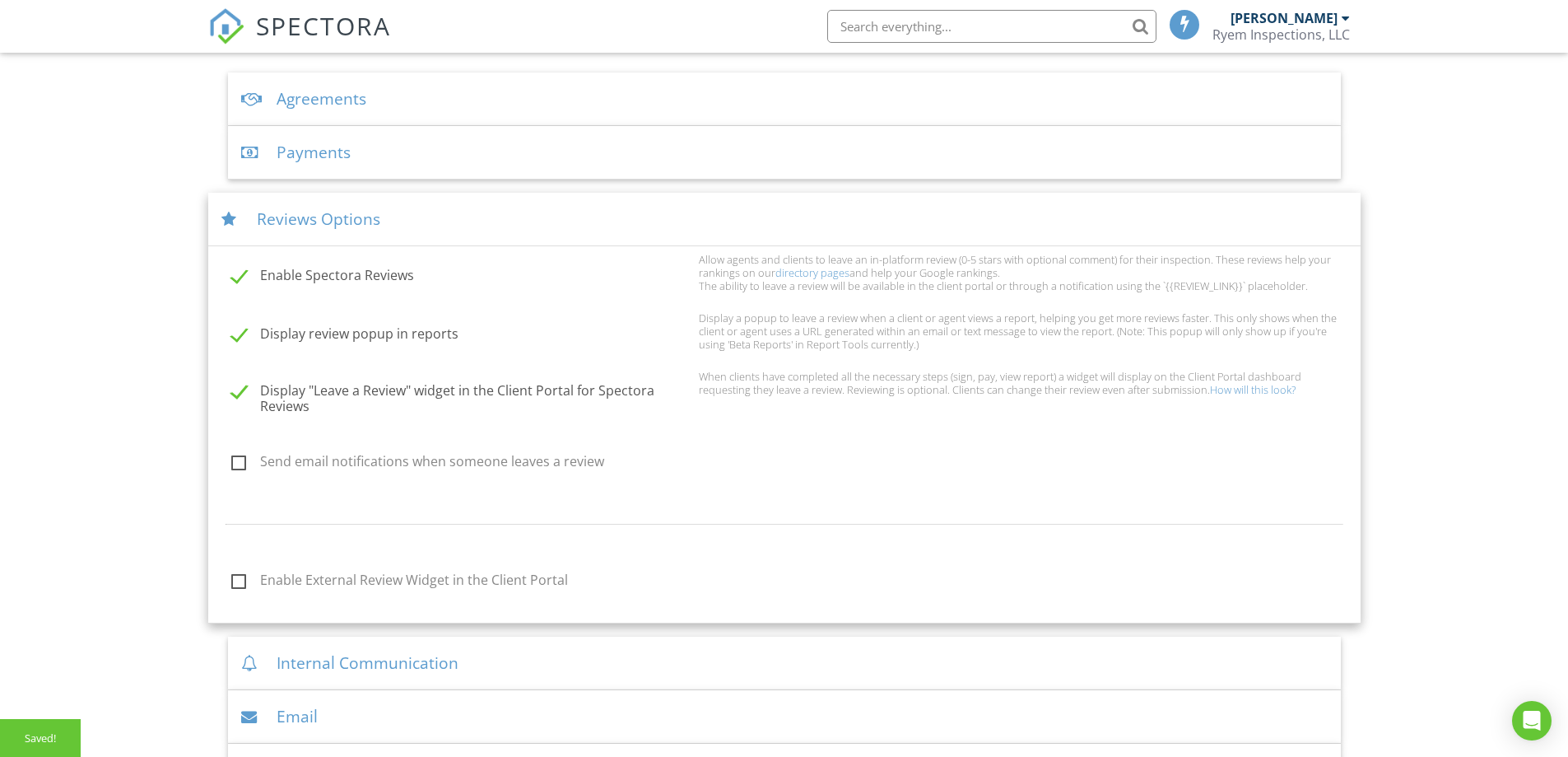
click at [235, 465] on label "Send email notifications when someone leaves a review" at bounding box center [460, 463] width 458 height 21
click at [232, 465] on input "Send email notifications when someone leaves a review" at bounding box center [227, 463] width 11 height 11
checkbox input "true"
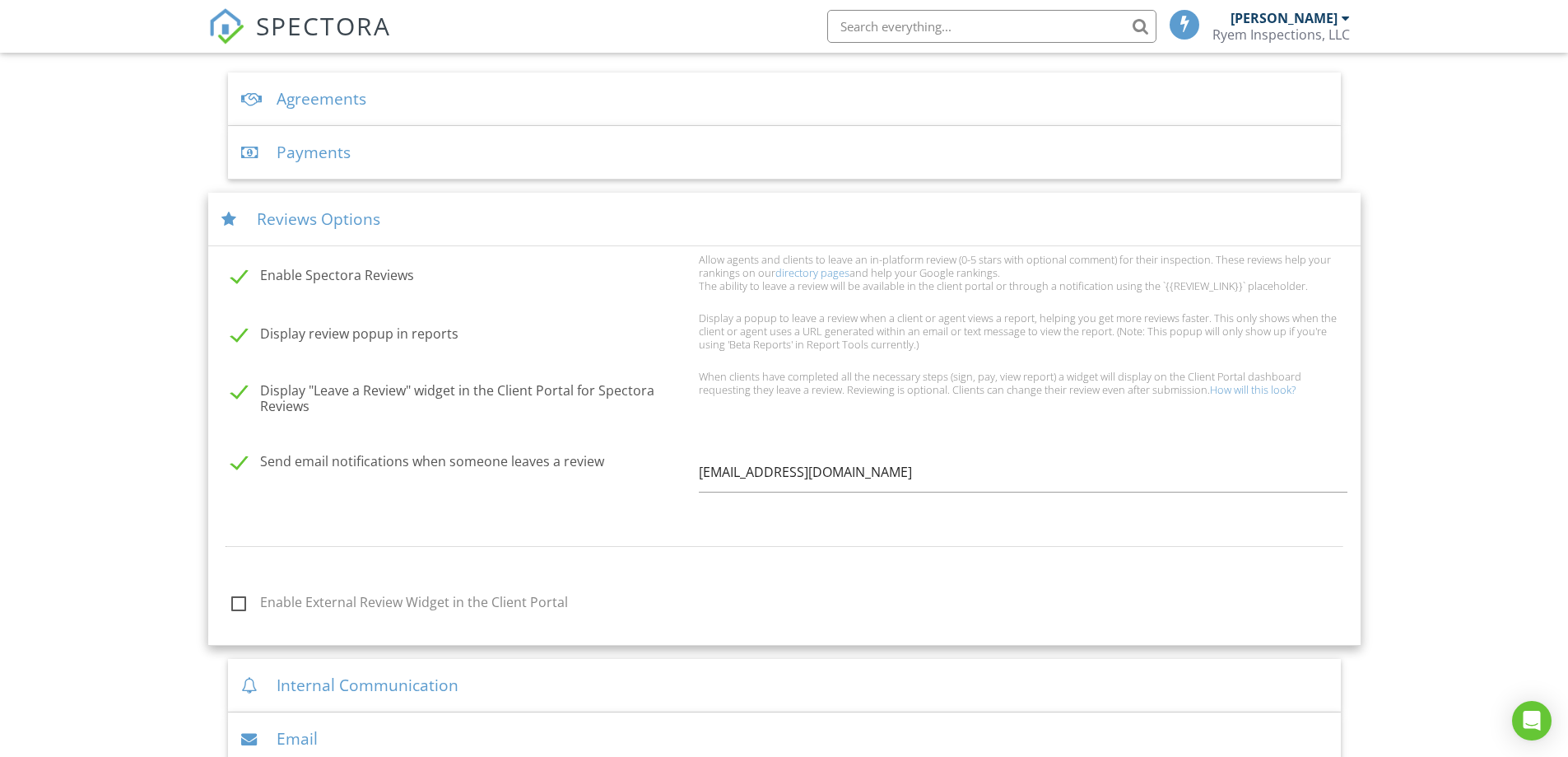
click at [444, 604] on label "Enable External Review Widget in the Client Portal" at bounding box center [460, 604] width 458 height 21
click at [232, 604] on input "Enable External Review Widget in the Client Portal" at bounding box center [227, 604] width 11 height 11
checkbox input "true"
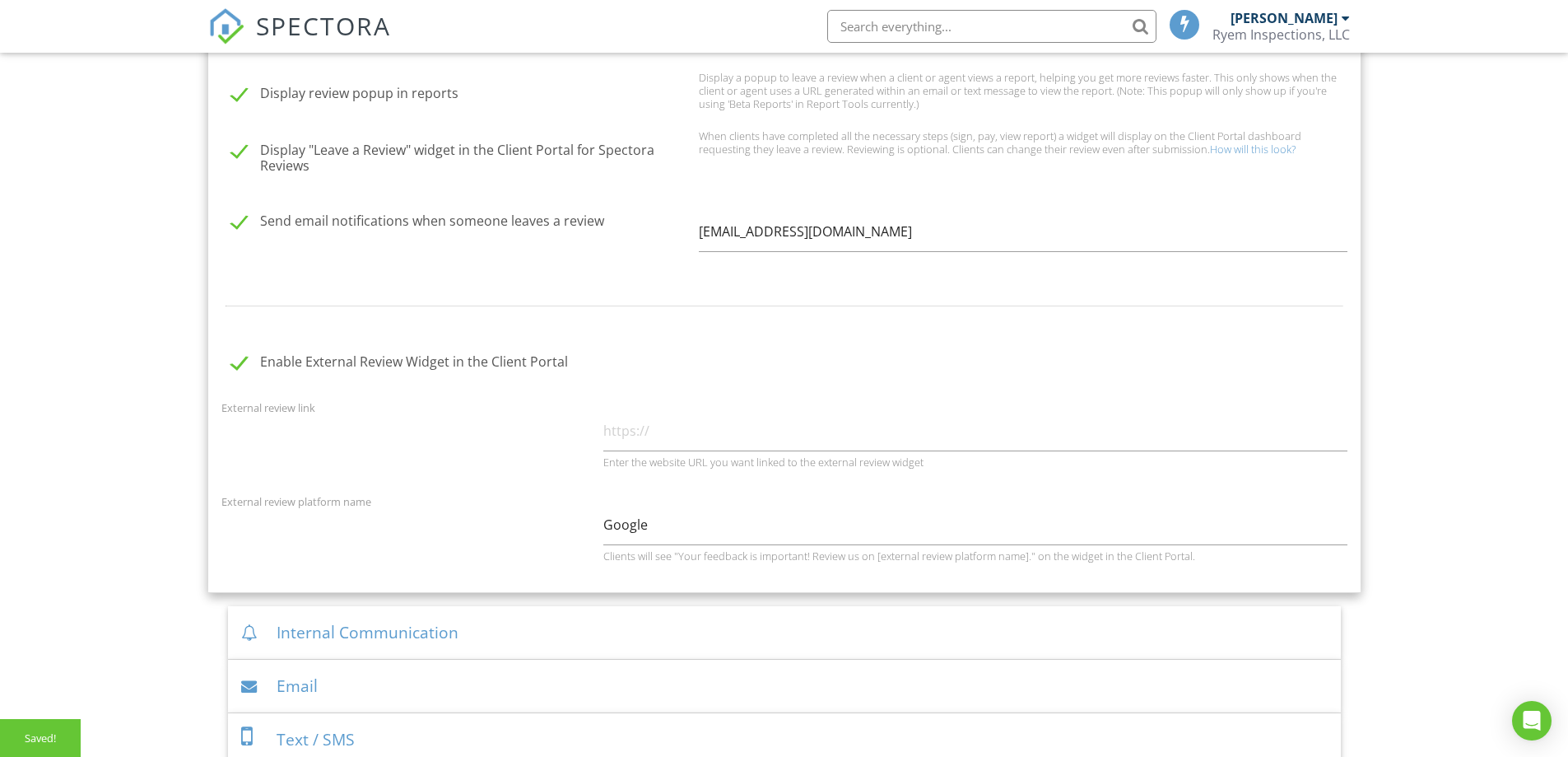
scroll to position [837, 0]
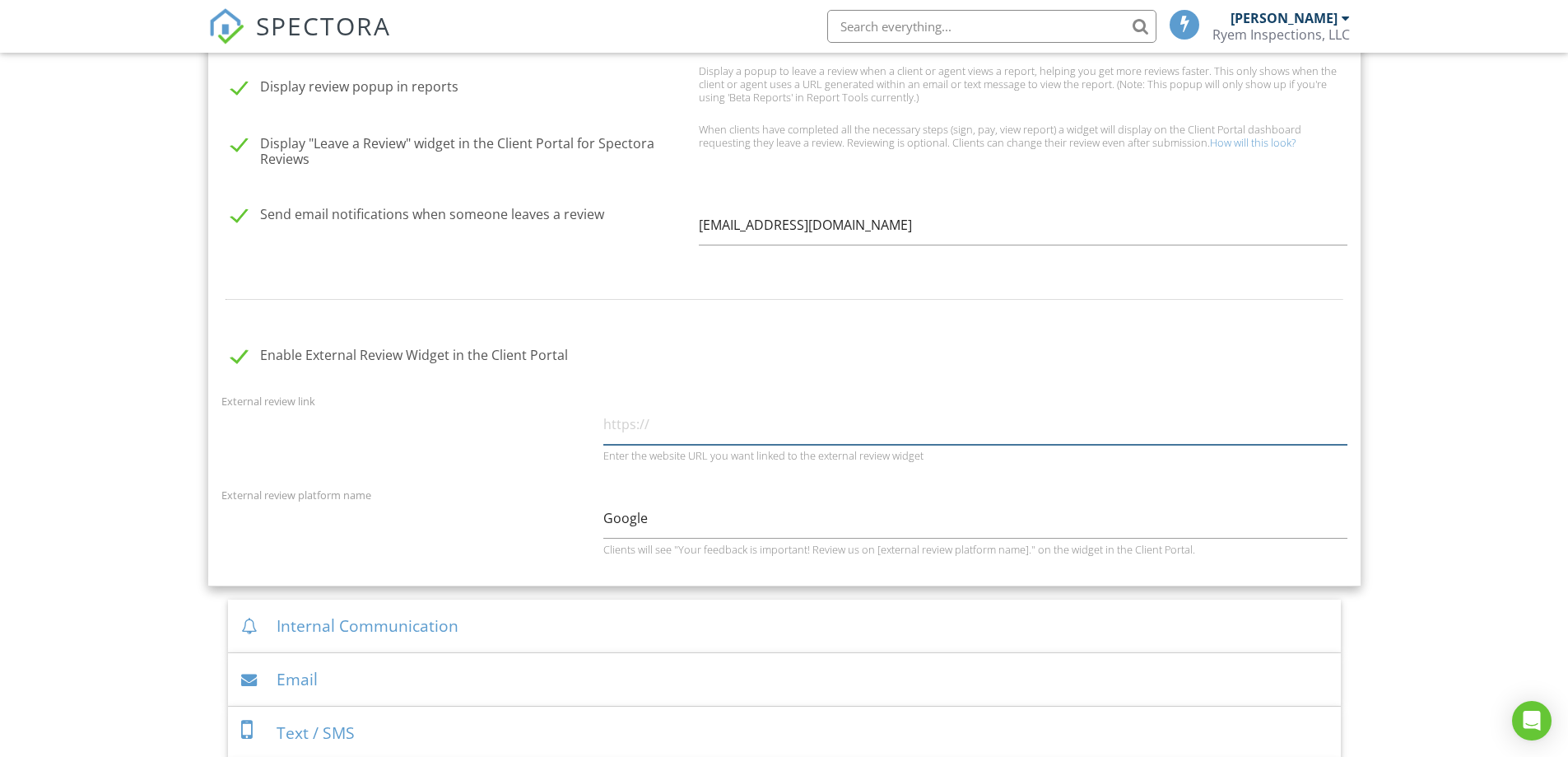
click at [645, 432] on input "text" at bounding box center [975, 424] width 744 height 40
type input "i"
click at [601, 422] on div "Ryeminspections.com Enter the website URL you want linked to the external revie…" at bounding box center [975, 433] width 764 height 58
click at [603, 421] on input "Ryeminspections.com" at bounding box center [975, 424] width 744 height 40
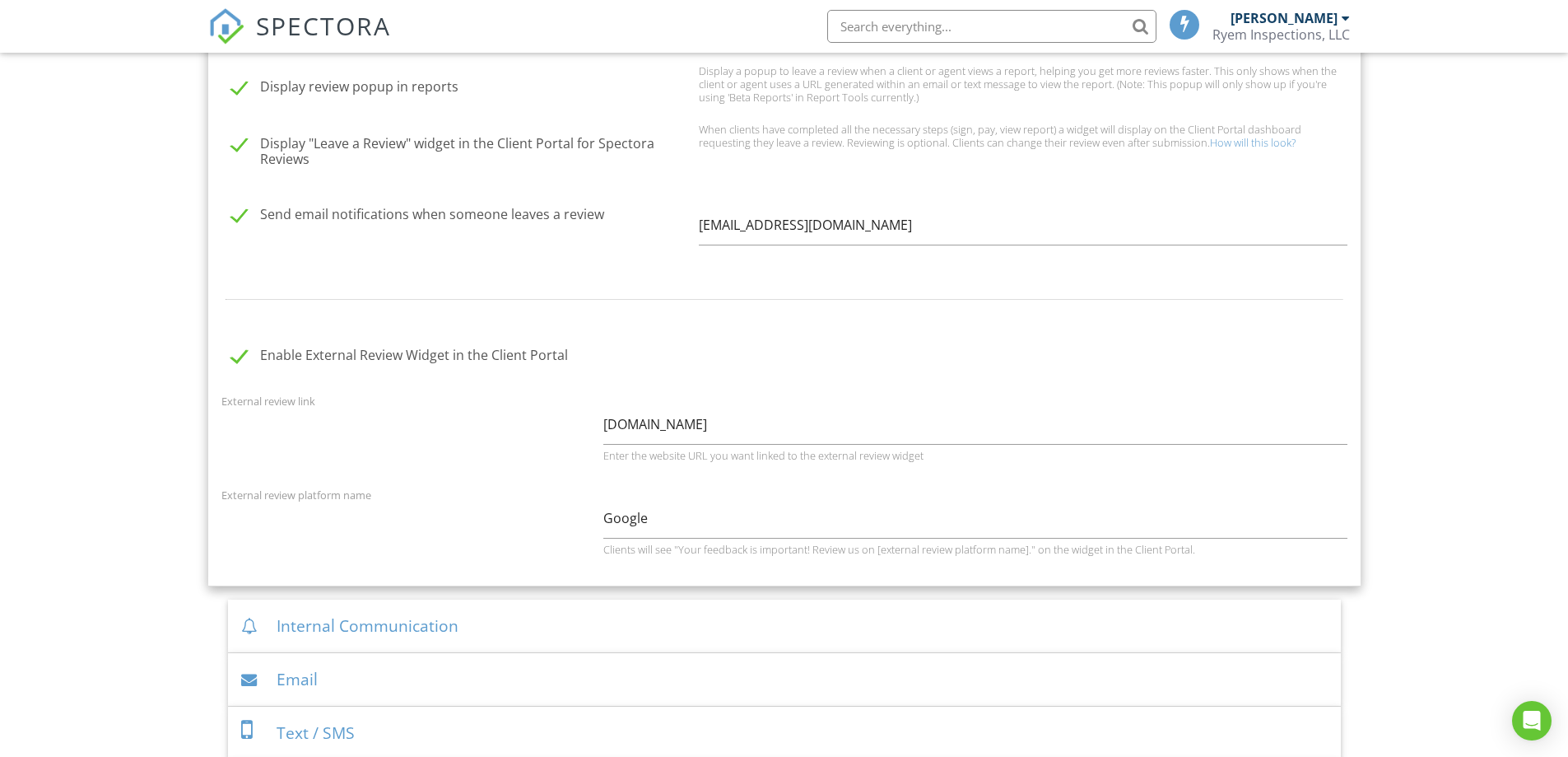
click at [369, 470] on div "External review link www.Ryeminspections.com Enter the website URL you want lin…" at bounding box center [785, 435] width 1146 height 87
click at [647, 425] on input "www.Ryeminspections.com" at bounding box center [975, 424] width 744 height 40
type input "www.ryeminspections.com"
click at [275, 447] on div "External review link www.ryeminspections.com Enter the website URL you want lin…" at bounding box center [785, 435] width 1146 height 87
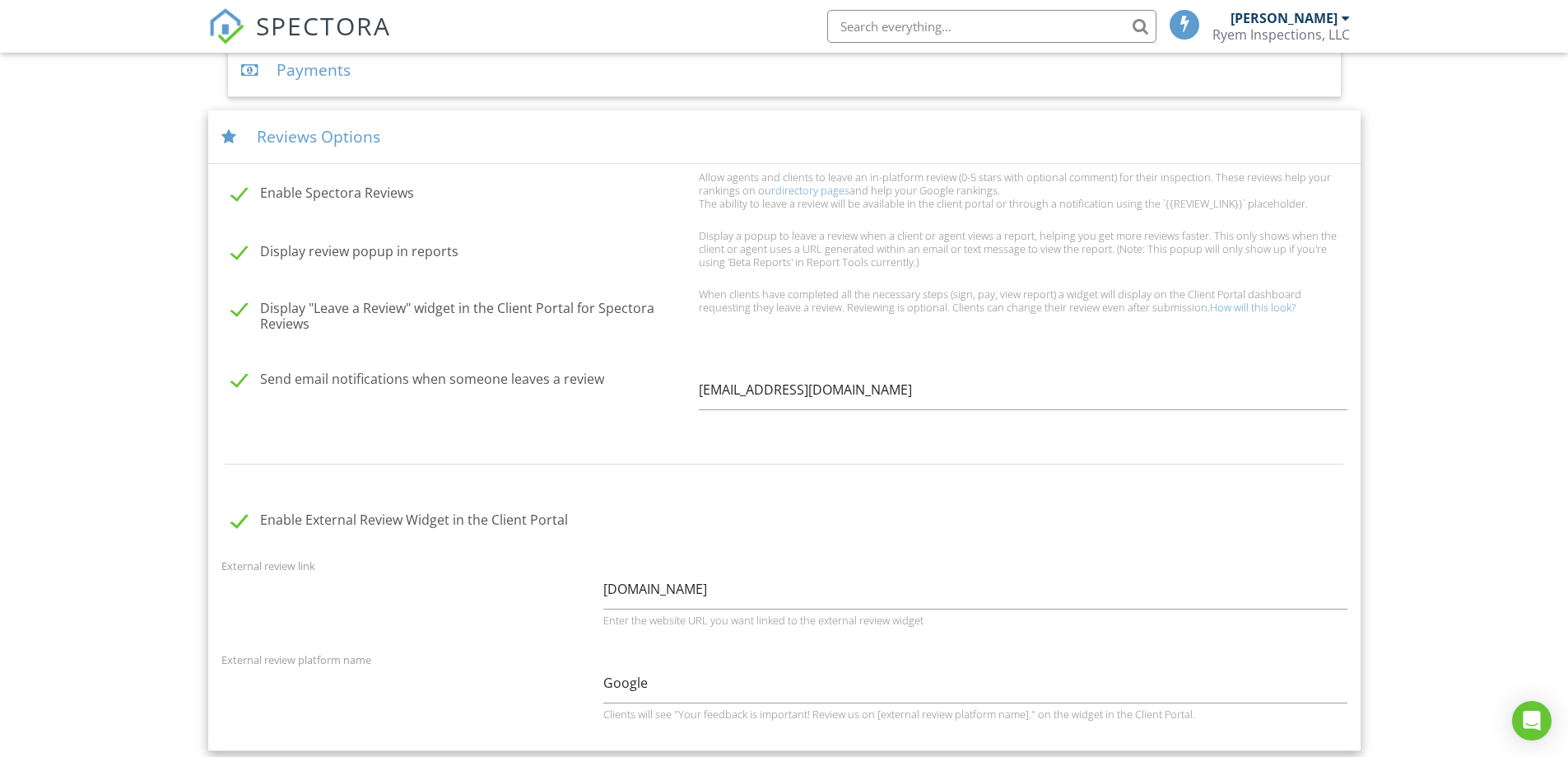
click at [325, 121] on div "Reviews Options" at bounding box center [785, 137] width 1153 height 54
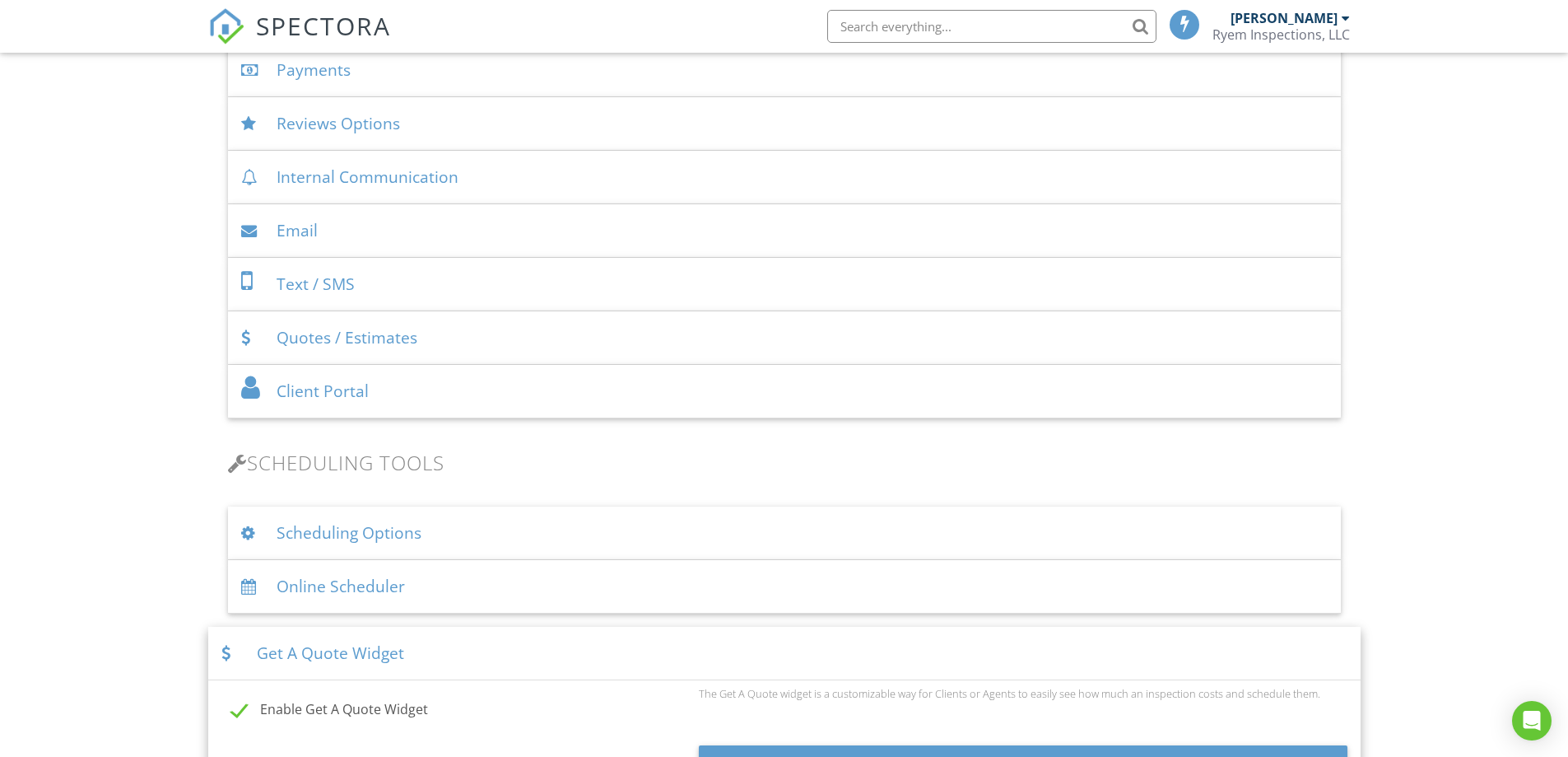
click at [325, 178] on div "Internal Communication" at bounding box center [785, 177] width 1113 height 54
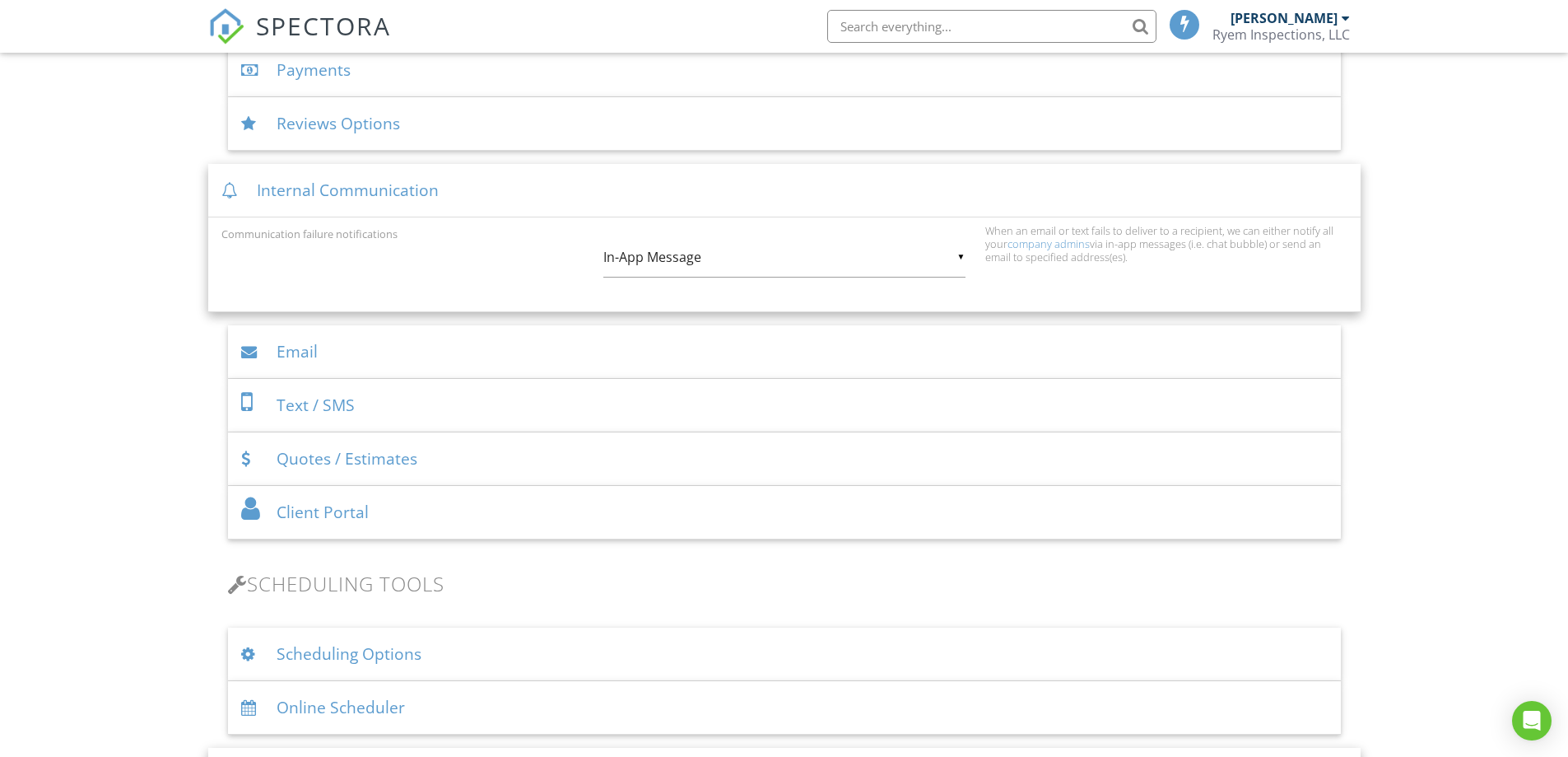
click at [691, 252] on div "▼ In-App Message In-App Message Email In-App Message Email" at bounding box center [784, 257] width 362 height 40
click at [691, 253] on span "In-App Message" at bounding box center [784, 258] width 362 height 41
click at [768, 267] on div "▼ In-App Message In-App Message Email In-App Message Email" at bounding box center [784, 257] width 362 height 40
click at [714, 300] on span "Email" at bounding box center [784, 299] width 362 height 41
click at [714, 299] on form "Communication failure notifications ▼ Email In-App Message Email In-App Message…" at bounding box center [785, 261] width 1126 height 74
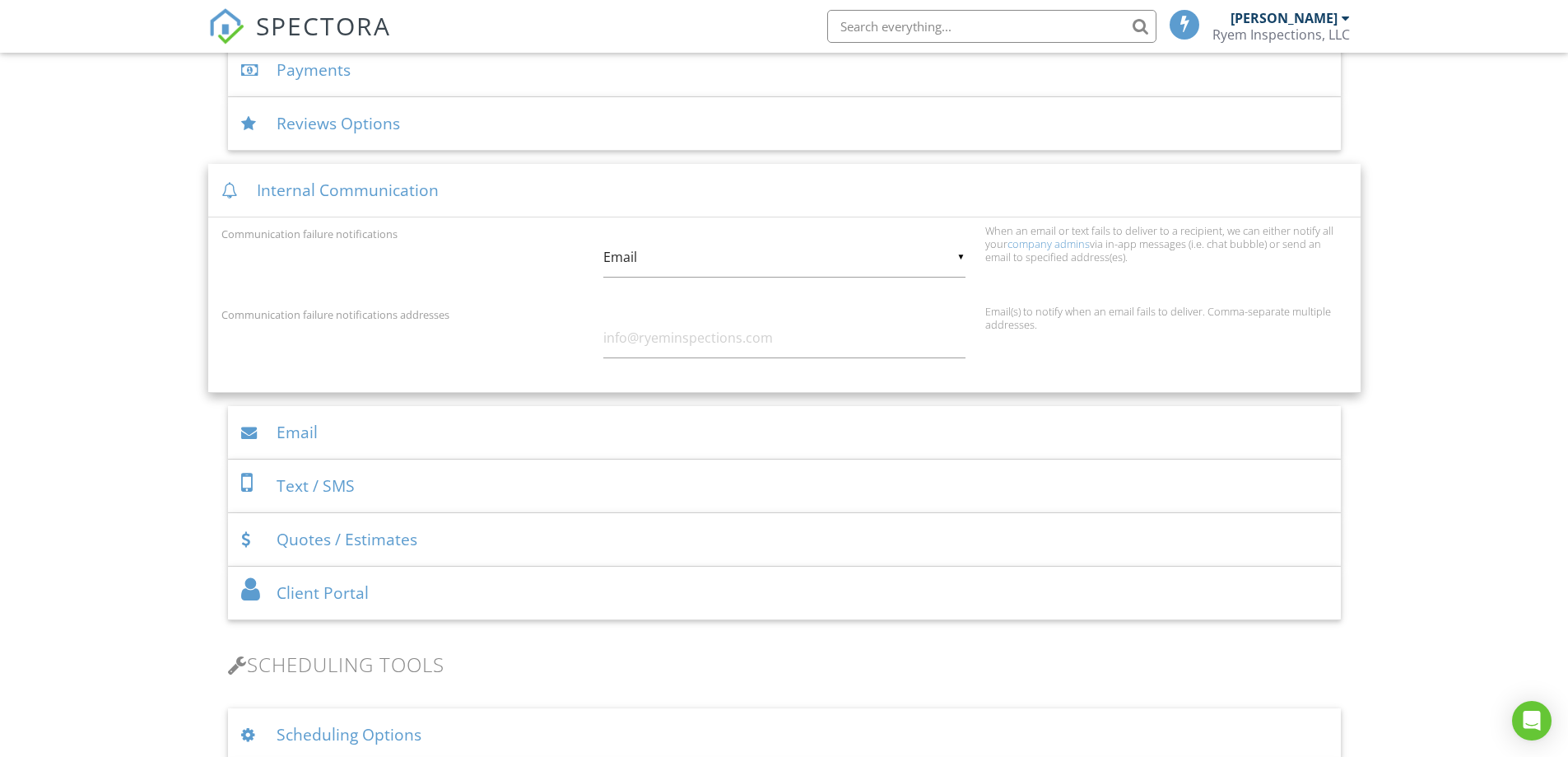
click at [687, 273] on input "Email" at bounding box center [784, 257] width 362 height 40
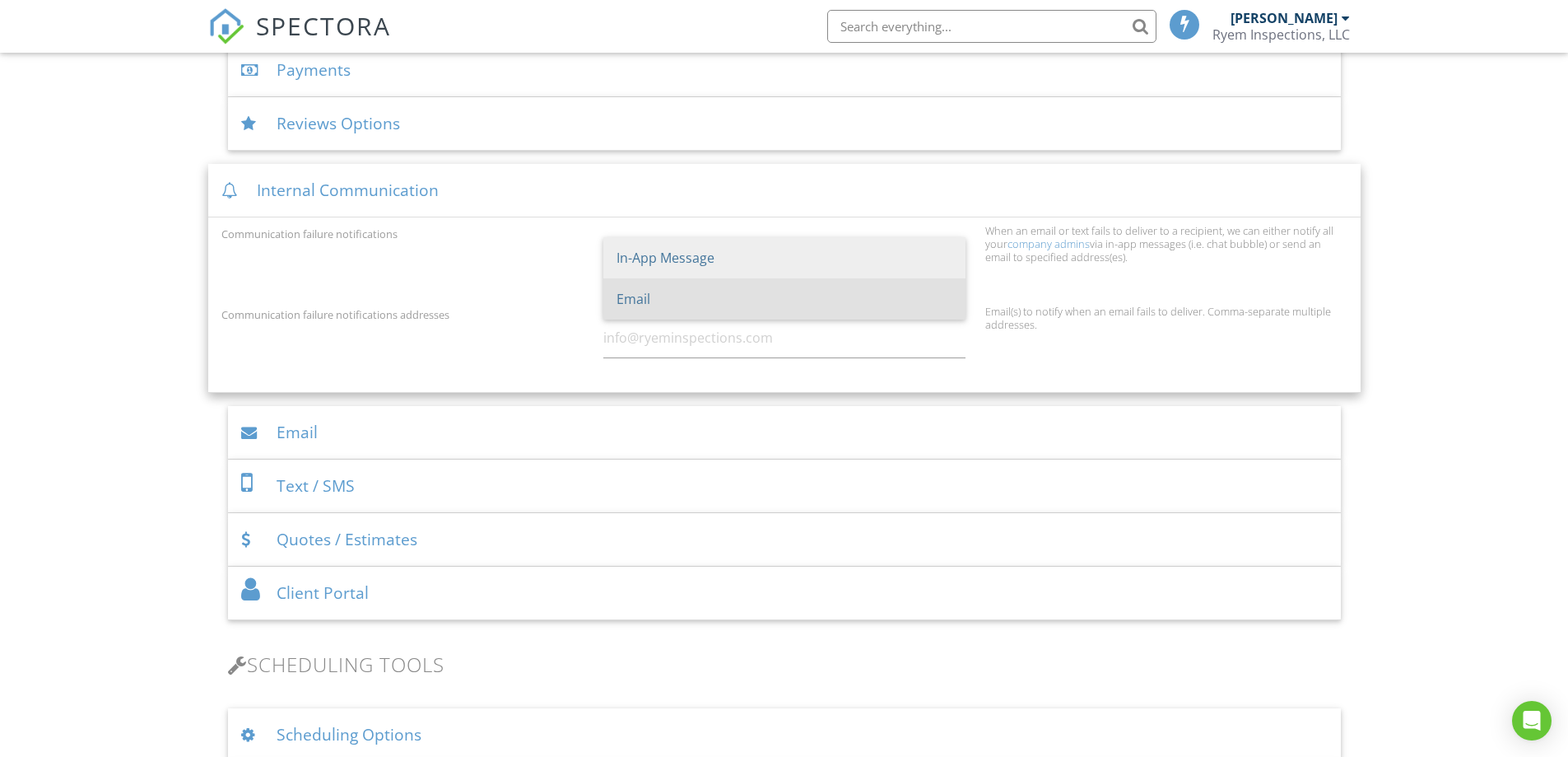
click at [697, 263] on span "In-App Message" at bounding box center [784, 258] width 362 height 41
type input "In-App Message"
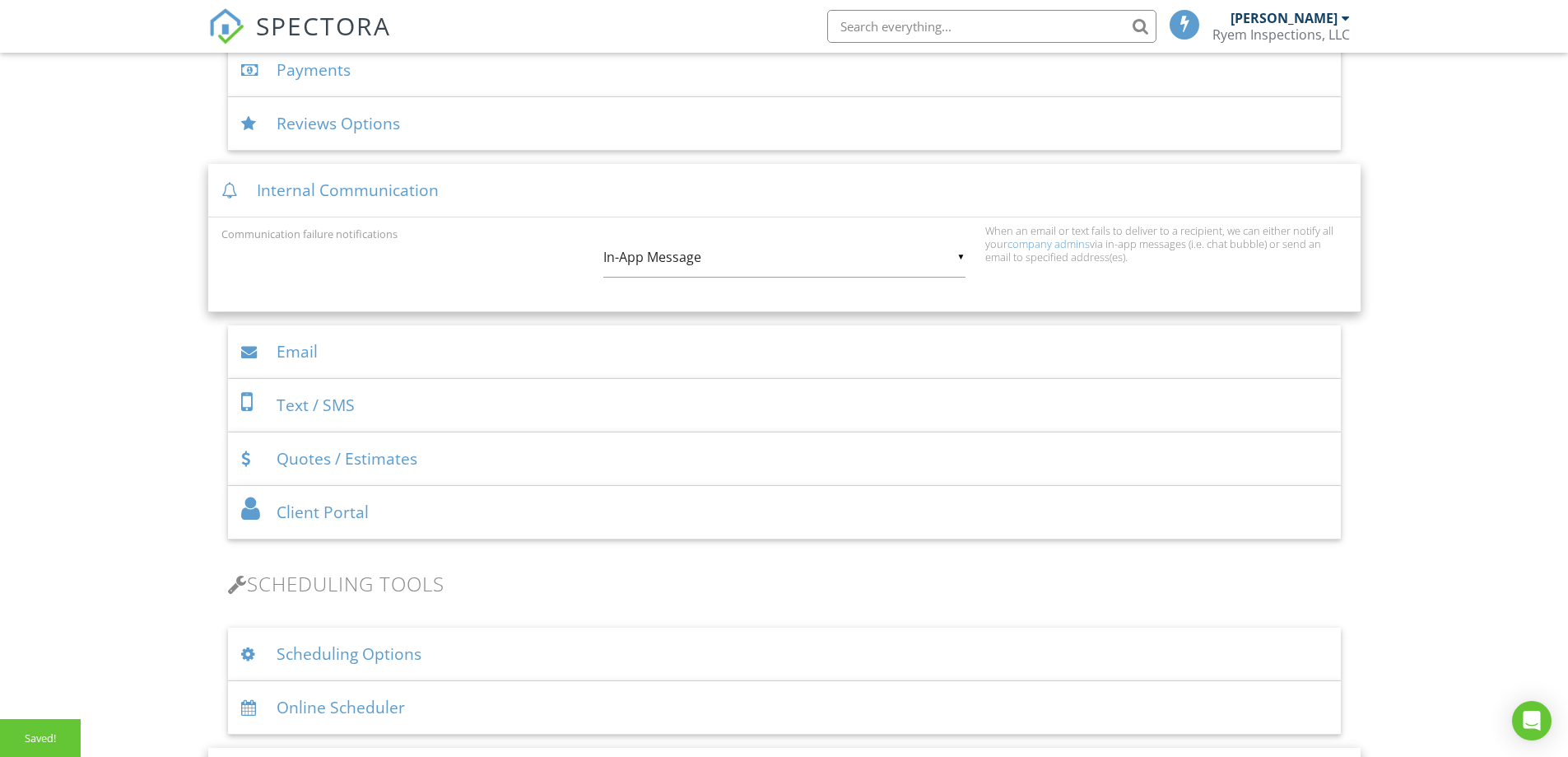
click at [354, 190] on div "Internal Communication" at bounding box center [785, 190] width 1153 height 54
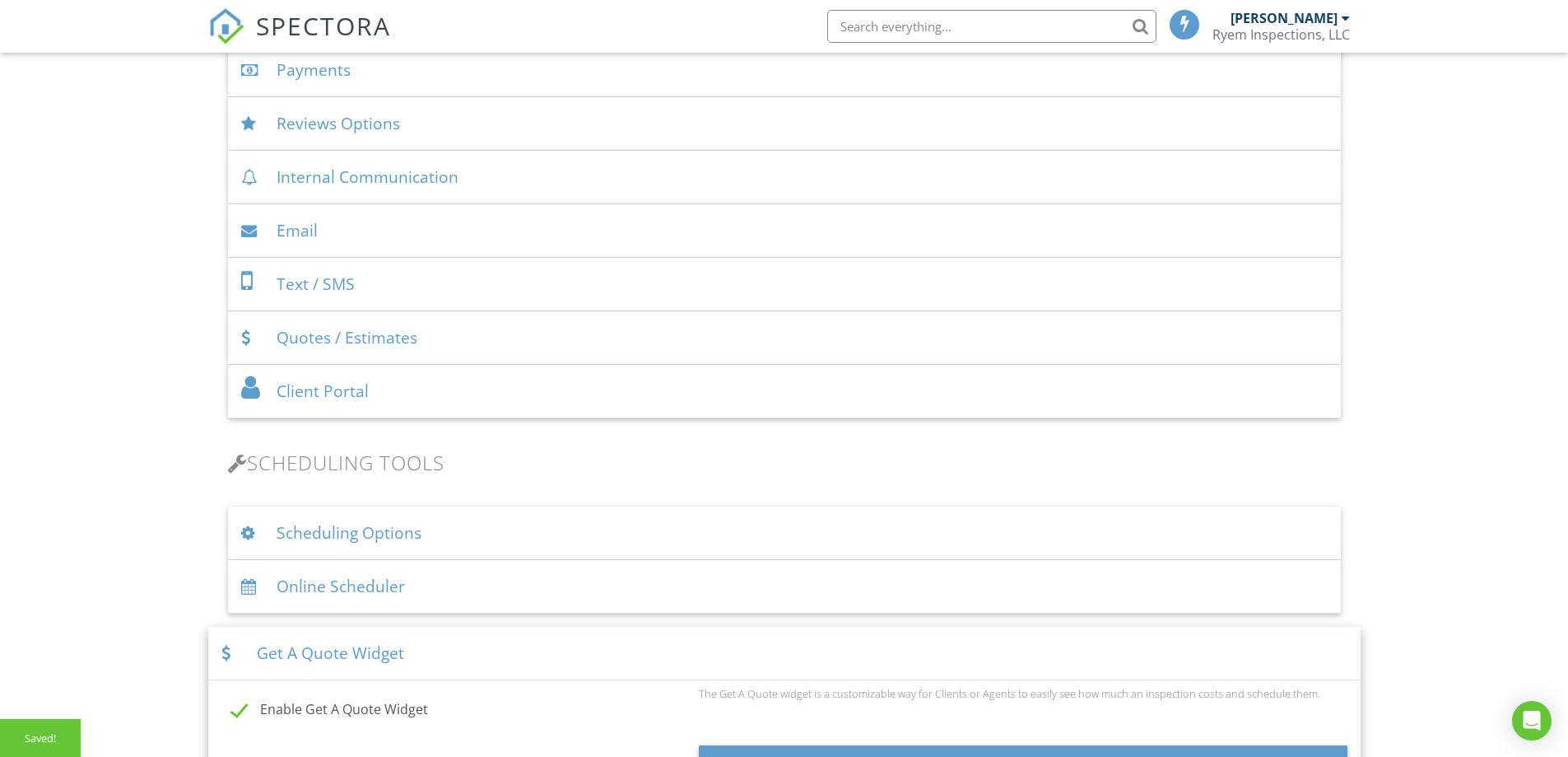
click at [344, 228] on div "Email" at bounding box center [785, 231] width 1113 height 54
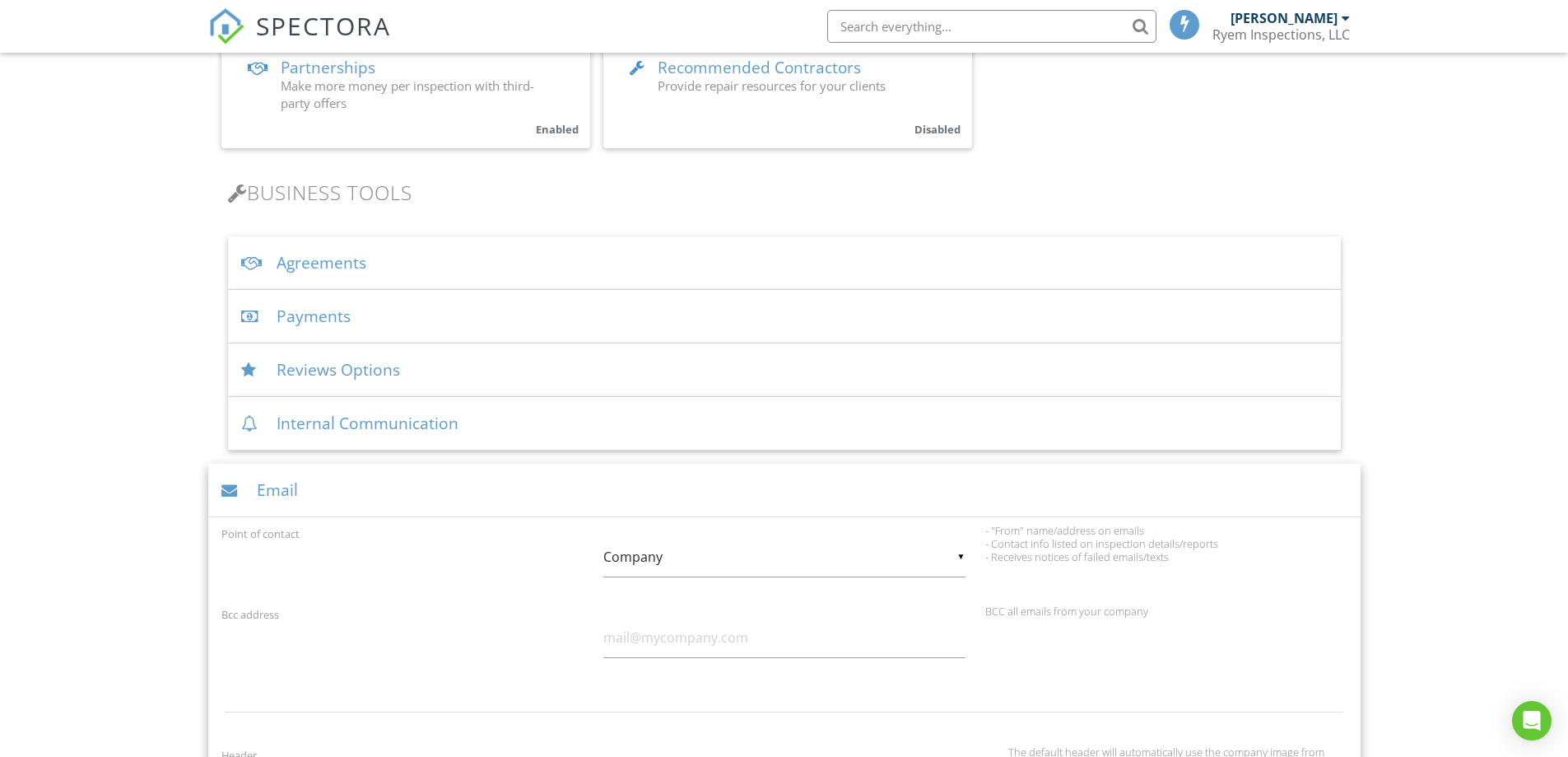
scroll to position [672, 0]
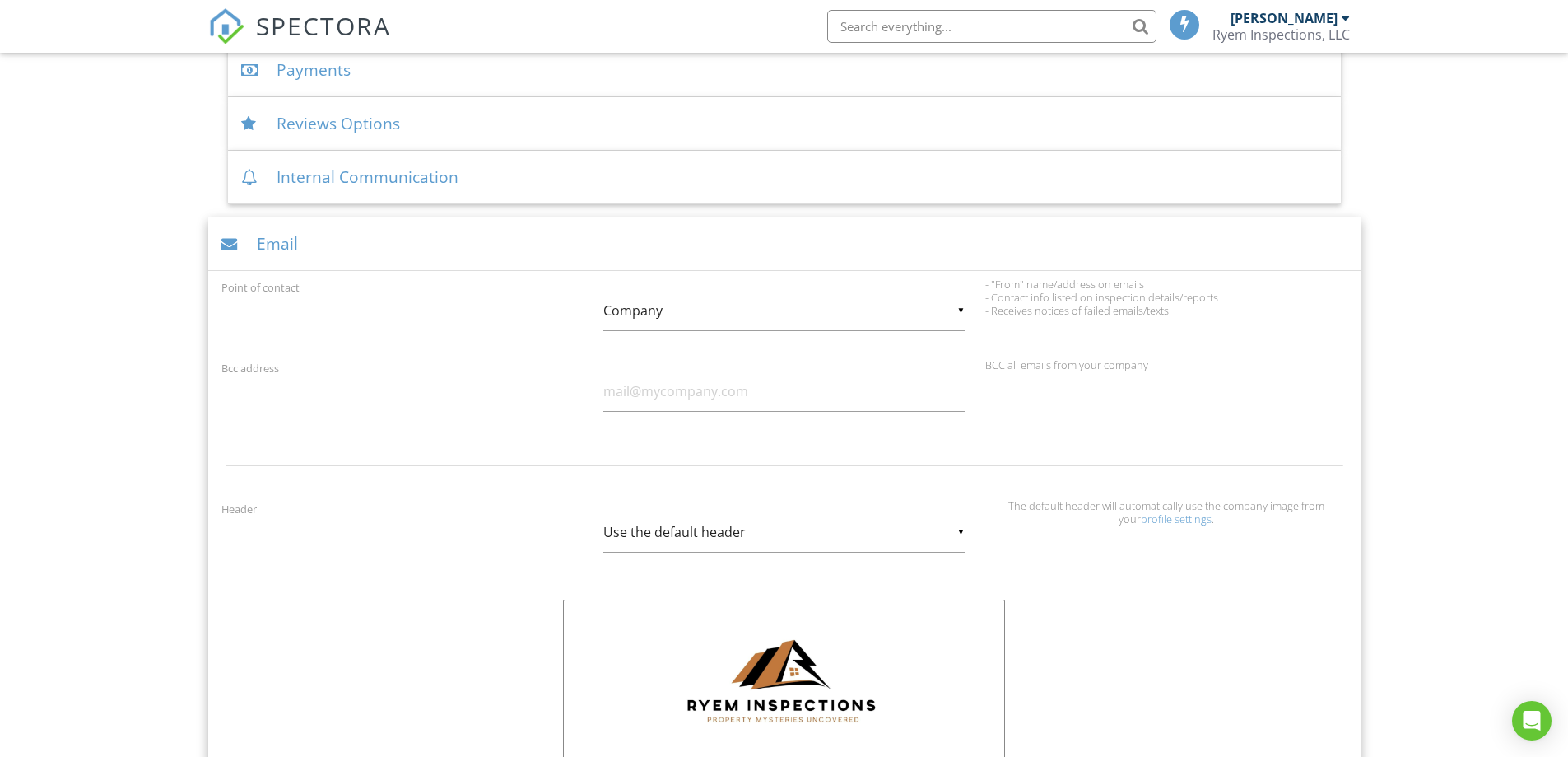
click at [264, 251] on div "Email" at bounding box center [785, 244] width 1153 height 54
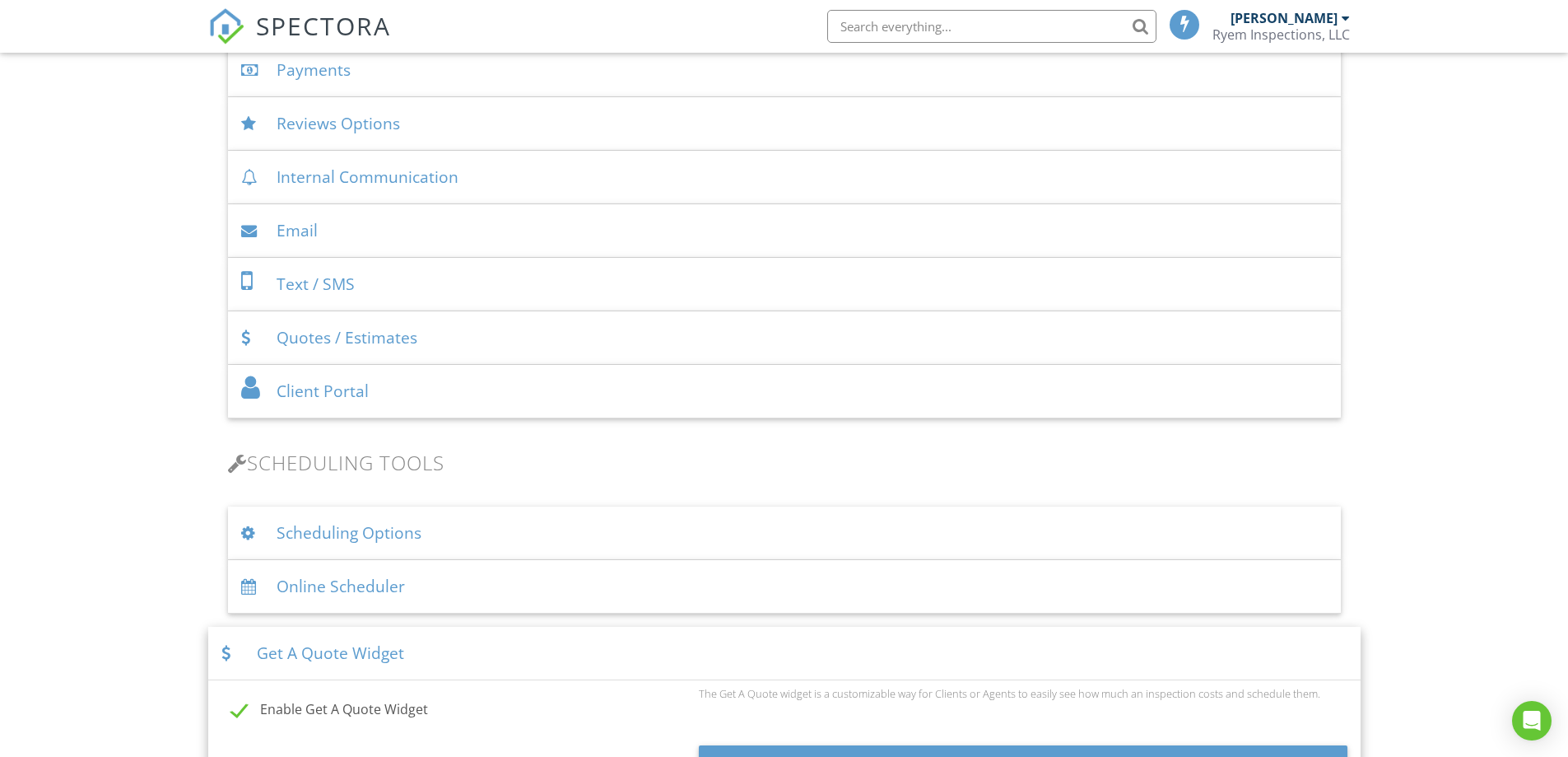
click at [380, 338] on div "Quotes / Estimates" at bounding box center [785, 338] width 1113 height 54
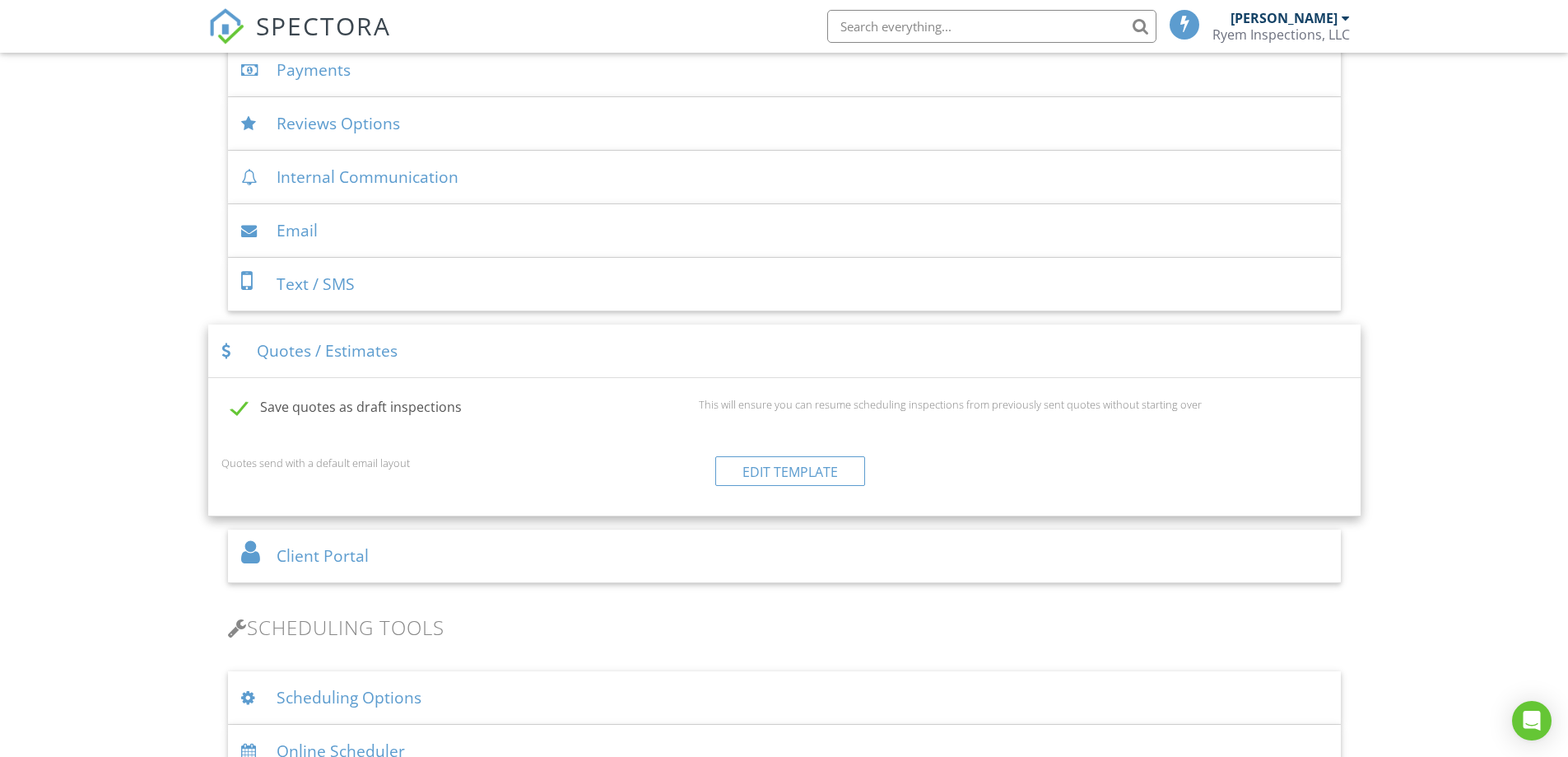
click at [383, 338] on div "Quotes / Estimates" at bounding box center [785, 350] width 1153 height 54
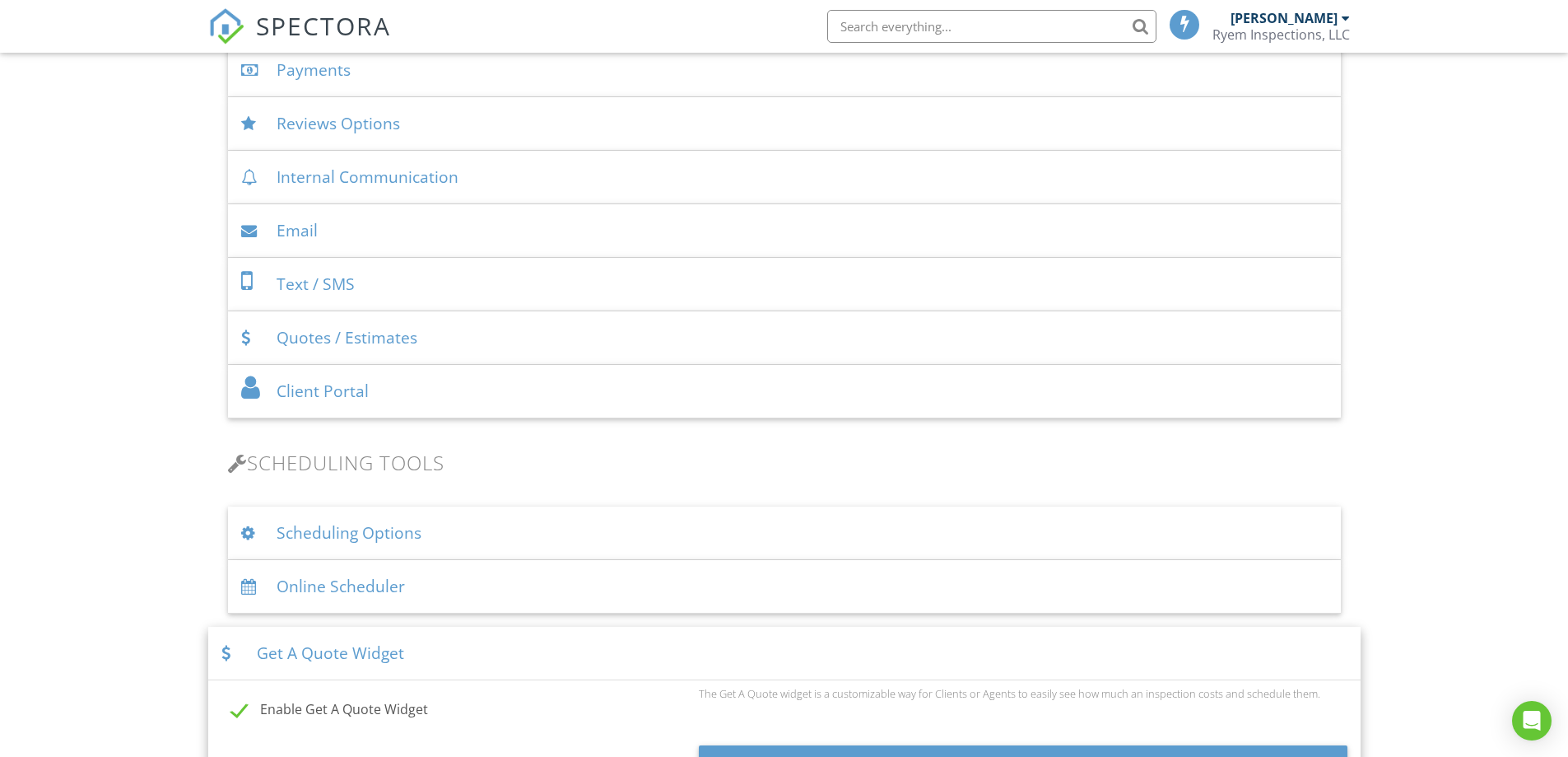
click at [357, 377] on div "Client Portal" at bounding box center [785, 391] width 1113 height 54
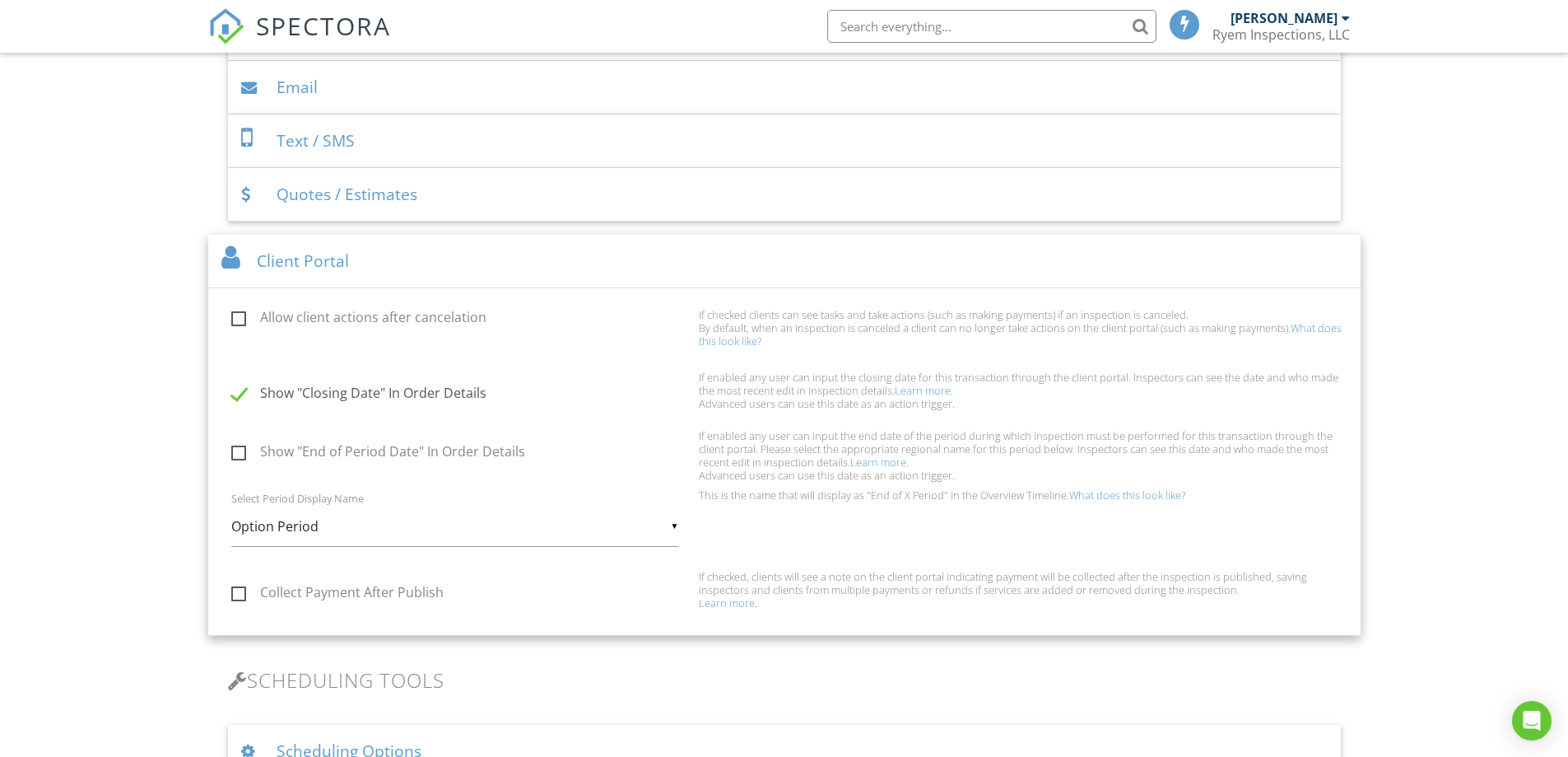
scroll to position [837, 0]
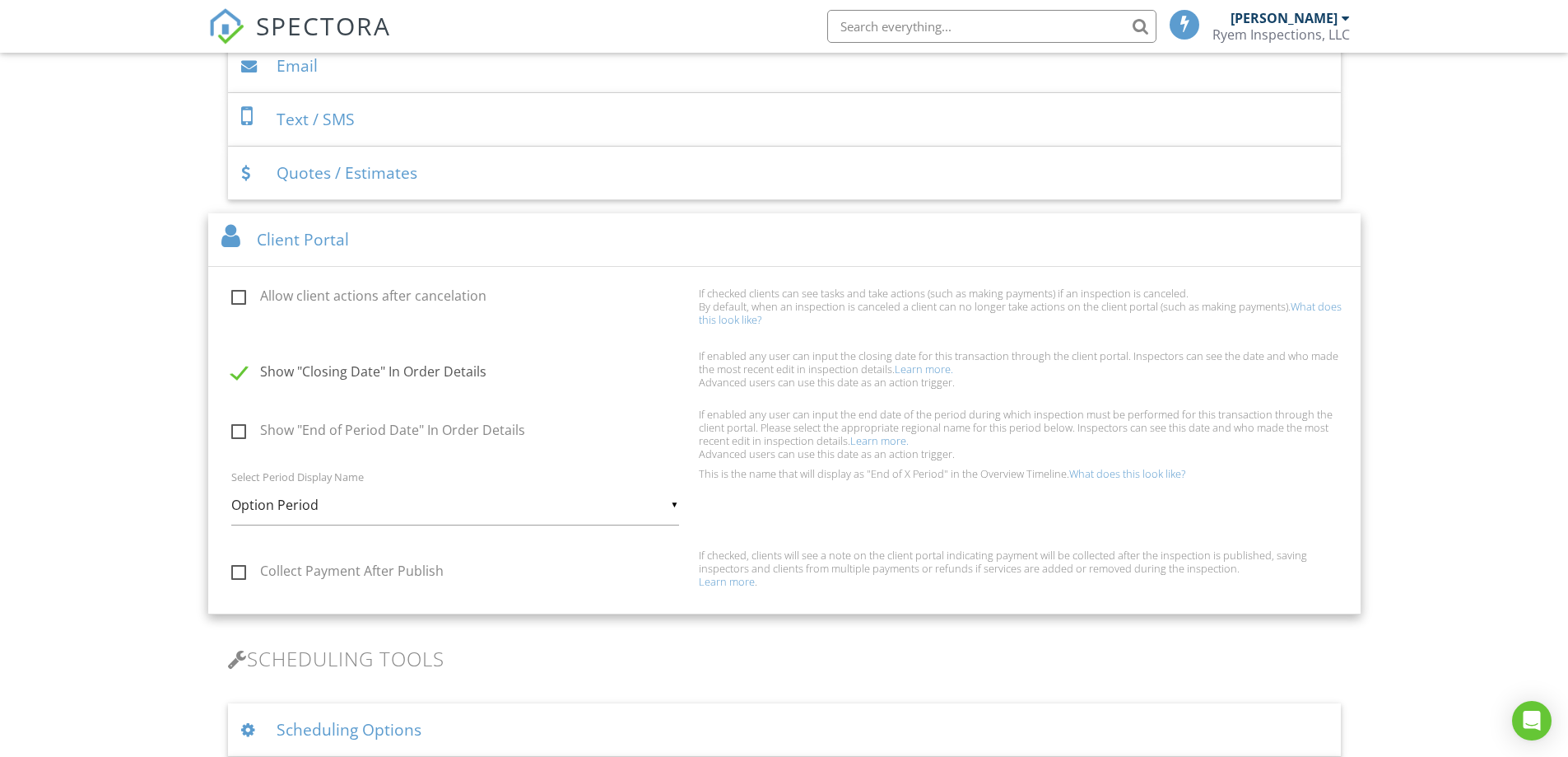
click at [337, 239] on div "Client Portal" at bounding box center [785, 240] width 1153 height 54
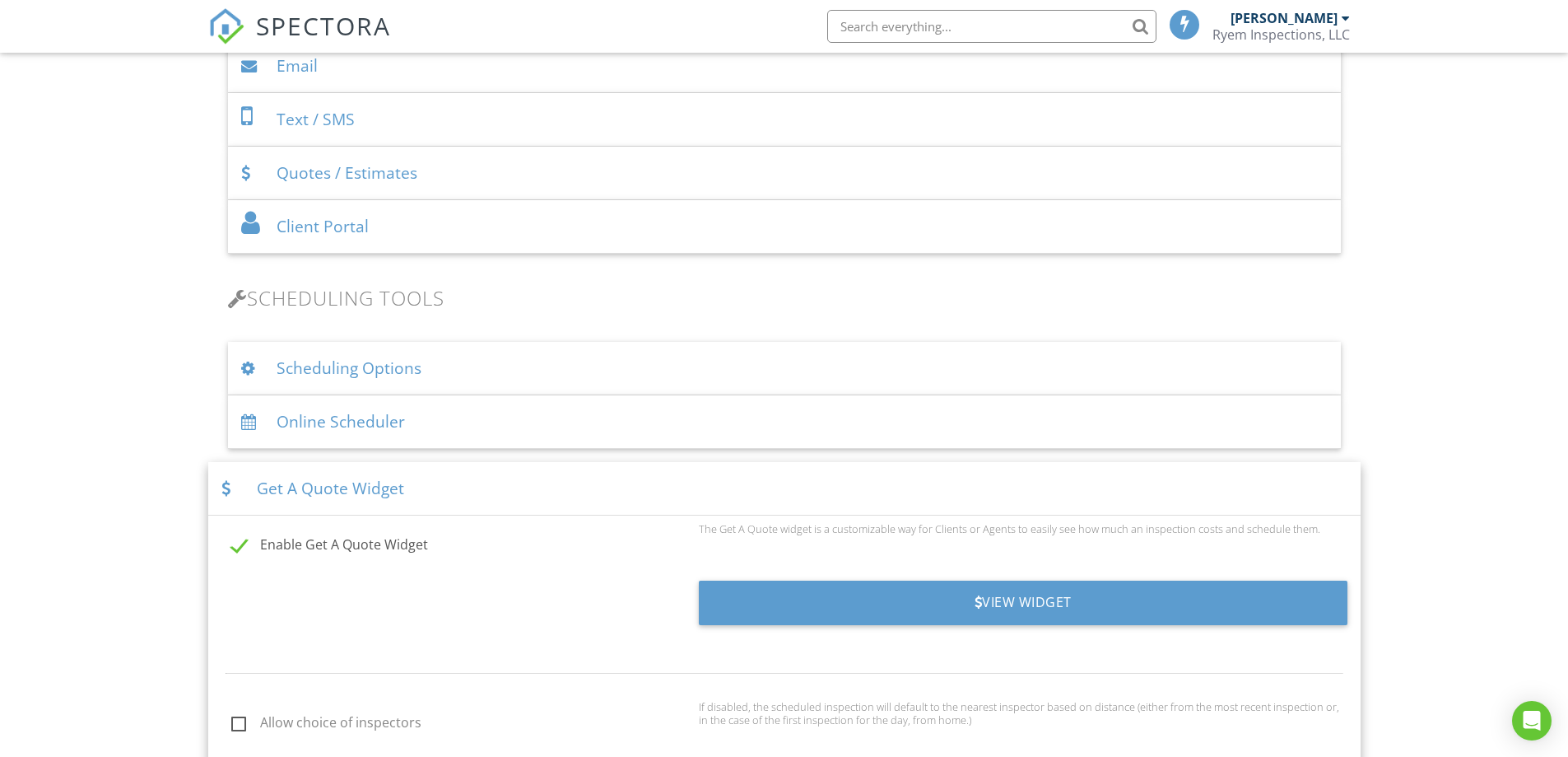
click at [377, 365] on div "Scheduling Options" at bounding box center [785, 368] width 1113 height 54
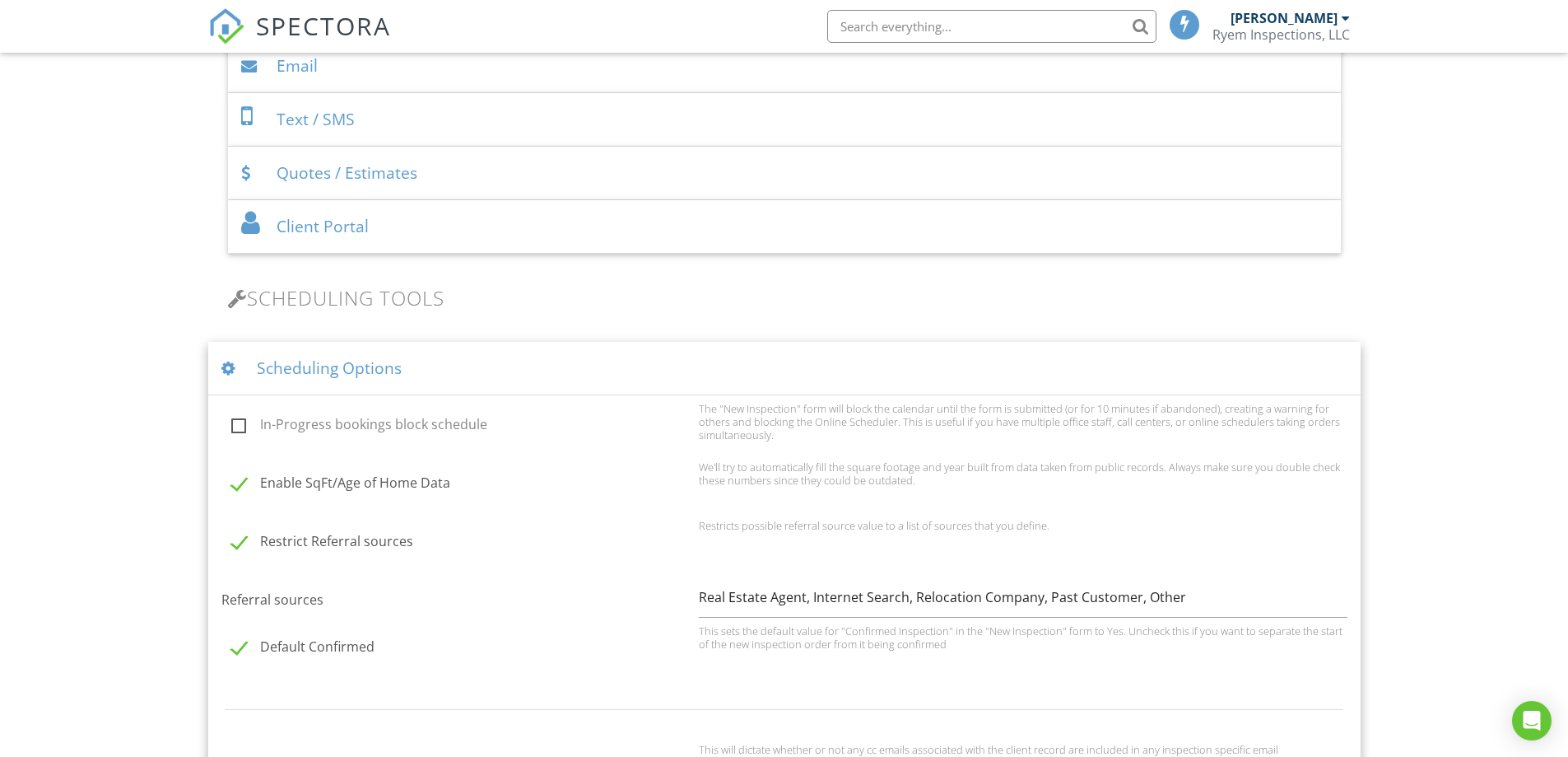
click at [396, 432] on label "In-Progress bookings block schedule" at bounding box center [460, 426] width 458 height 21
click at [232, 432] on input "In-Progress bookings block schedule" at bounding box center [227, 426] width 11 height 11
click at [396, 432] on label "In-Progress bookings block schedule" at bounding box center [460, 426] width 458 height 21
checkbox input "false"
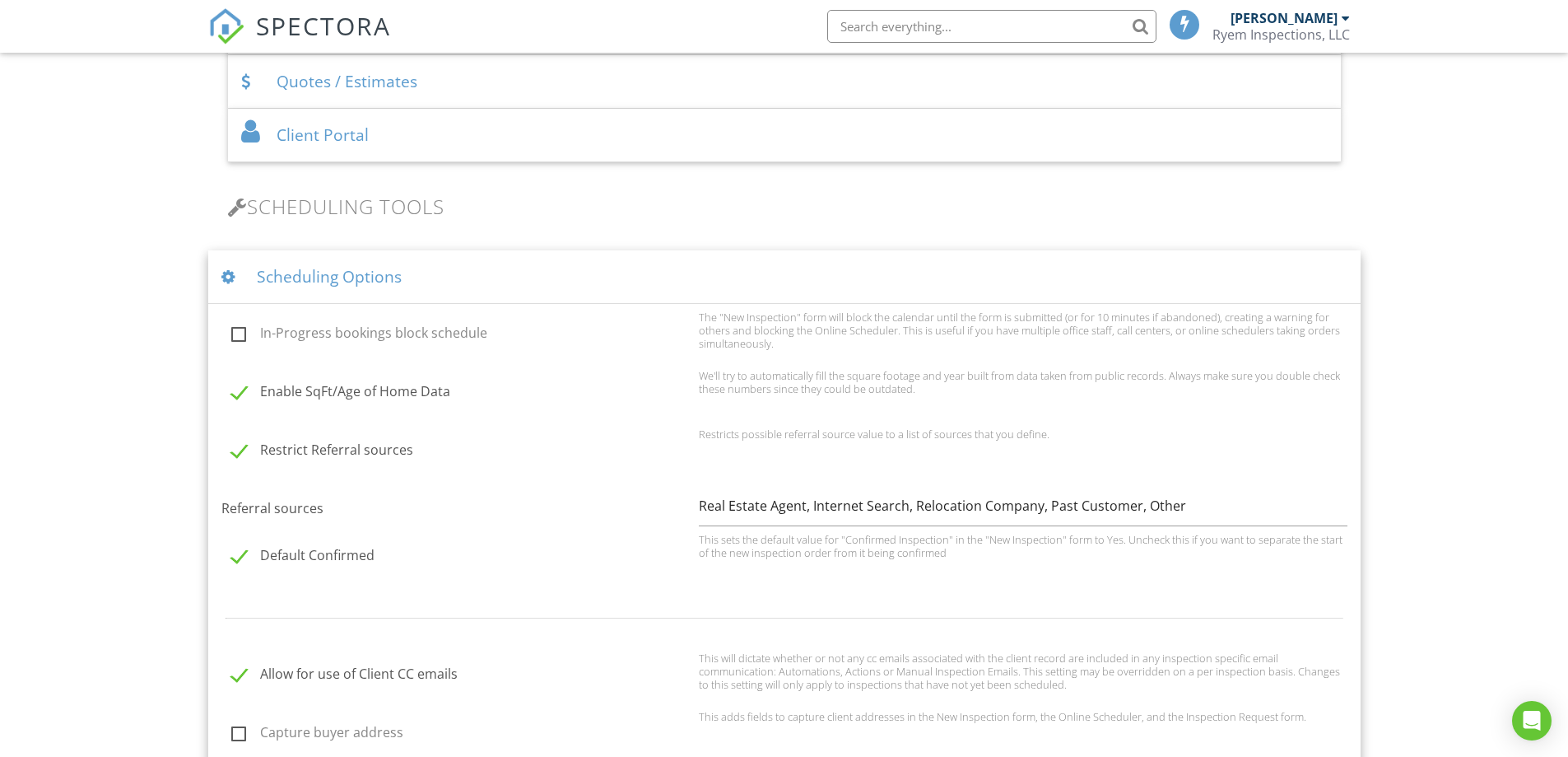
scroll to position [919, 0]
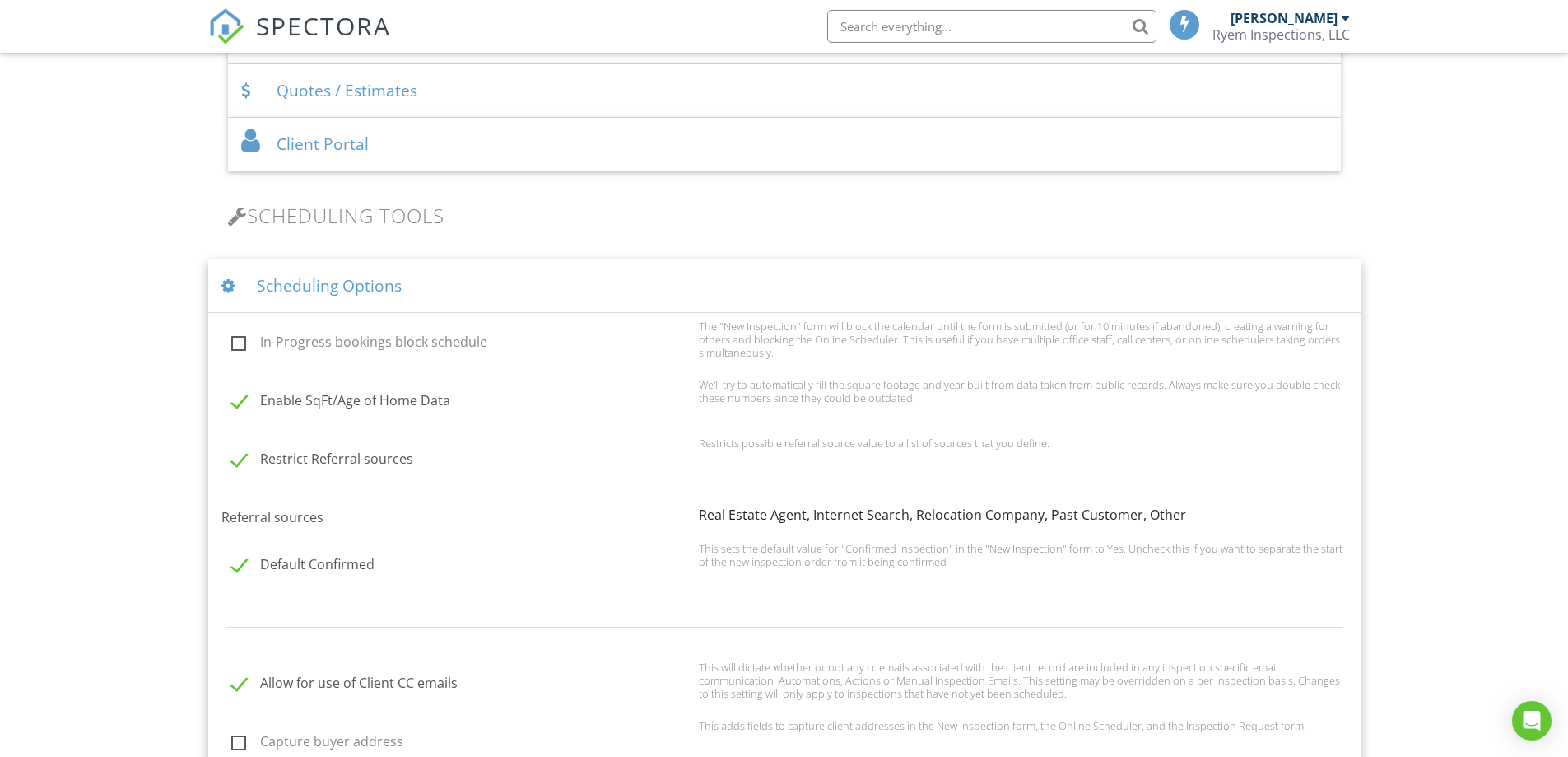
click at [348, 280] on div "Scheduling Options" at bounding box center [785, 286] width 1153 height 54
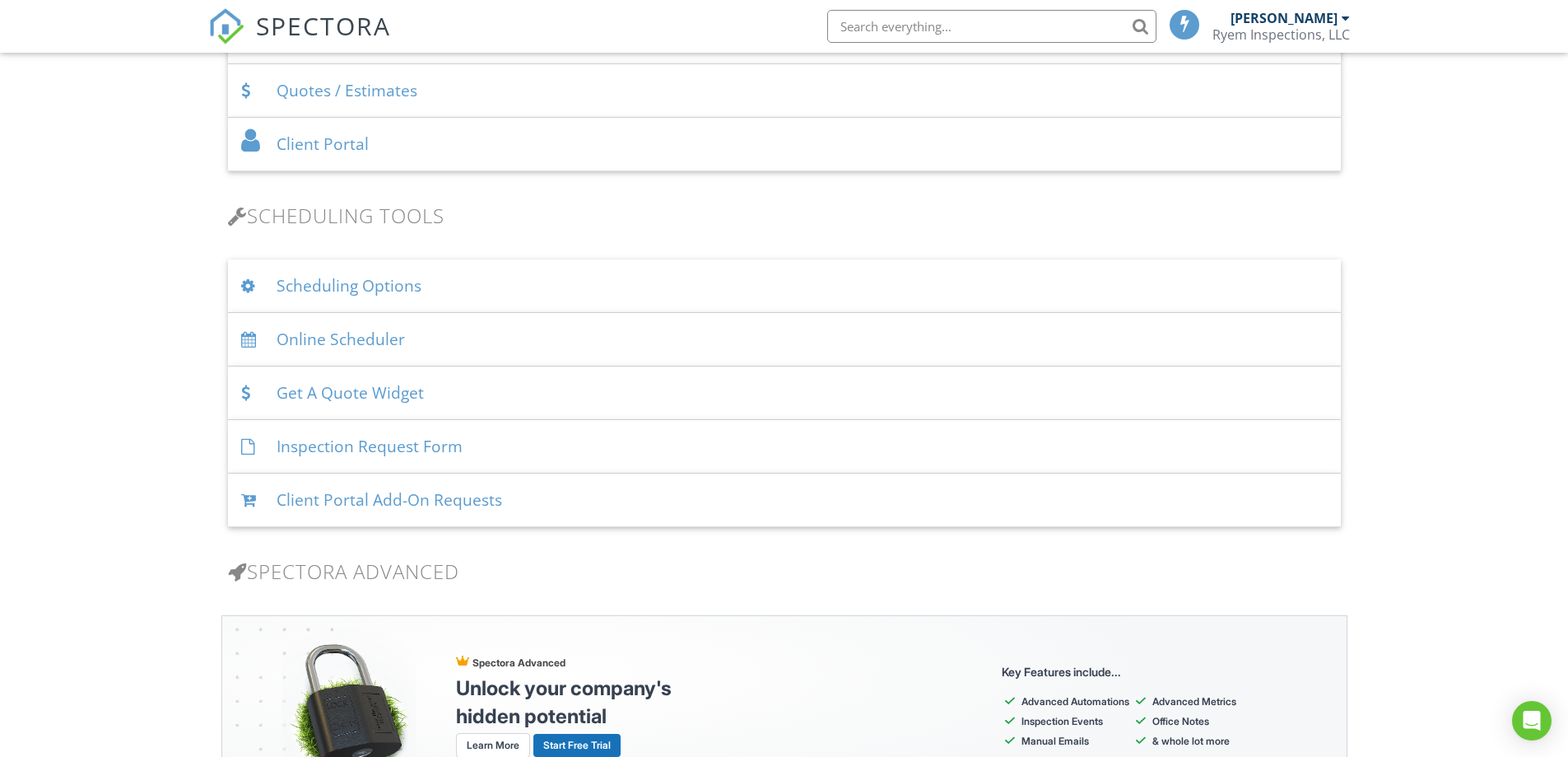
click at [337, 332] on div "Online Scheduler" at bounding box center [785, 339] width 1113 height 54
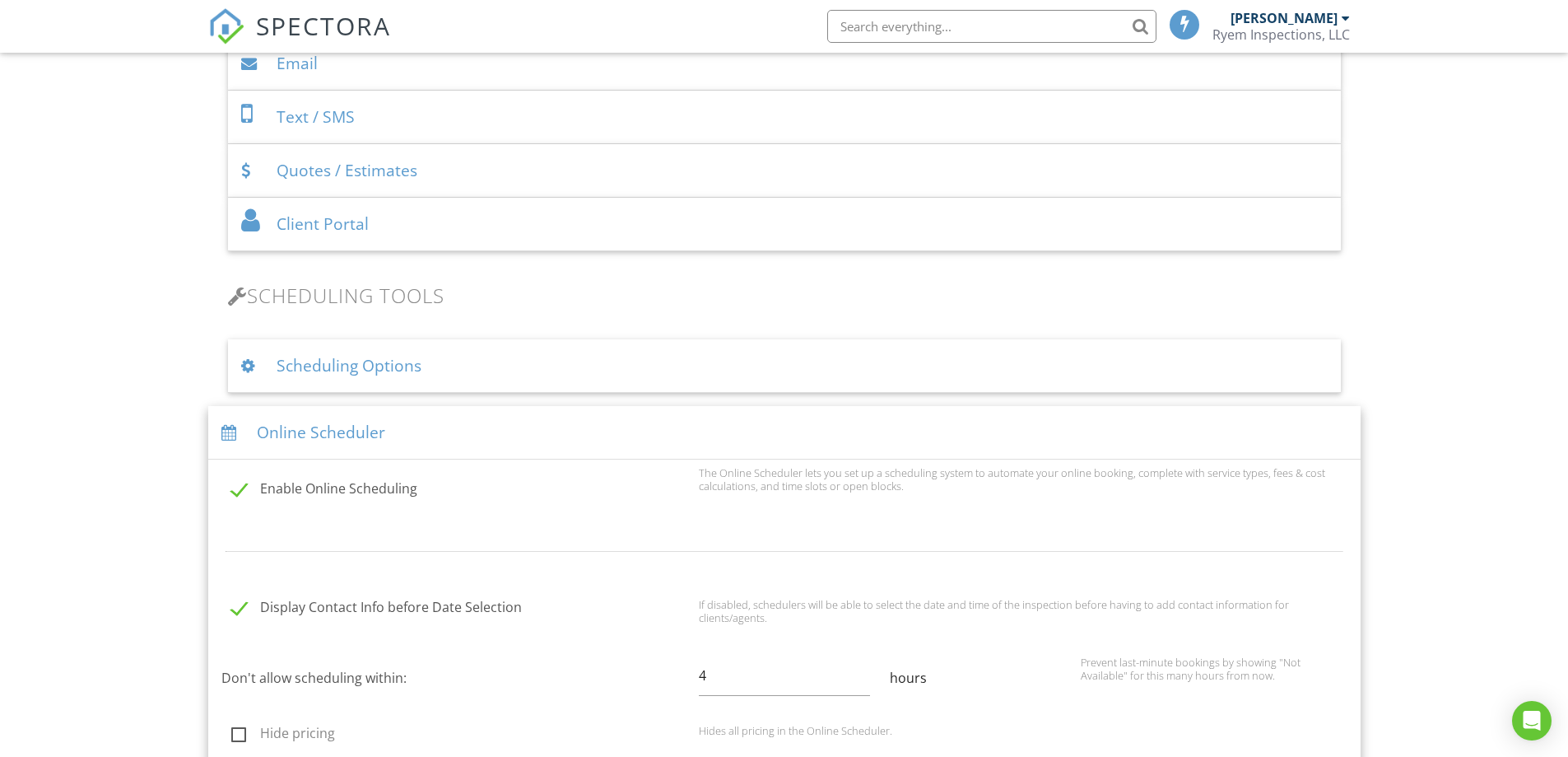
scroll to position [837, 0]
click at [278, 442] on div "Online Scheduler" at bounding box center [785, 435] width 1153 height 54
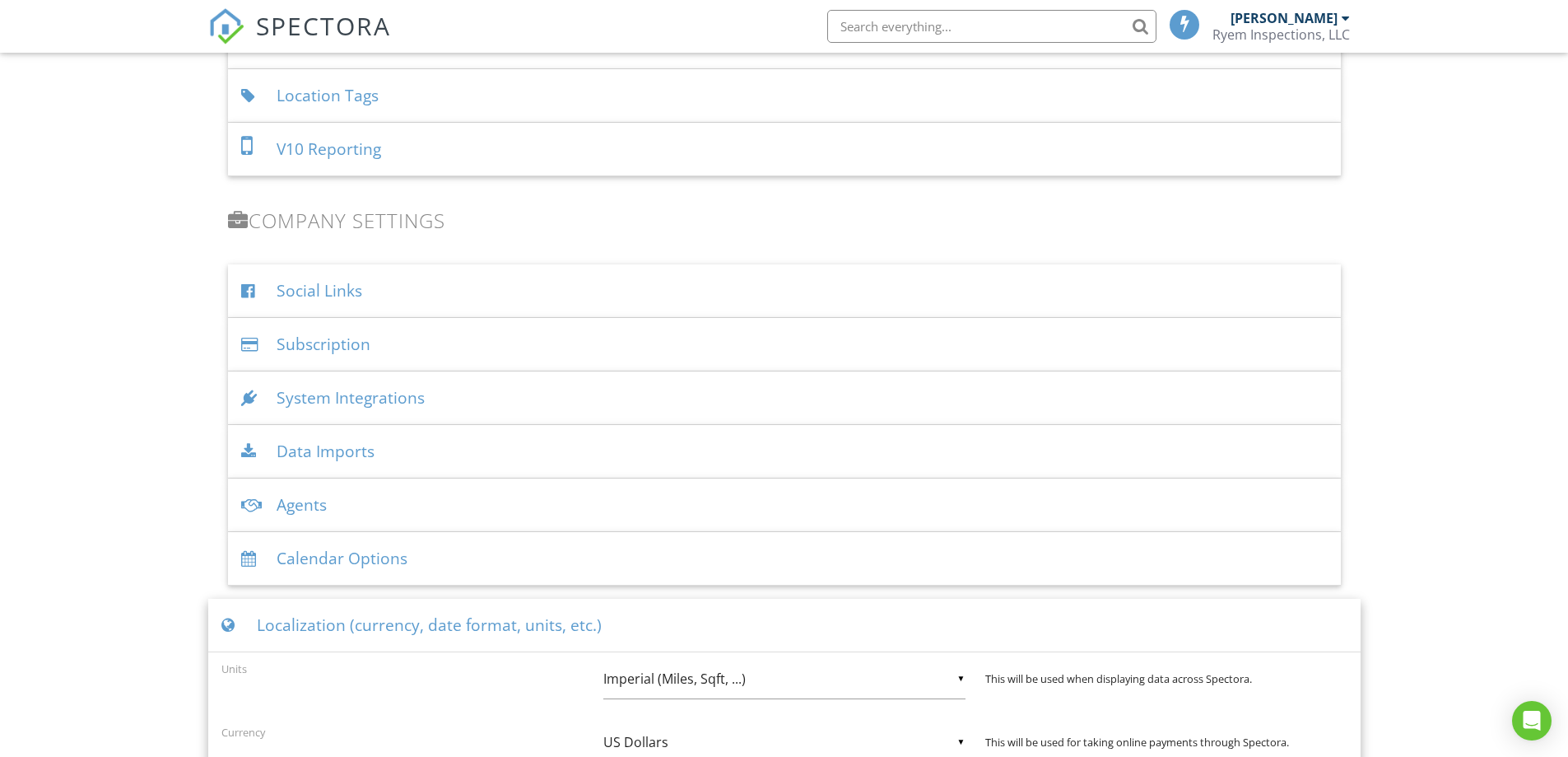
scroll to position [1907, 0]
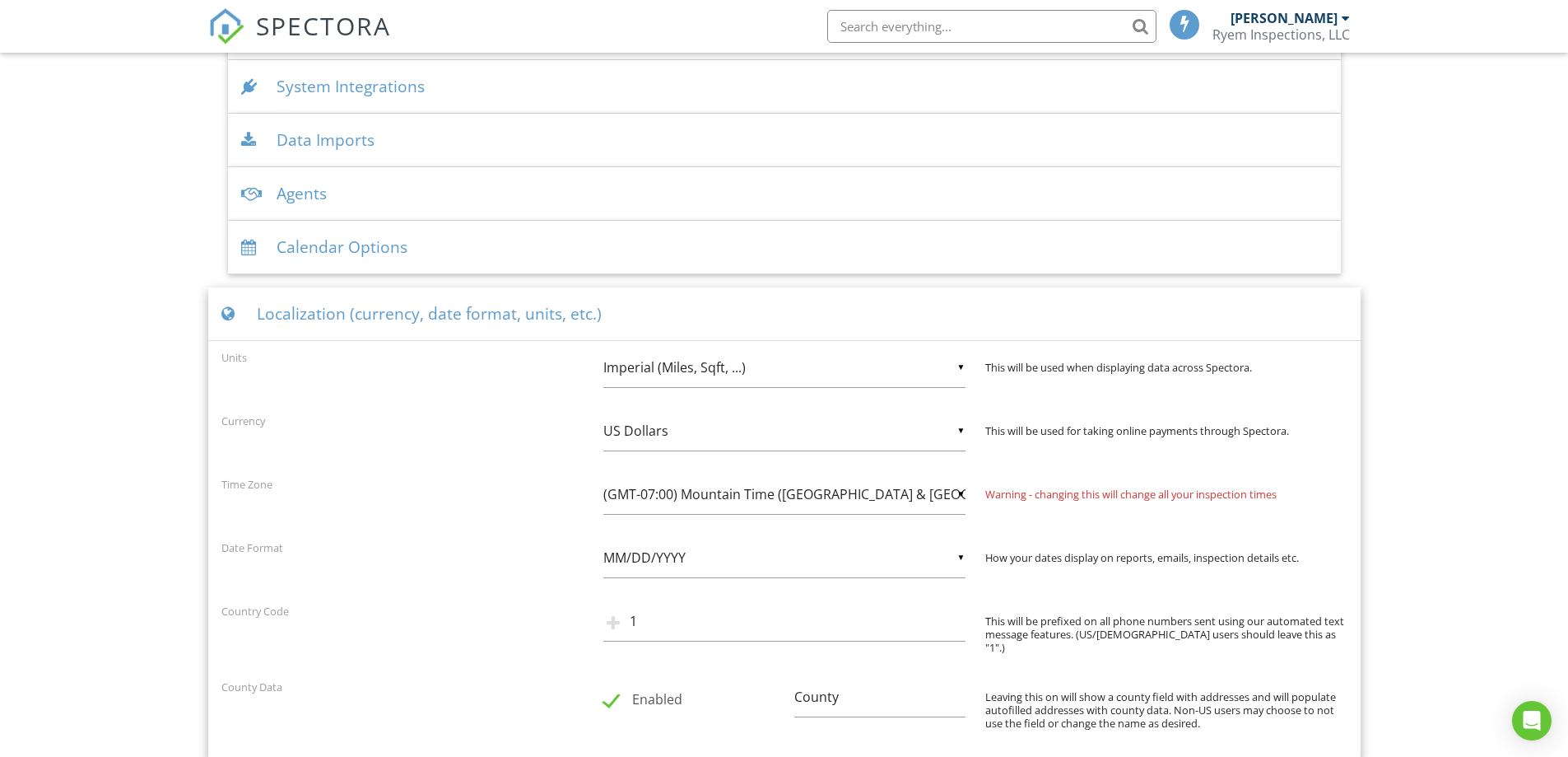
click at [290, 322] on div "Localization (currency, date format, units, etc.)" at bounding box center [785, 314] width 1153 height 54
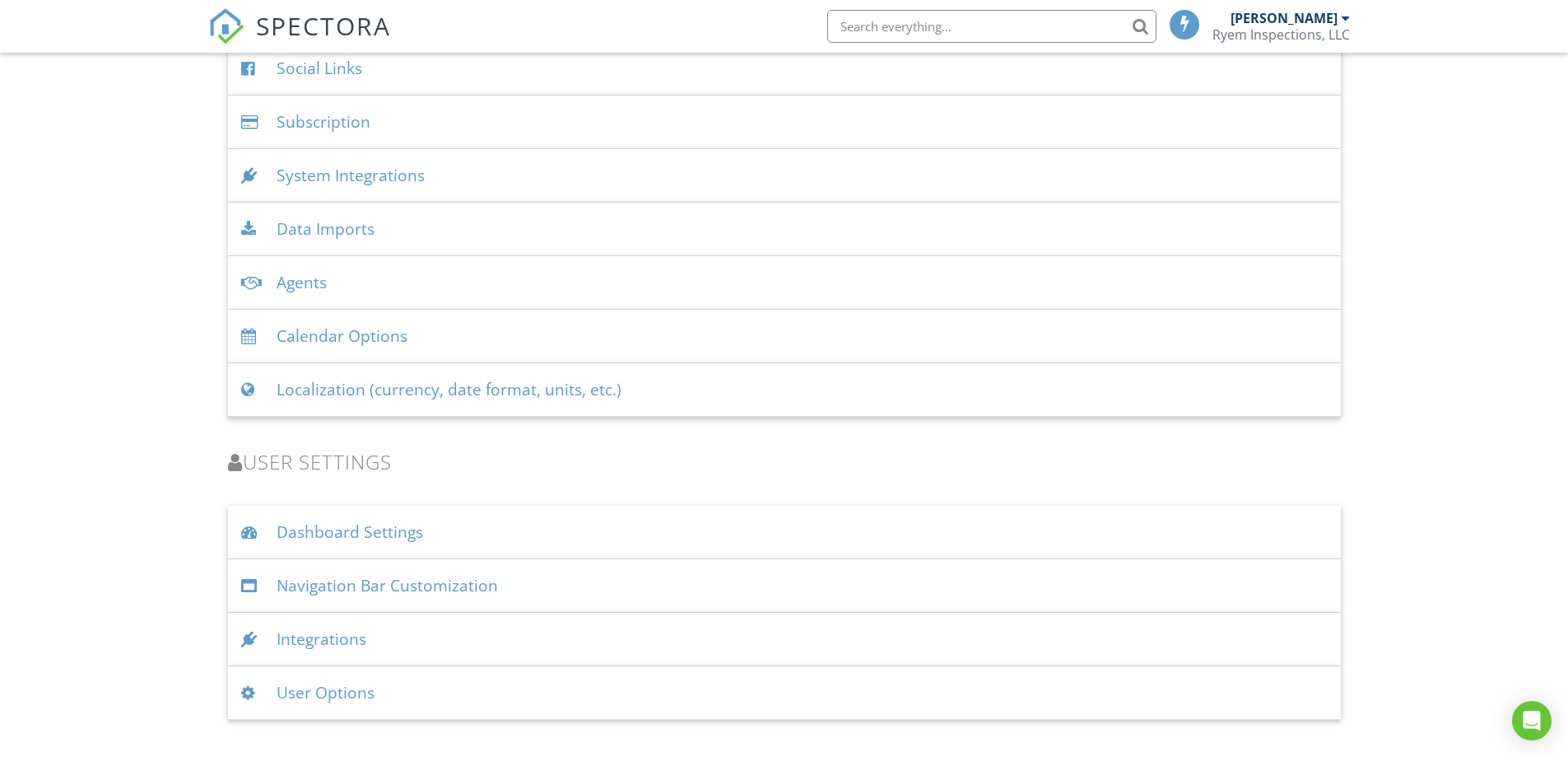
scroll to position [2041, 0]
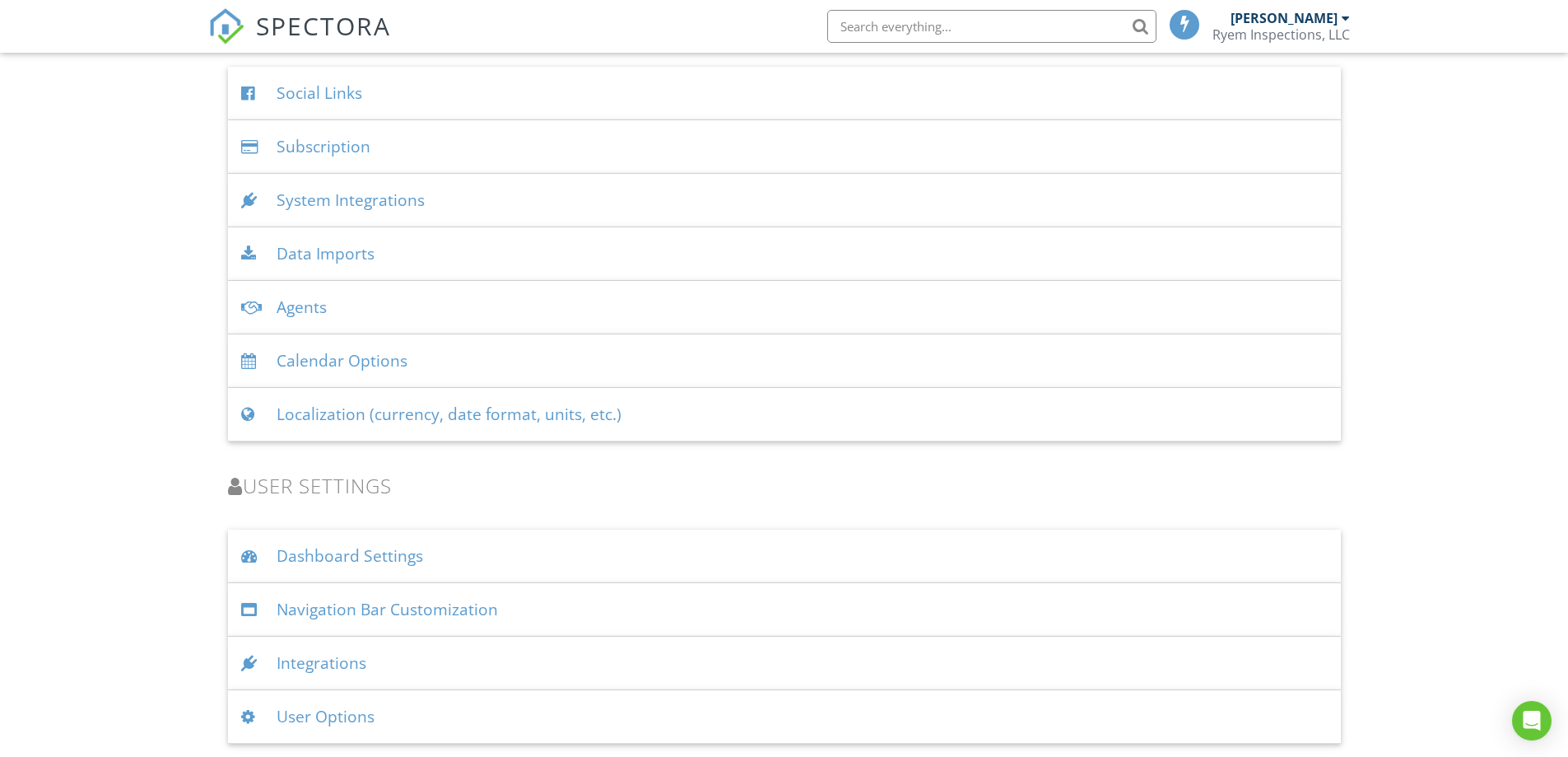
click at [373, 555] on div "Dashboard Settings" at bounding box center [785, 556] width 1113 height 54
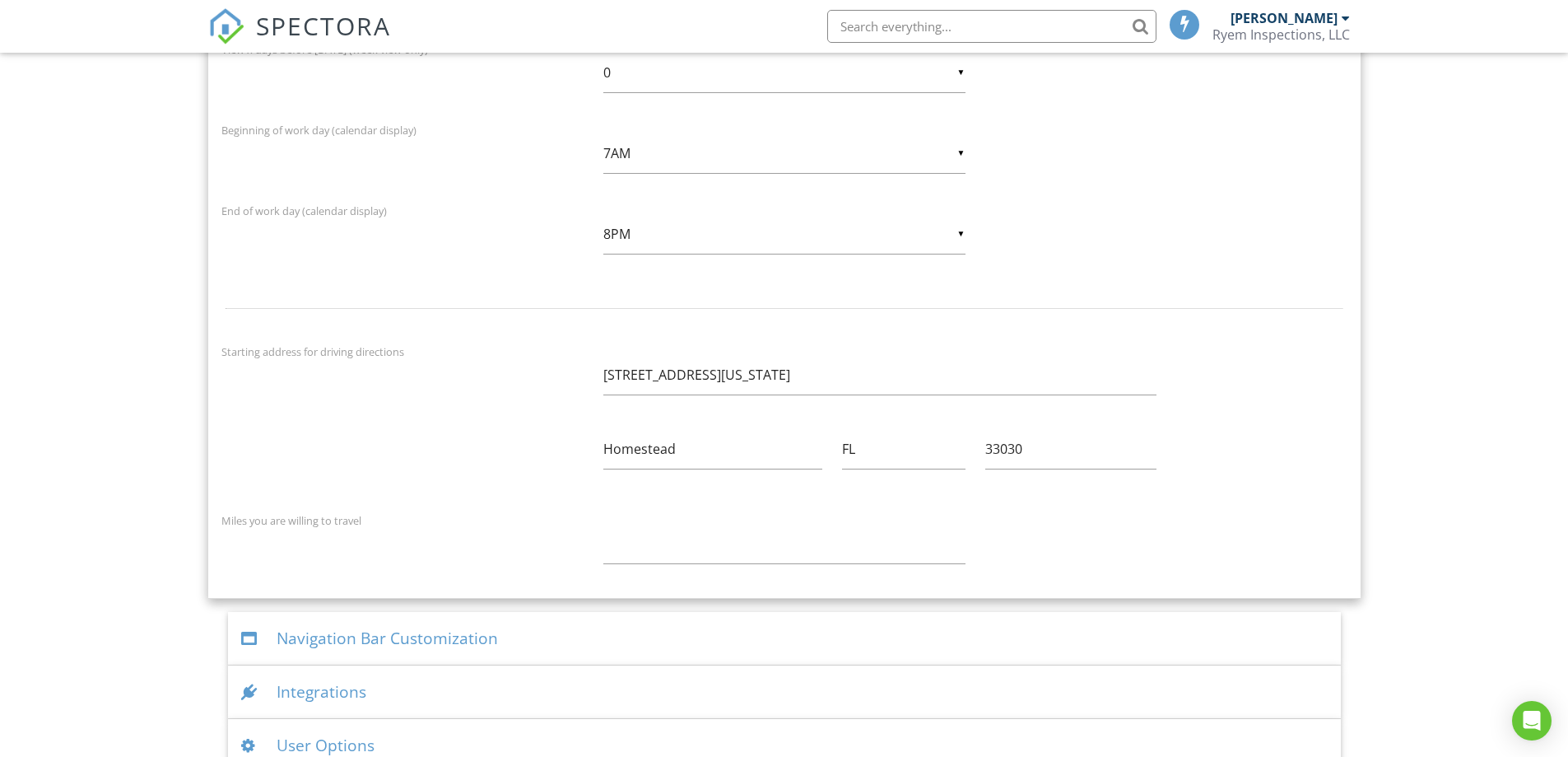
scroll to position [2942, 0]
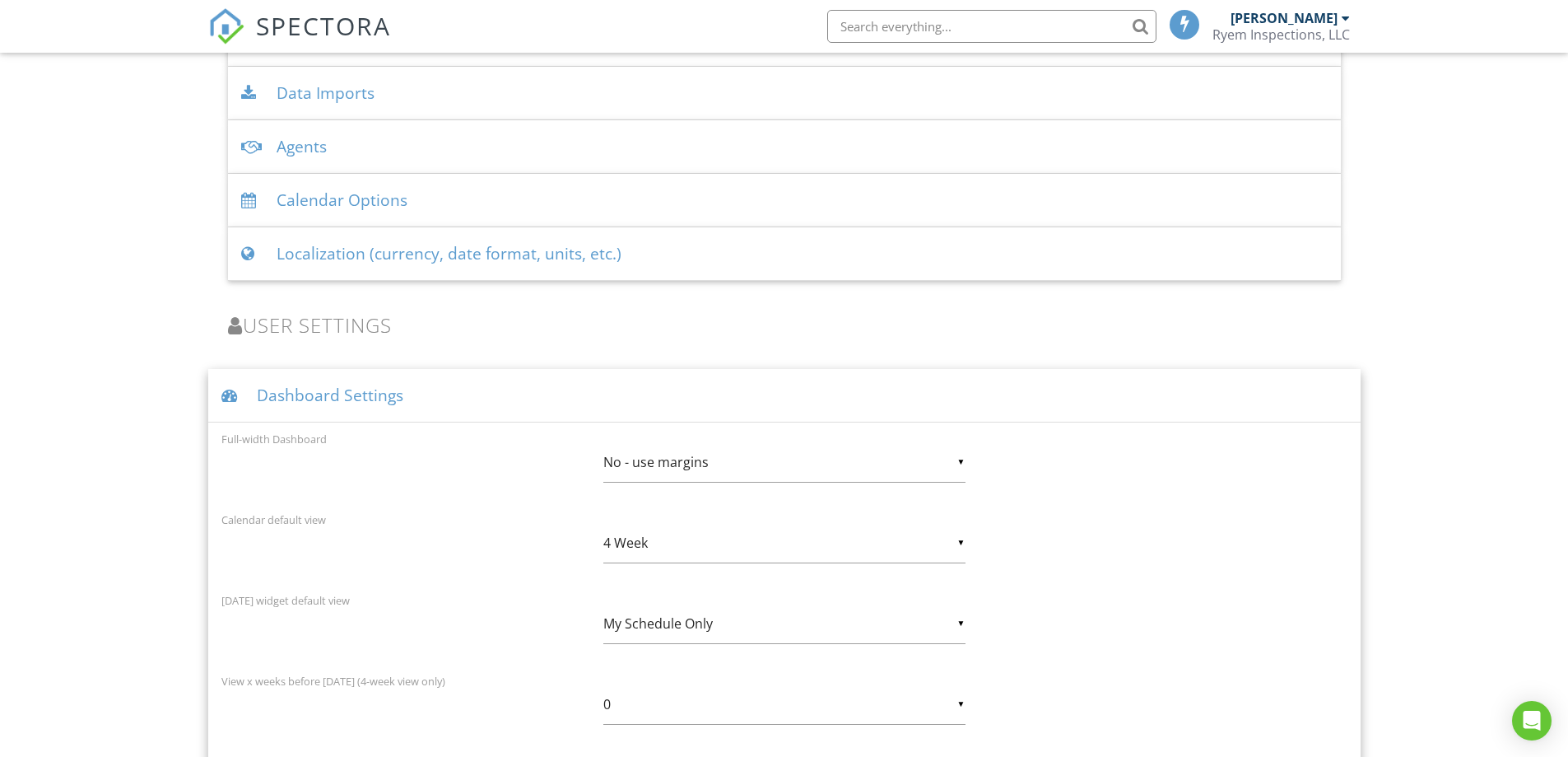
click at [340, 390] on div "Dashboard Settings" at bounding box center [785, 395] width 1153 height 54
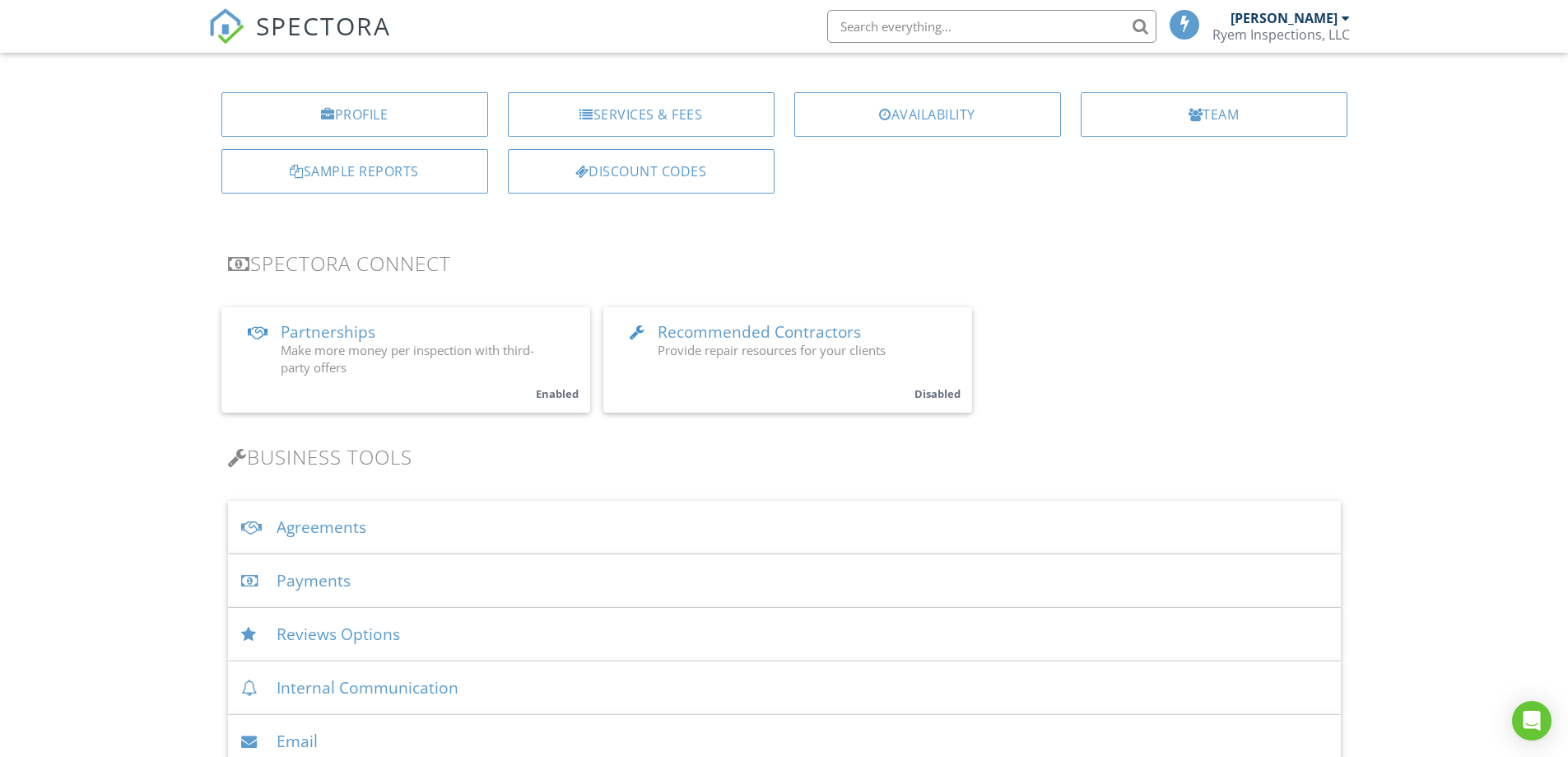
scroll to position [0, 0]
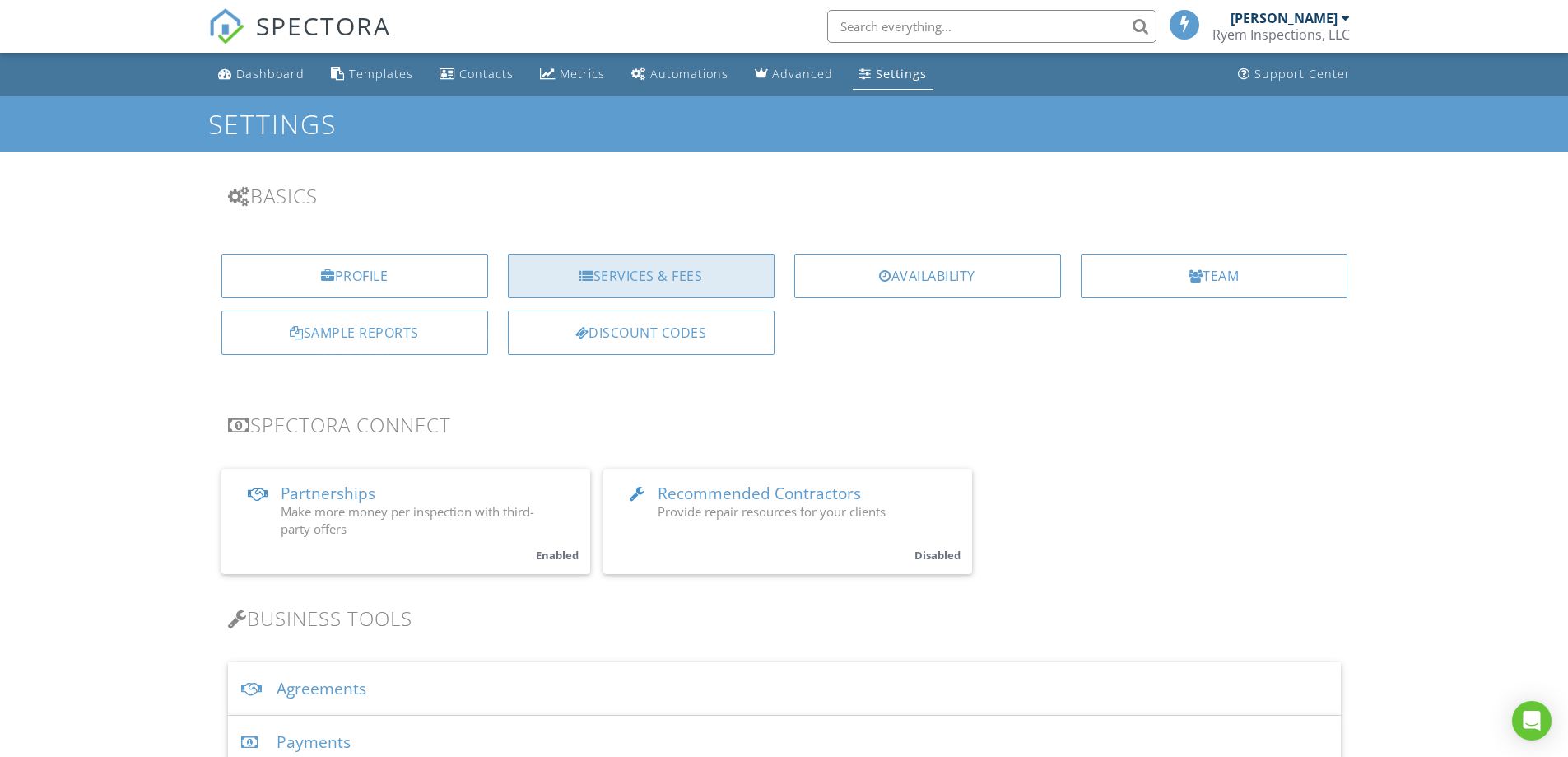
click at [706, 282] on div "Services & Fees" at bounding box center [641, 276] width 267 height 45
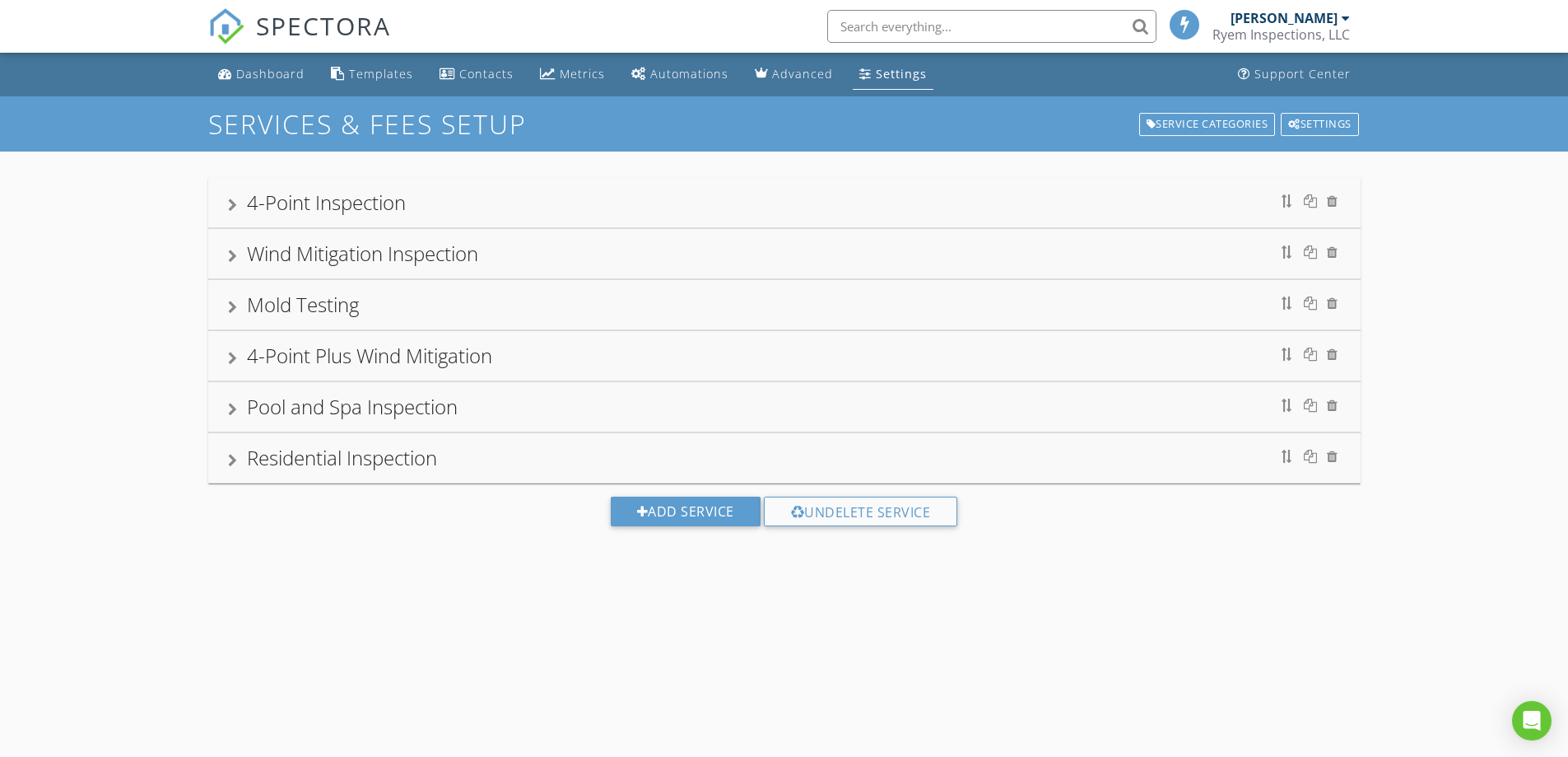
click at [239, 355] on div "4-Point Plus Wind Mitigation" at bounding box center [785, 355] width 1113 height 30
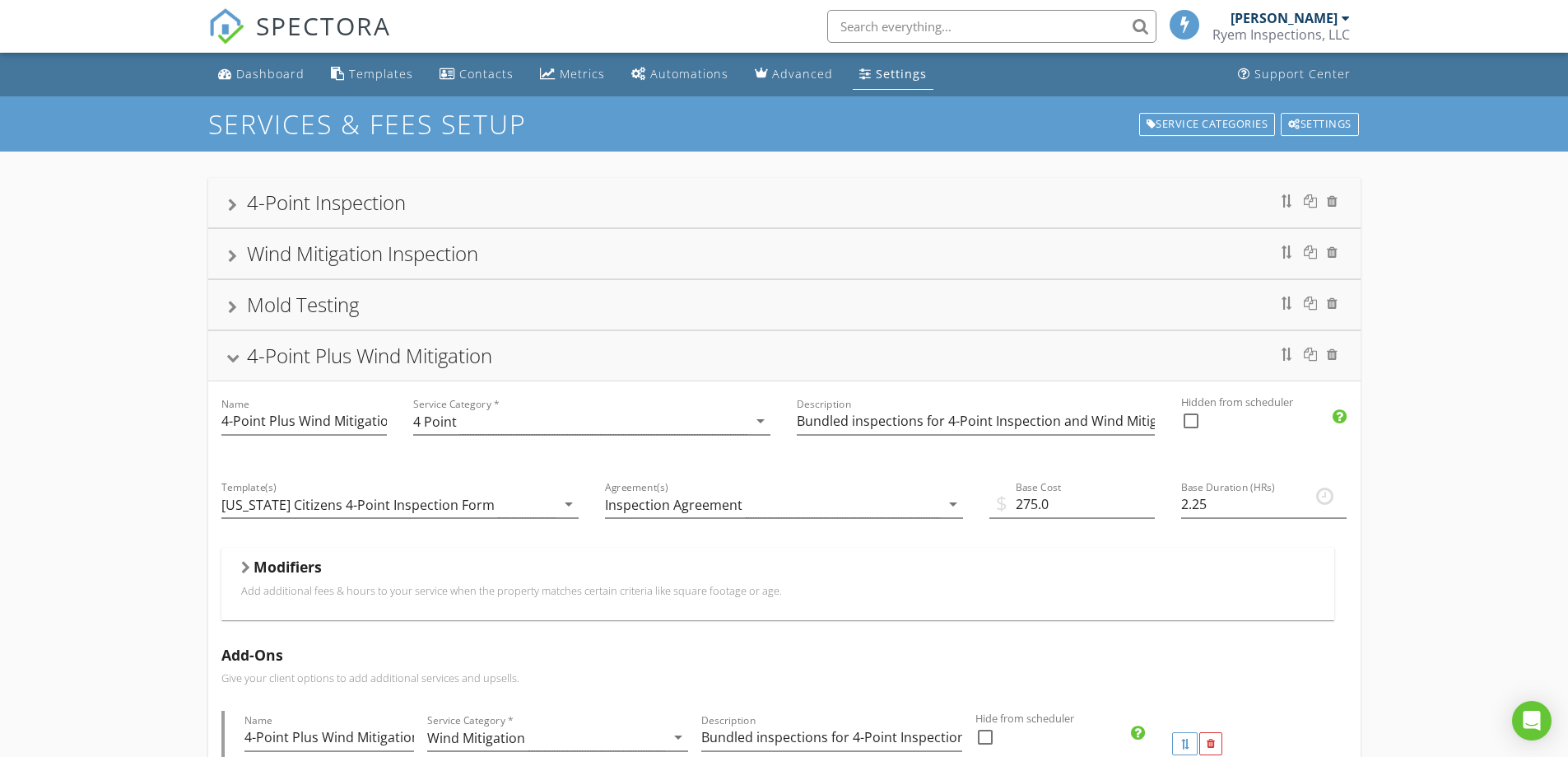
click at [239, 355] on div at bounding box center [232, 358] width 13 height 9
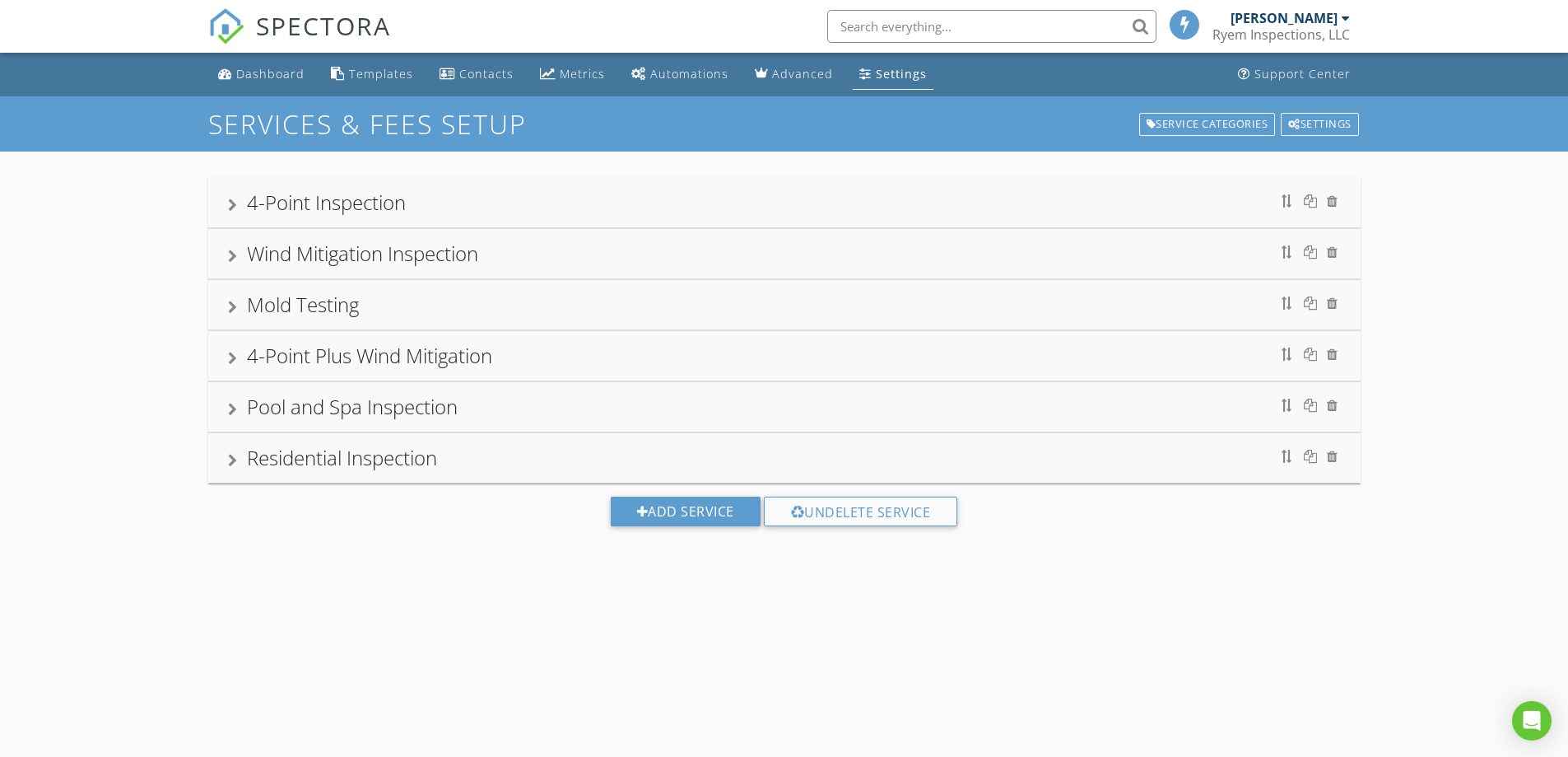
click at [237, 358] on div at bounding box center [232, 358] width 9 height 13
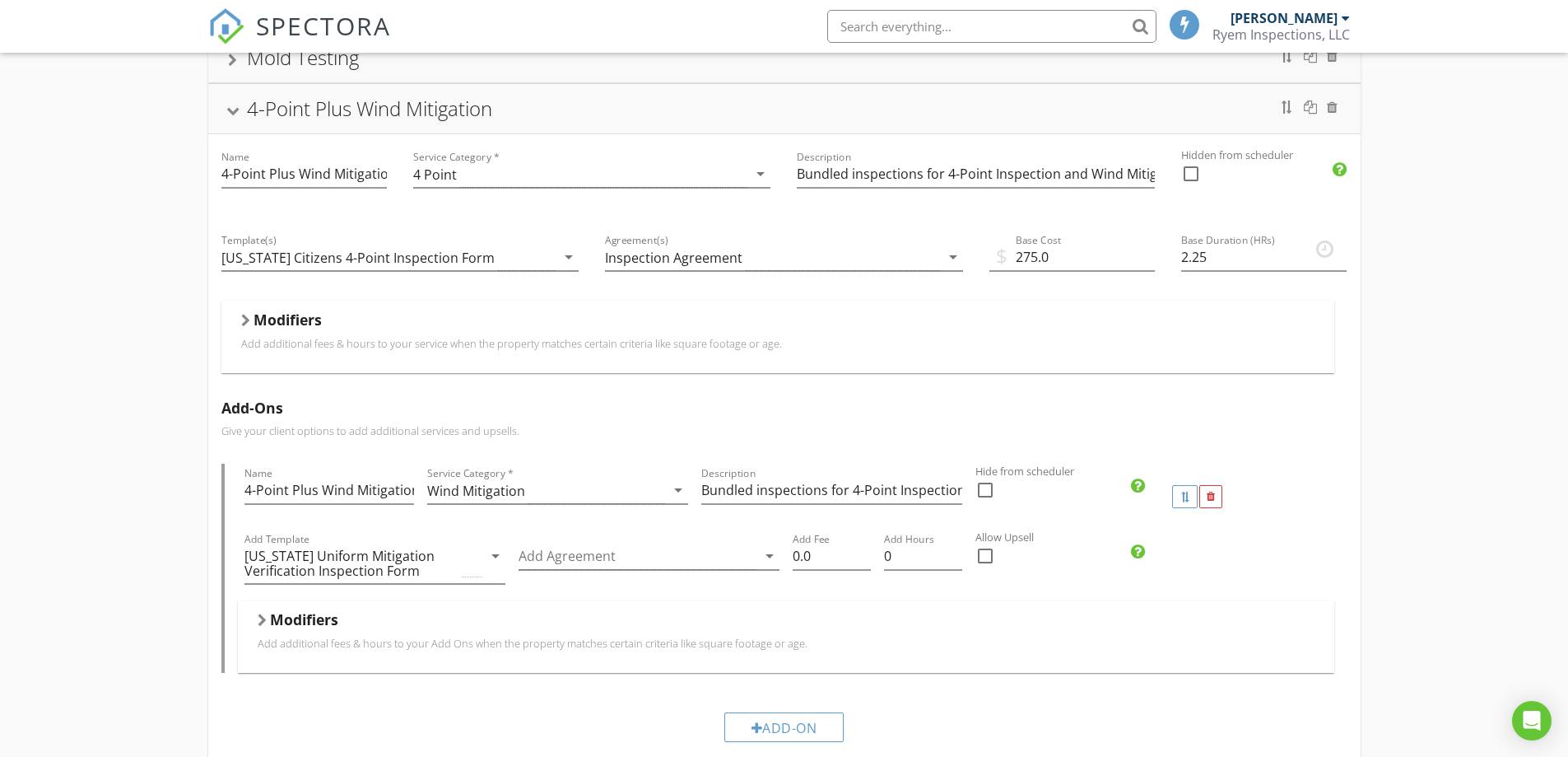
scroll to position [165, 0]
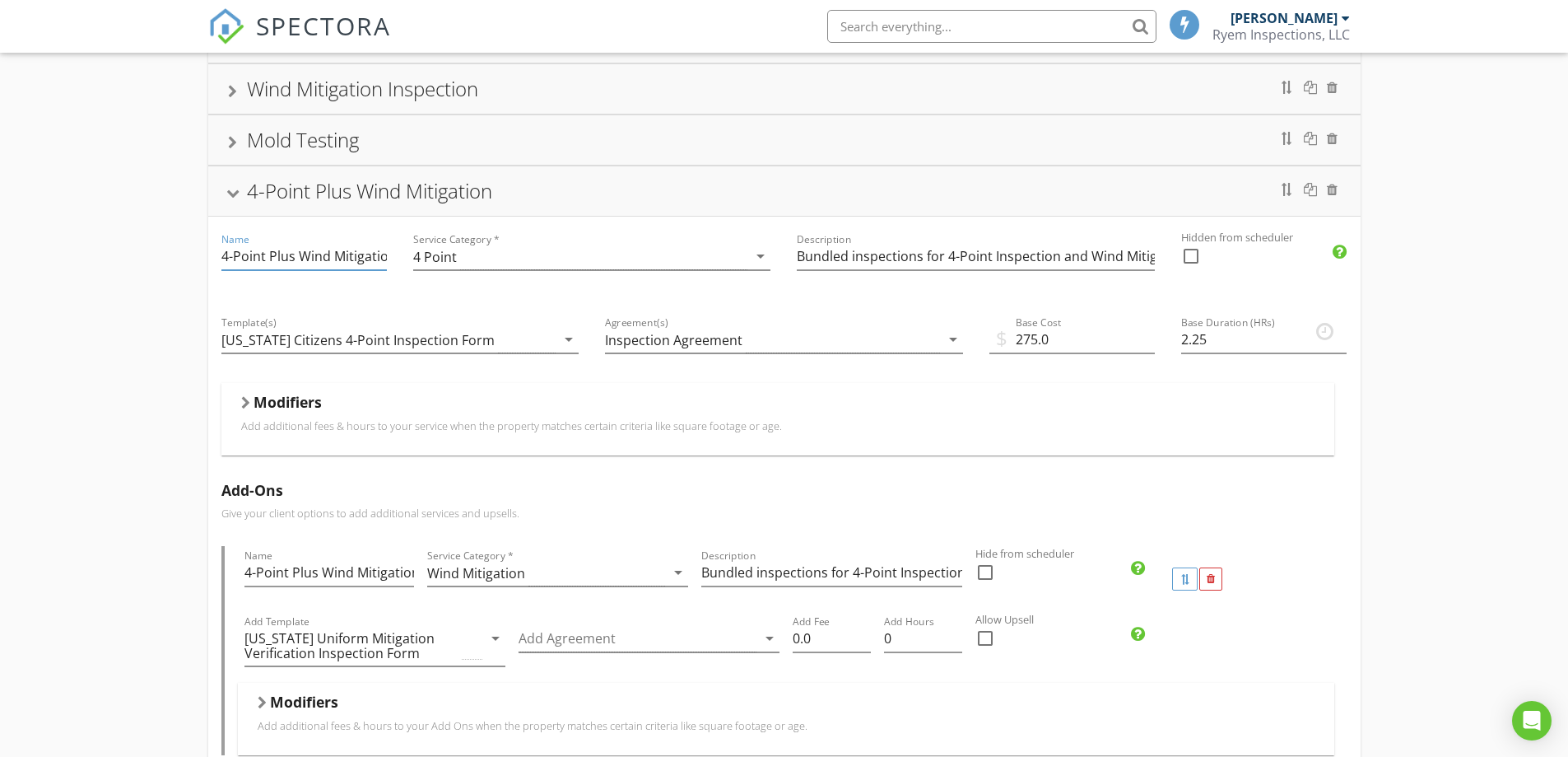
click at [247, 253] on input "4-Point Plus Wind Mitigation" at bounding box center [304, 256] width 166 height 27
drag, startPoint x: 270, startPoint y: 256, endPoint x: 187, endPoint y: 256, distance: 83.0
click at [187, 256] on div "4-Point Inspection Wind Mitigation Inspection Mold Testing 4-Point Plus Wind Mi…" at bounding box center [784, 666] width 1568 height 1360
click at [285, 256] on input "4-Point Plus Wind Mitigation" at bounding box center [304, 256] width 166 height 27
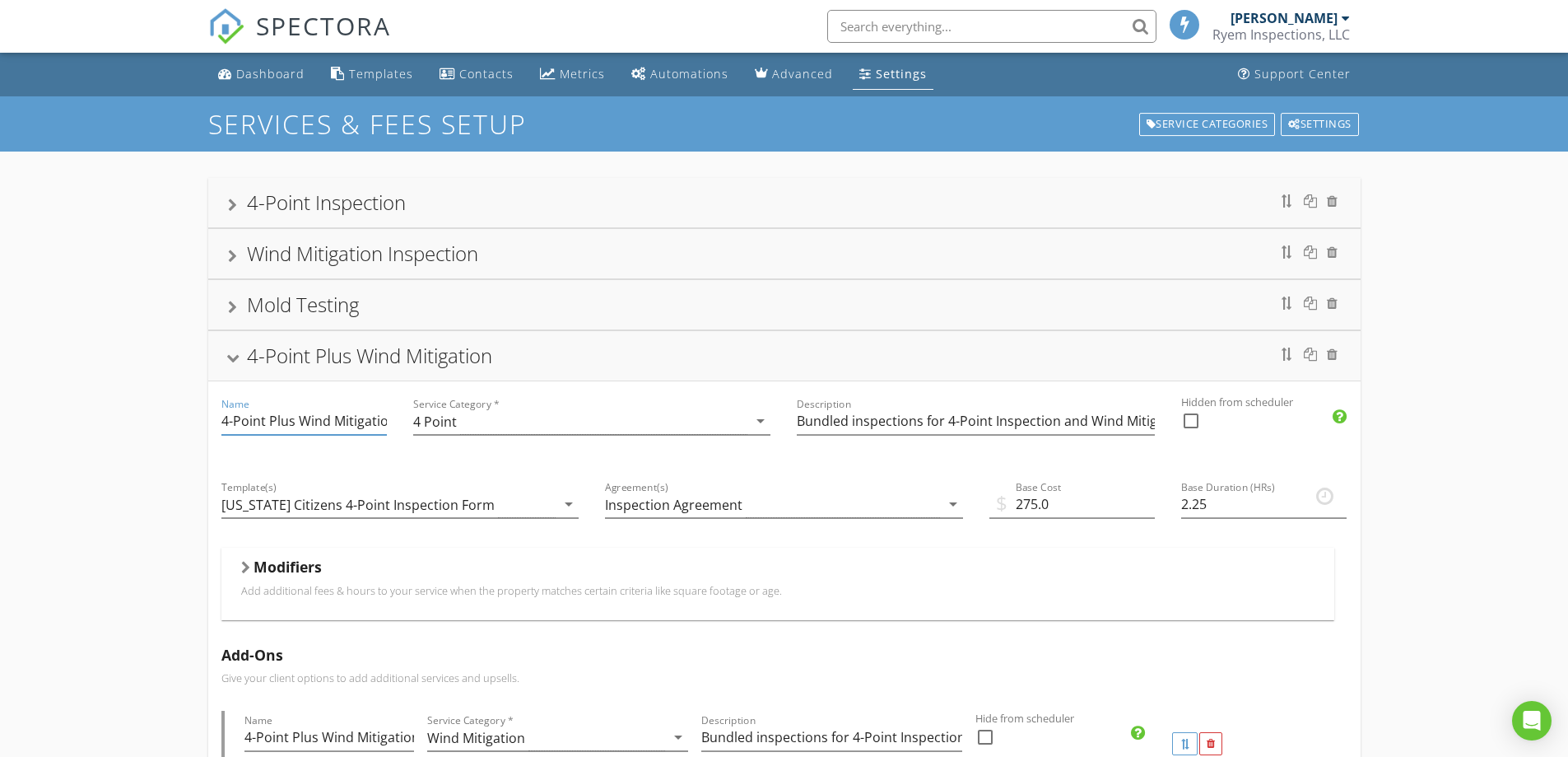
click at [268, 416] on input "4-Point Plus Wind Mitigation" at bounding box center [304, 421] width 166 height 27
drag, startPoint x: 267, startPoint y: 420, endPoint x: 294, endPoint y: 416, distance: 27.3
click at [294, 416] on input "4-Point Plus Wind Mitigation" at bounding box center [304, 421] width 166 height 27
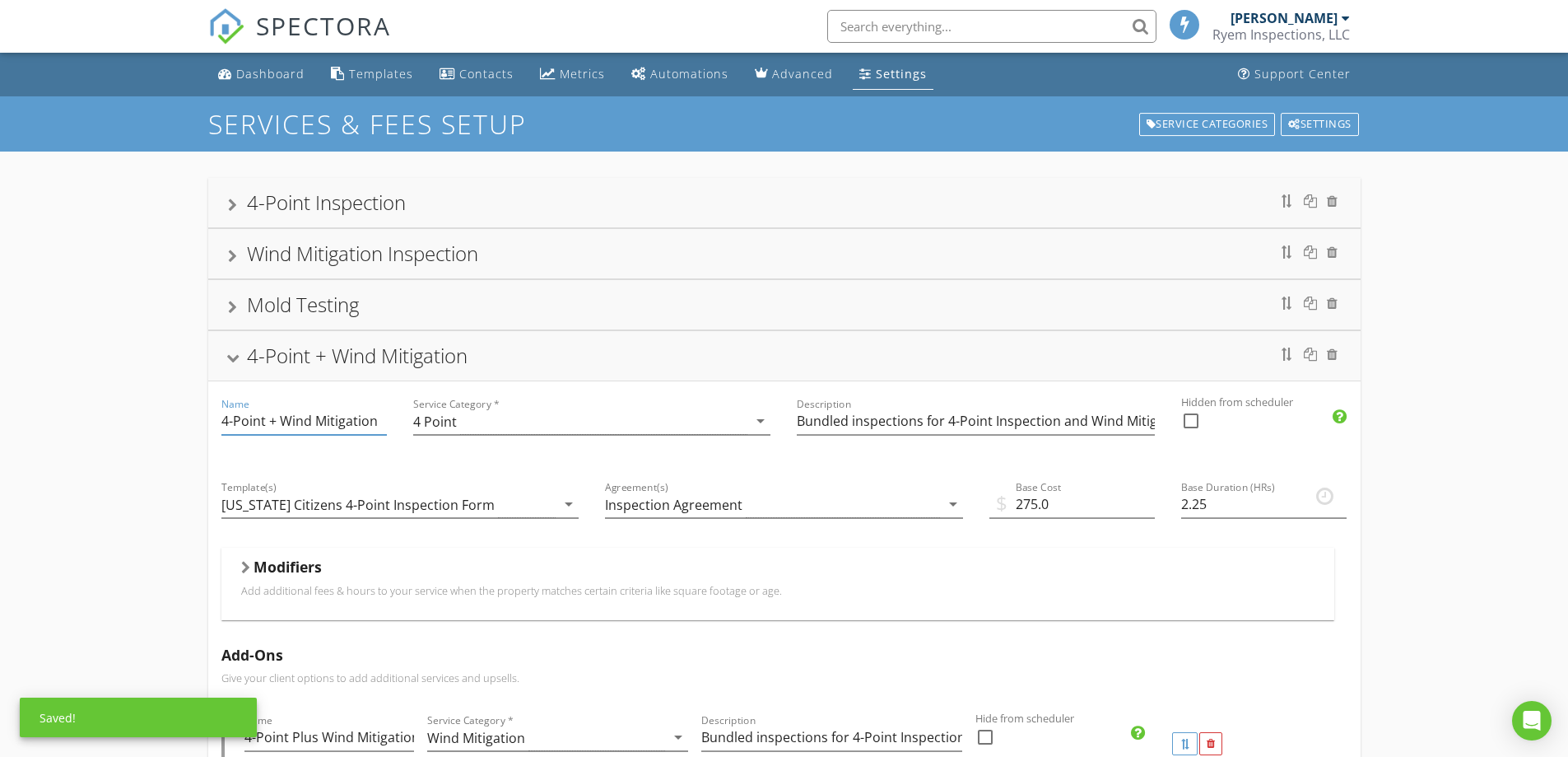
drag, startPoint x: 307, startPoint y: 419, endPoint x: 392, endPoint y: 409, distance: 85.6
click at [392, 409] on div "Name 4-Point + Wind Mitigation" at bounding box center [304, 422] width 192 height 83
click at [382, 428] on input "4-Point + Wind Mitigation" at bounding box center [304, 421] width 166 height 27
type input "4-Point + Wind Mitigation Package"
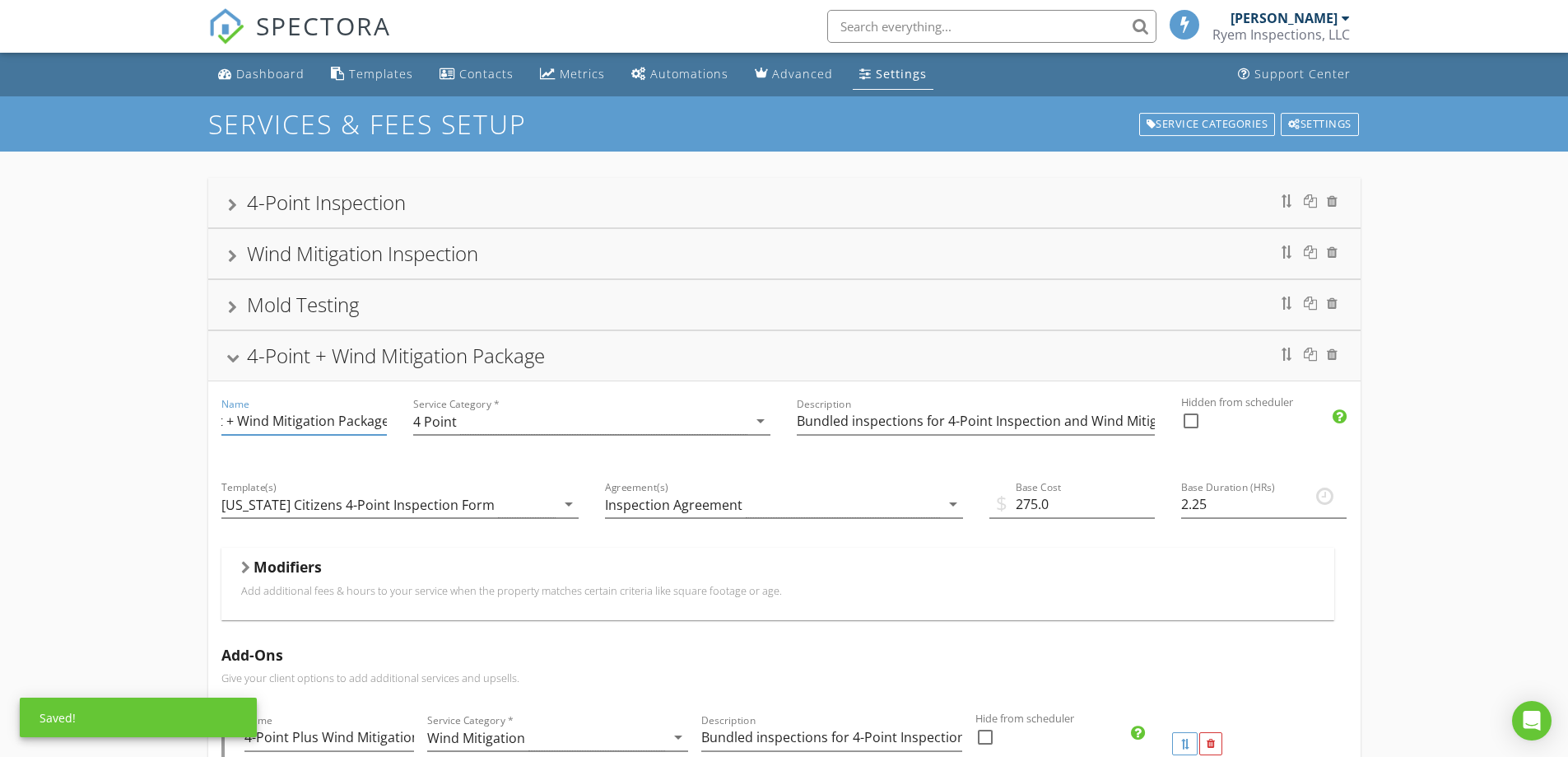
click at [529, 461] on div "Service Category * 4 Point arrow_drop_down" at bounding box center [592, 422] width 384 height 83
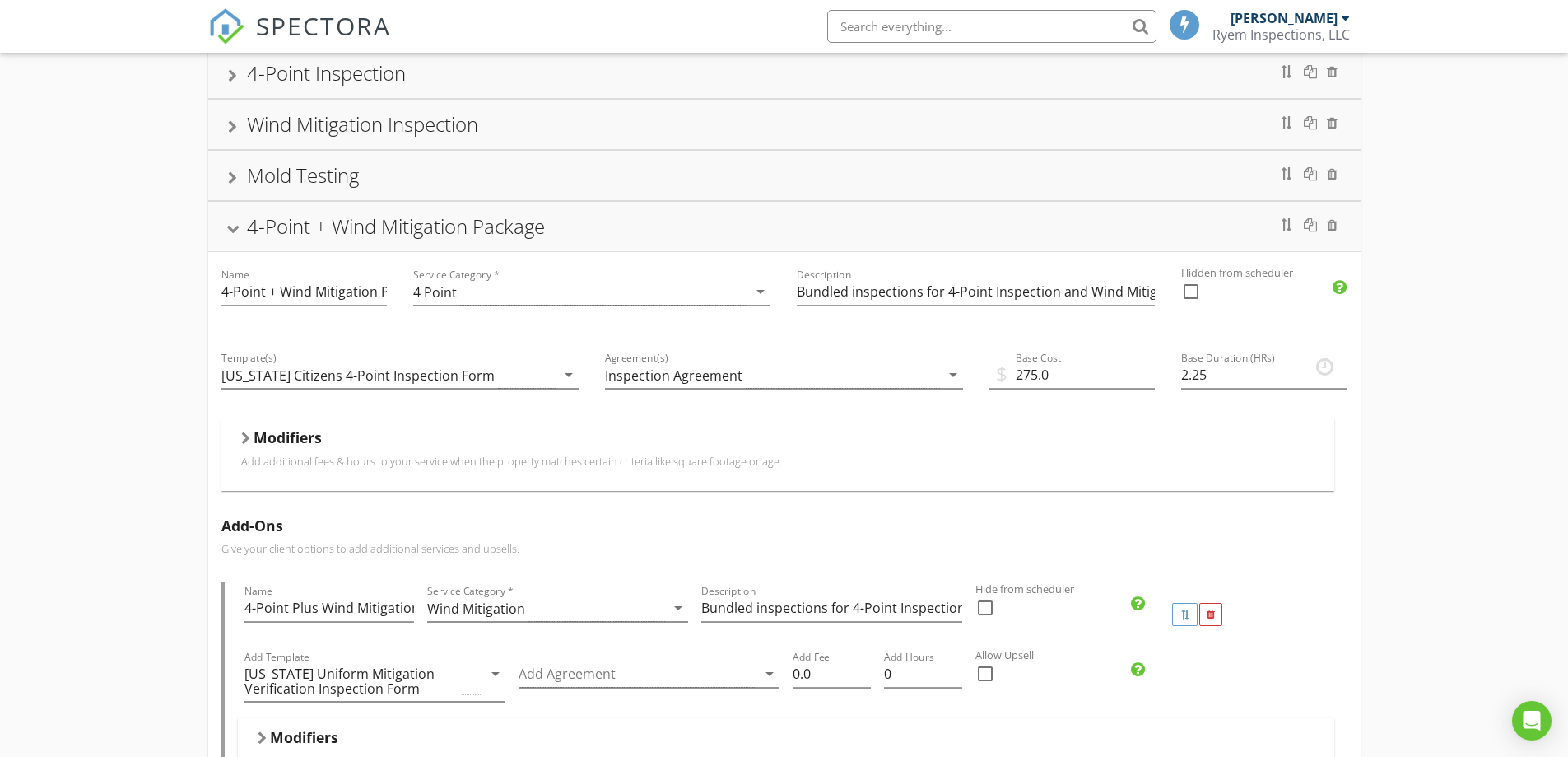
scroll to position [165, 0]
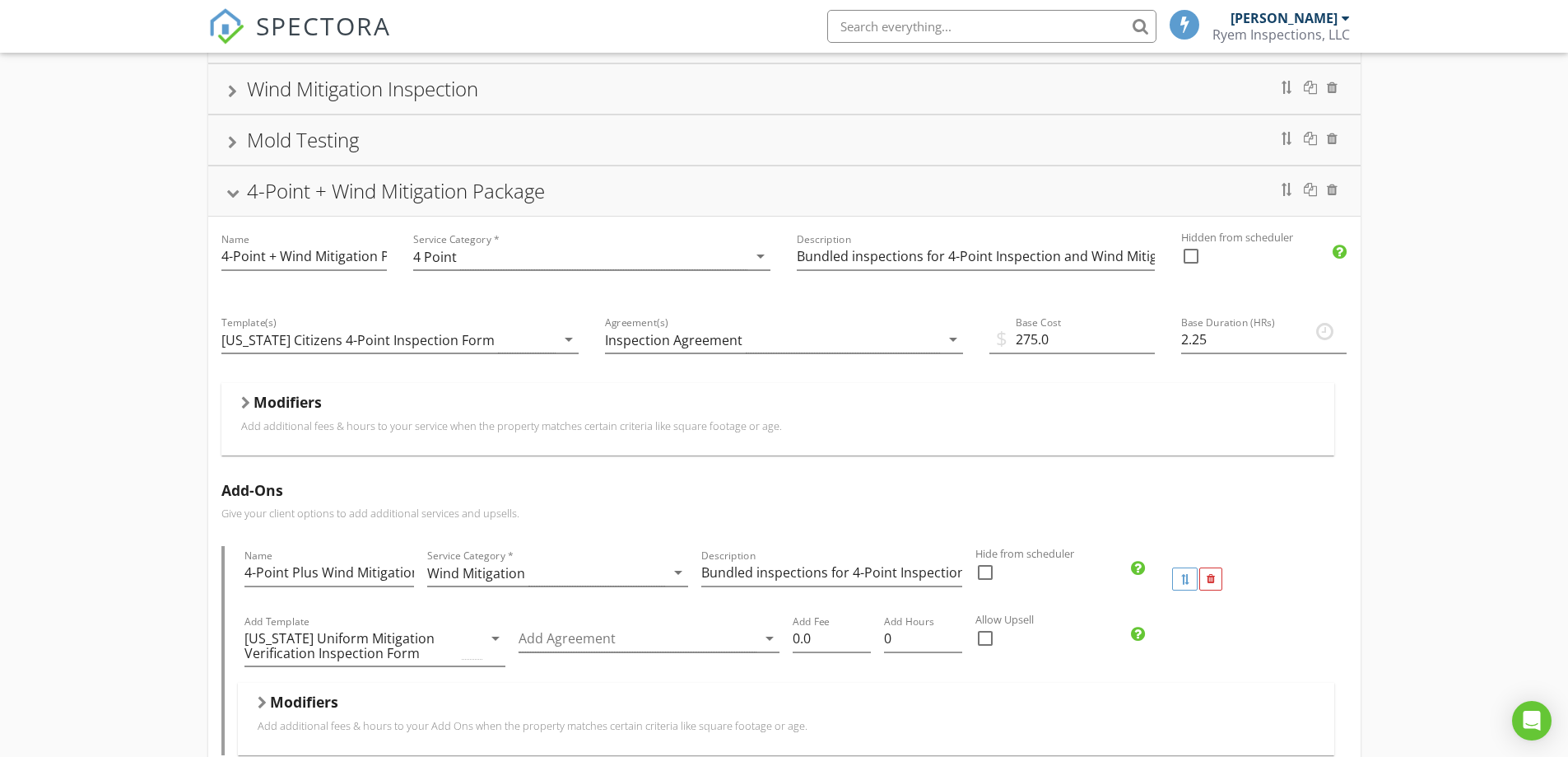
click at [247, 403] on div at bounding box center [246, 402] width 9 height 13
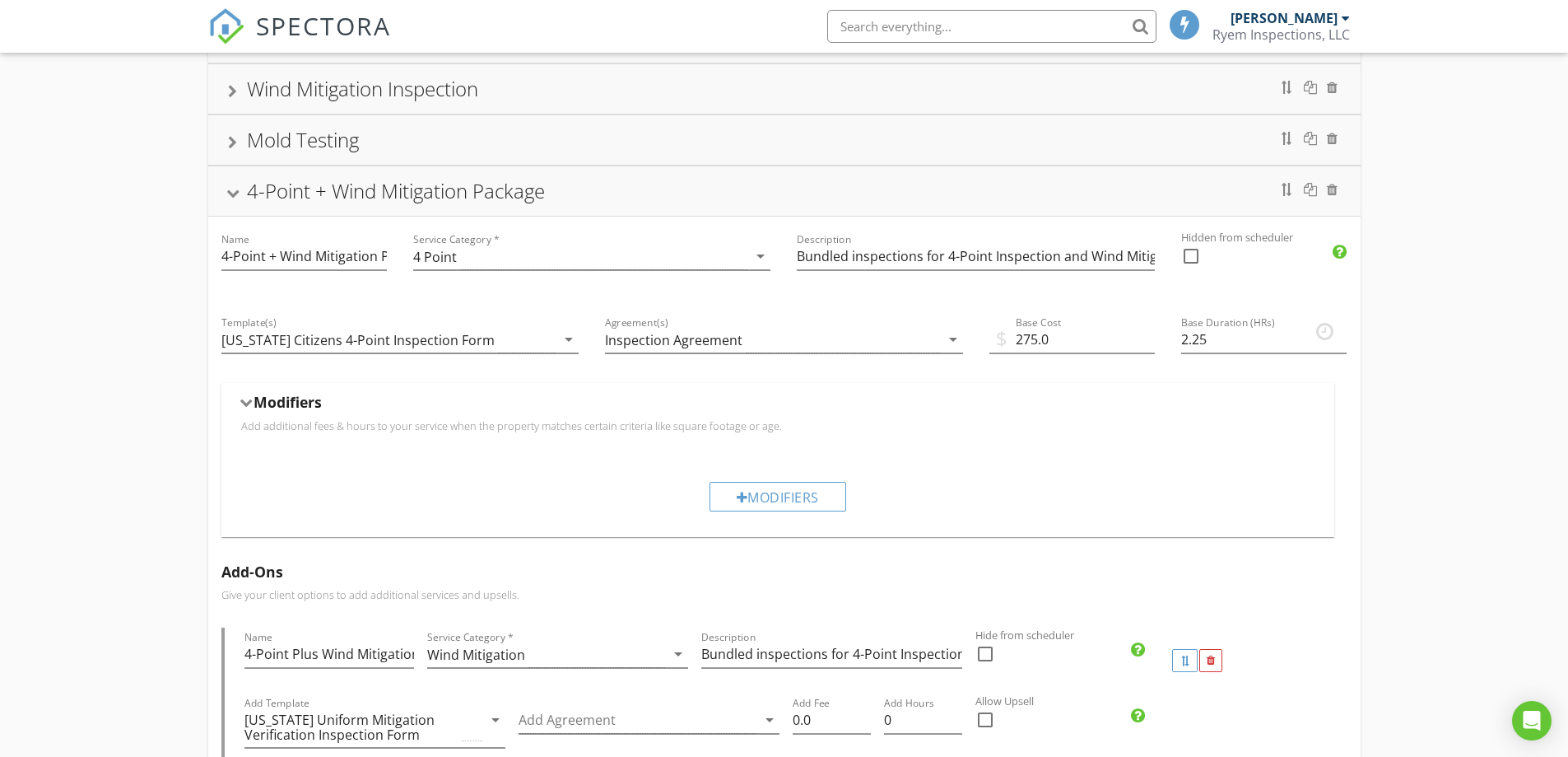
click at [247, 403] on div at bounding box center [246, 402] width 13 height 9
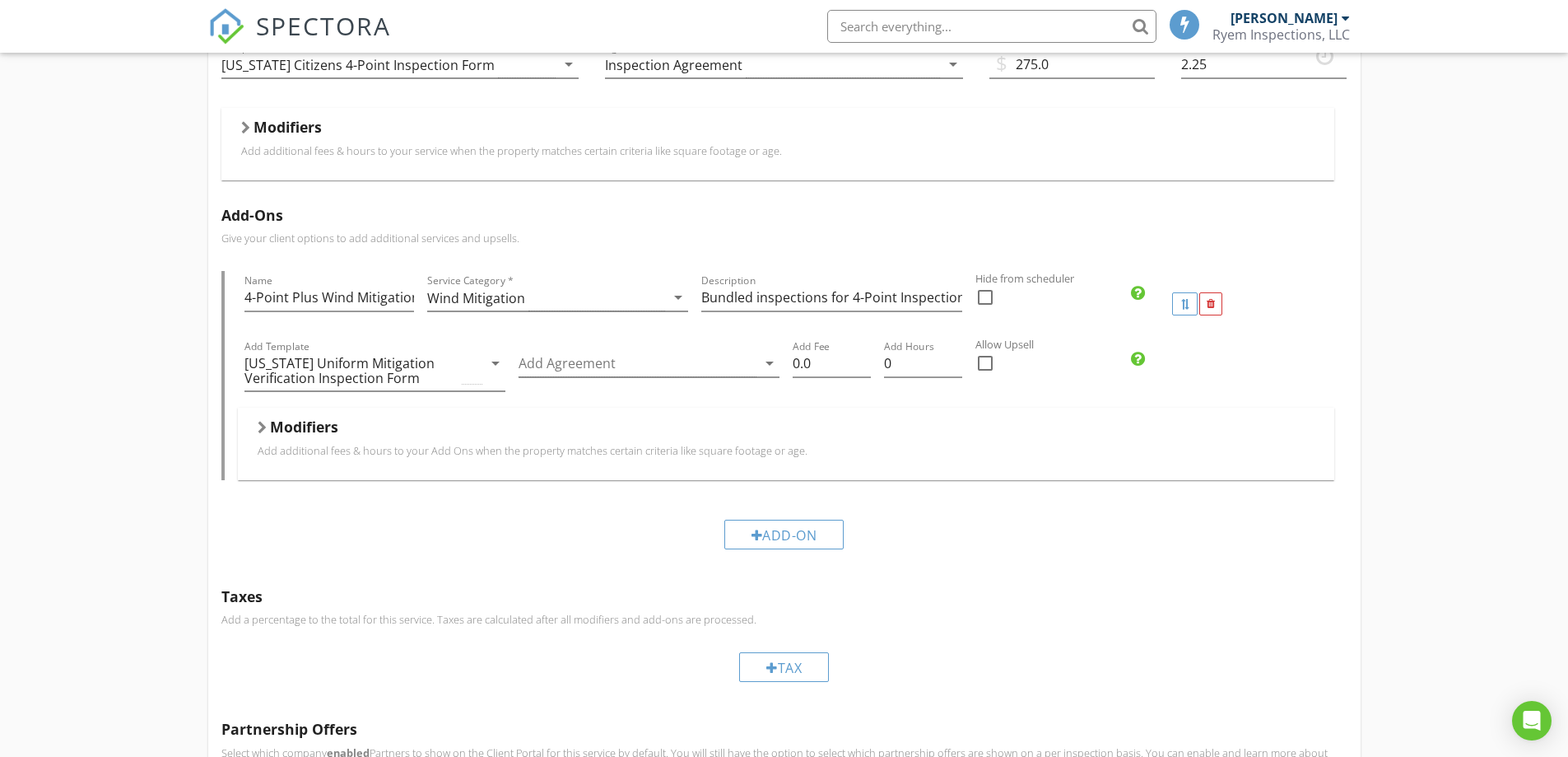
scroll to position [411, 0]
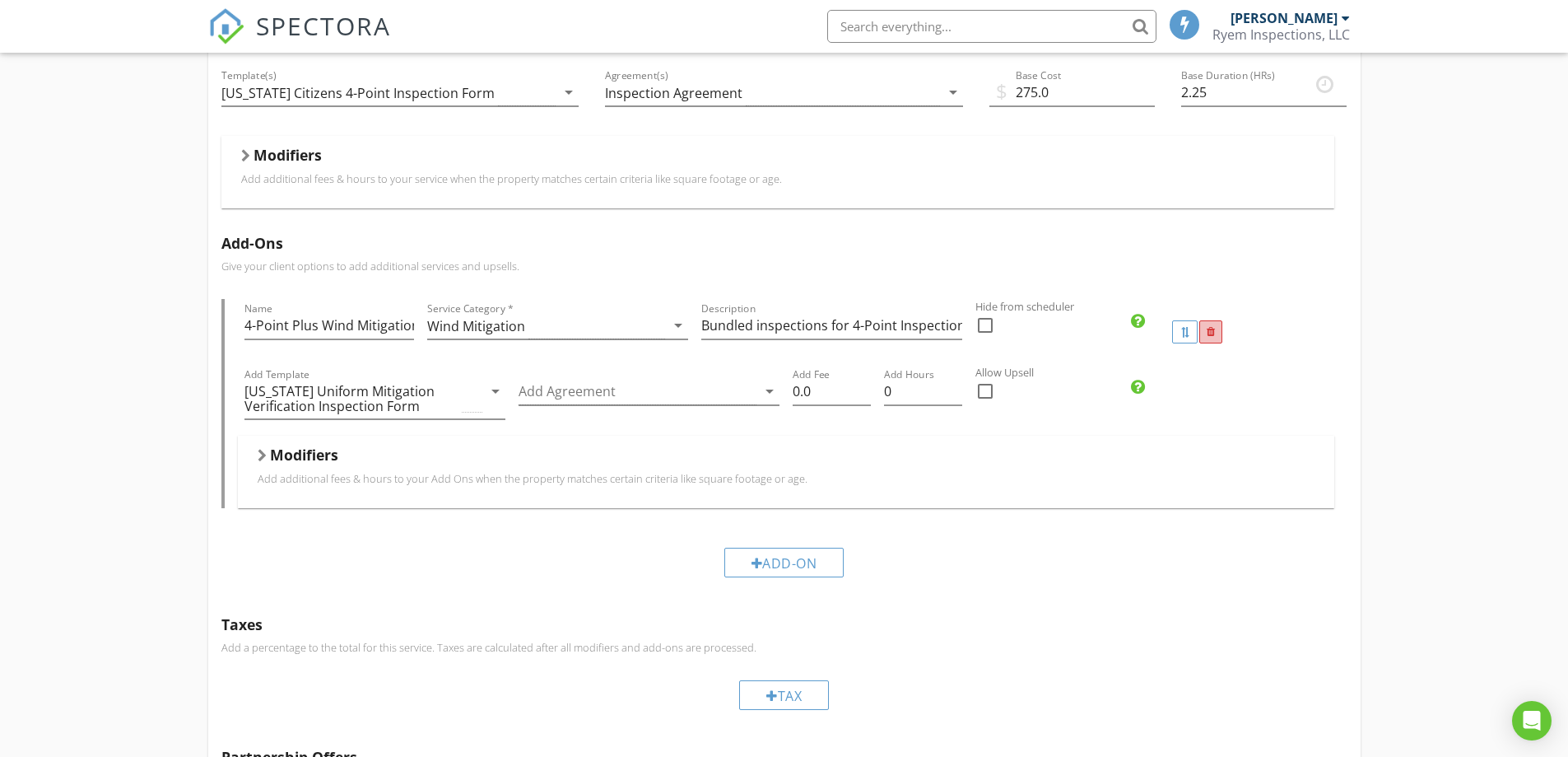
click at [1215, 332] on div at bounding box center [1211, 331] width 23 height 23
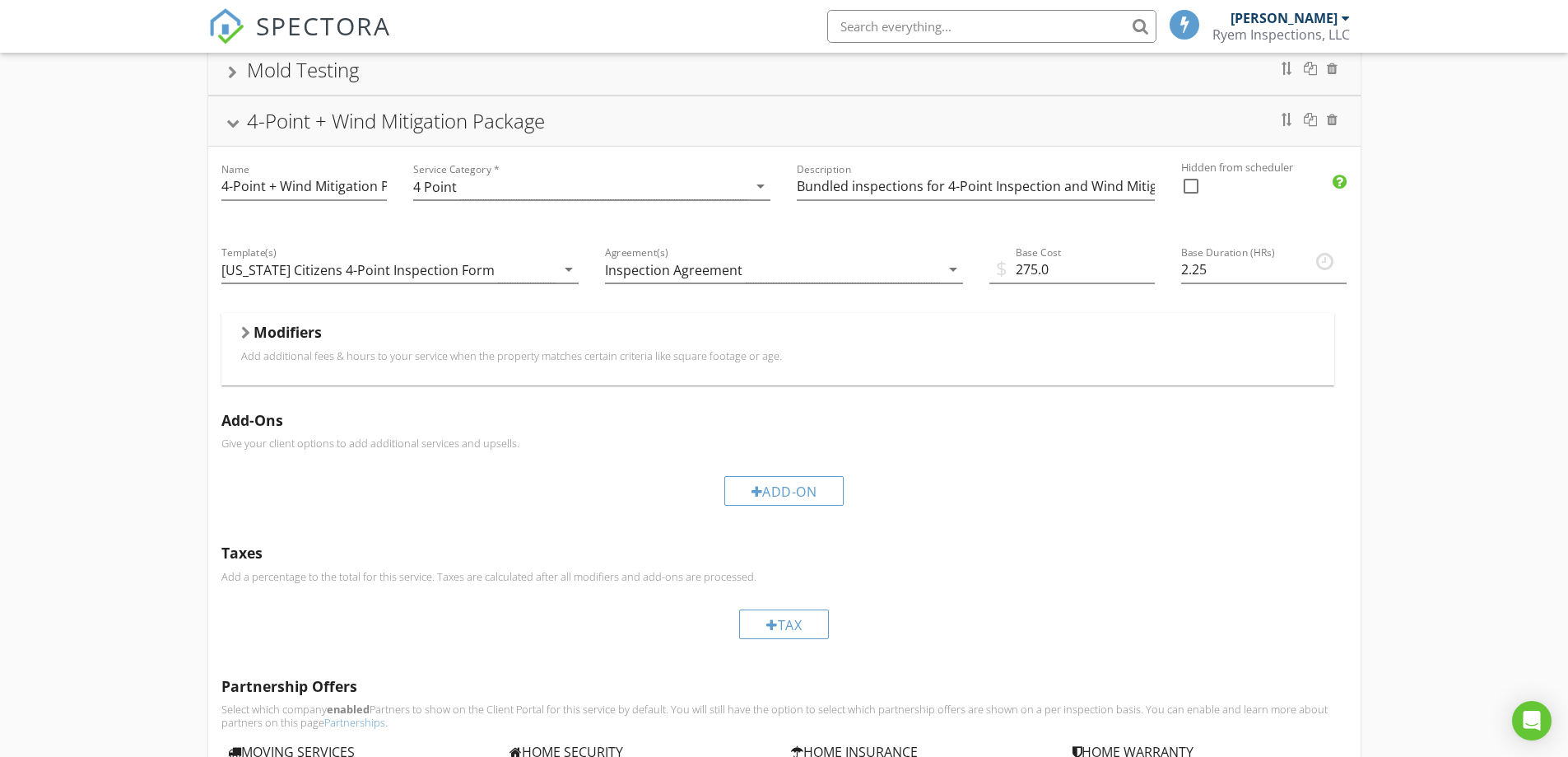
scroll to position [247, 0]
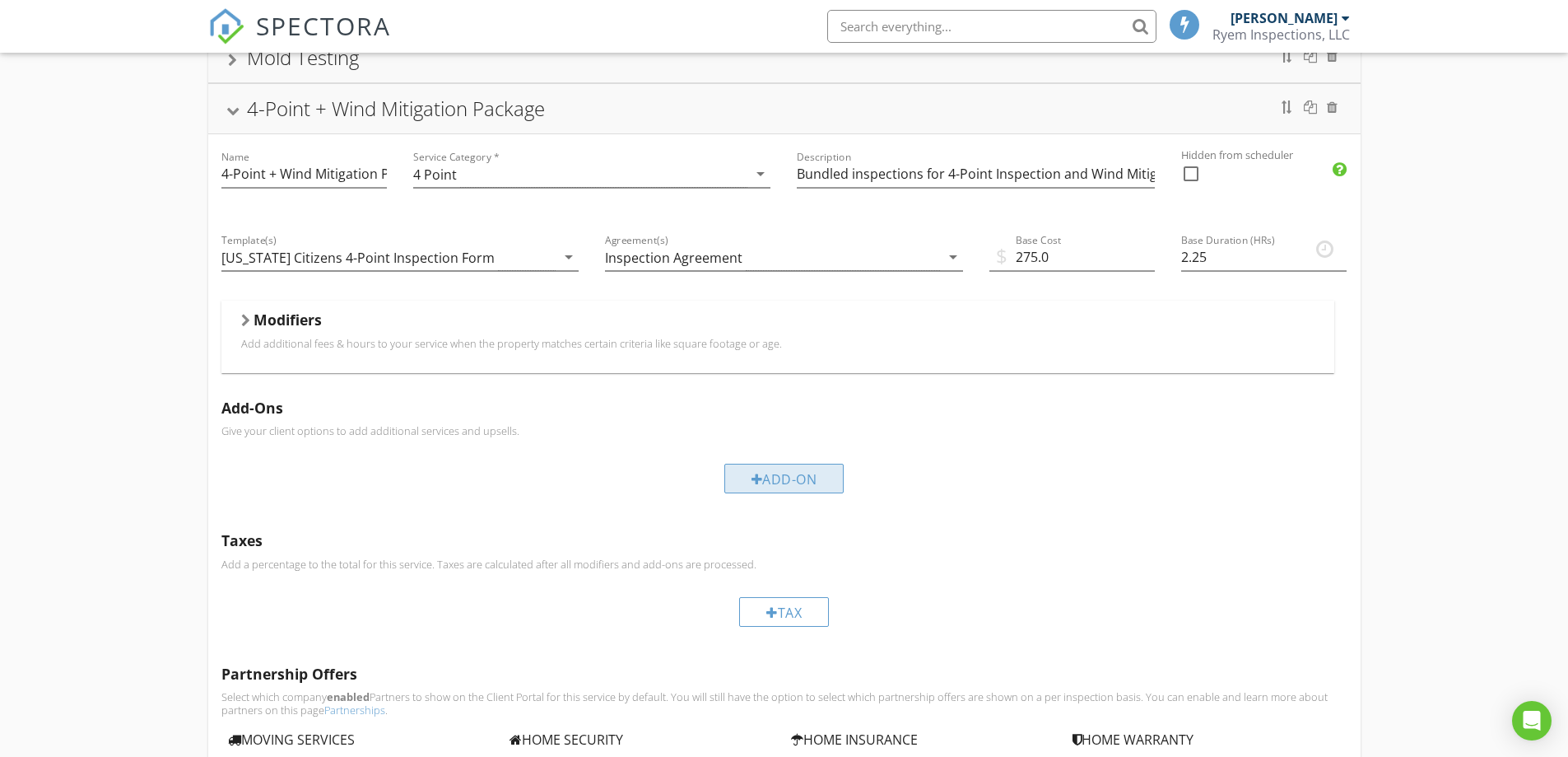
click at [746, 478] on div "Add-On" at bounding box center [785, 478] width 120 height 30
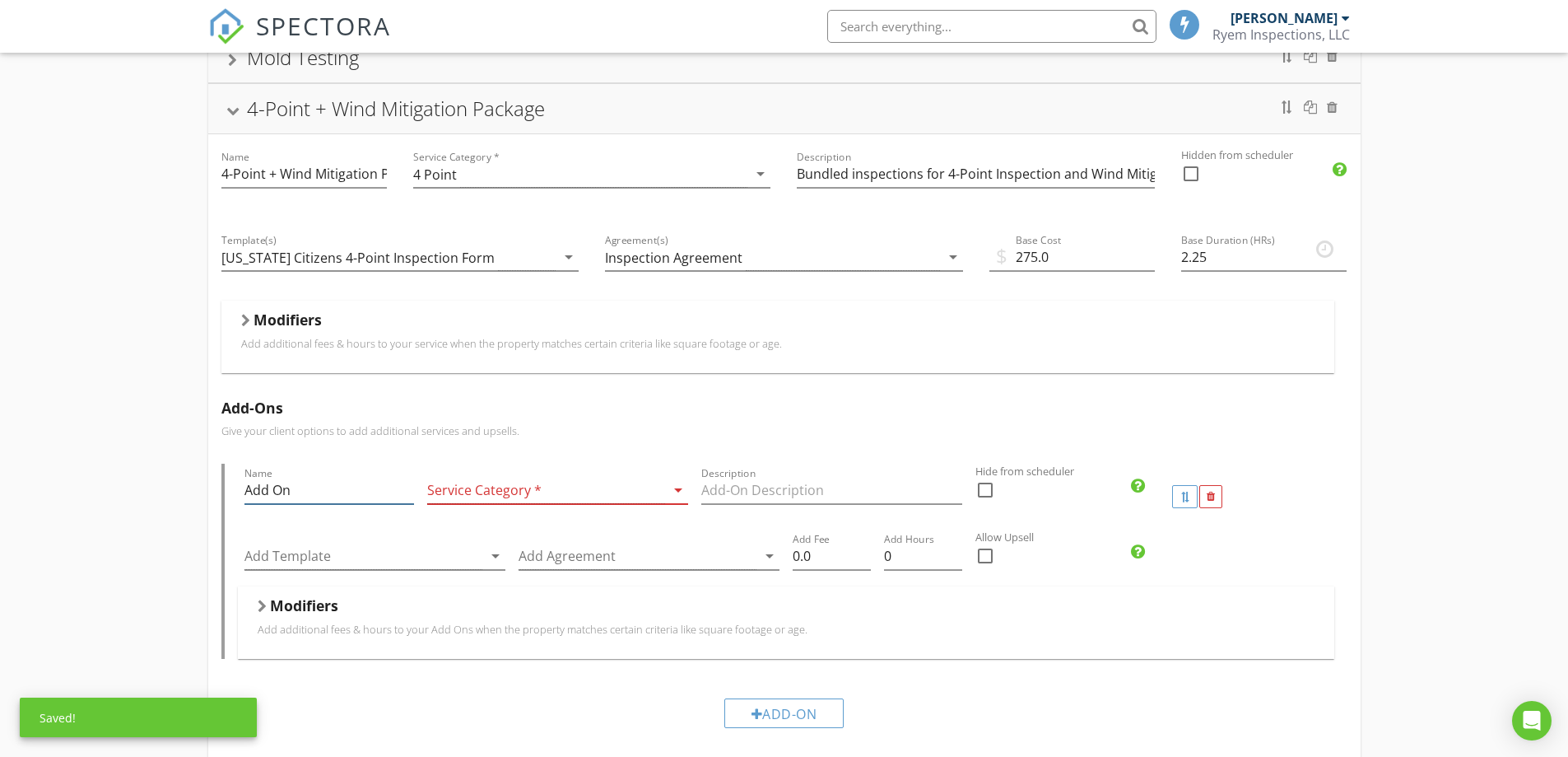
click at [340, 488] on input "Add On" at bounding box center [330, 490] width 170 height 27
click at [500, 482] on div at bounding box center [546, 490] width 238 height 27
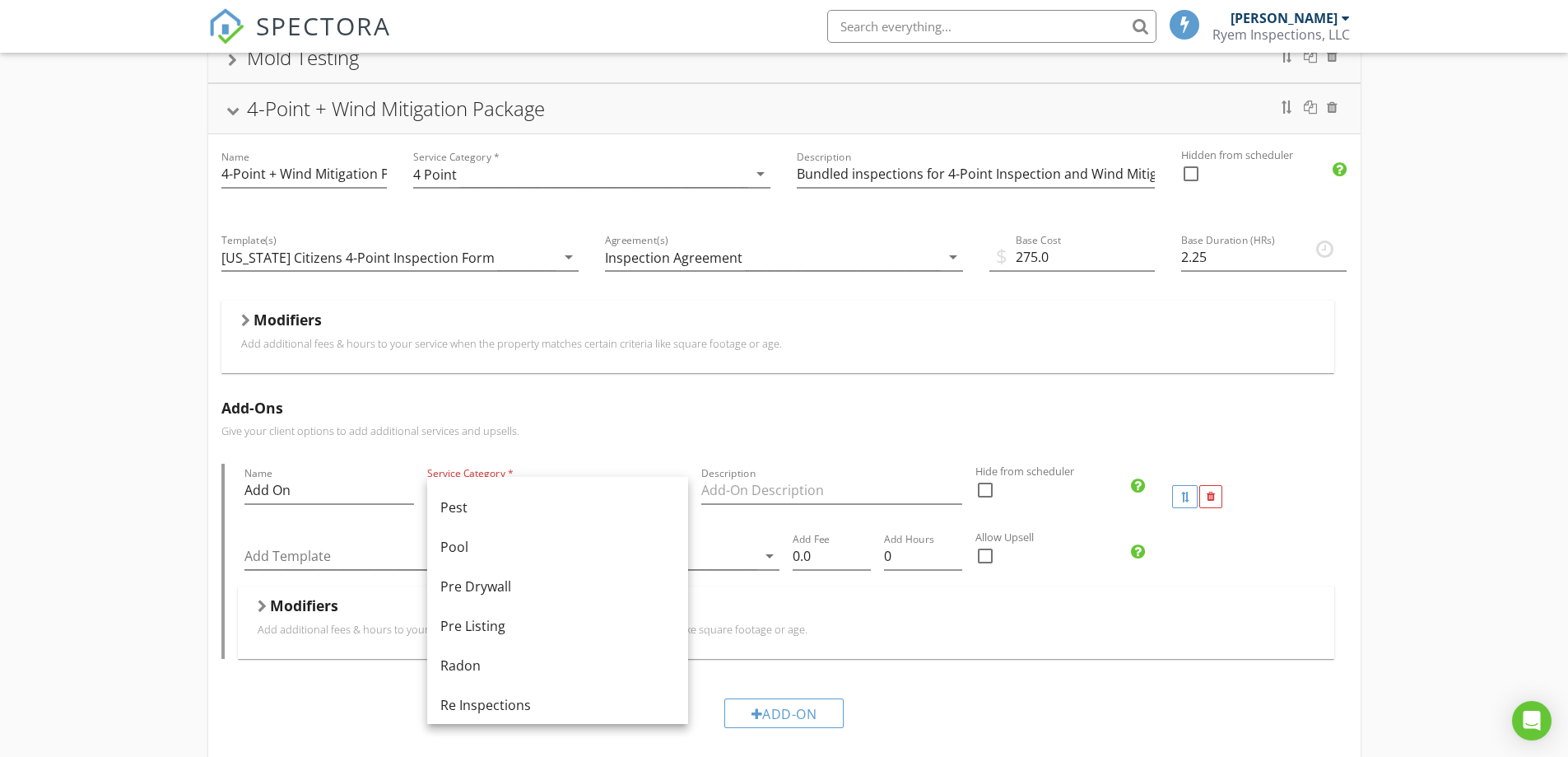
scroll to position [576, 0]
click at [465, 520] on div "Pool" at bounding box center [557, 520] width 235 height 20
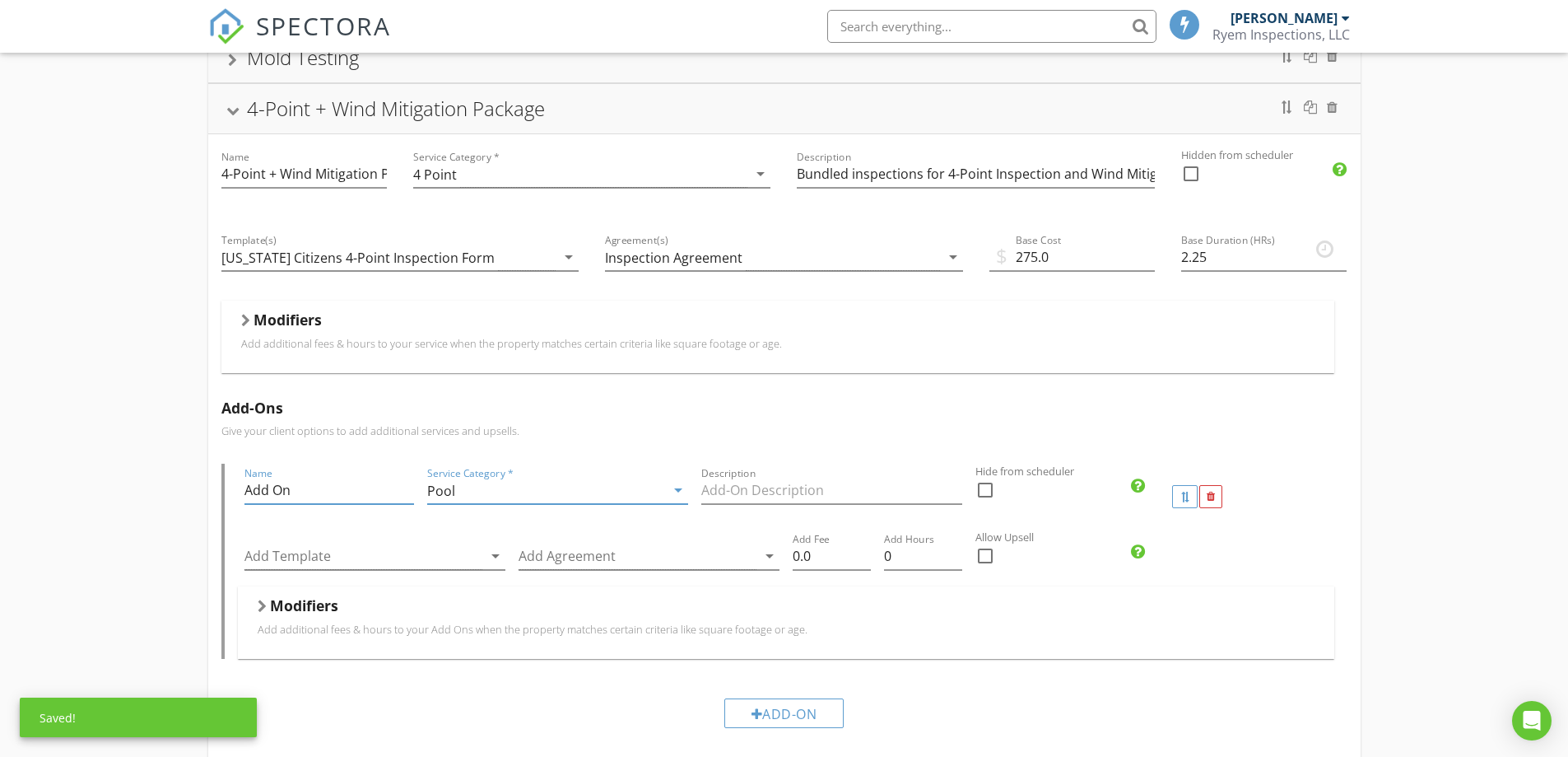
click at [307, 498] on input "Add On" at bounding box center [330, 490] width 170 height 27
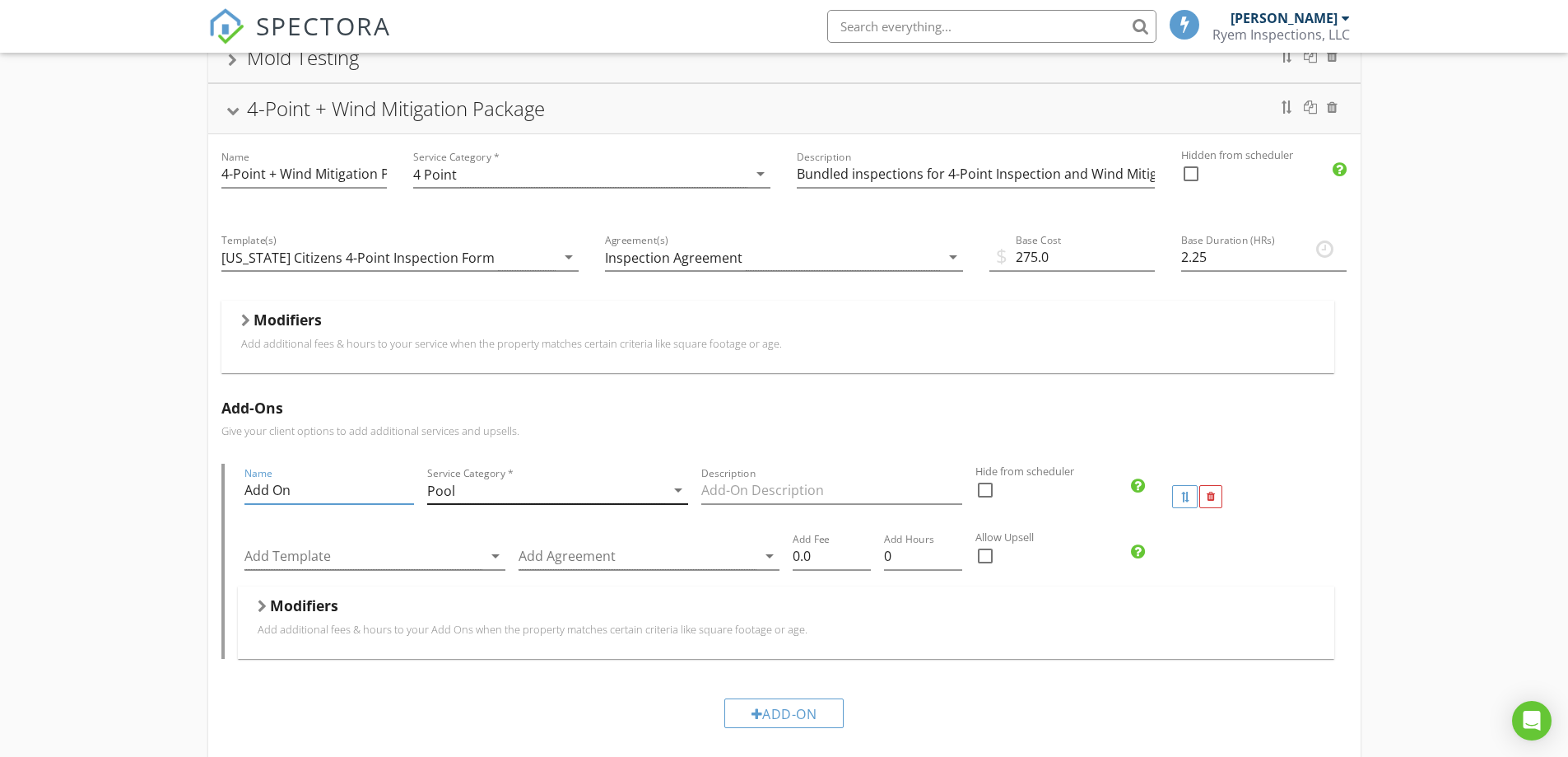
click at [552, 493] on div "Pool" at bounding box center [546, 490] width 238 height 27
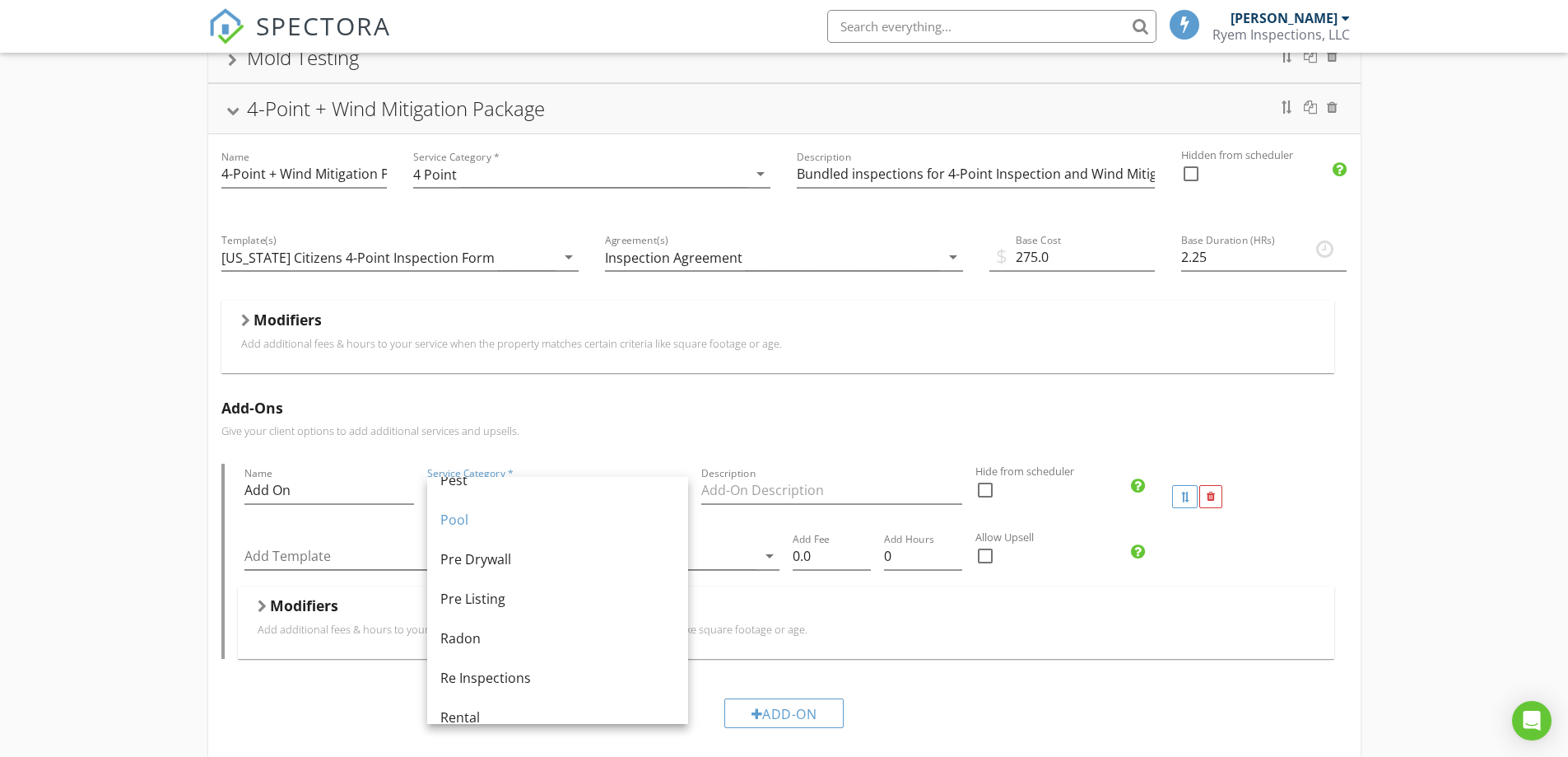
click at [805, 429] on p "Give your client options to add additional services and upsells." at bounding box center [785, 430] width 1126 height 13
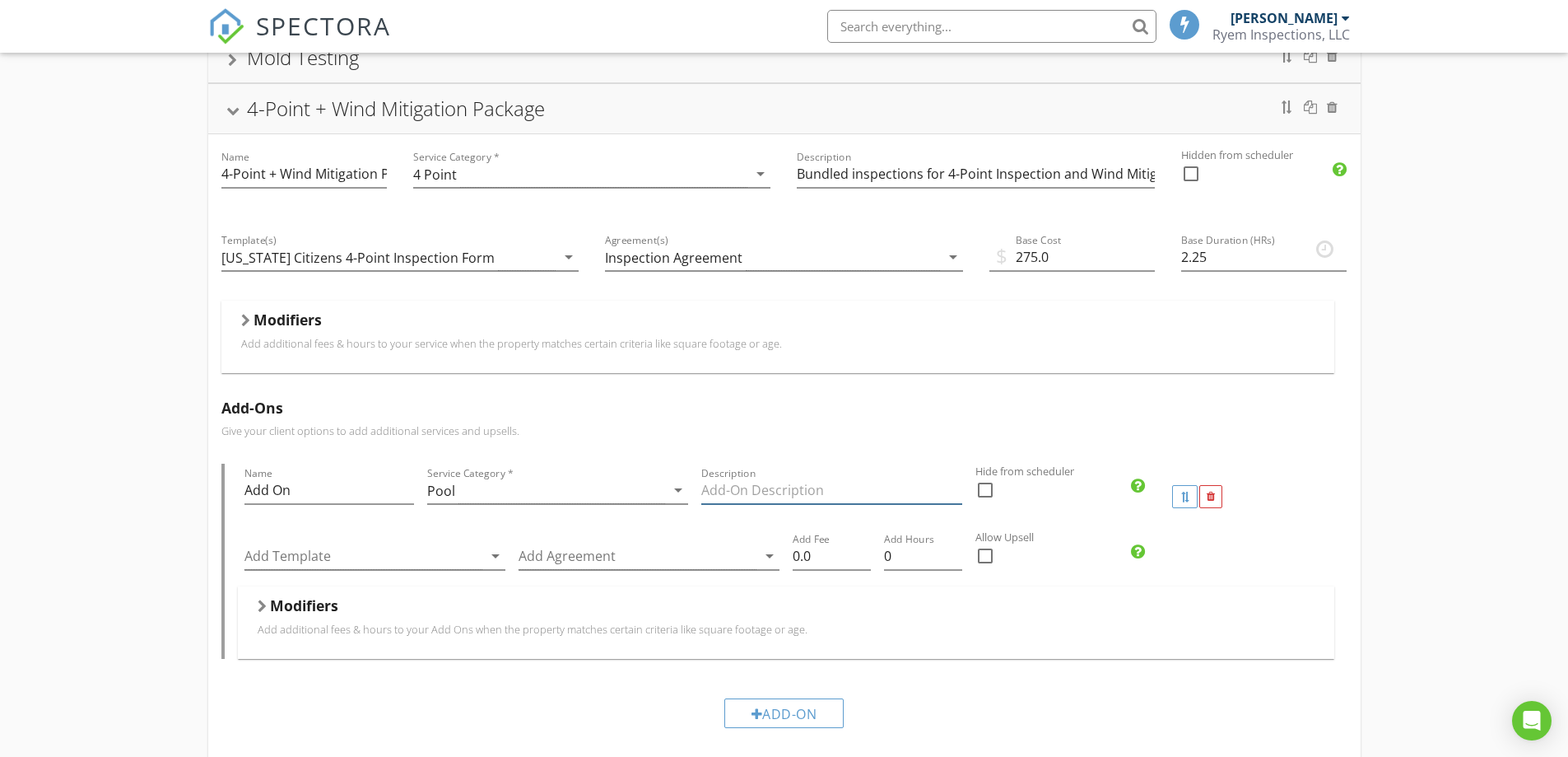
click at [819, 478] on input "Description" at bounding box center [832, 490] width 261 height 27
type input "Pool Inspection"
click at [379, 564] on div at bounding box center [364, 556] width 238 height 27
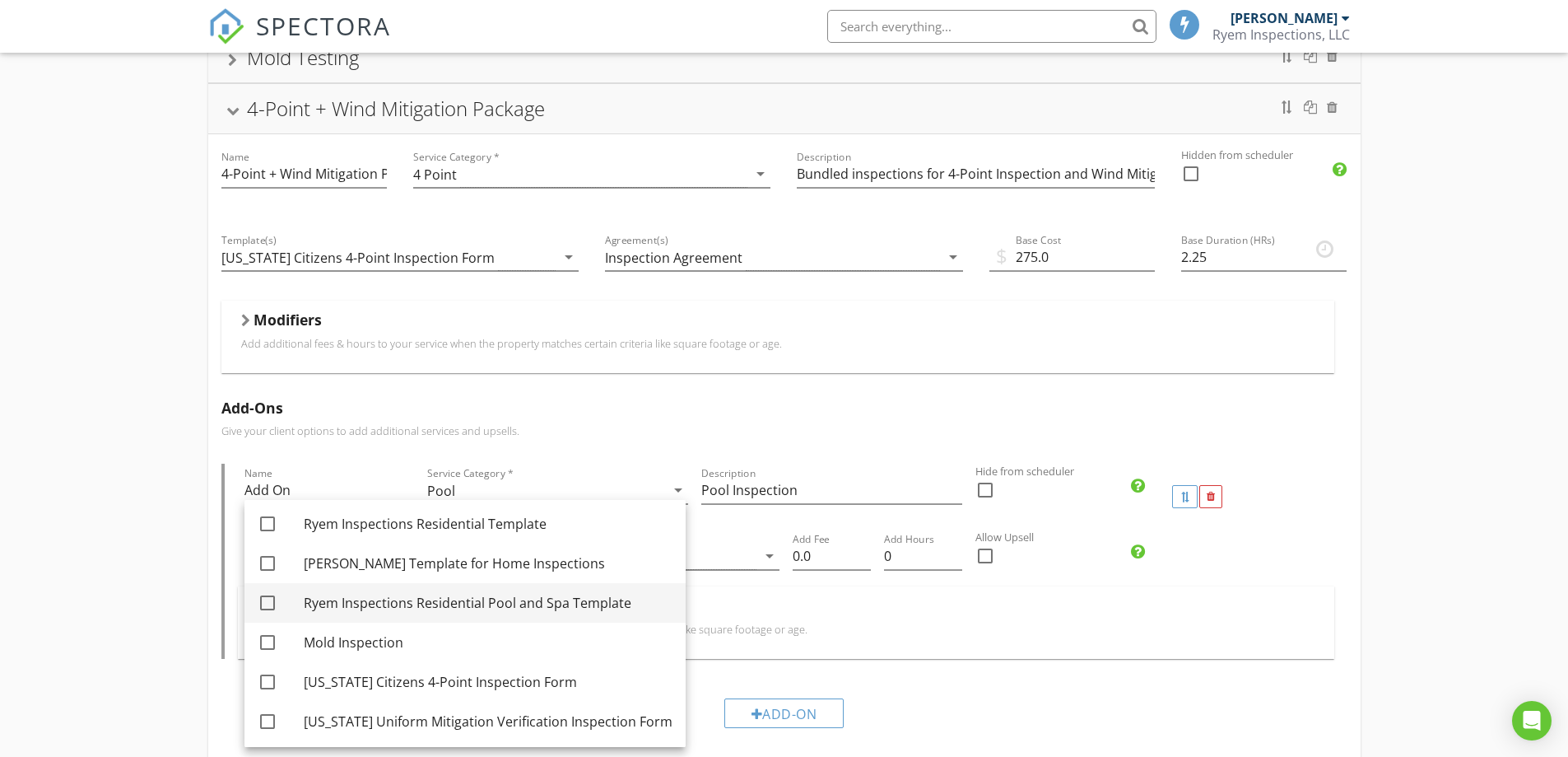
scroll to position [3, 0]
click at [594, 599] on div "Ryem Inspections Residential Pool and Spa Template" at bounding box center [488, 602] width 369 height 20
checkbox input "true"
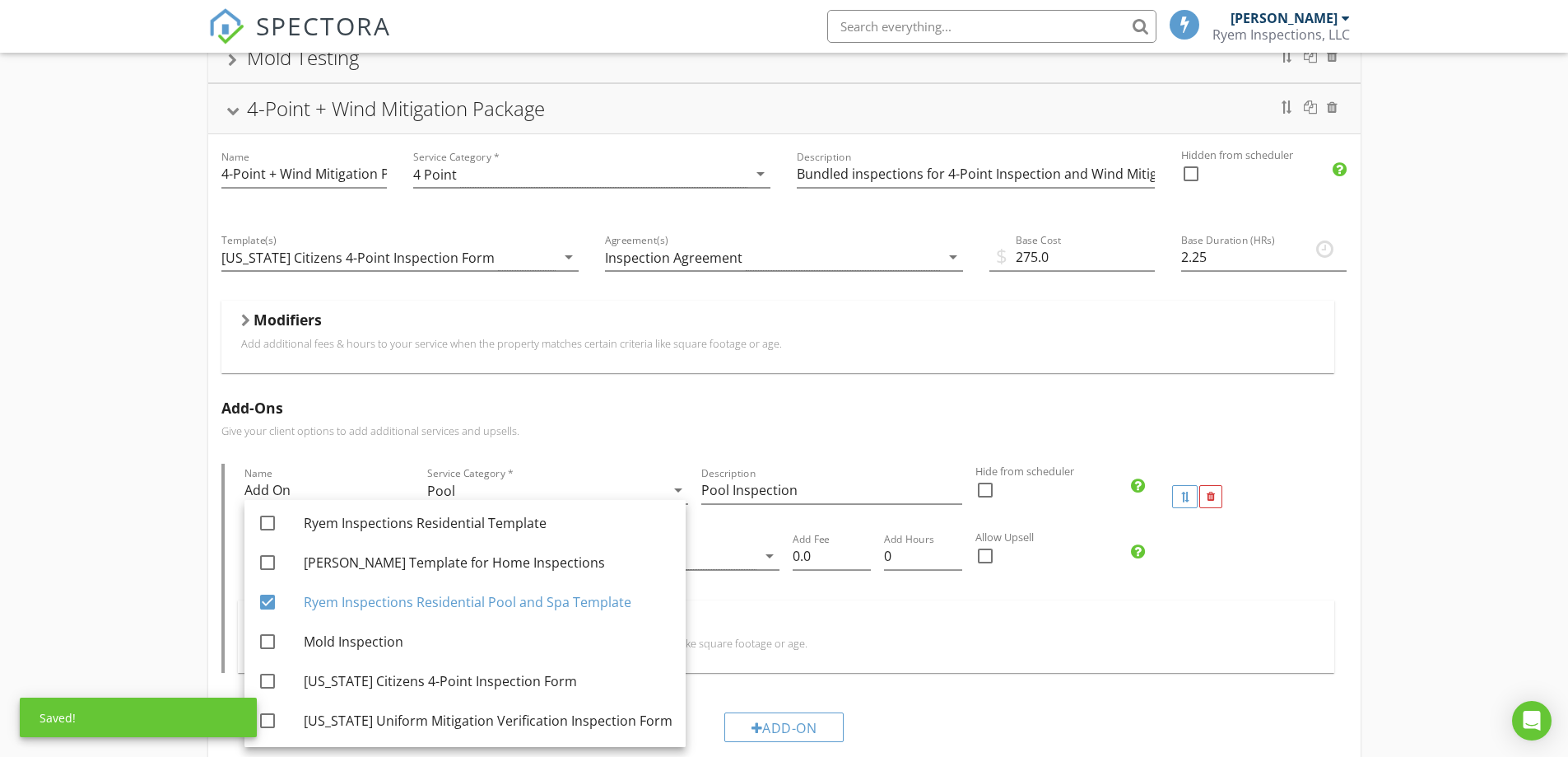
click at [1340, 517] on div "Name Add On Service Category * Pool arrow_drop_down Description Pool Inspection…" at bounding box center [785, 567] width 1126 height 209
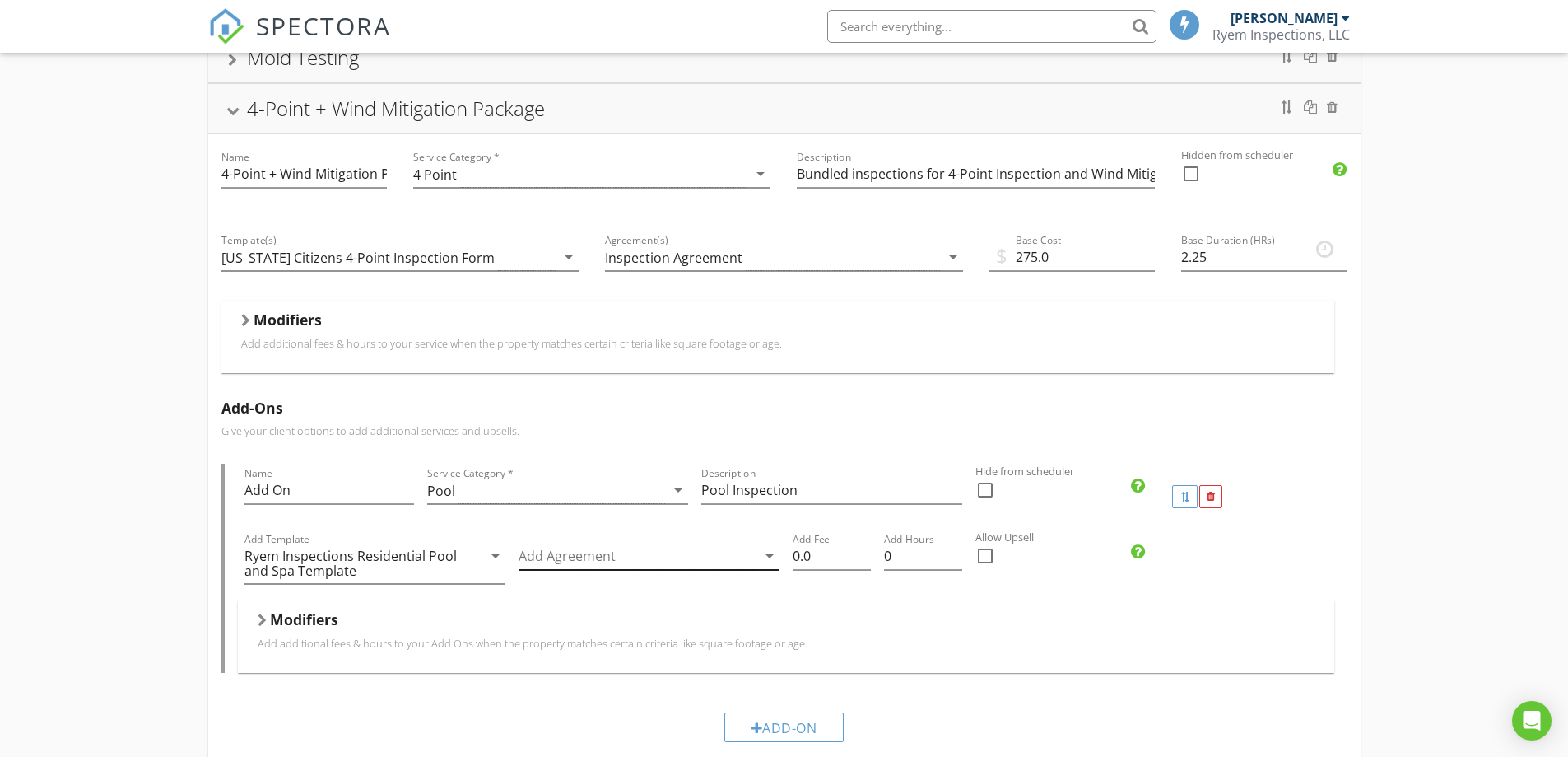
click at [571, 554] on div at bounding box center [637, 556] width 238 height 27
click at [662, 563] on div "Inspection Agreement" at bounding box center [672, 569] width 189 height 20
checkbox input "true"
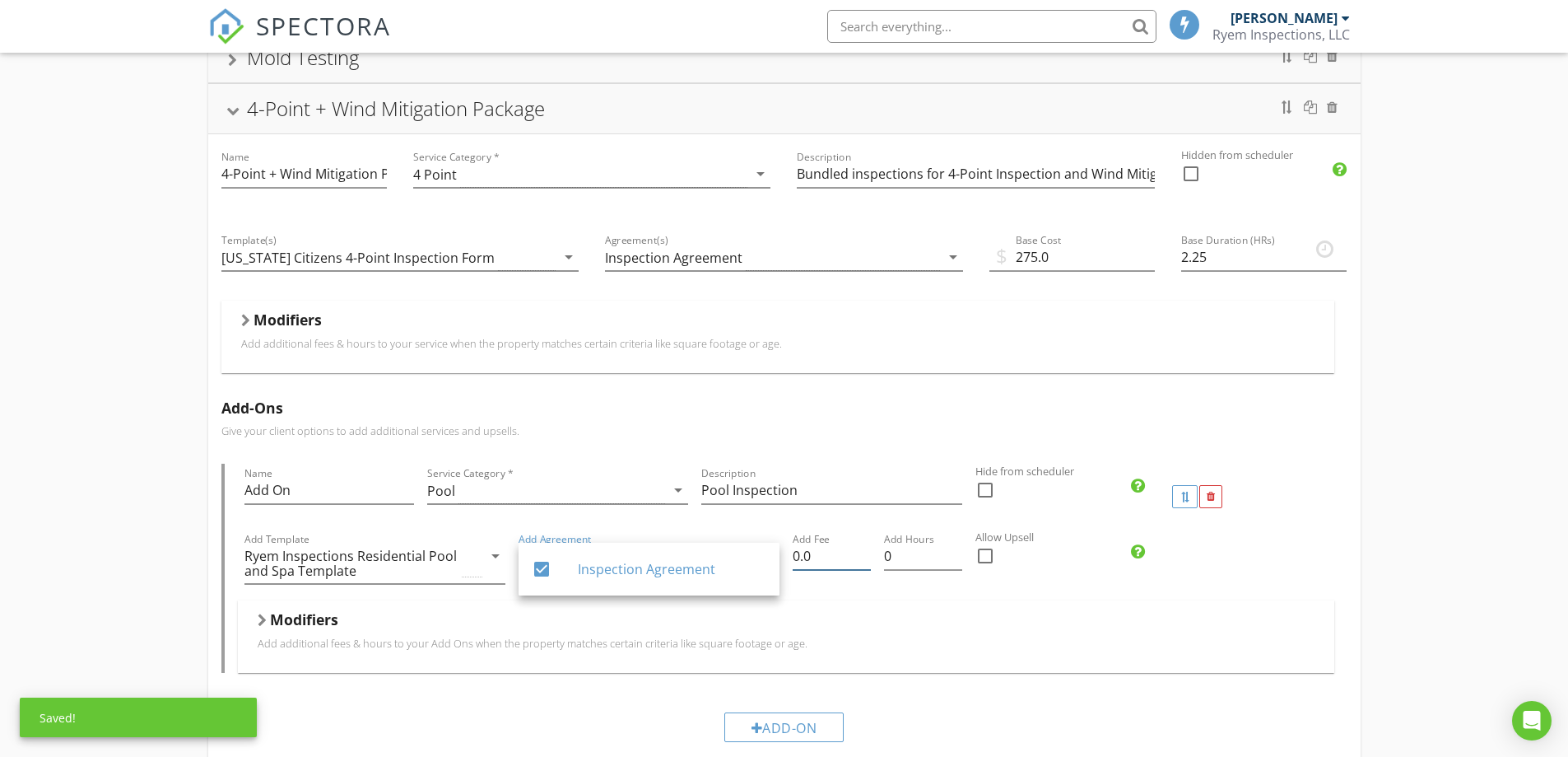
click at [830, 557] on input "0.0" at bounding box center [832, 556] width 78 height 27
drag, startPoint x: 833, startPoint y: 557, endPoint x: 772, endPoint y: 557, distance: 61.0
click at [773, 557] on div "Add Template Ryem Inspections Residential Pool and Spa Template arrow_drop_down…" at bounding box center [786, 565] width 1096 height 71
type input "100.00"
click at [1342, 518] on div "Name Add On Service Category * Pool arrow_drop_down Description Pool Inspection…" at bounding box center [785, 567] width 1126 height 209
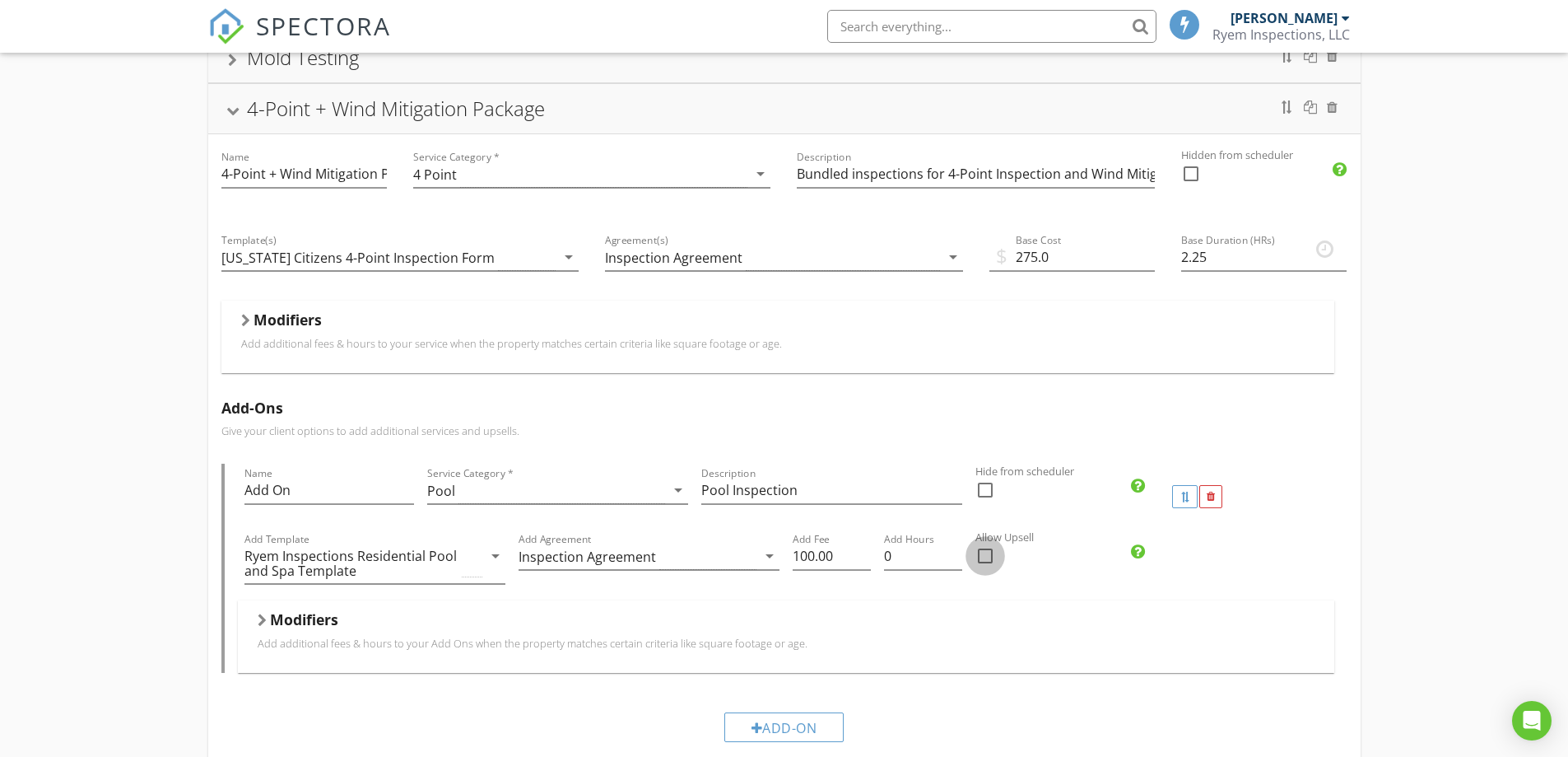
click at [993, 561] on div at bounding box center [985, 556] width 28 height 28
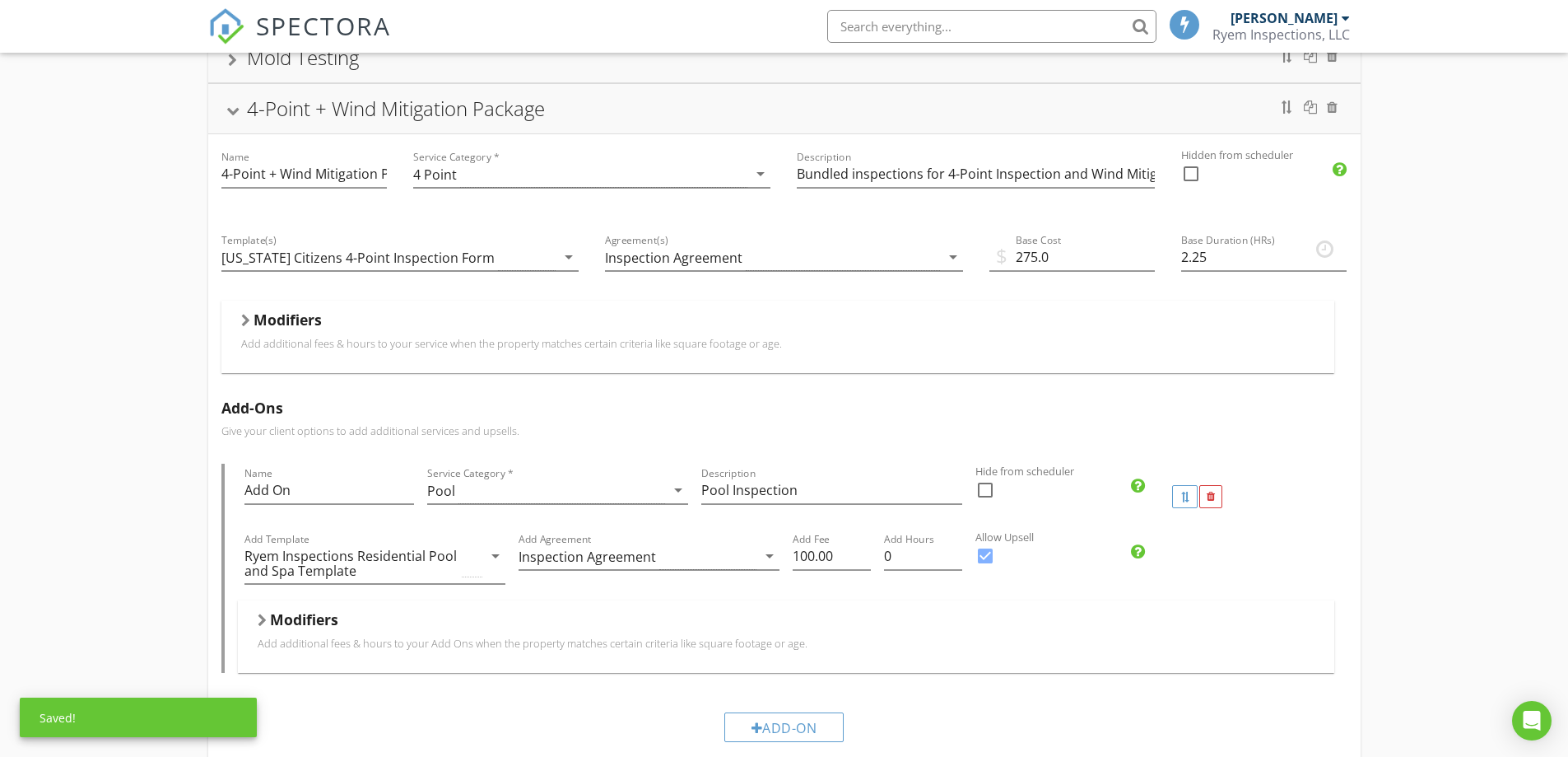
click at [986, 557] on div at bounding box center [985, 556] width 28 height 28
checkbox input "false"
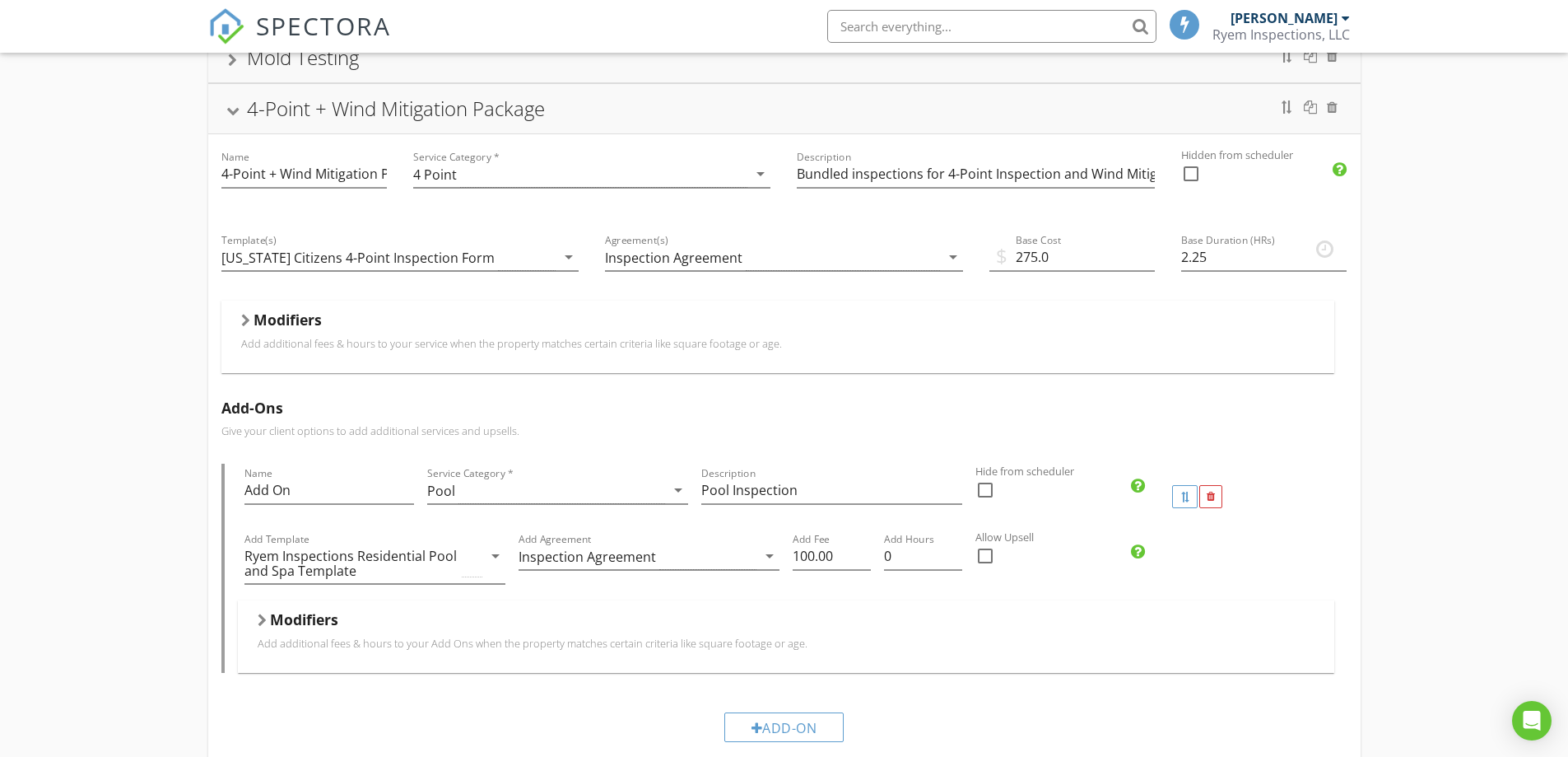
click at [1401, 516] on div "4-Point Inspection Wind Mitigation Inspection Mold Testing 4-Point + Wind Mitig…" at bounding box center [784, 584] width 1568 height 1360
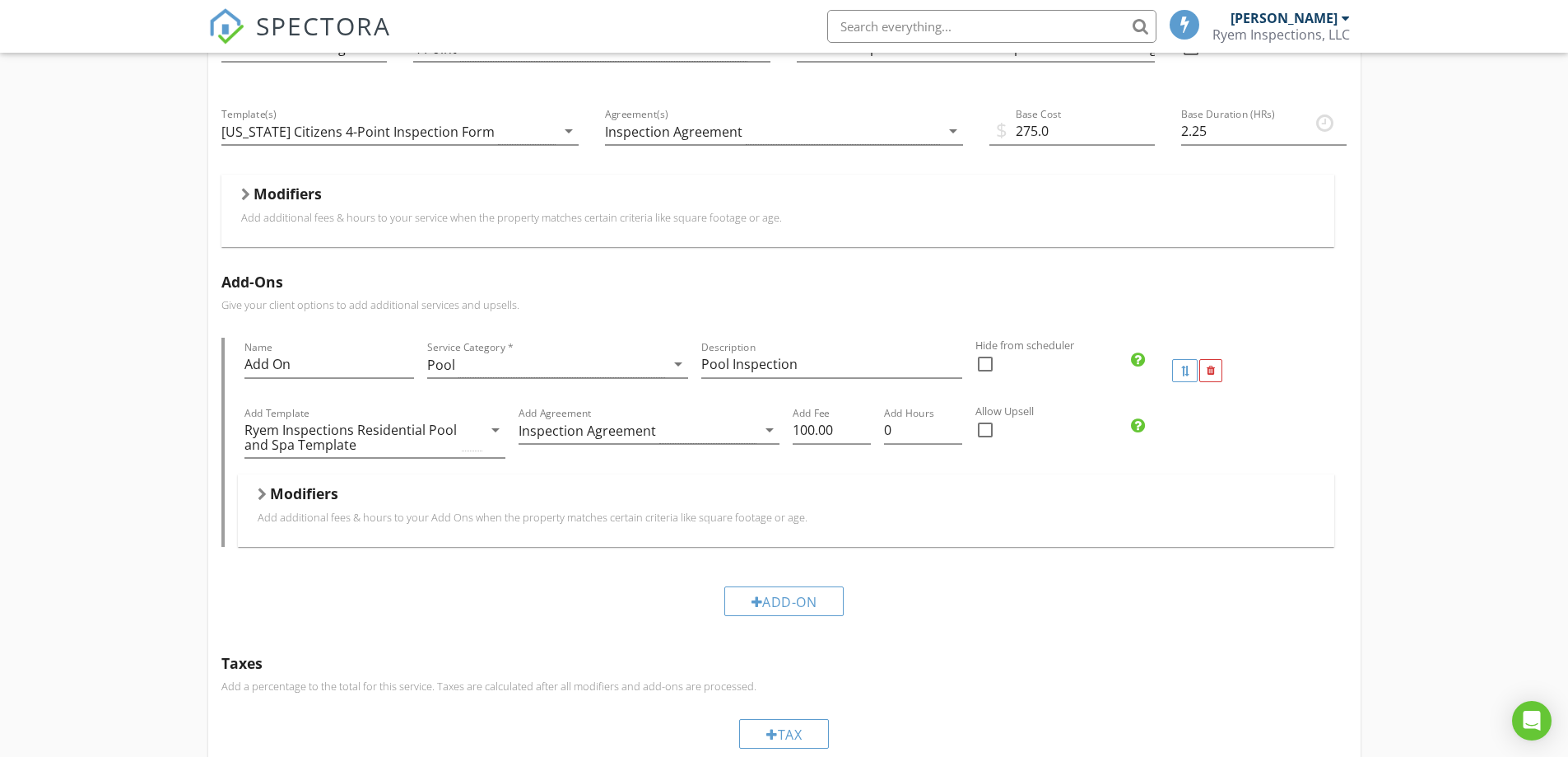
scroll to position [411, 0]
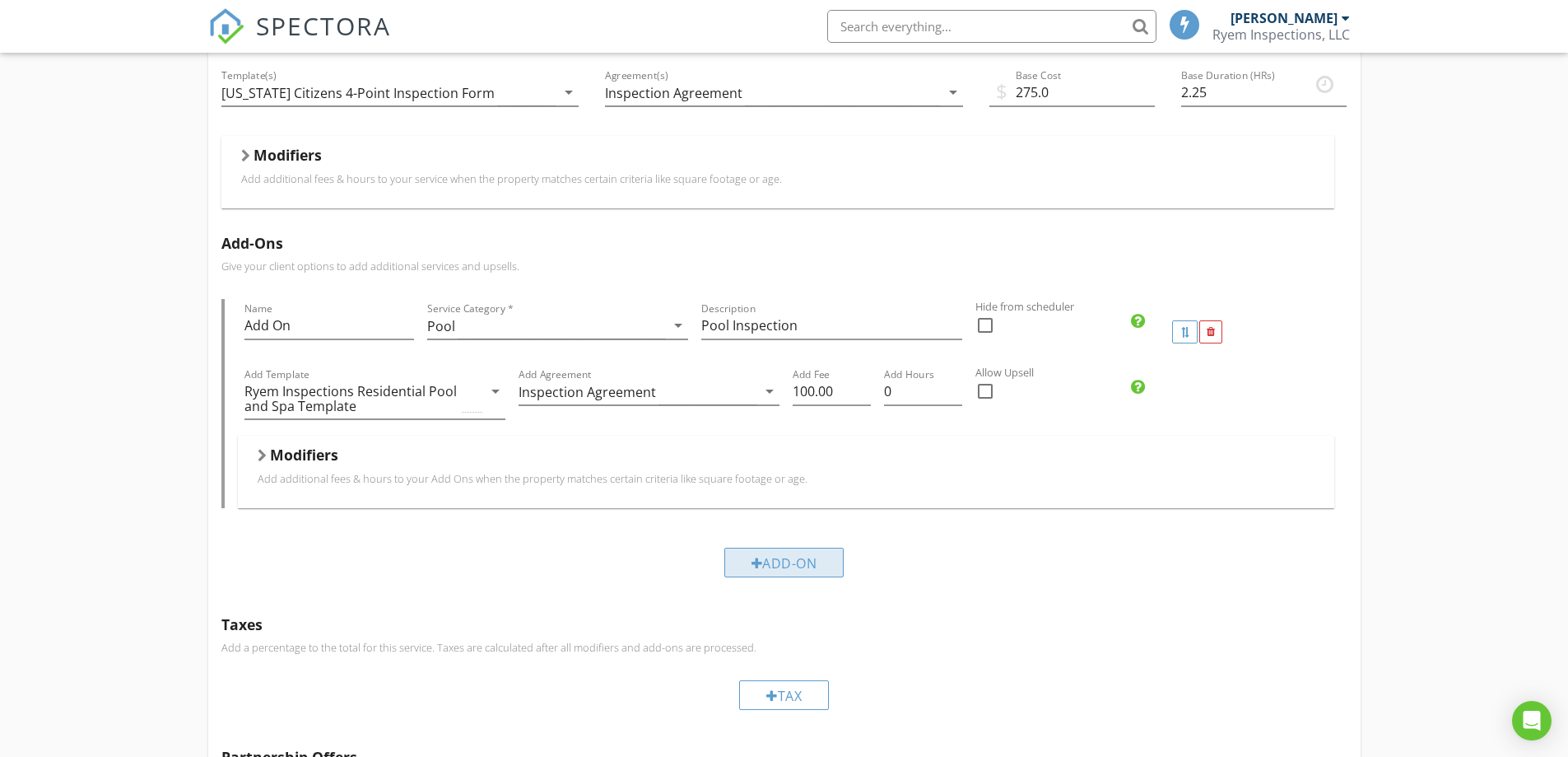
click at [806, 562] on div "Add-On" at bounding box center [785, 562] width 120 height 30
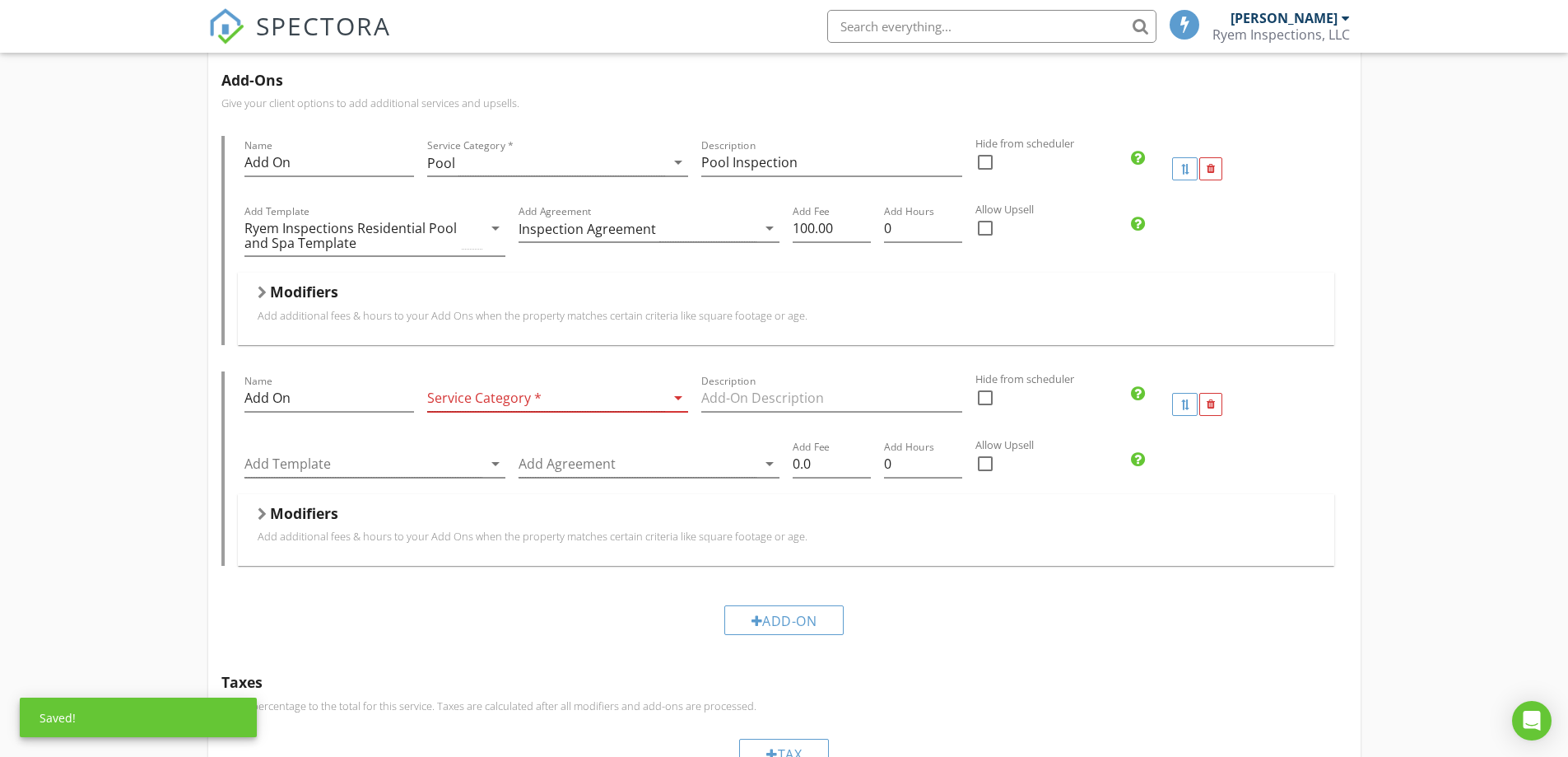
scroll to position [576, 0]
click at [480, 399] on div at bounding box center [546, 396] width 238 height 27
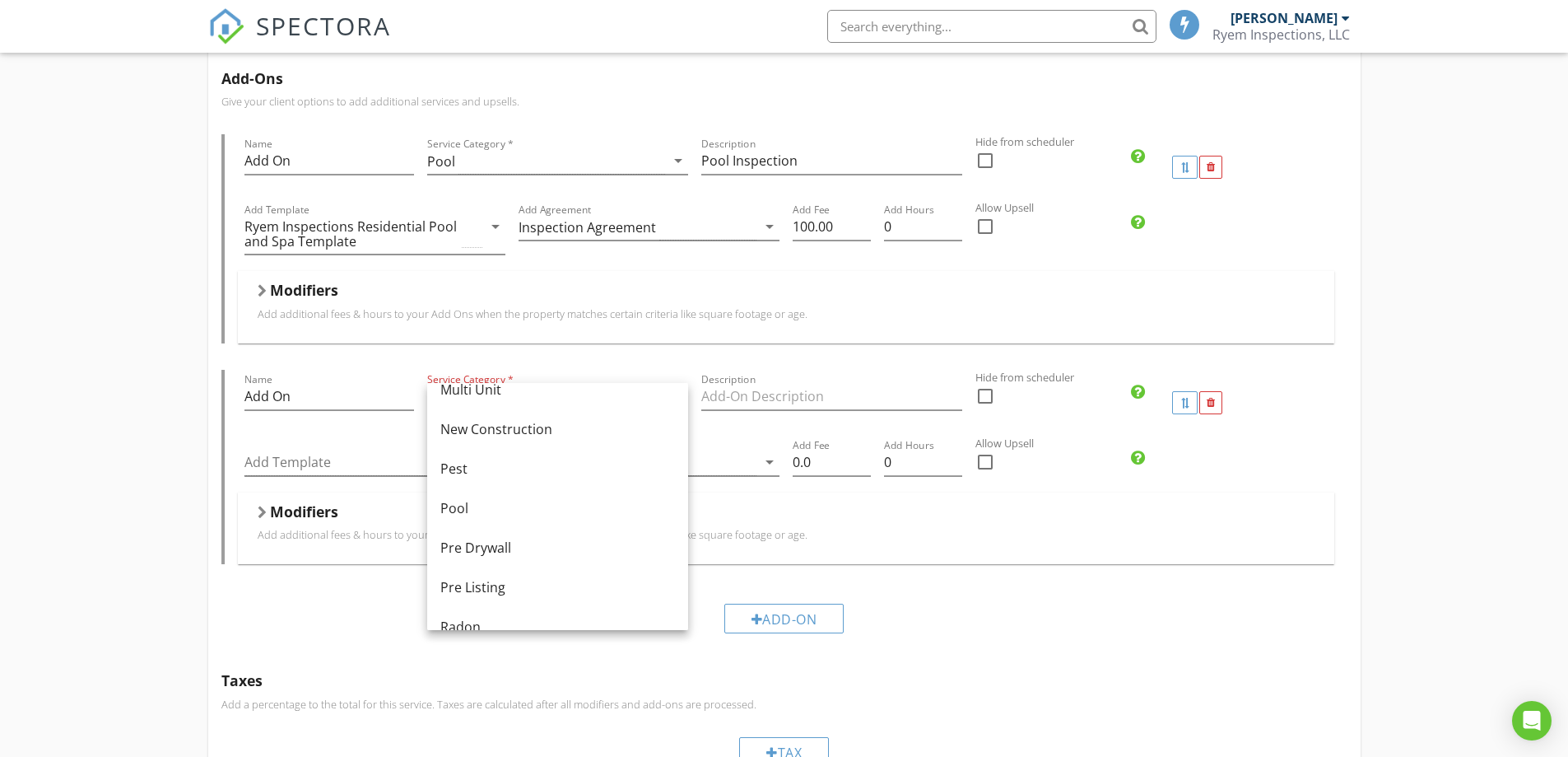
scroll to position [329, 0]
click at [480, 512] on div "Mold" at bounding box center [557, 515] width 235 height 20
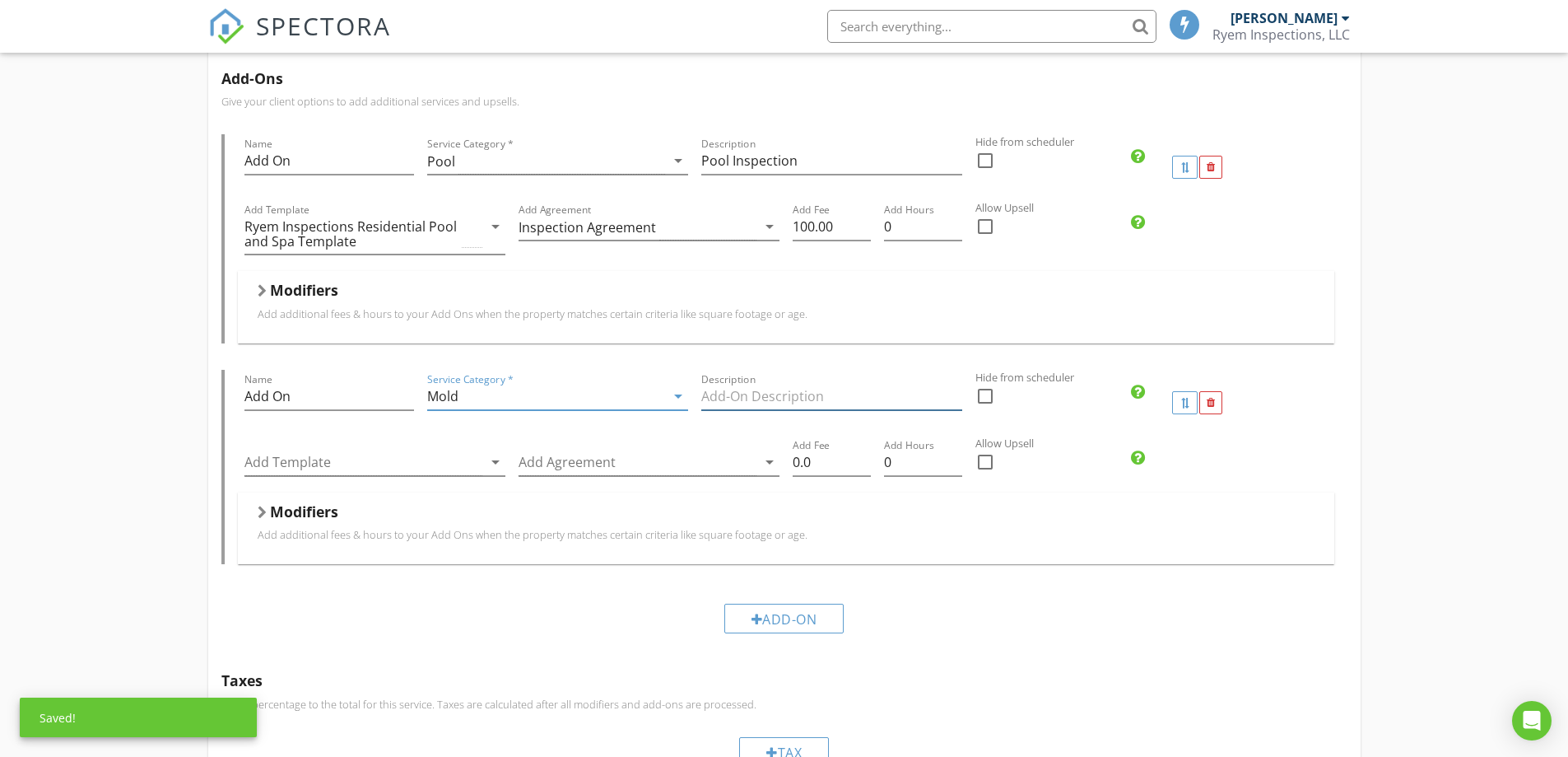
click at [782, 396] on input "Description" at bounding box center [832, 396] width 261 height 27
drag, startPoint x: 818, startPoint y: 396, endPoint x: 673, endPoint y: 384, distance: 145.5
click at [673, 384] on div "Name Add On Service Category * Mold arrow_drop_down Description Mold Inspection…" at bounding box center [786, 402] width 1096 height 66
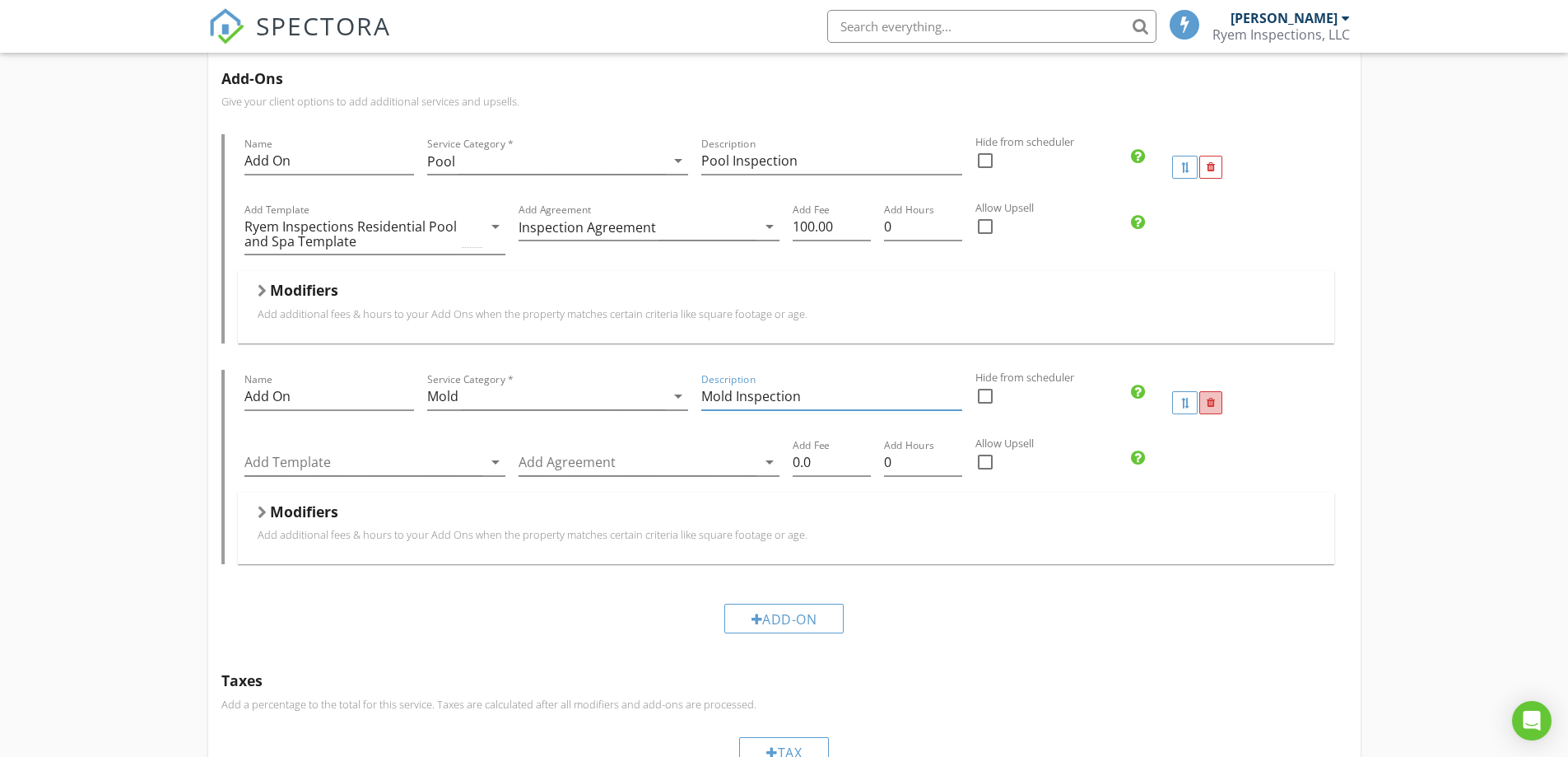
type input "Mold Inspection"
click at [1214, 405] on div at bounding box center [1211, 402] width 8 height 11
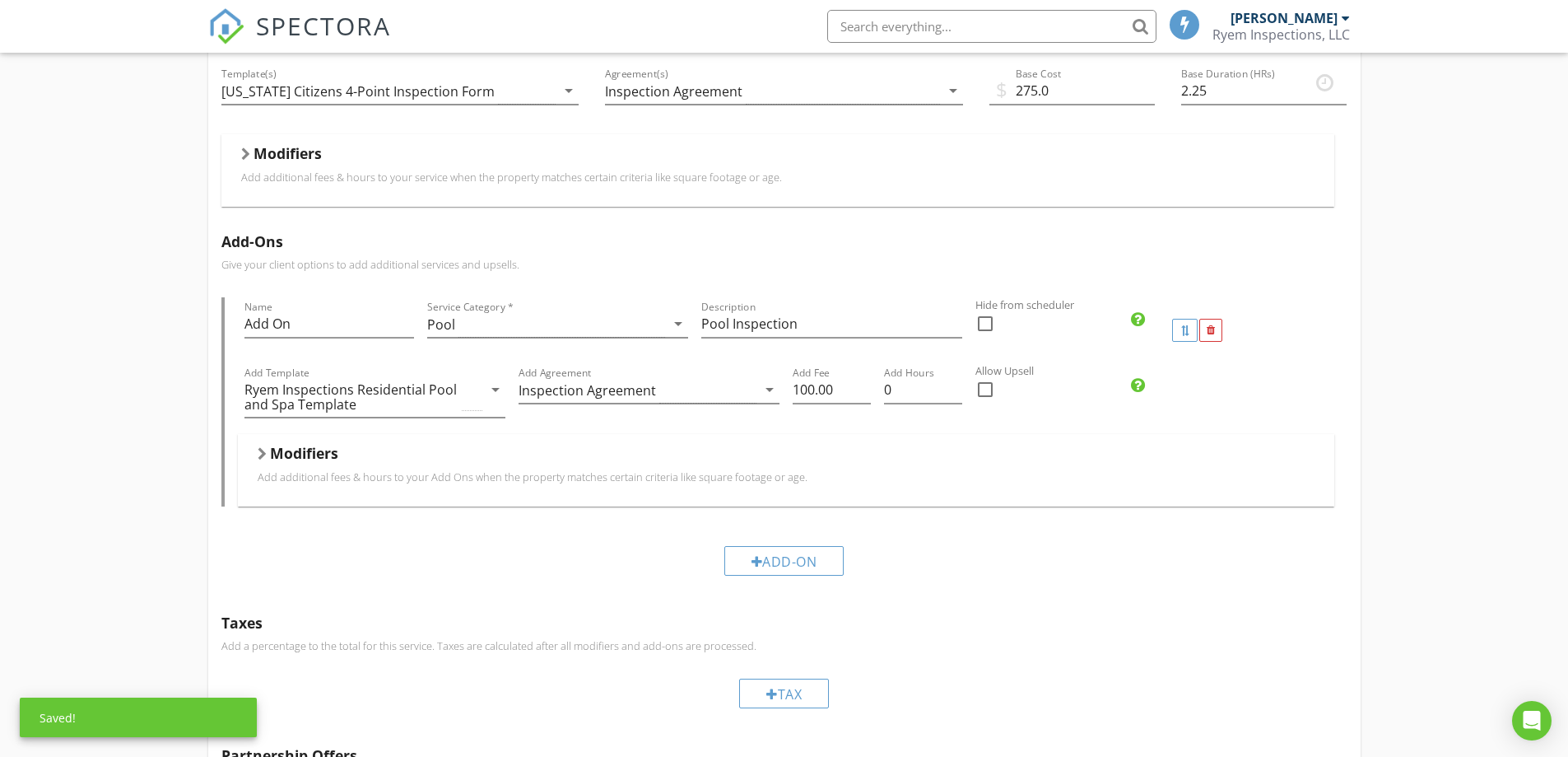
scroll to position [411, 0]
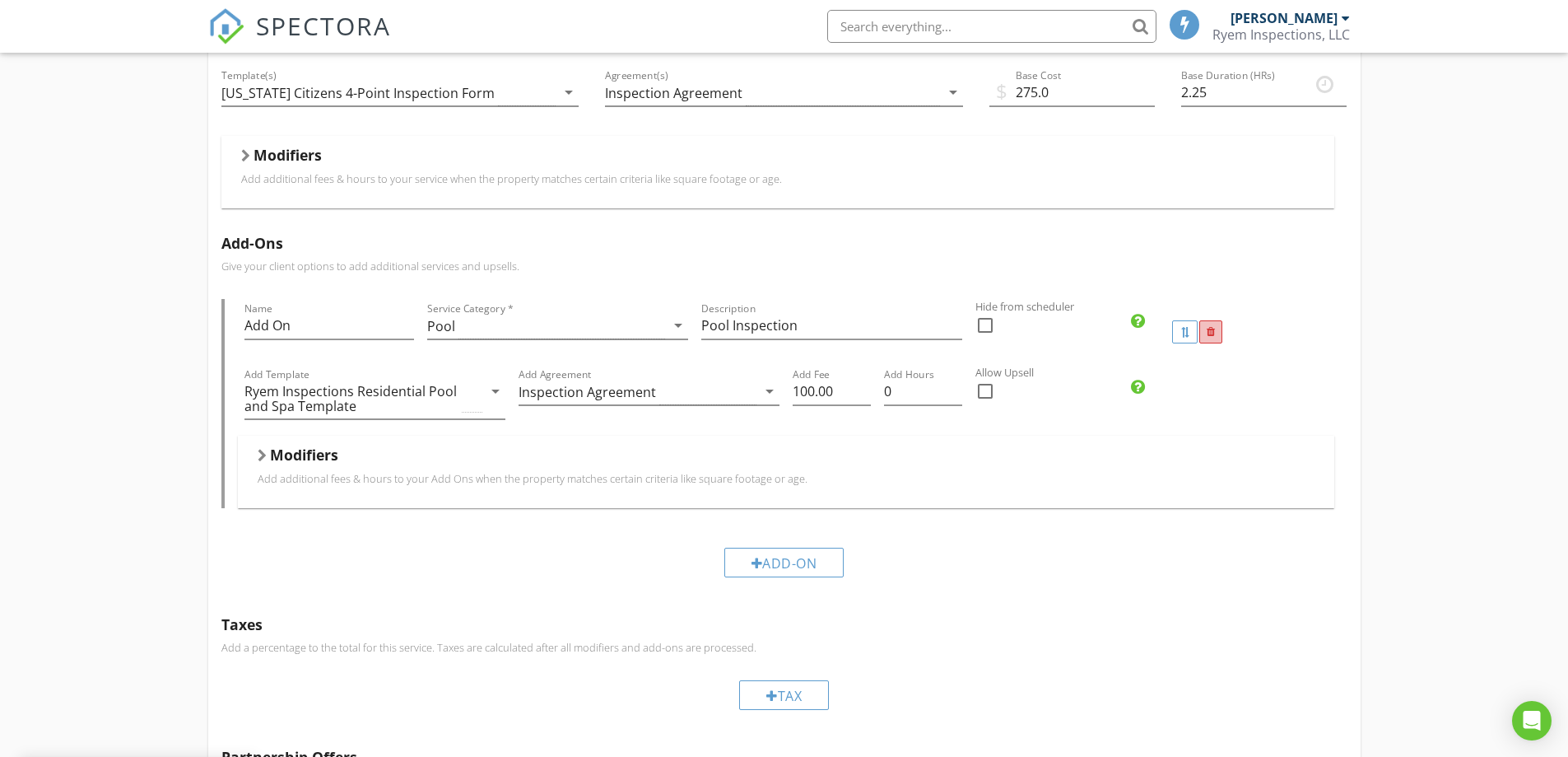
click at [1214, 332] on div at bounding box center [1211, 331] width 8 height 11
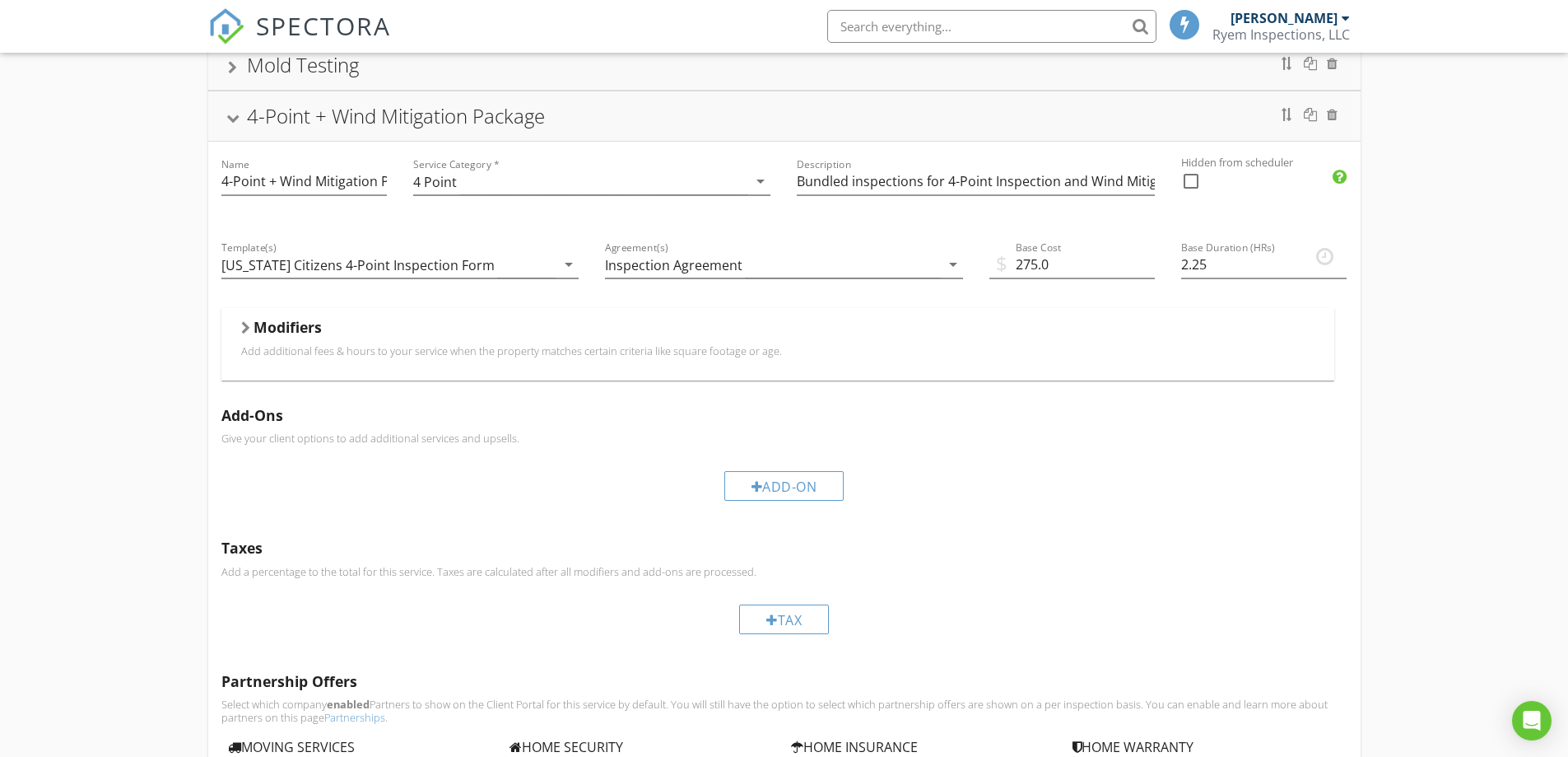
scroll to position [12, 0]
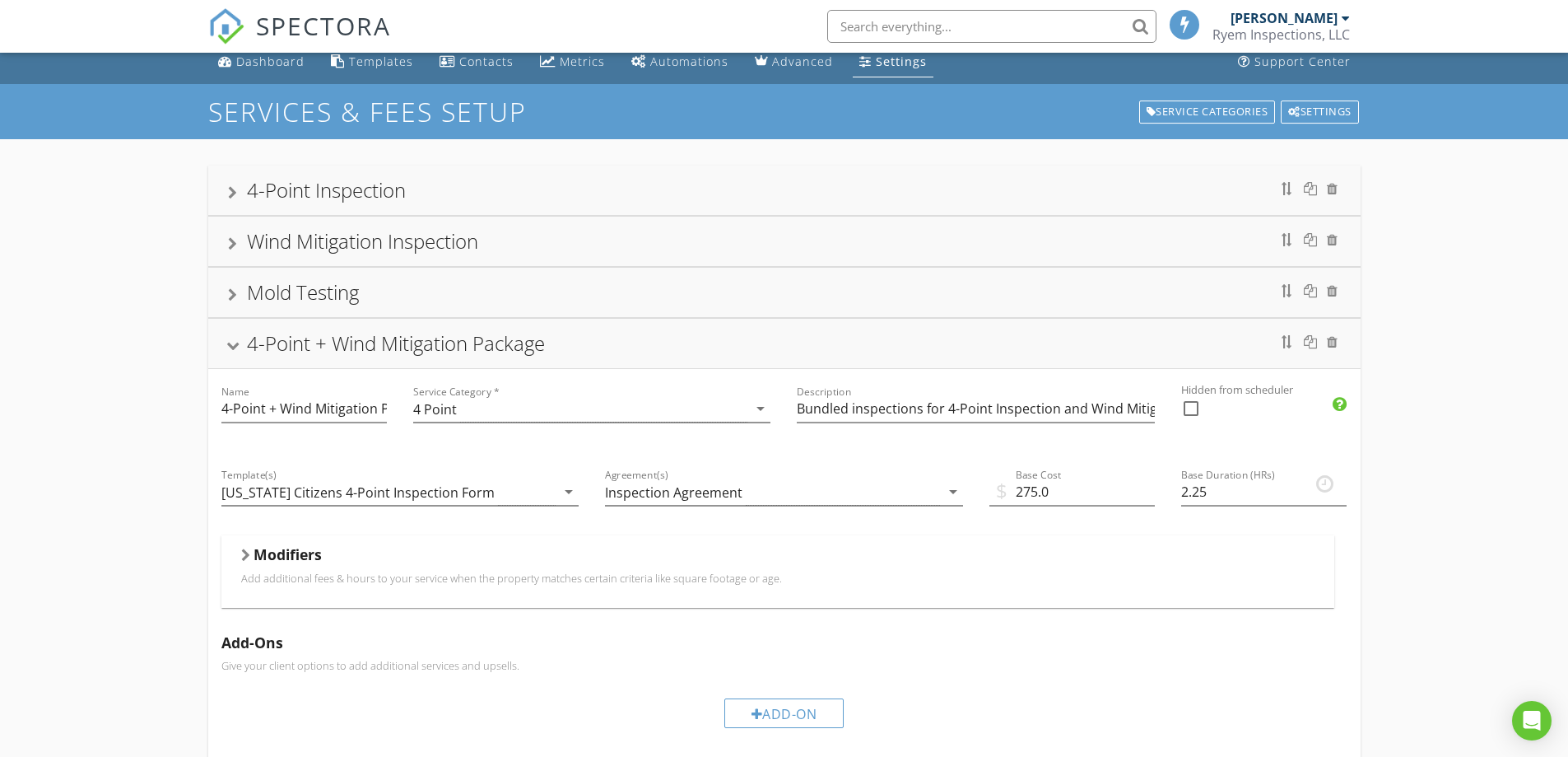
click at [243, 346] on div "4-Point + Wind Mitigation Package" at bounding box center [785, 343] width 1113 height 30
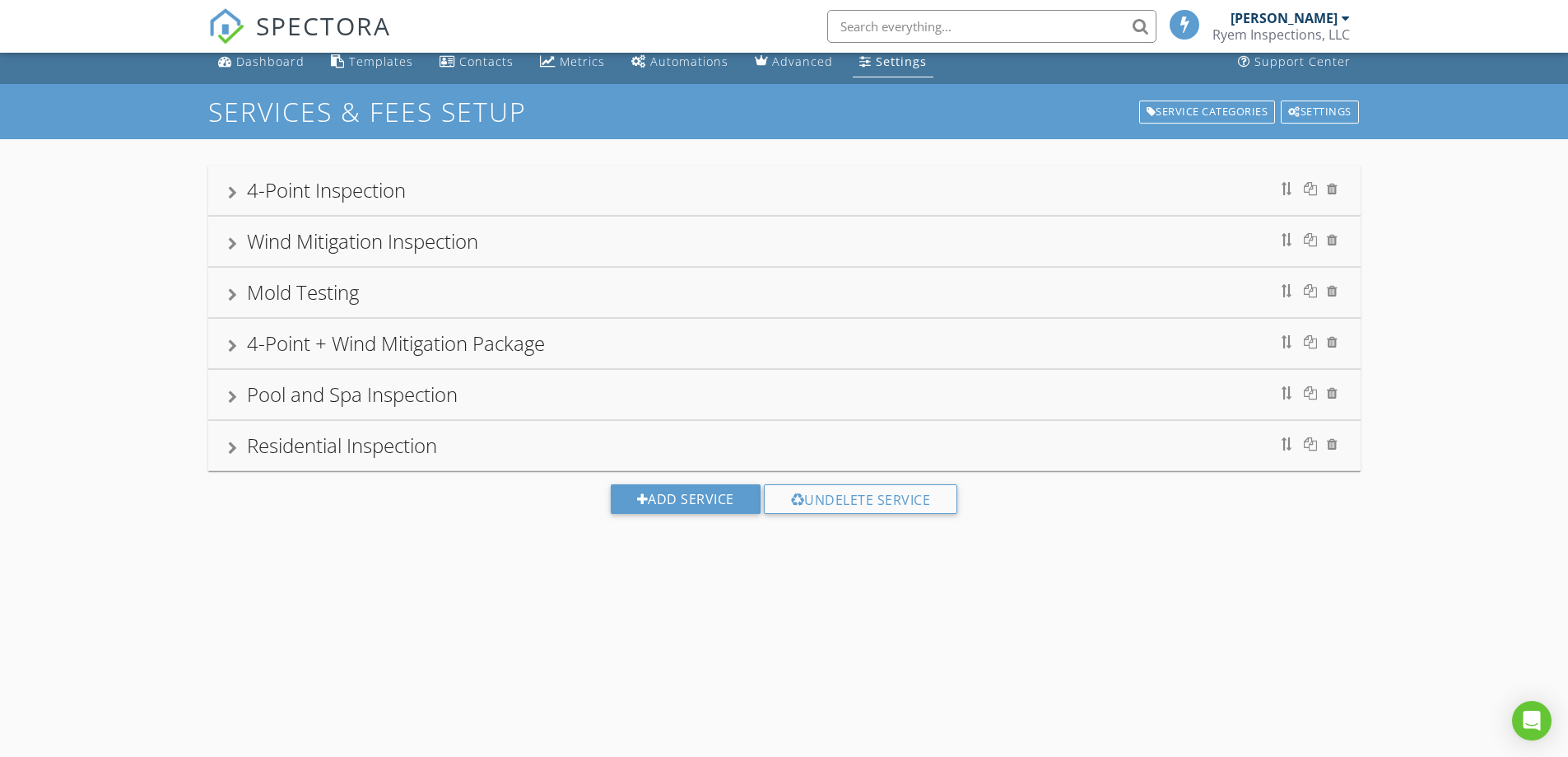
click at [263, 396] on div "Pool and Spa Inspection" at bounding box center [353, 393] width 211 height 27
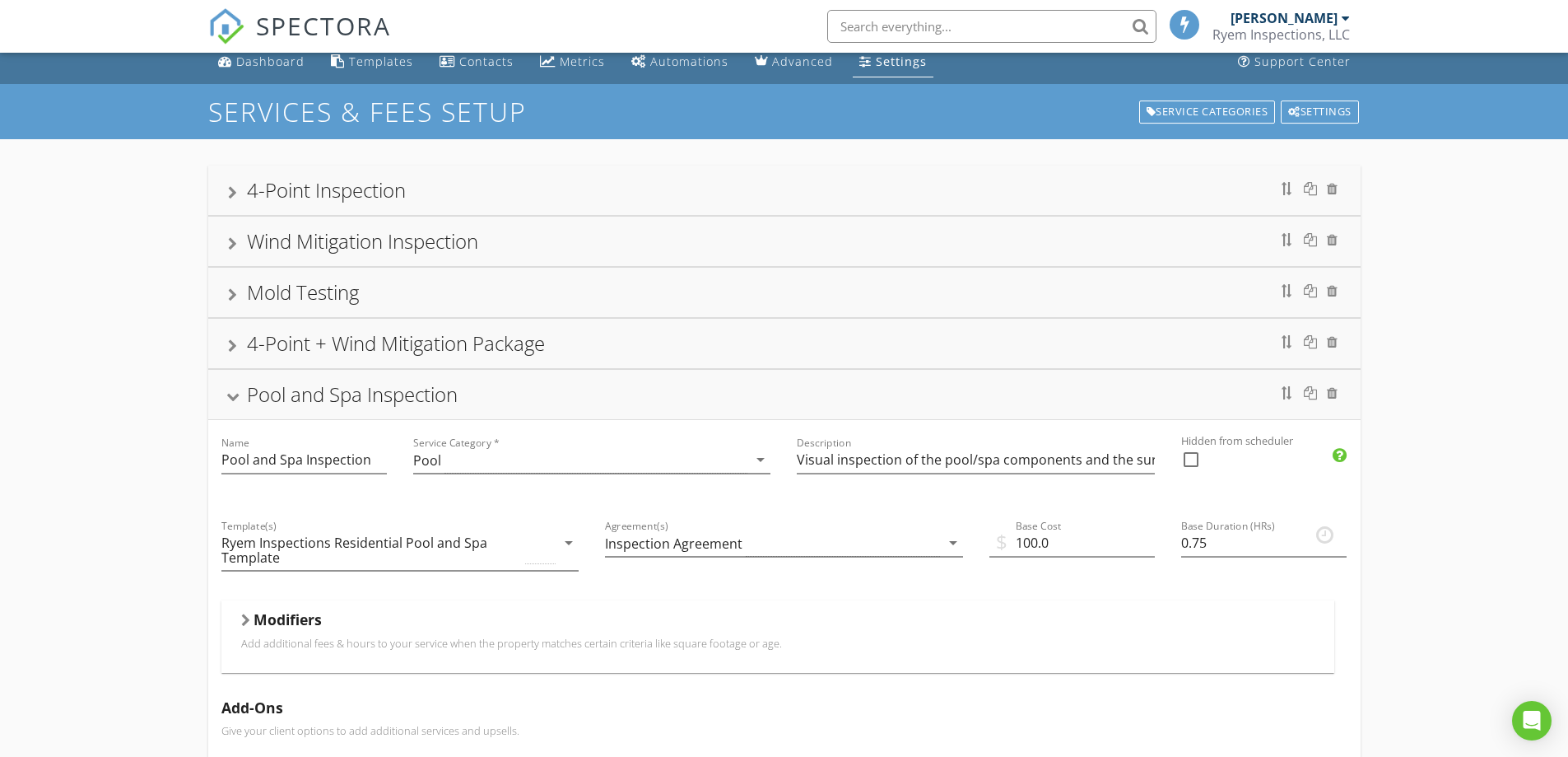
scroll to position [95, 0]
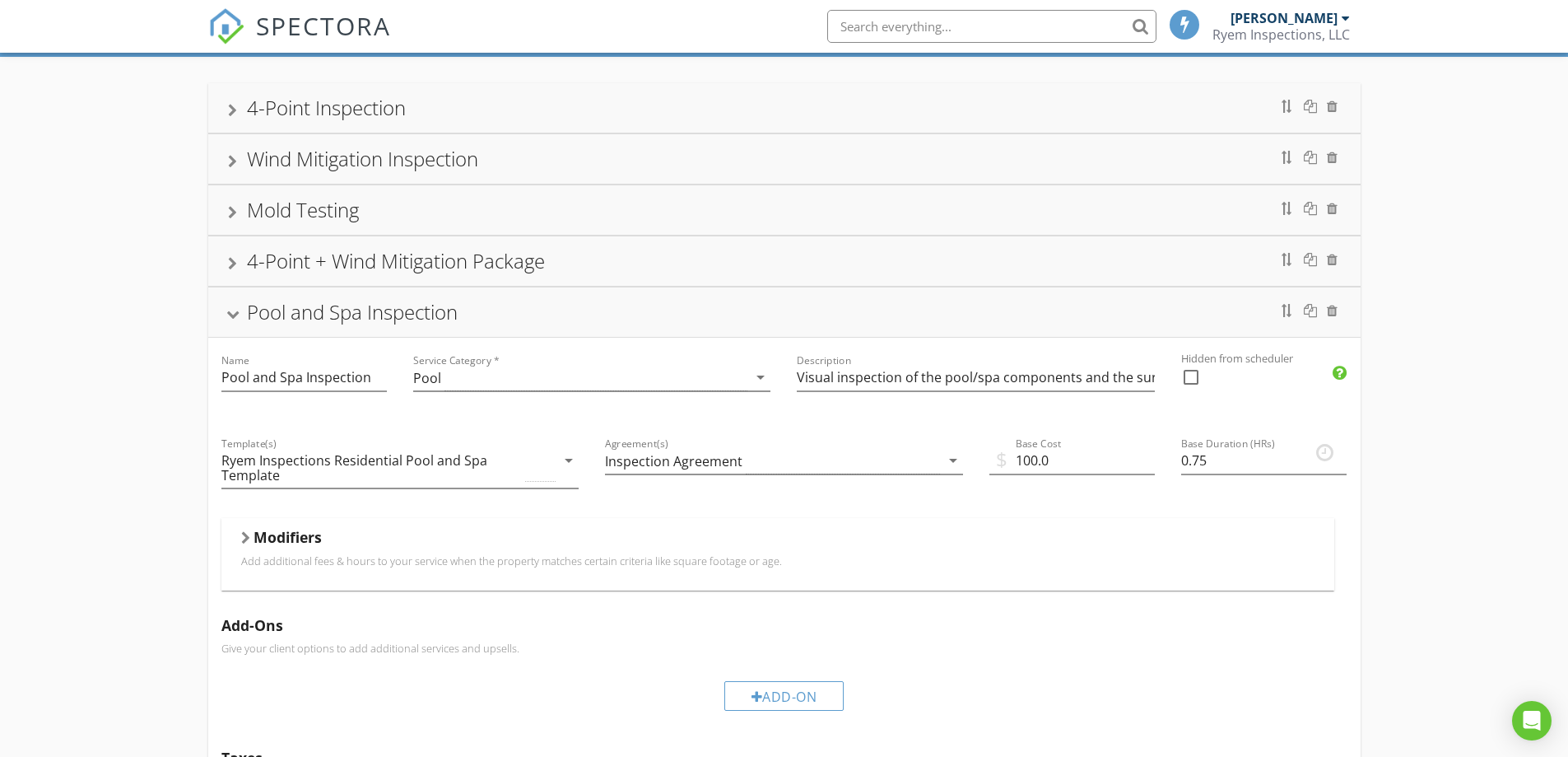
click at [234, 315] on div at bounding box center [232, 315] width 13 height 9
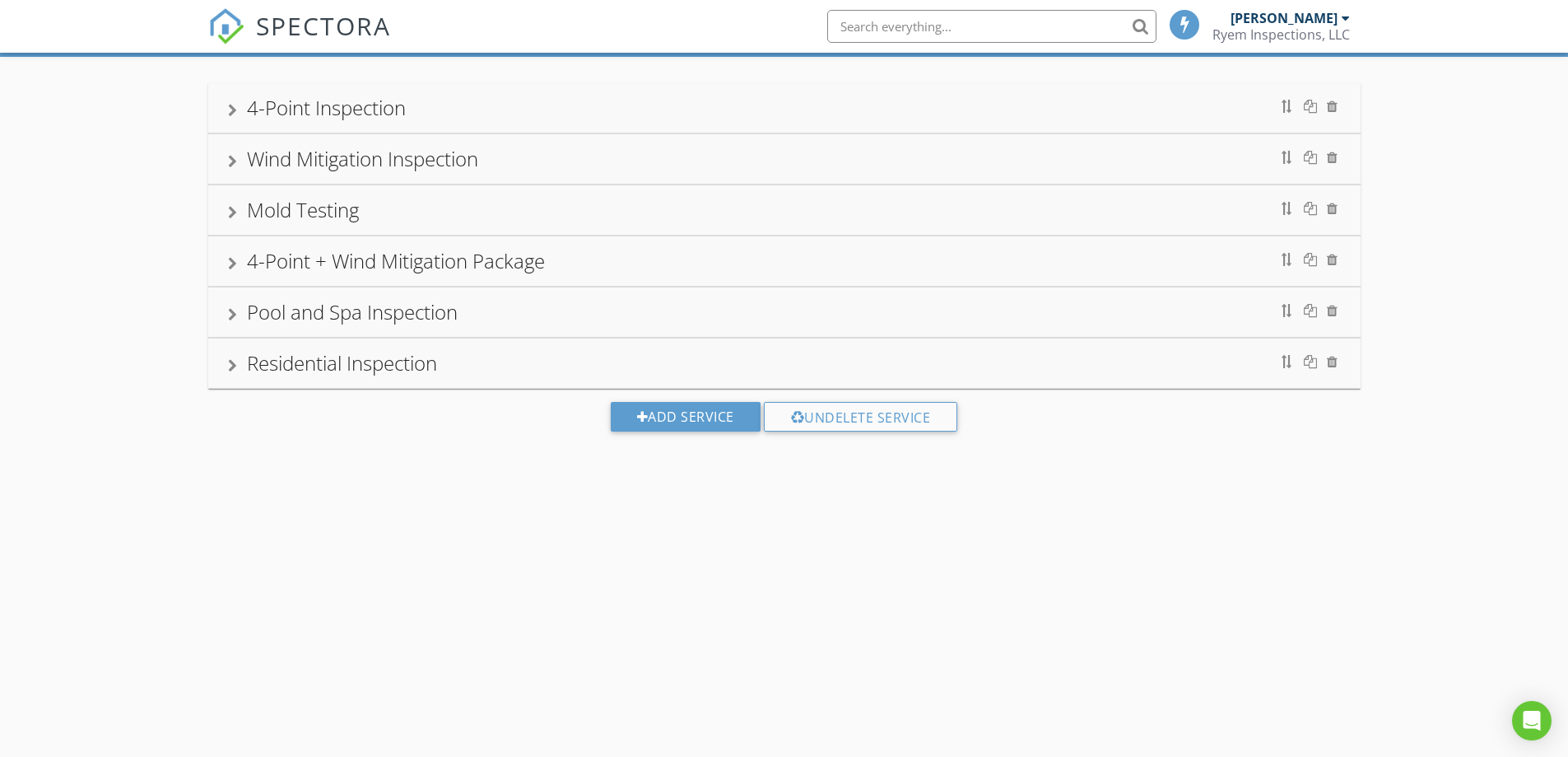
click at [238, 358] on div "Residential Inspection" at bounding box center [785, 363] width 1113 height 30
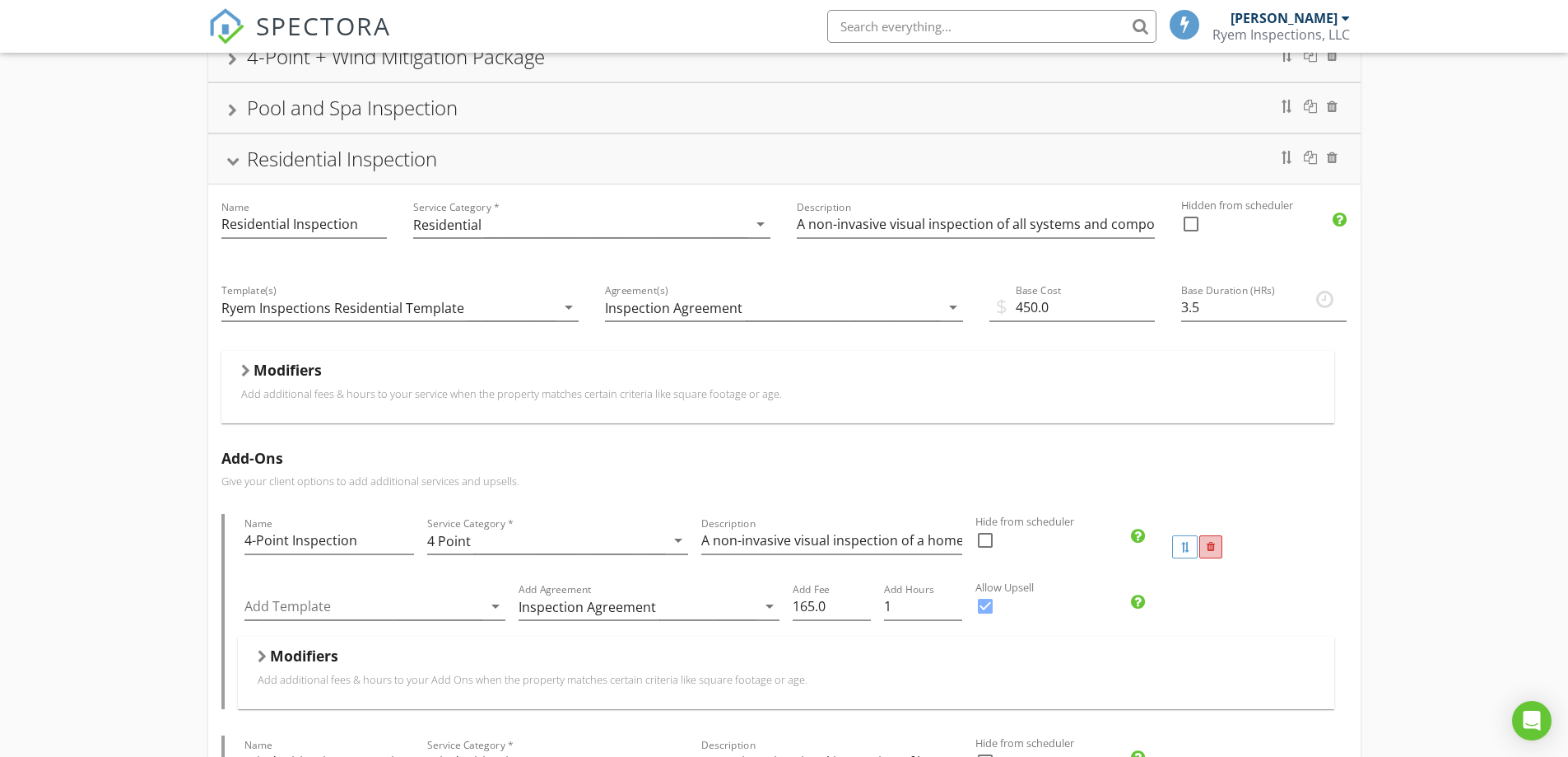
scroll to position [177, 0]
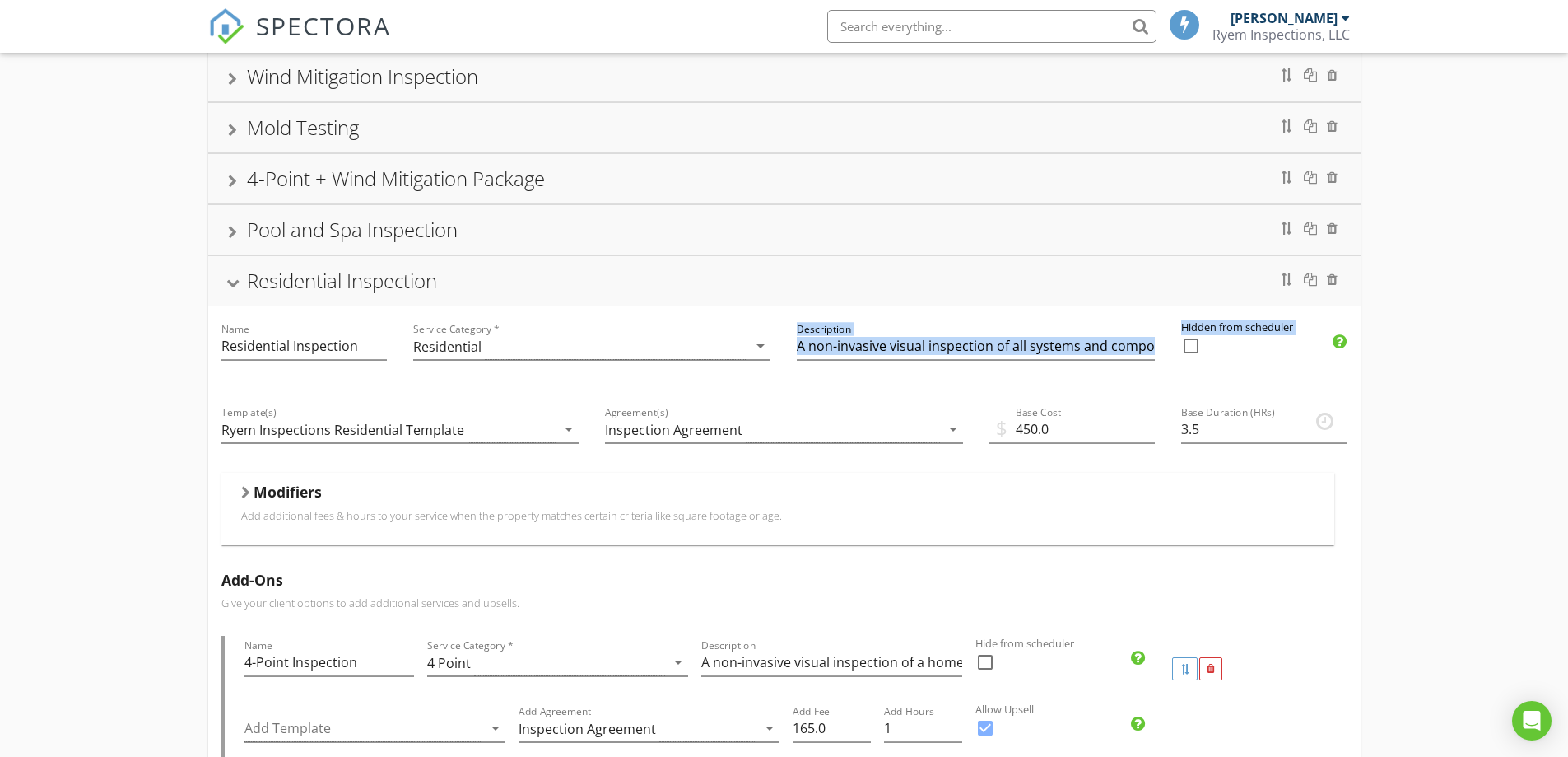
drag, startPoint x: 794, startPoint y: 346, endPoint x: 1202, endPoint y: 339, distance: 408.1
click at [1202, 339] on div at bounding box center [1191, 346] width 28 height 28
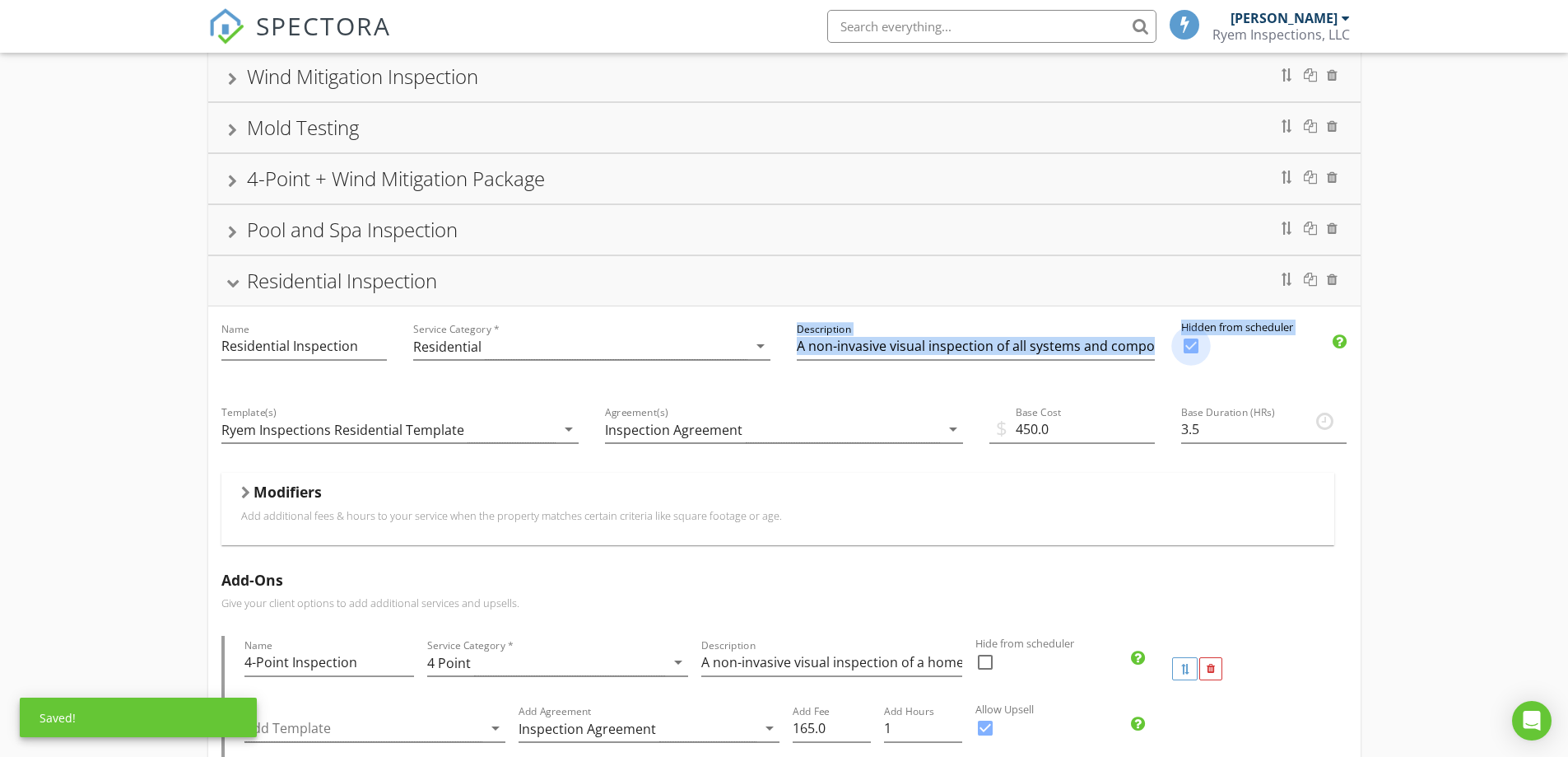
click at [1196, 339] on div at bounding box center [1191, 346] width 28 height 28
checkbox input "false"
click at [1023, 343] on input "A non-invasive visual inspection of all systems and components in a home that a…" at bounding box center [976, 346] width 358 height 27
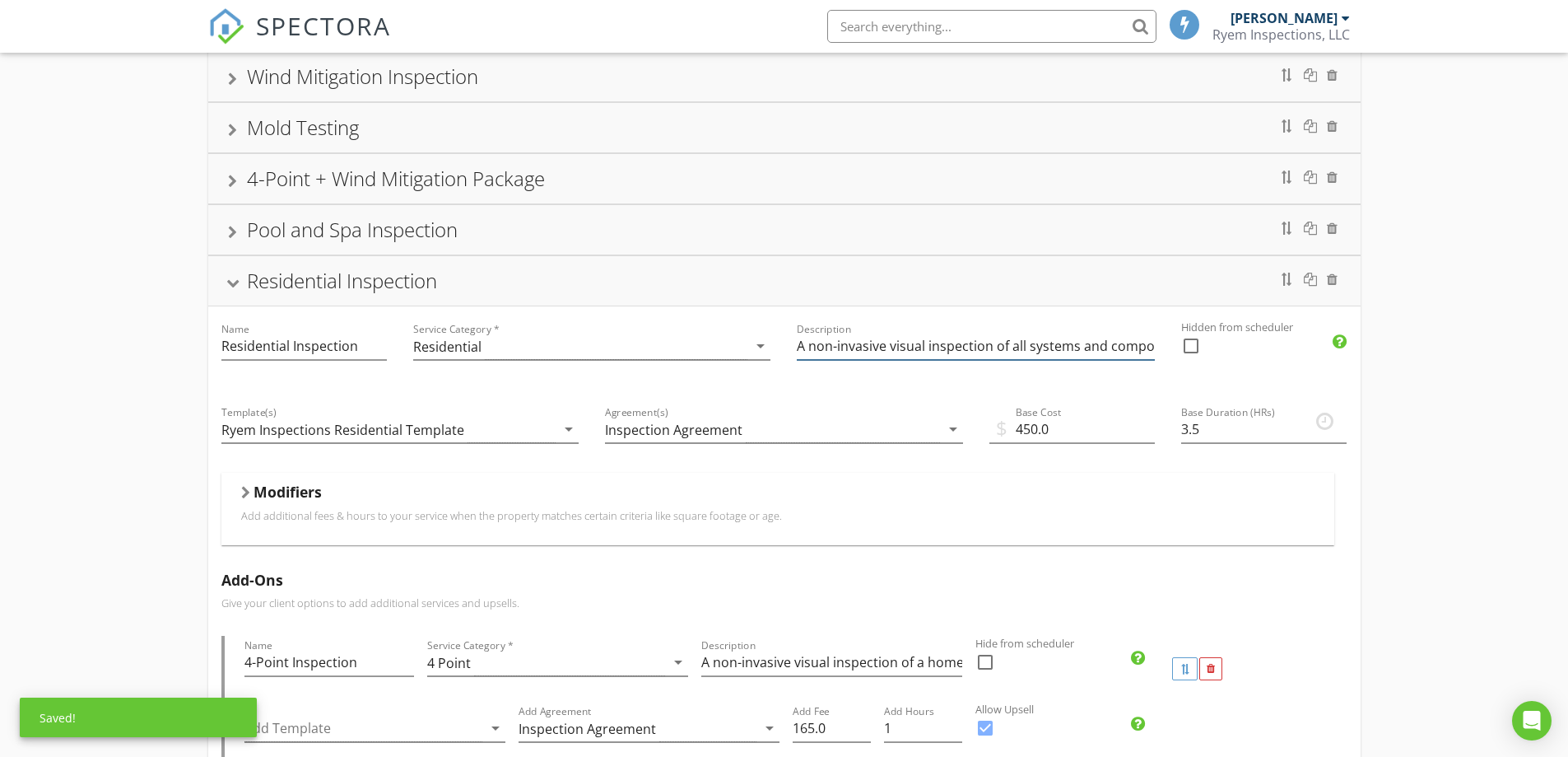
scroll to position [0, 303]
click at [1023, 343] on input "A non-invasive visual inspection of all systems and components in a home that a…" at bounding box center [976, 346] width 358 height 27
click at [1004, 371] on div at bounding box center [976, 371] width 358 height 10
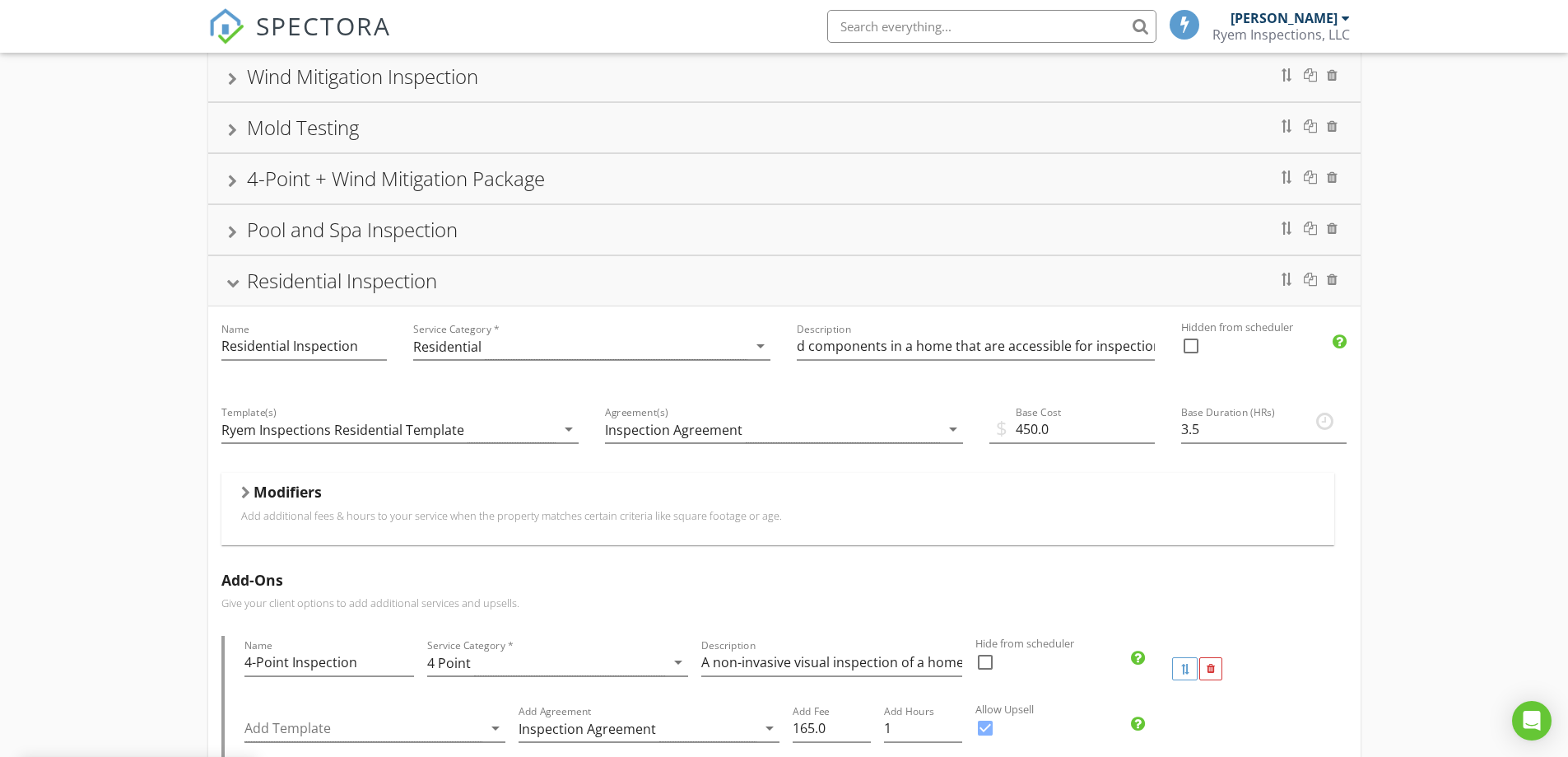
scroll to position [0, 0]
click at [244, 283] on div "Residential Inspection" at bounding box center [785, 281] width 1113 height 30
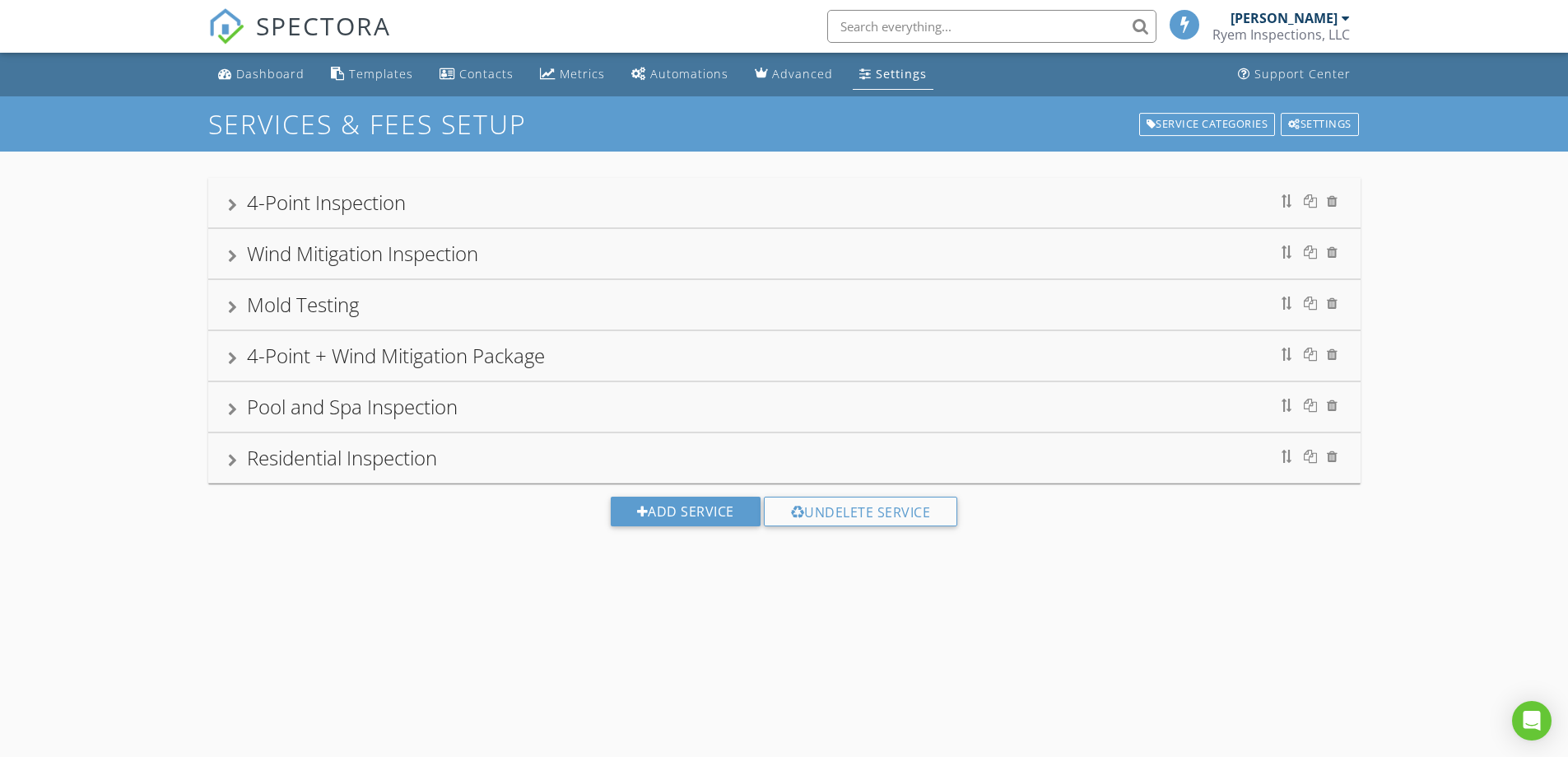
click at [253, 455] on div "Residential Inspection" at bounding box center [342, 457] width 190 height 27
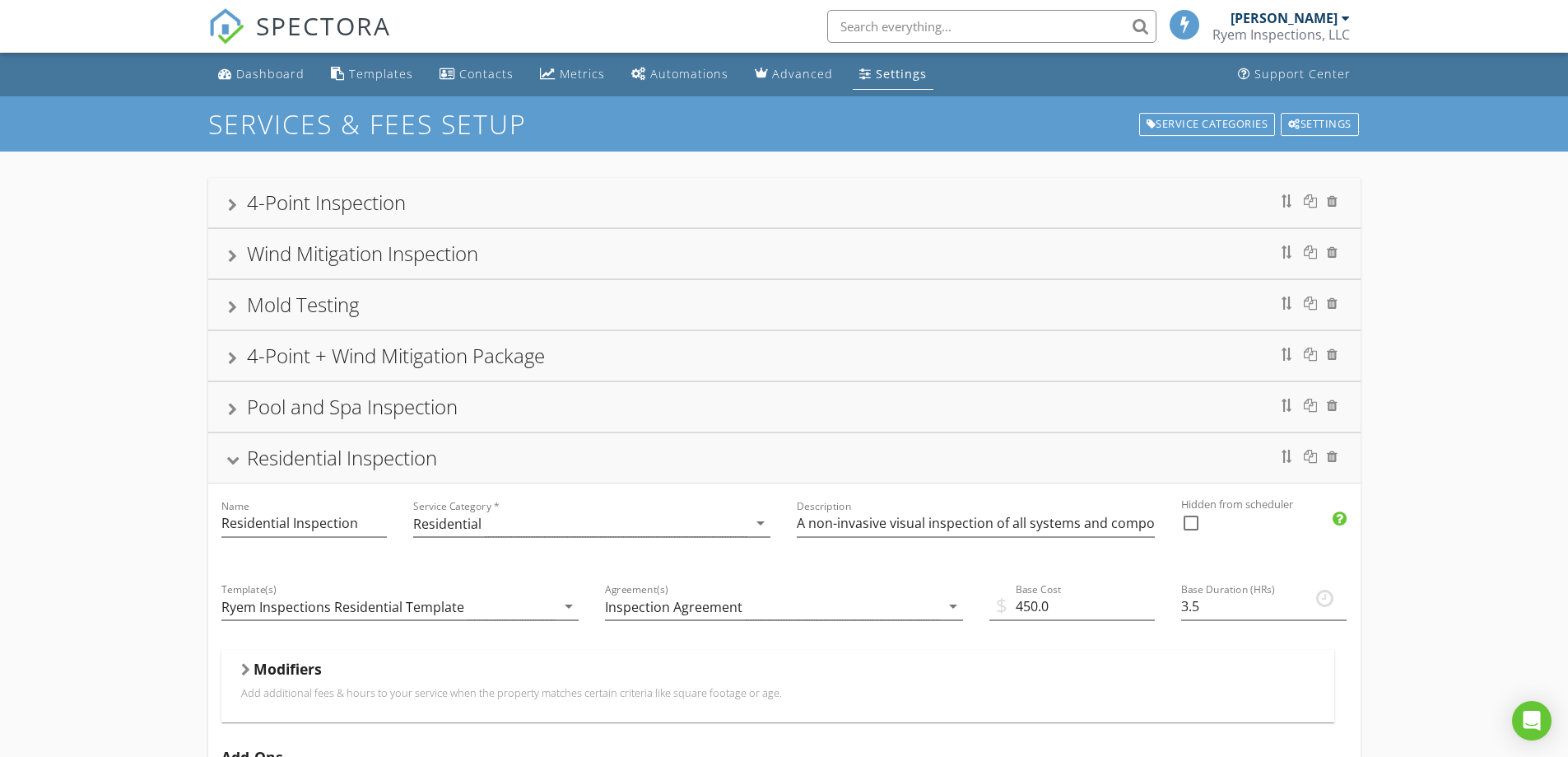
click at [265, 459] on div "Residential Inspection" at bounding box center [342, 457] width 190 height 27
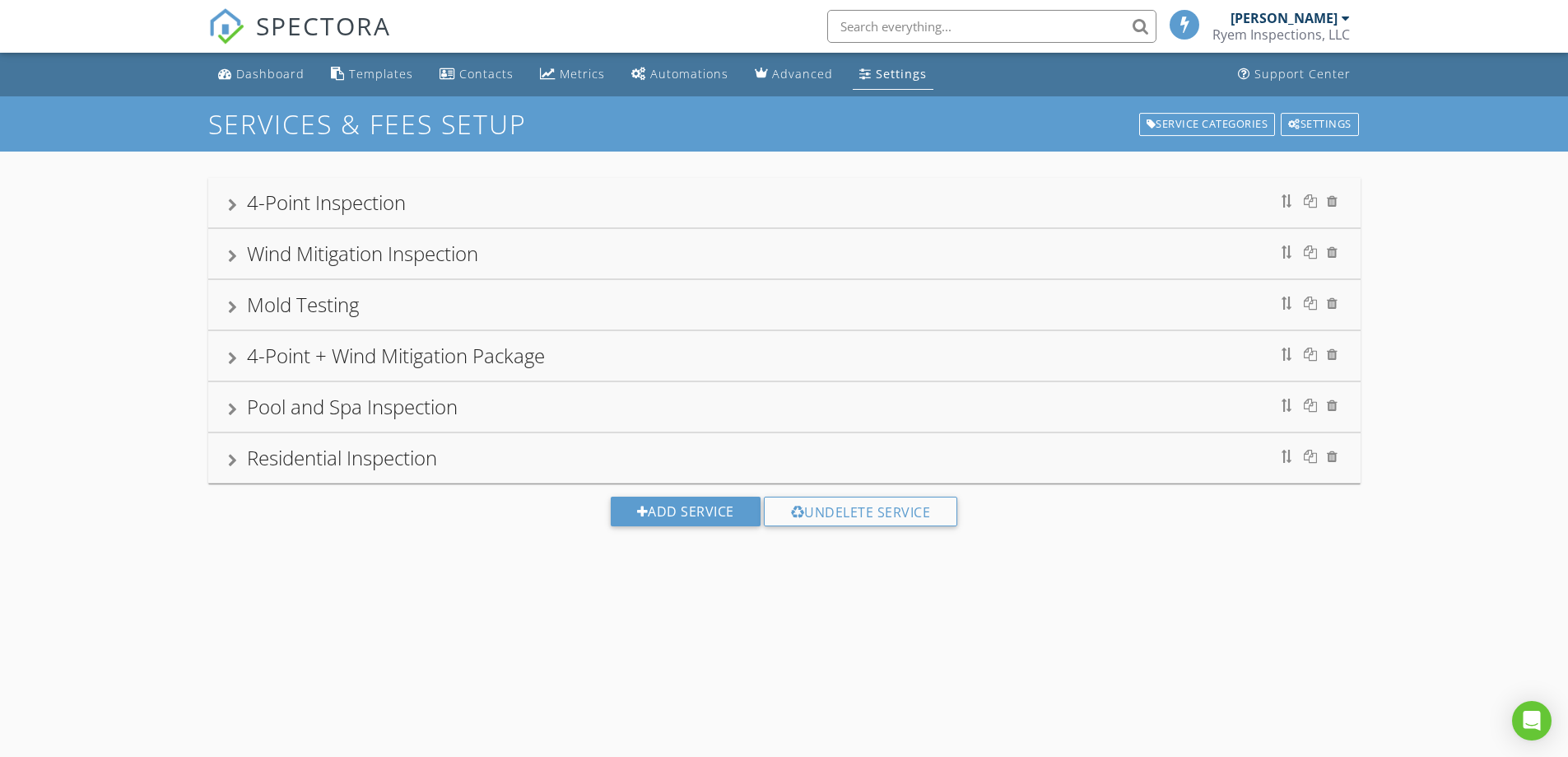
click at [255, 465] on div "Residential Inspection" at bounding box center [342, 457] width 190 height 27
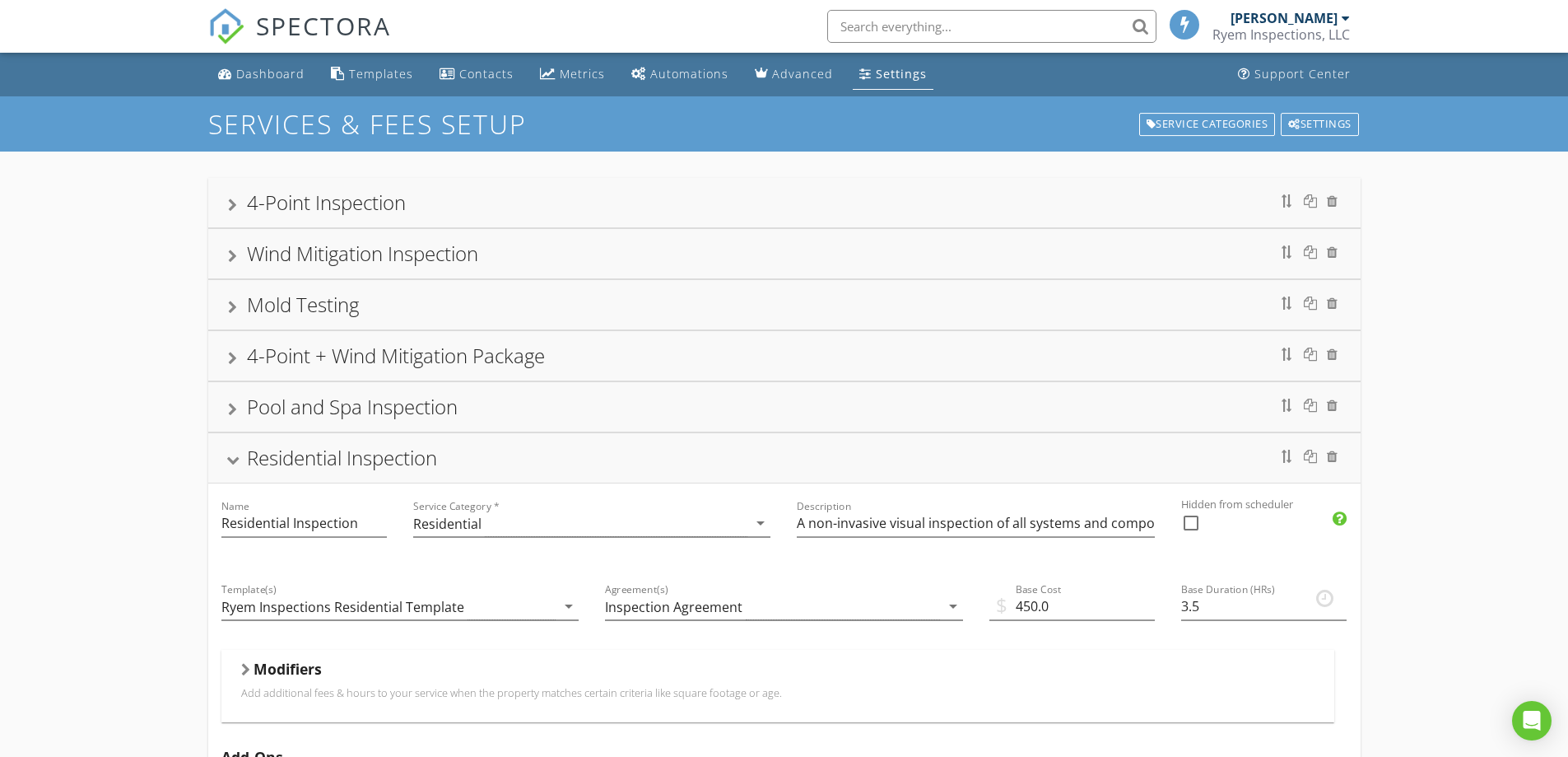
click at [289, 462] on div "Residential Inspection" at bounding box center [342, 457] width 190 height 27
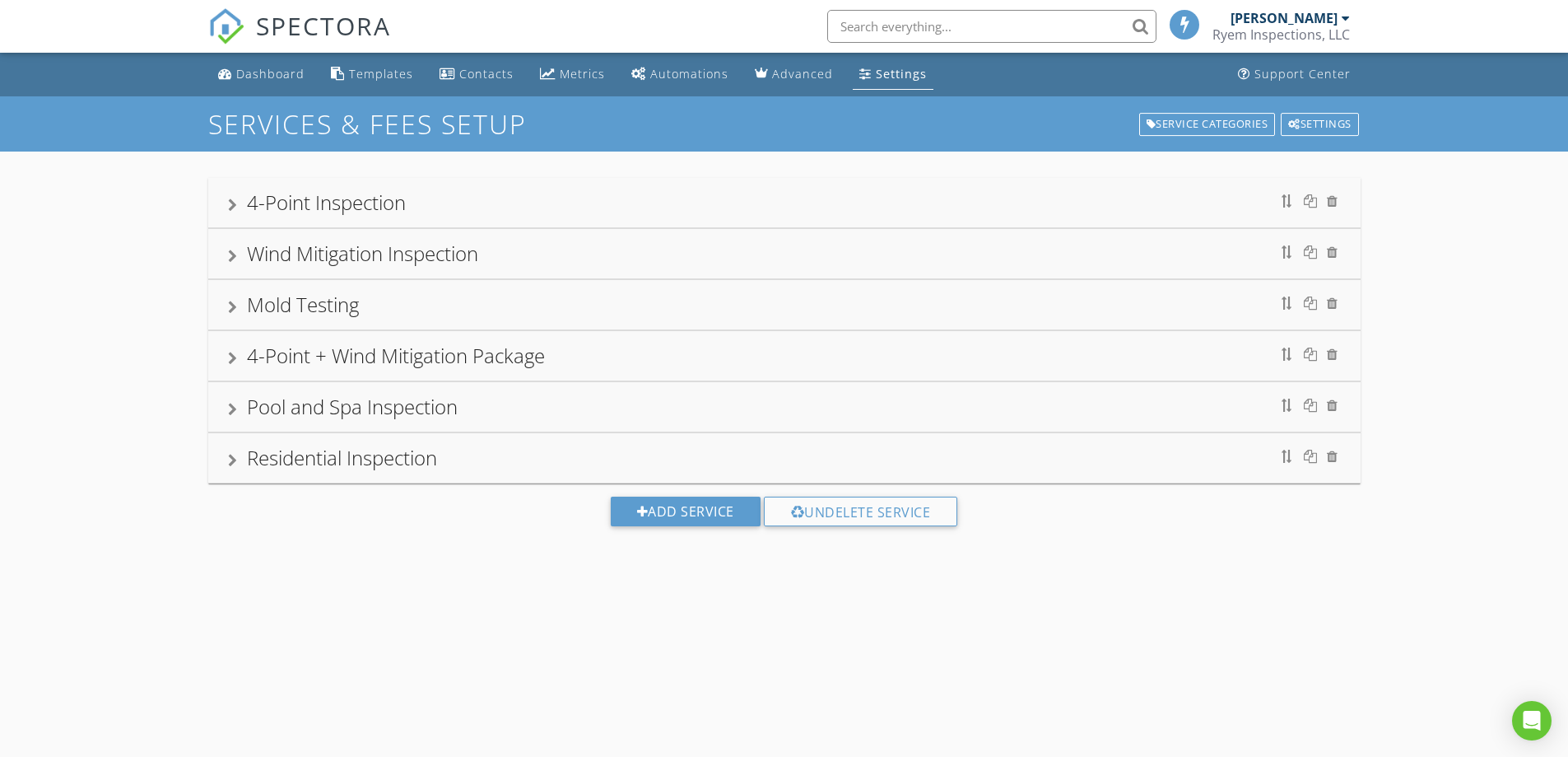
scroll to position [96, 0]
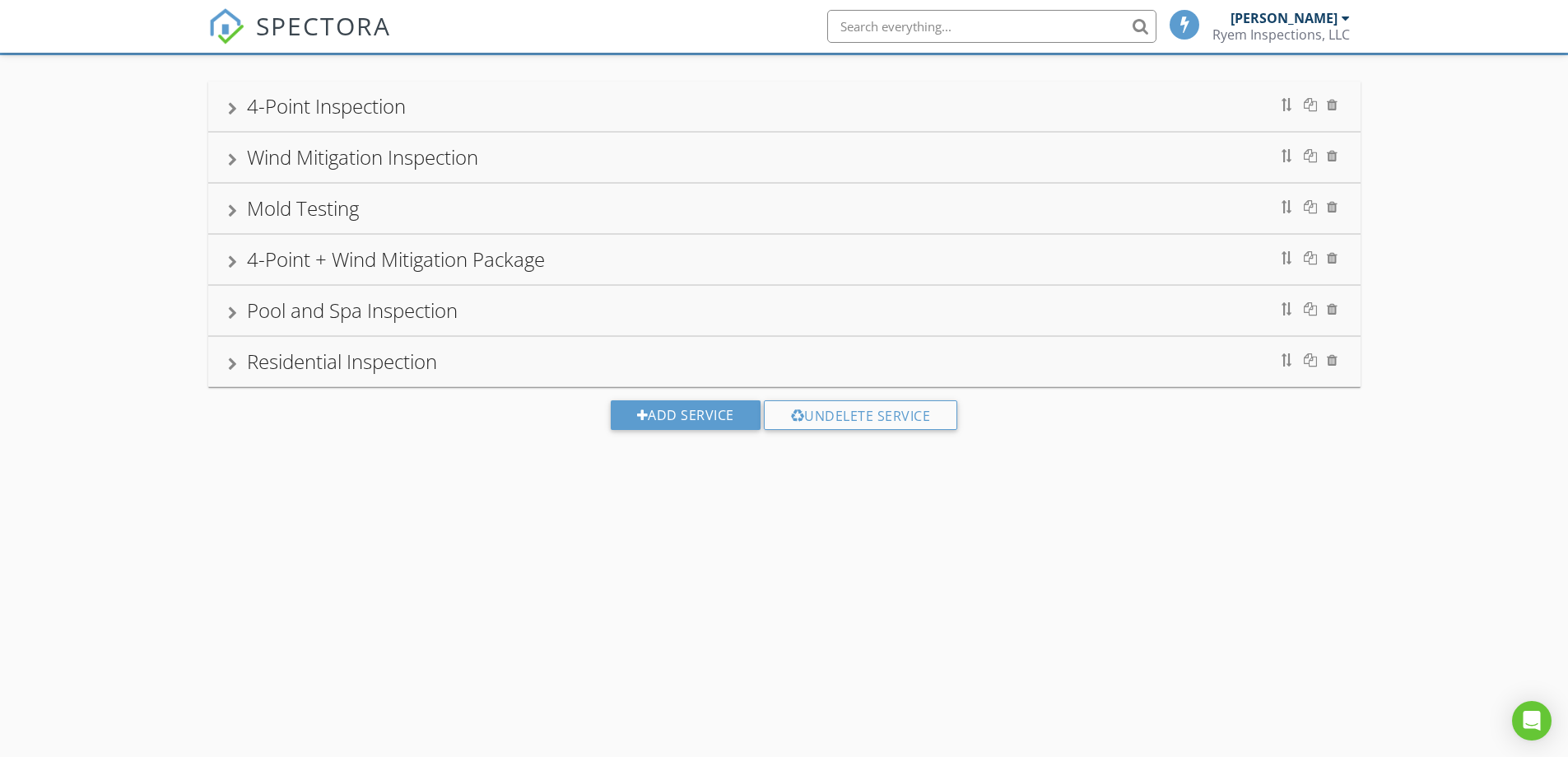
drag, startPoint x: 265, startPoint y: 369, endPoint x: 188, endPoint y: 369, distance: 77.0
click at [265, 369] on div "Residential Inspection" at bounding box center [342, 360] width 190 height 27
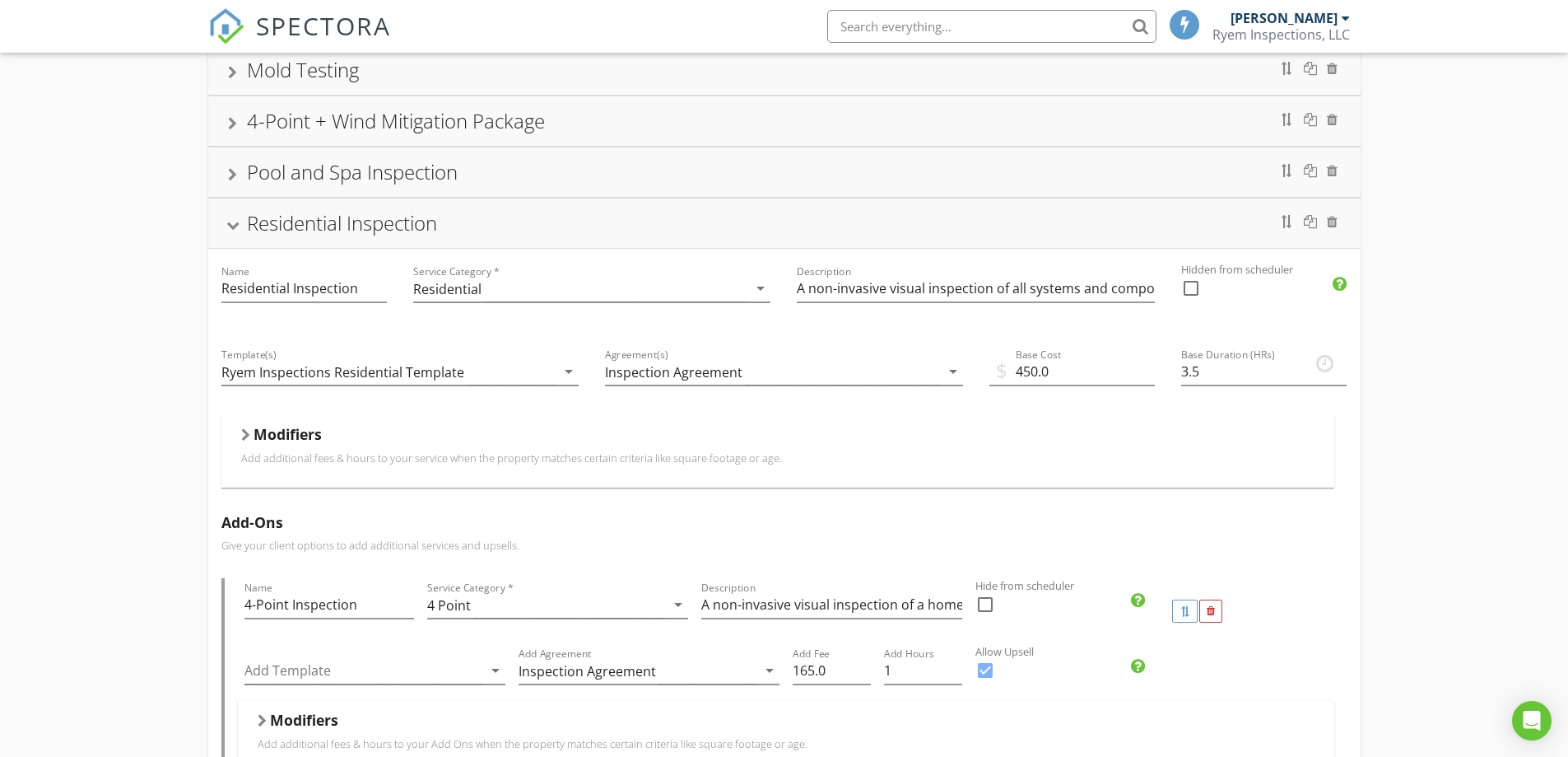
scroll to position [0, 0]
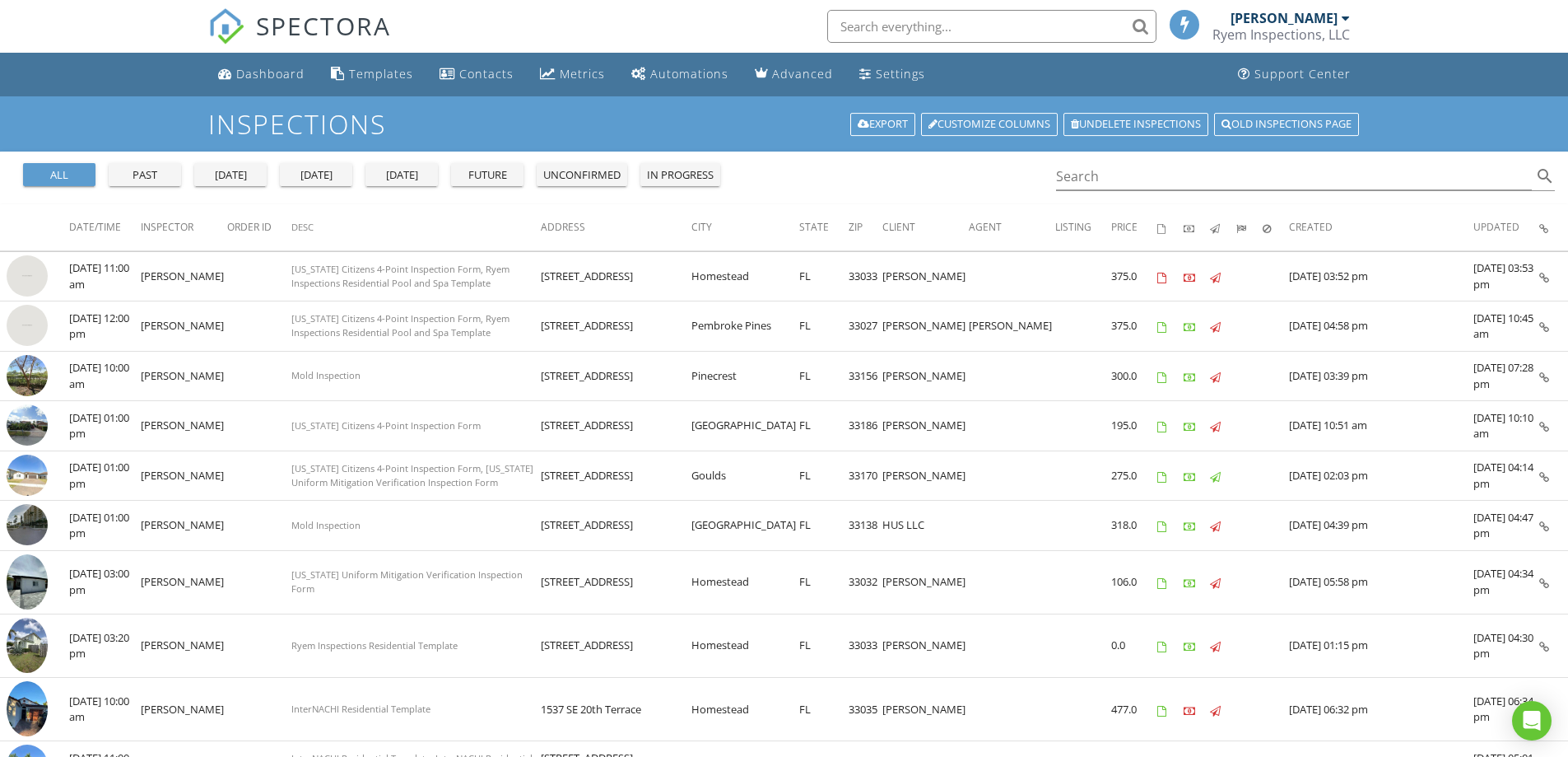
click at [69, 172] on div "all" at bounding box center [59, 176] width 59 height 16
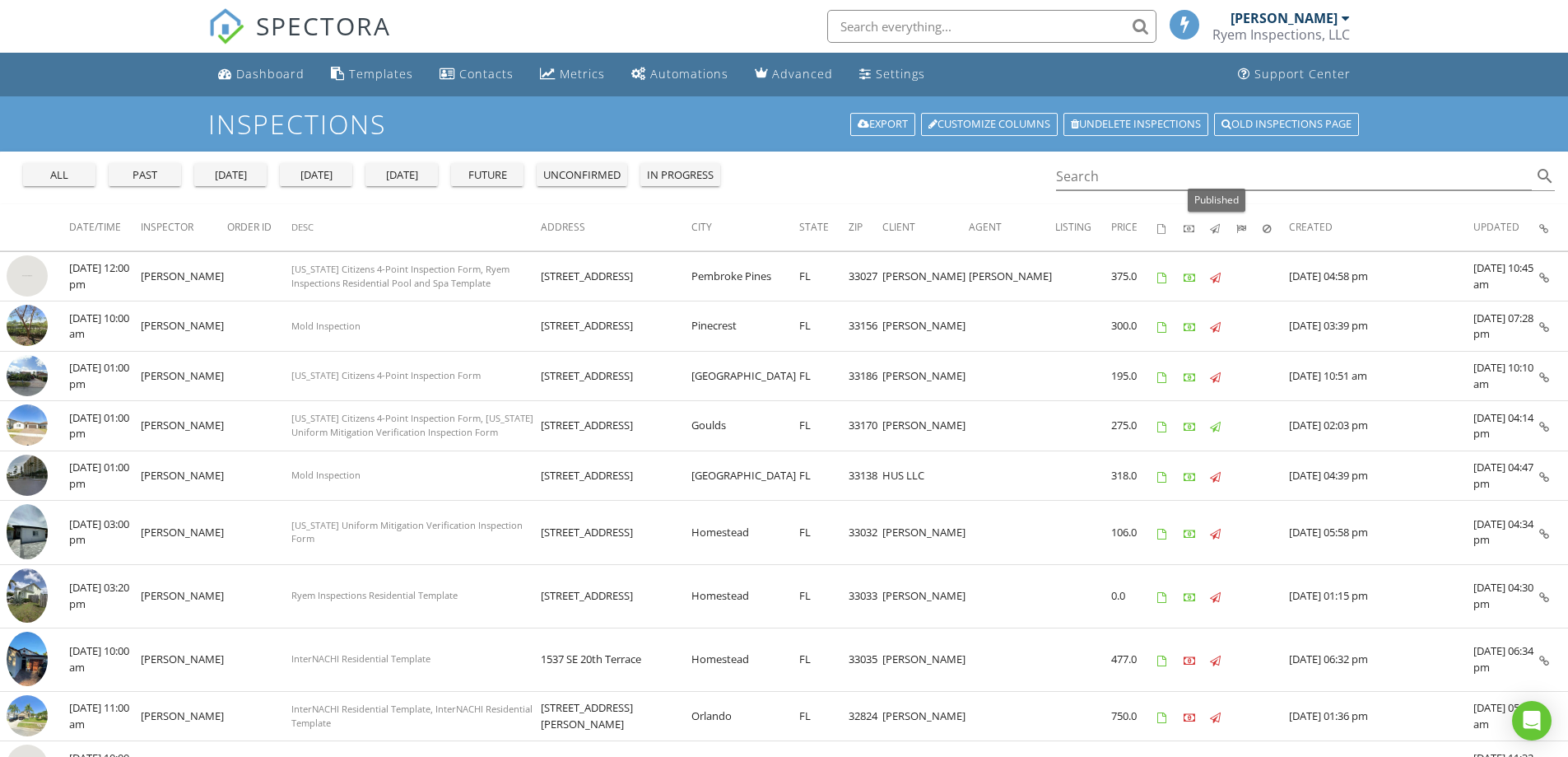
click at [1216, 233] on icon "Published: Not sorted." at bounding box center [1215, 229] width 10 height 10
click at [1215, 228] on icon "Published: Not sorted." at bounding box center [1215, 229] width 10 height 10
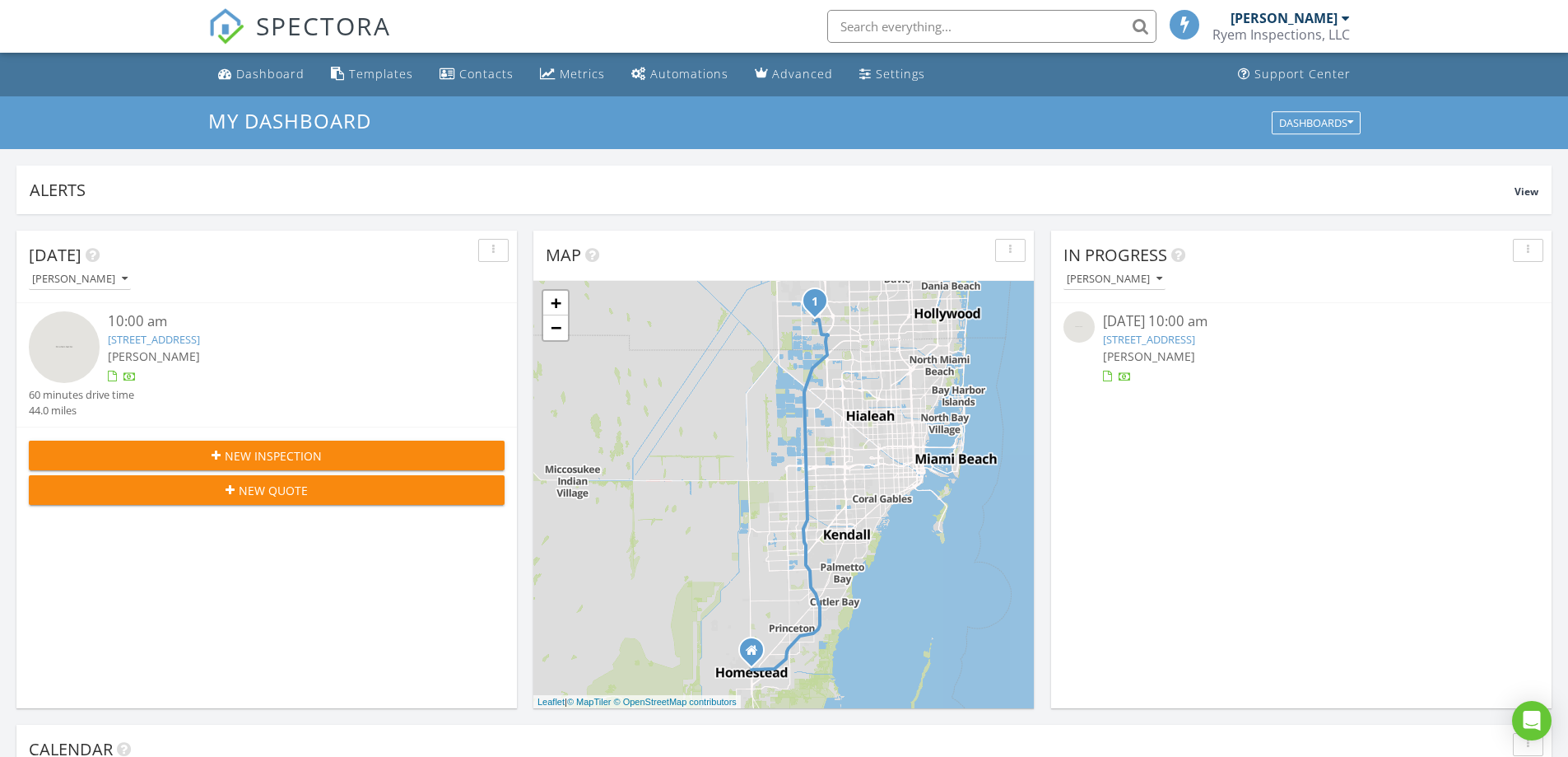
scroll to position [1525, 1594]
